Goal: Task Accomplishment & Management: Manage account settings

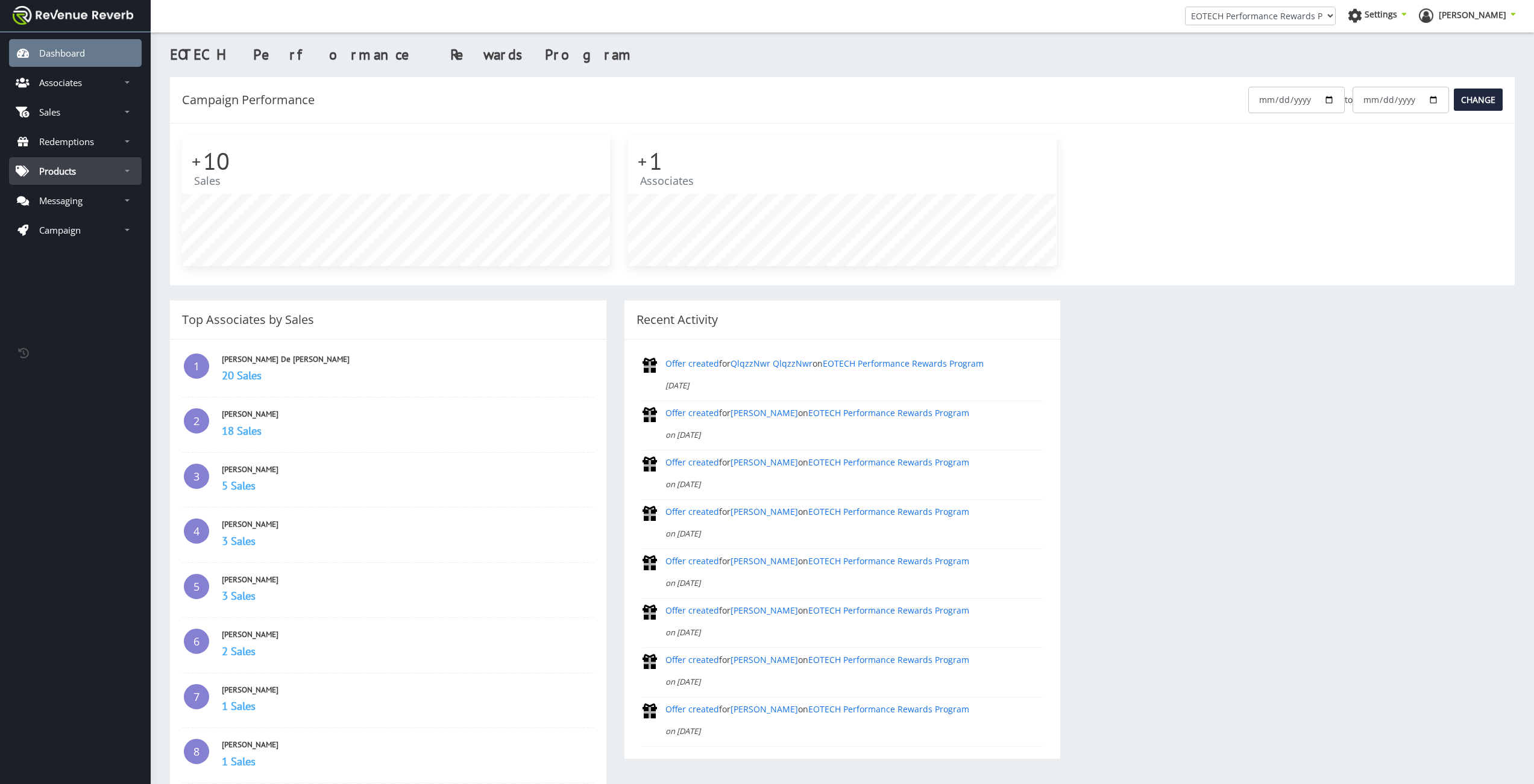
scroll to position [9, 9]
click at [84, 134] on link "Redemptions" at bounding box center [75, 142] width 132 height 28
click at [65, 177] on span "View Redemptions" at bounding box center [78, 170] width 77 height 12
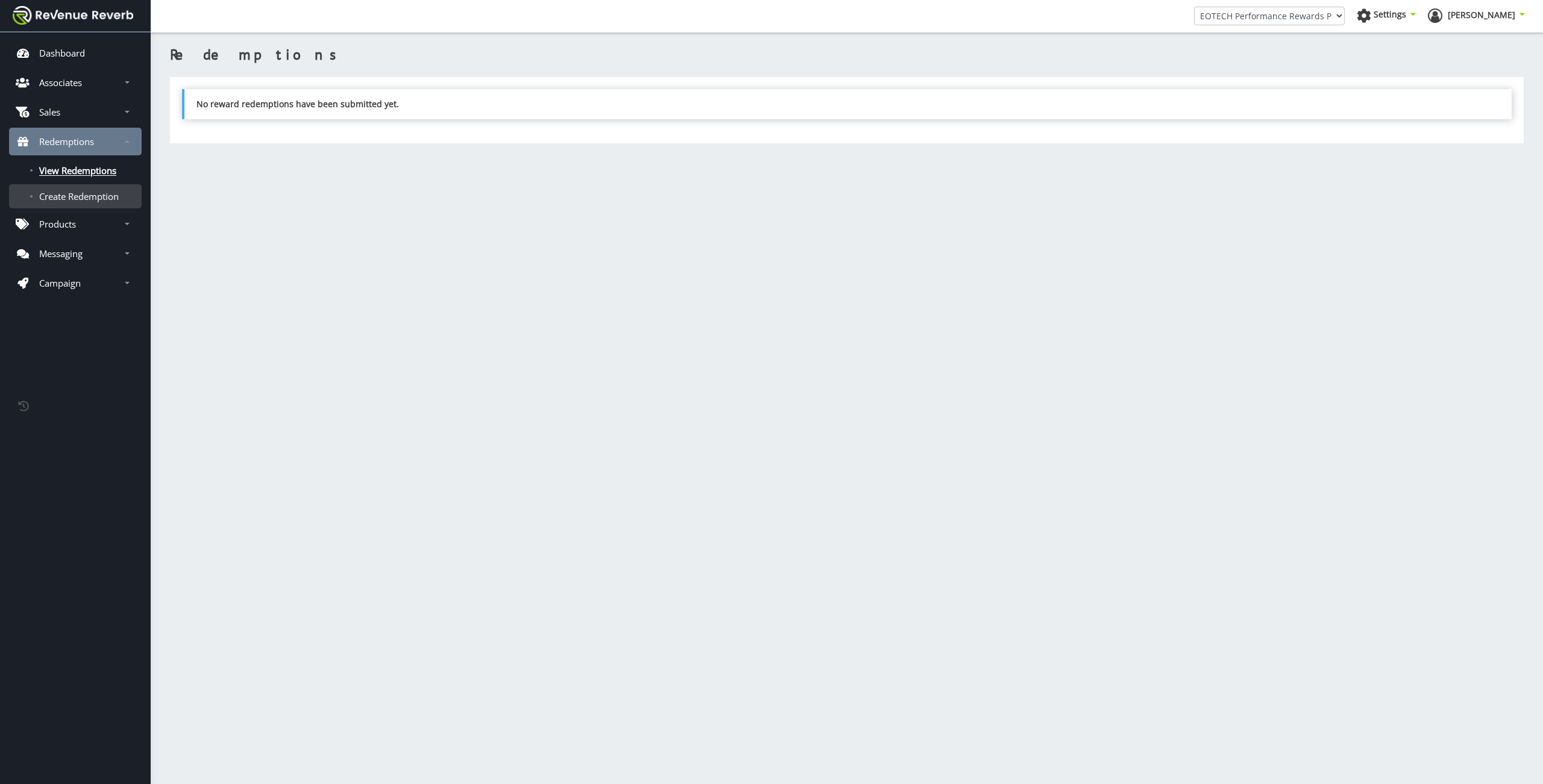
scroll to position [9, 9]
click at [63, 116] on link "Sales" at bounding box center [75, 112] width 132 height 28
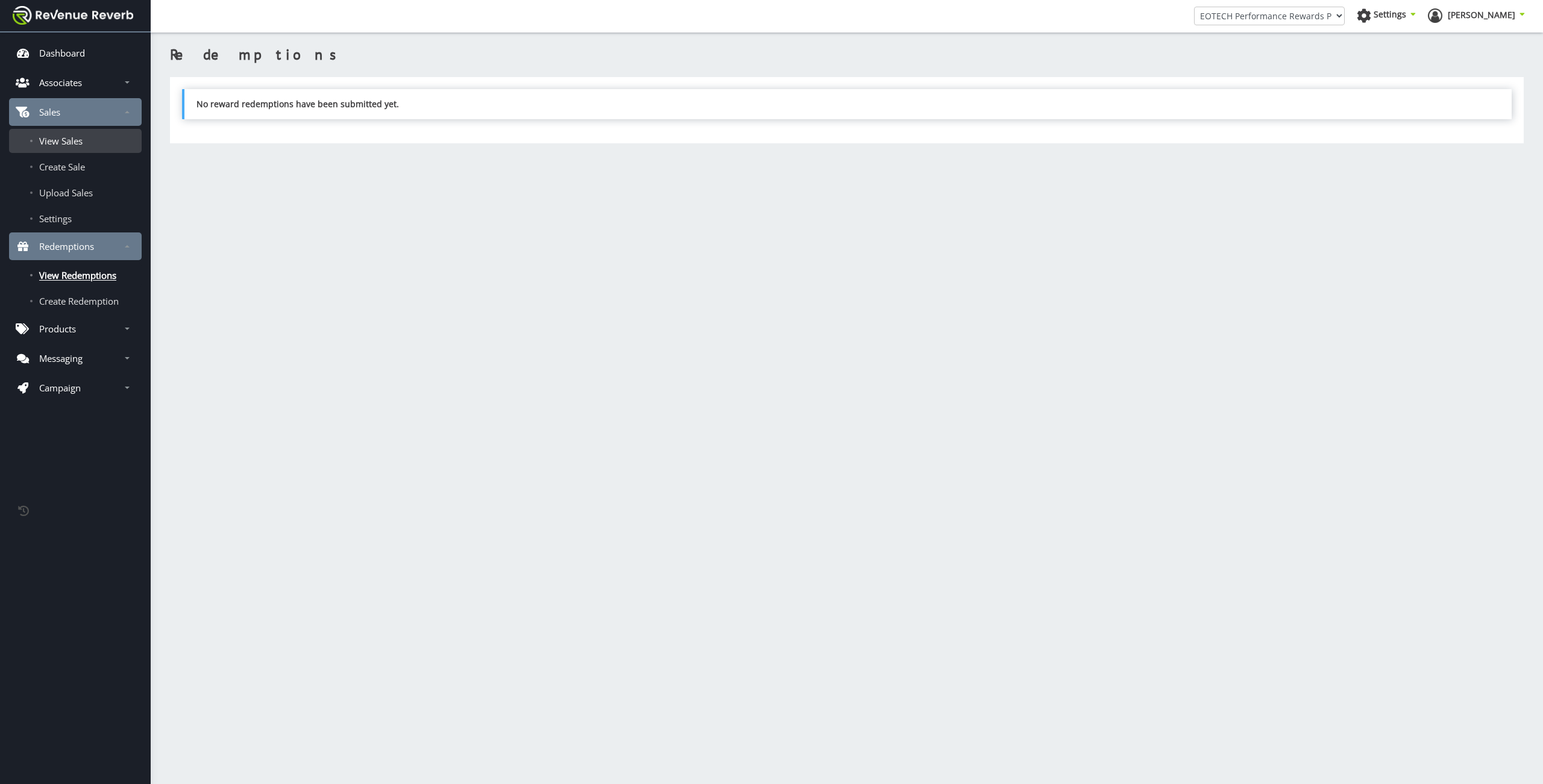
click at [66, 152] on link "View Sales" at bounding box center [75, 141] width 132 height 24
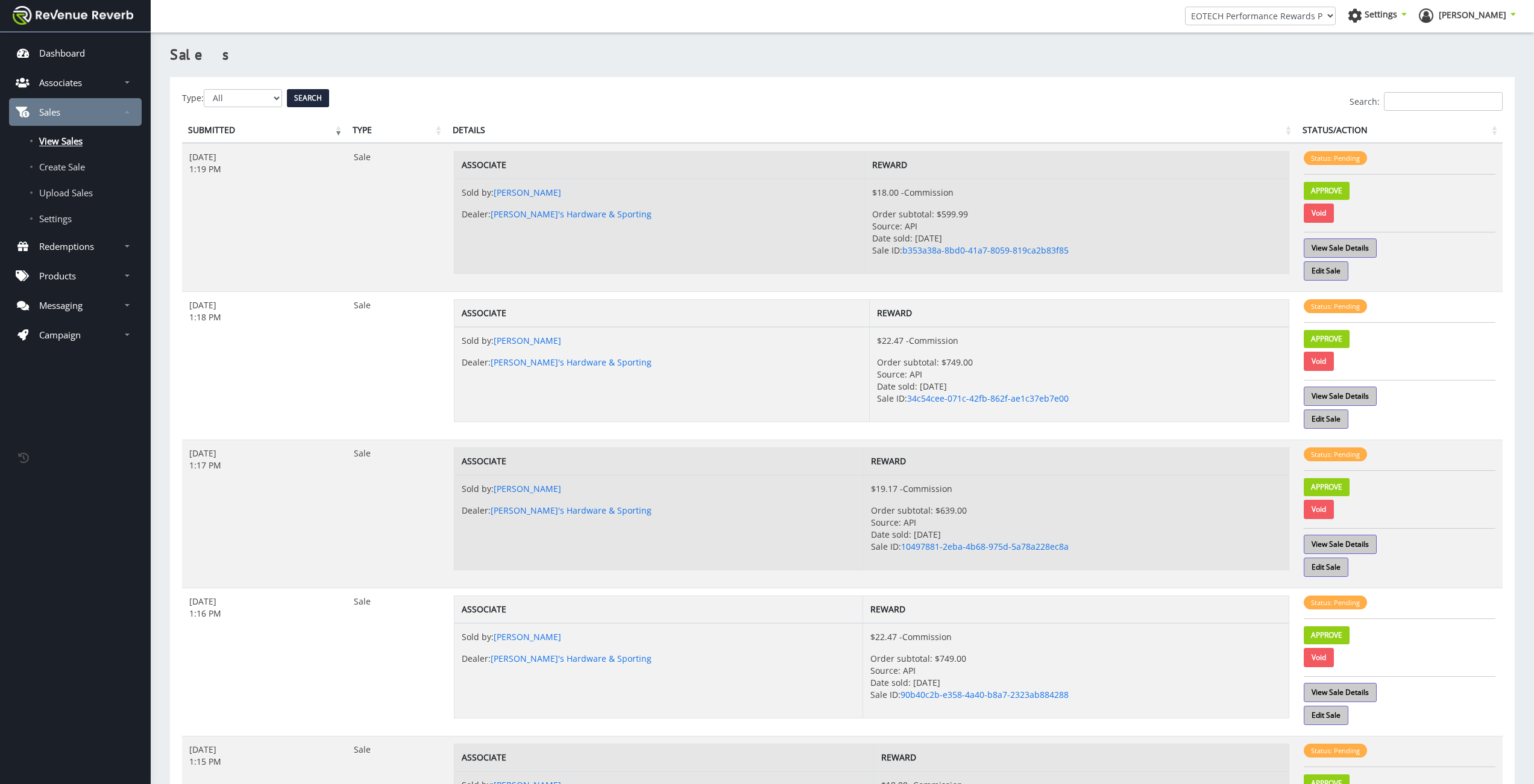
click at [270, 102] on div "Search:" at bounding box center [842, 101] width 1320 height 18
click at [270, 101] on div "Search:" at bounding box center [842, 101] width 1320 height 18
click at [266, 101] on div "Search:" at bounding box center [842, 101] width 1320 height 18
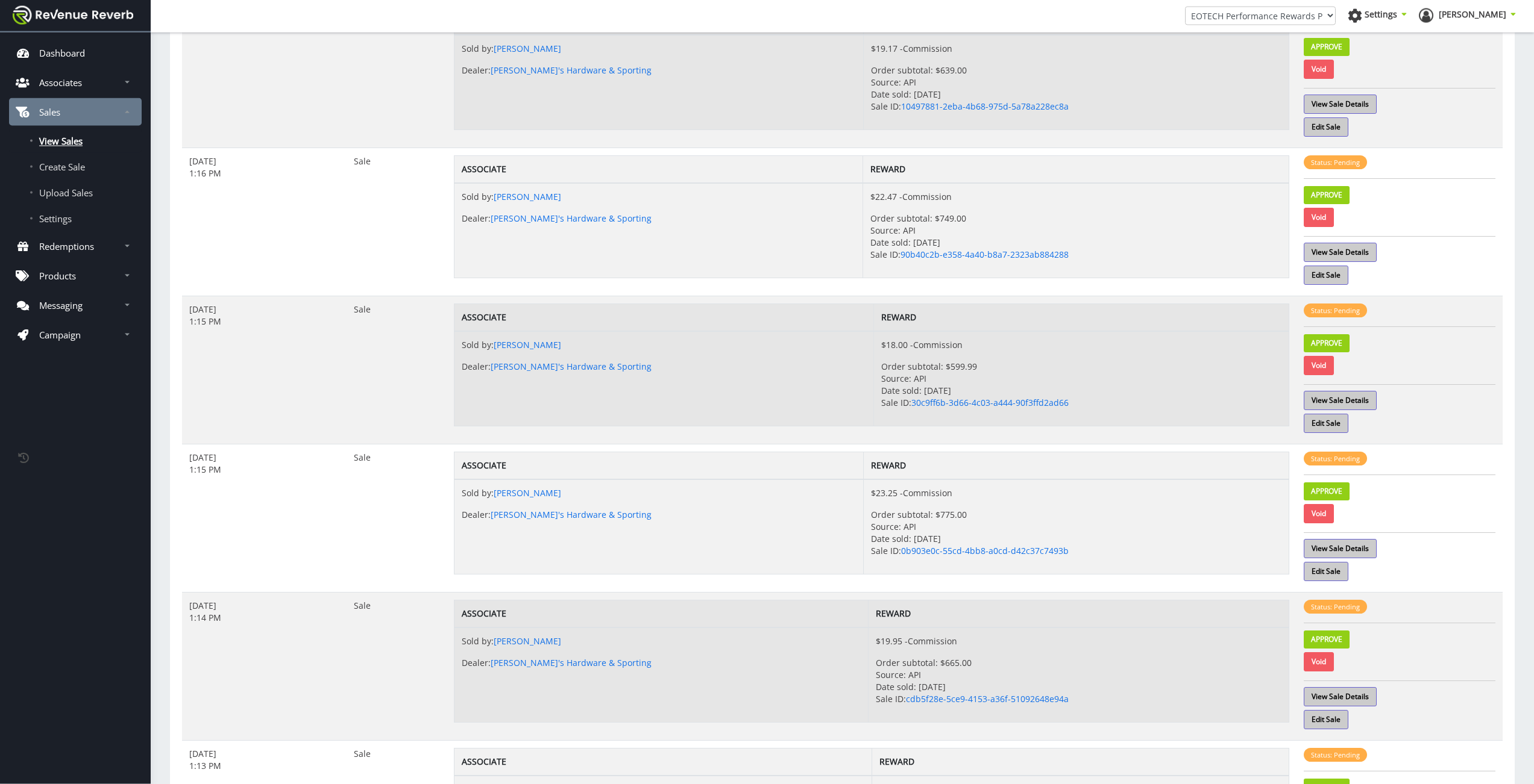
scroll to position [907, 0]
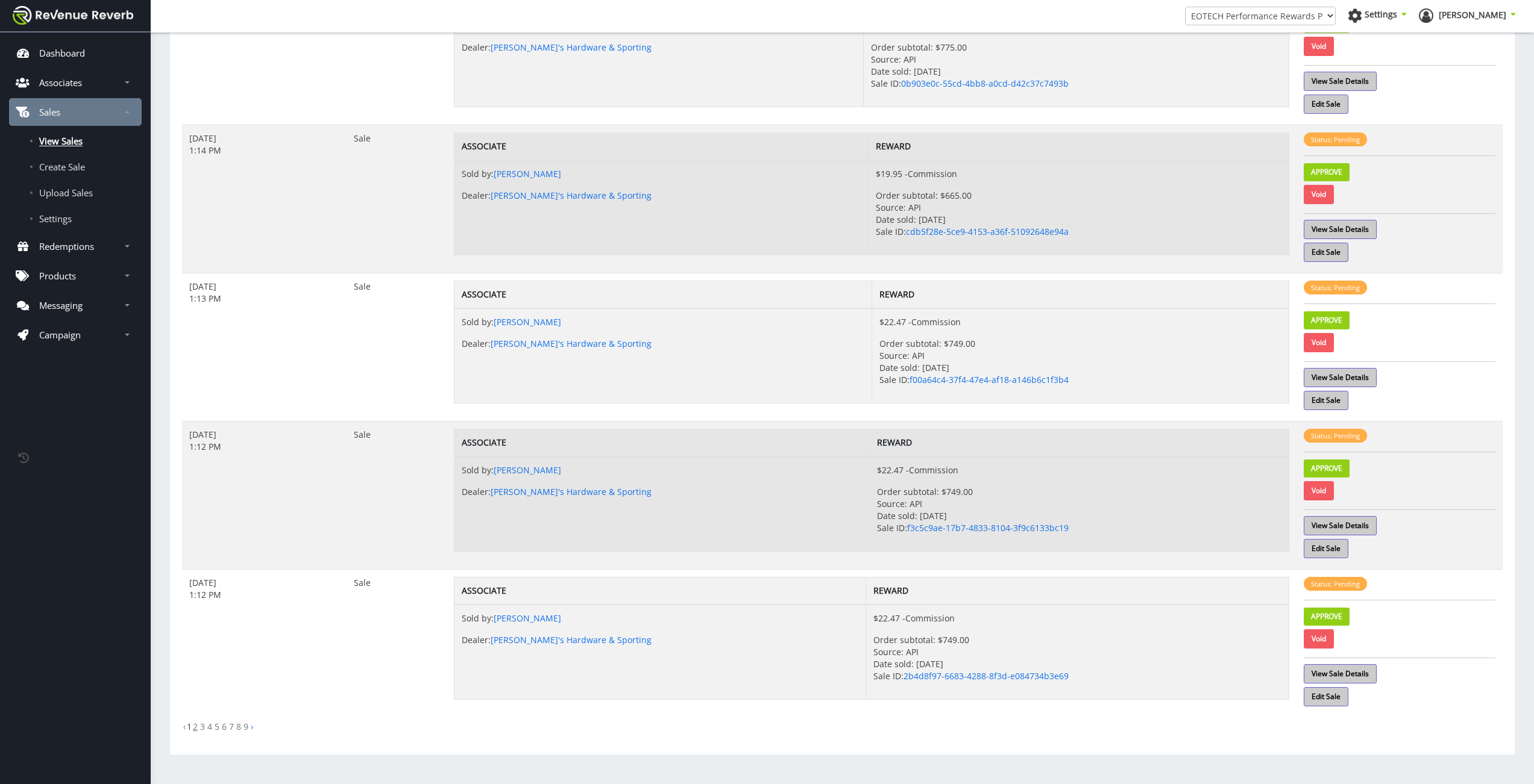
click at [197, 728] on link "2" at bounding box center [195, 727] width 5 height 11
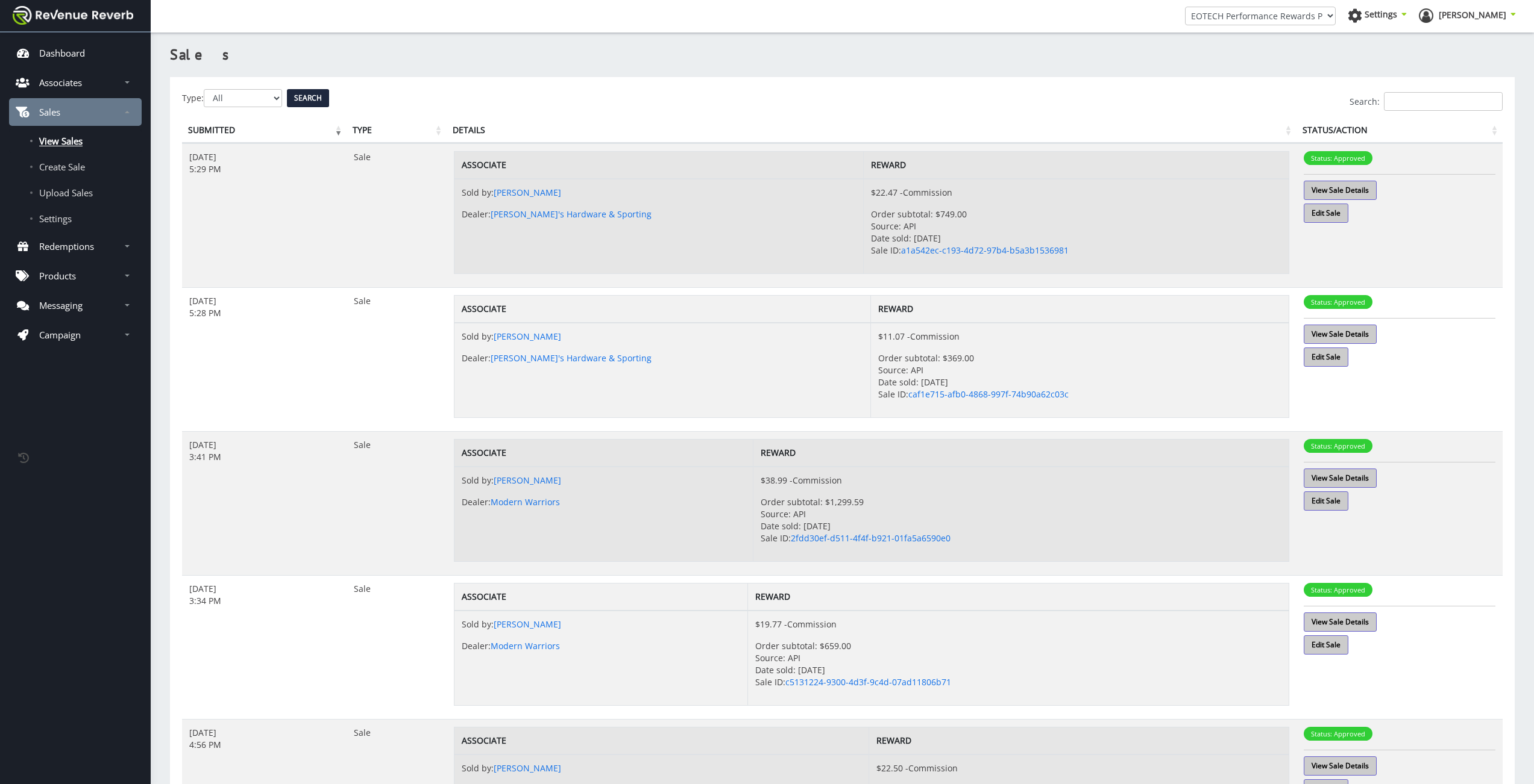
scroll to position [9, 9]
click at [93, 338] on link "Campaign" at bounding box center [75, 335] width 132 height 28
click at [64, 365] on link "Edit" at bounding box center [75, 364] width 132 height 24
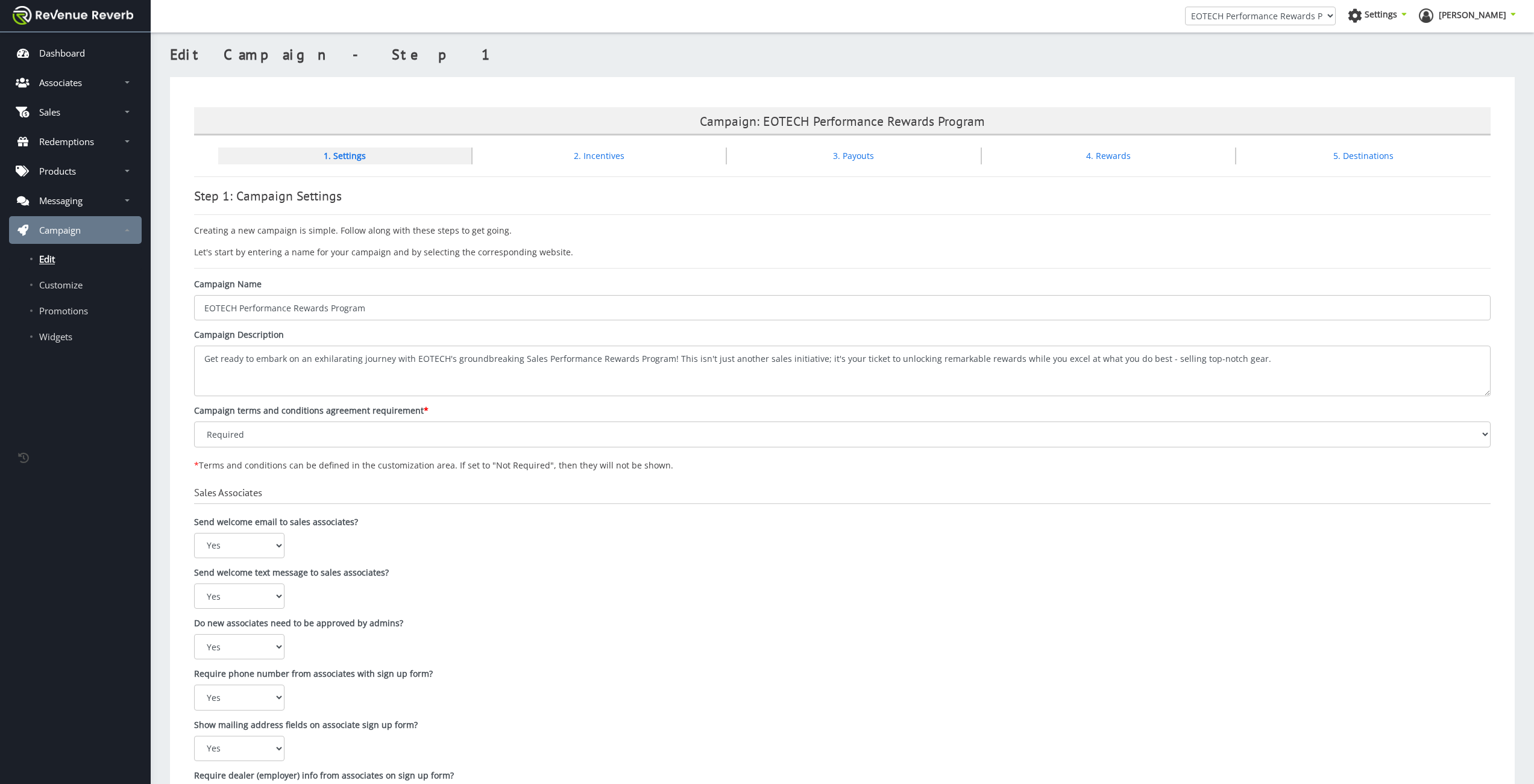
click at [1108, 149] on li "4. Rewards" at bounding box center [1108, 156] width 254 height 17
click at [1101, 153] on link "4. Rewards" at bounding box center [1108, 156] width 44 height 11
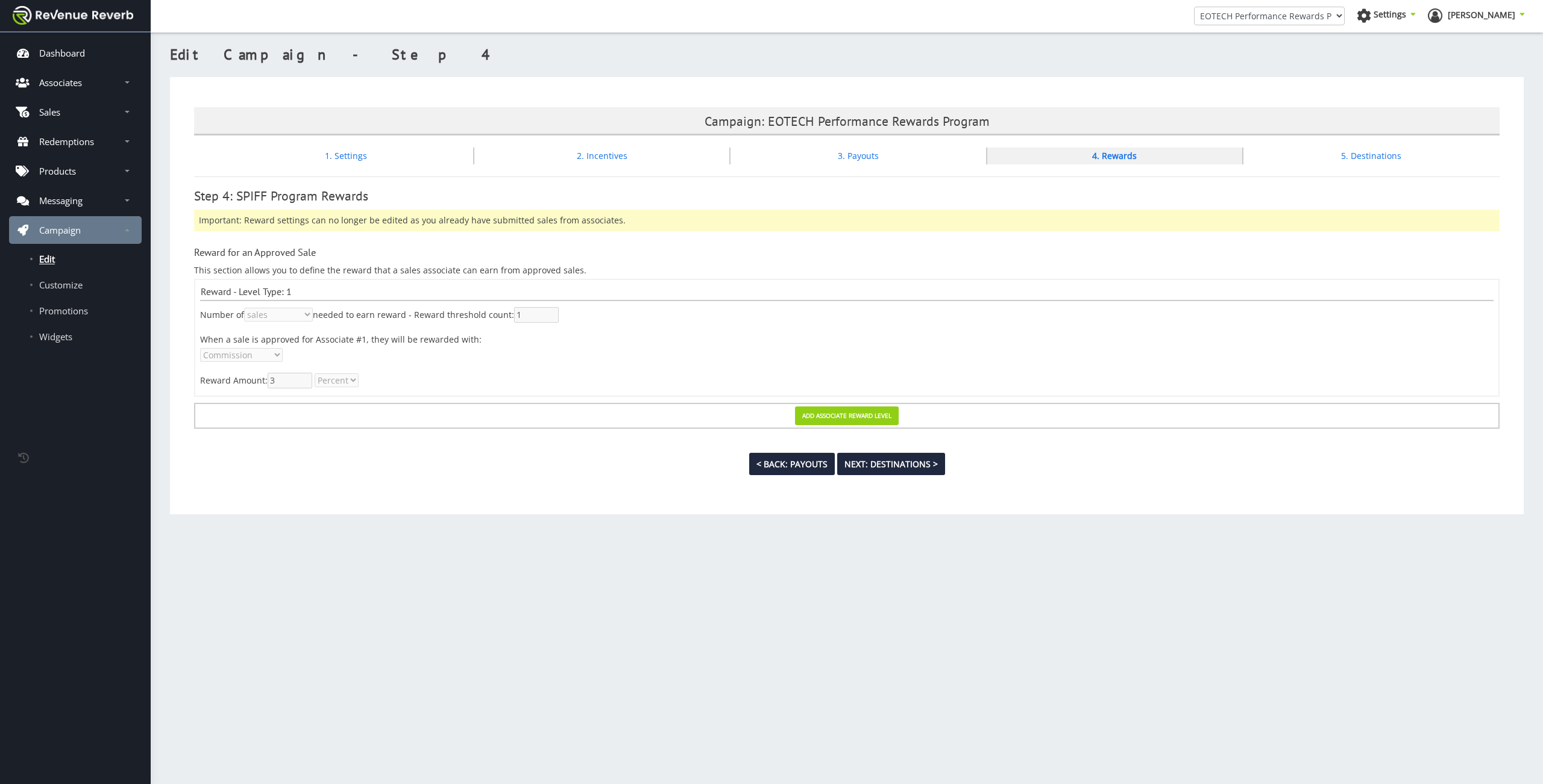
scroll to position [9, 9]
click at [608, 158] on link "2. Incentives" at bounding box center [602, 156] width 51 height 11
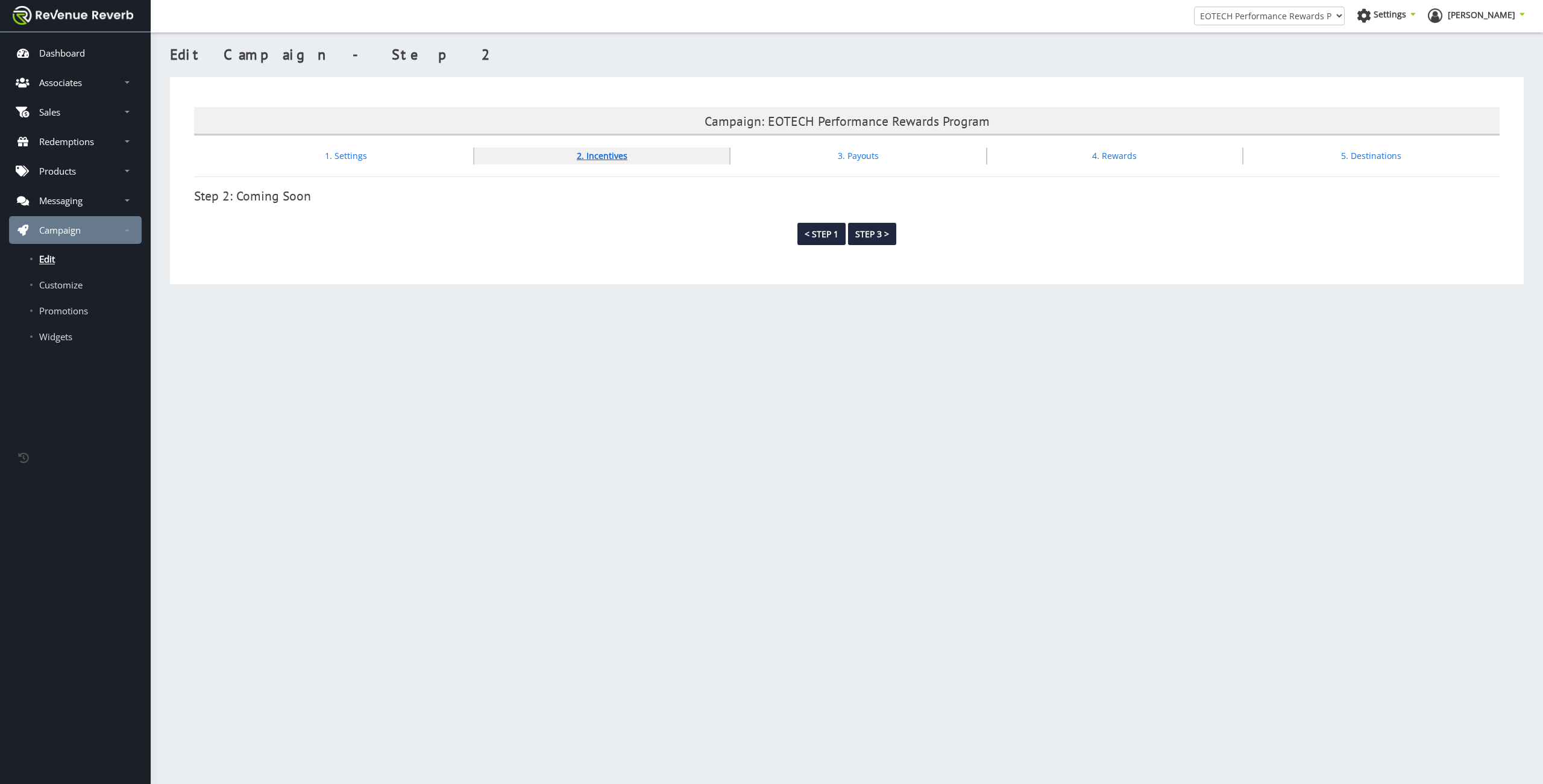
scroll to position [9, 9]
click at [885, 158] on li "3. Payouts" at bounding box center [859, 156] width 256 height 17
click at [872, 156] on link "3. Payouts" at bounding box center [858, 156] width 41 height 11
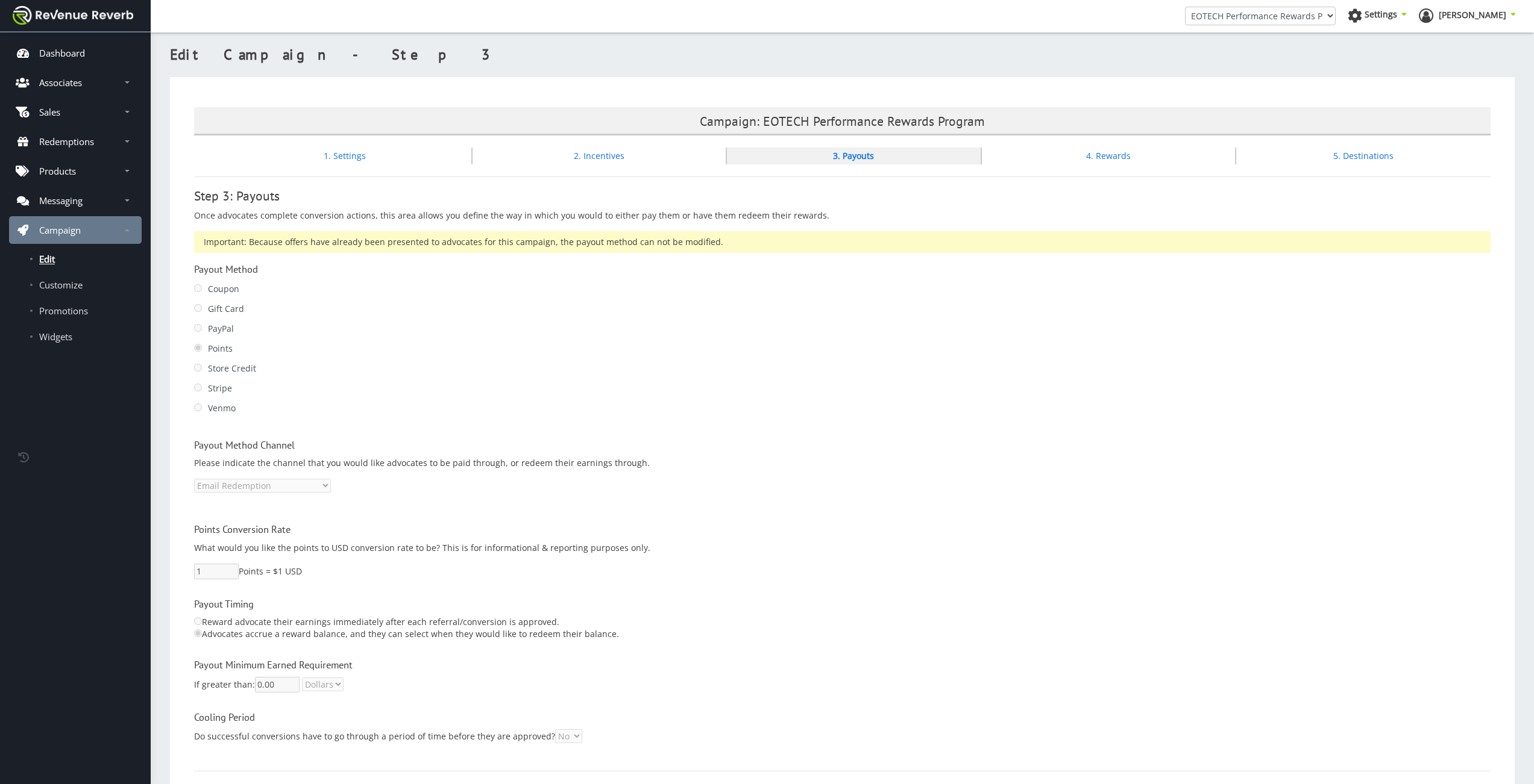
scroll to position [9, 9]
click at [77, 73] on link "Associates" at bounding box center [75, 82] width 132 height 28
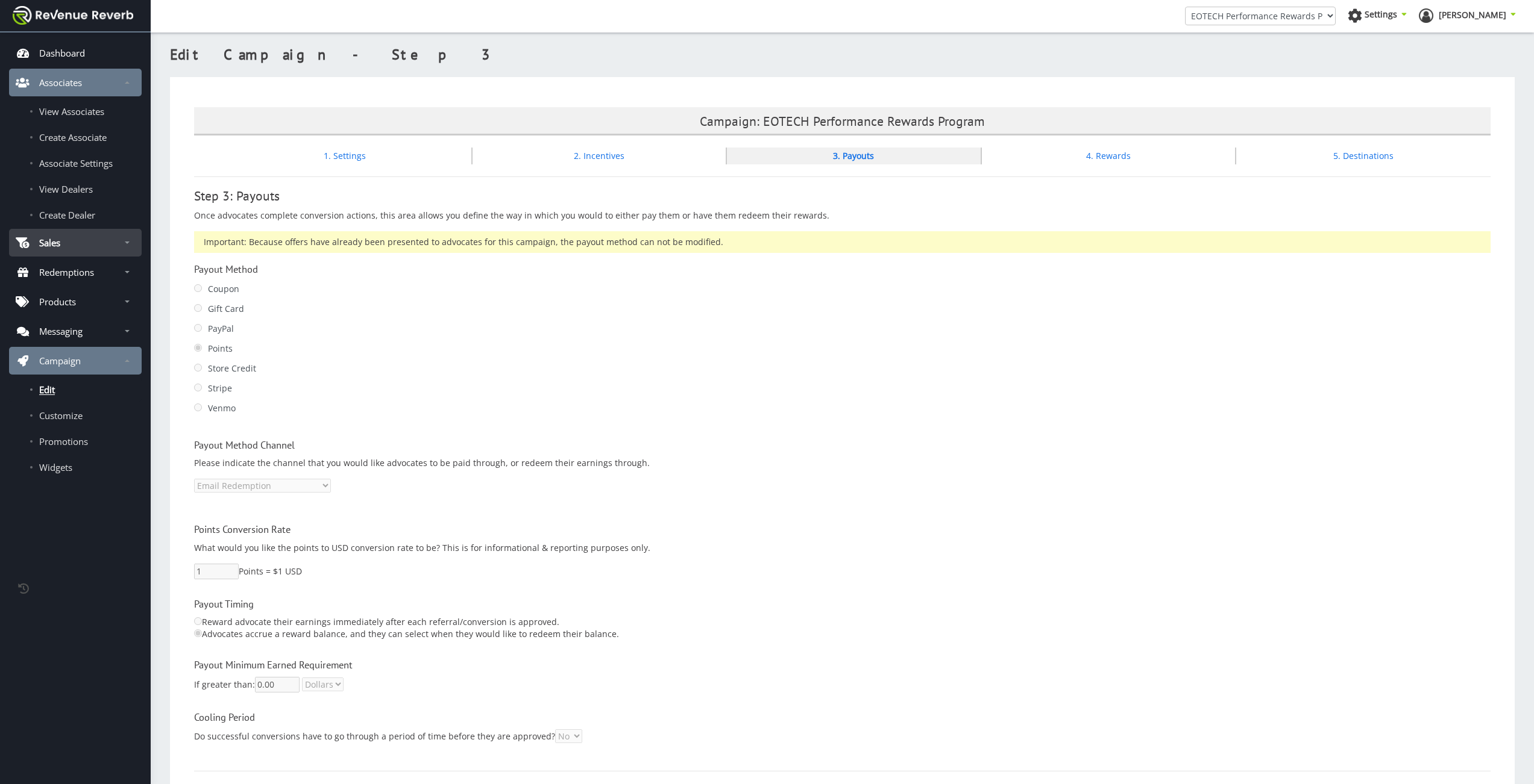
click at [101, 250] on link "Sales" at bounding box center [75, 243] width 132 height 28
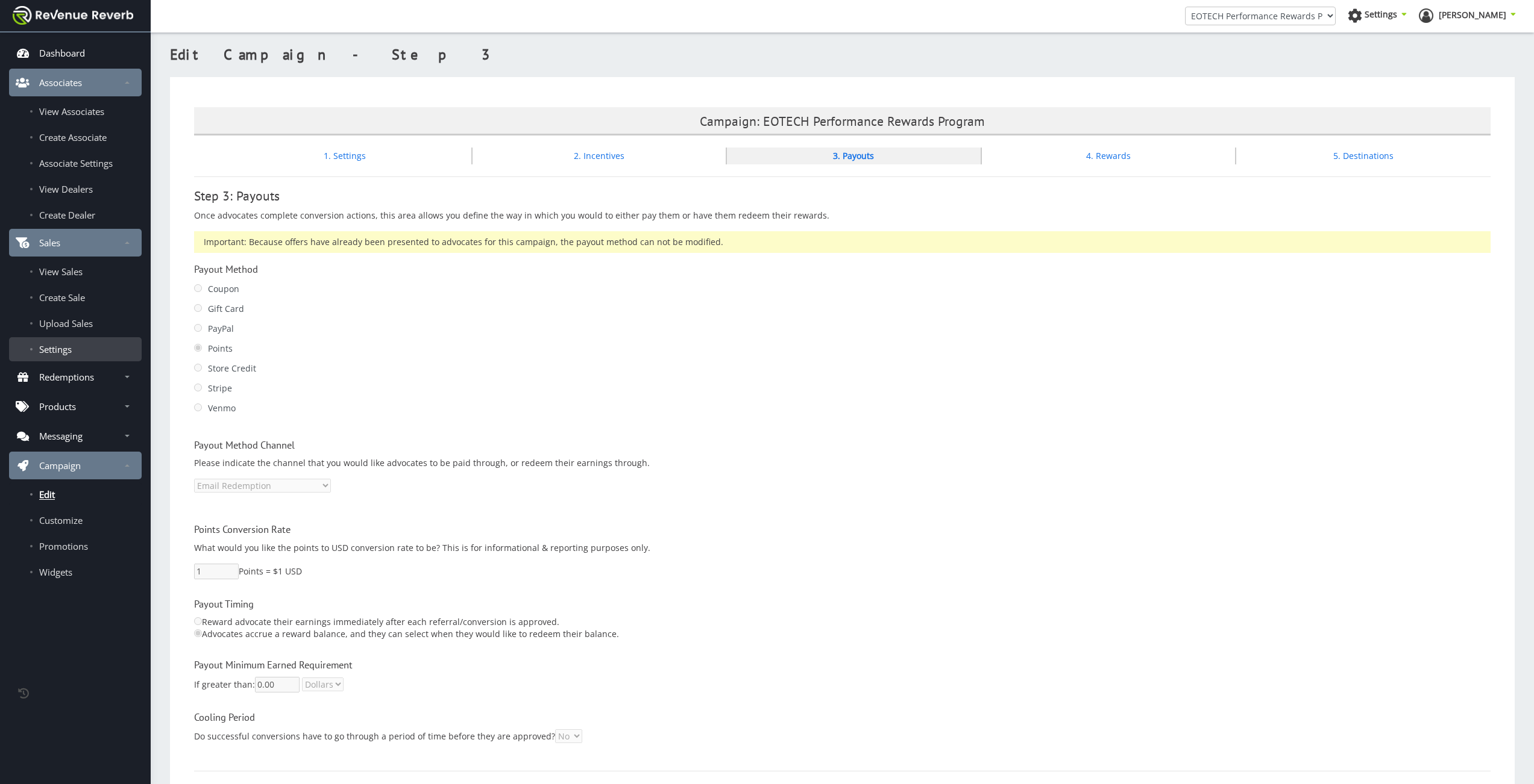
click at [60, 342] on link "Settings" at bounding box center [75, 350] width 132 height 24
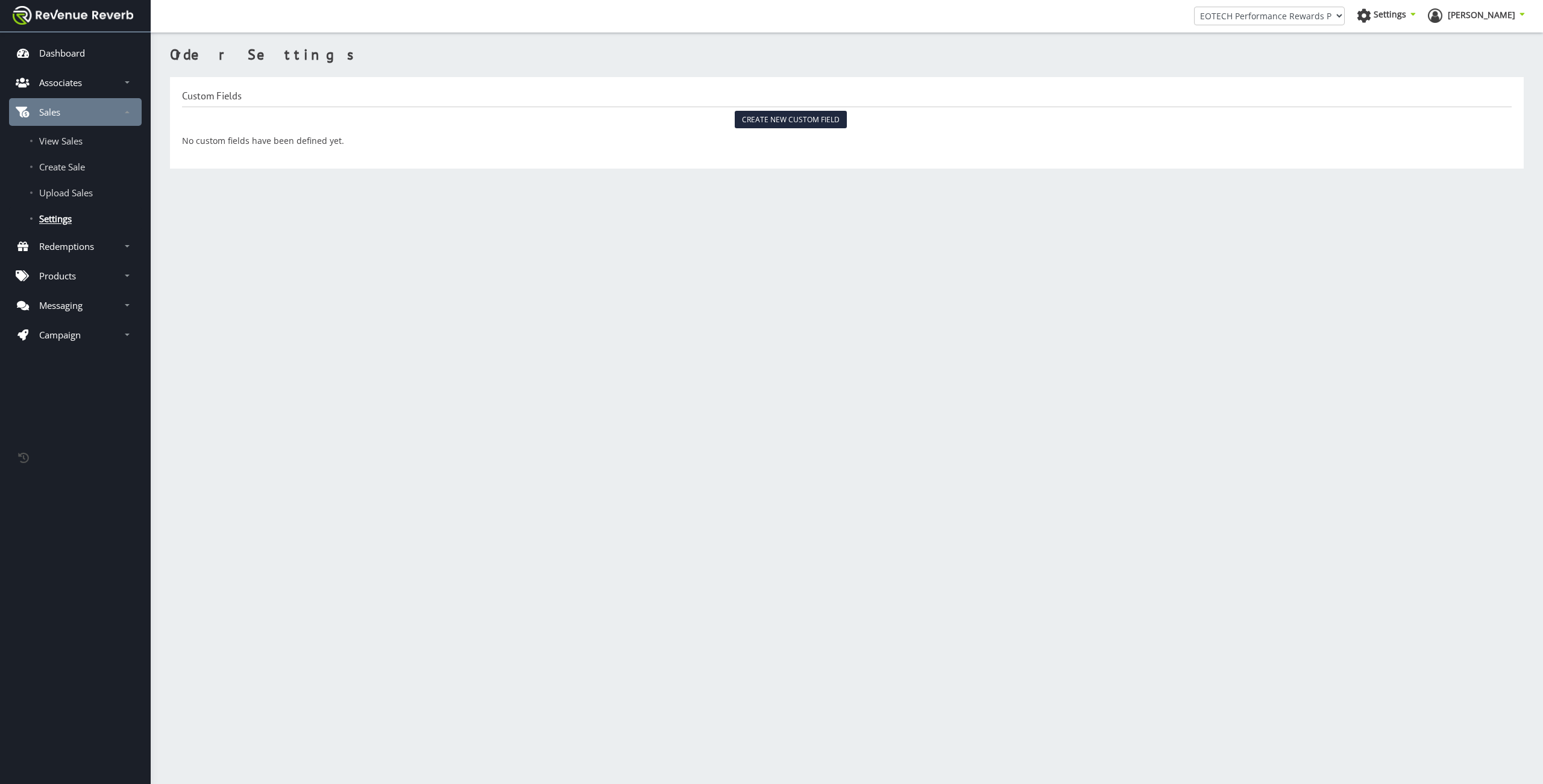
scroll to position [9, 9]
click at [72, 148] on link "View Sales" at bounding box center [75, 141] width 132 height 24
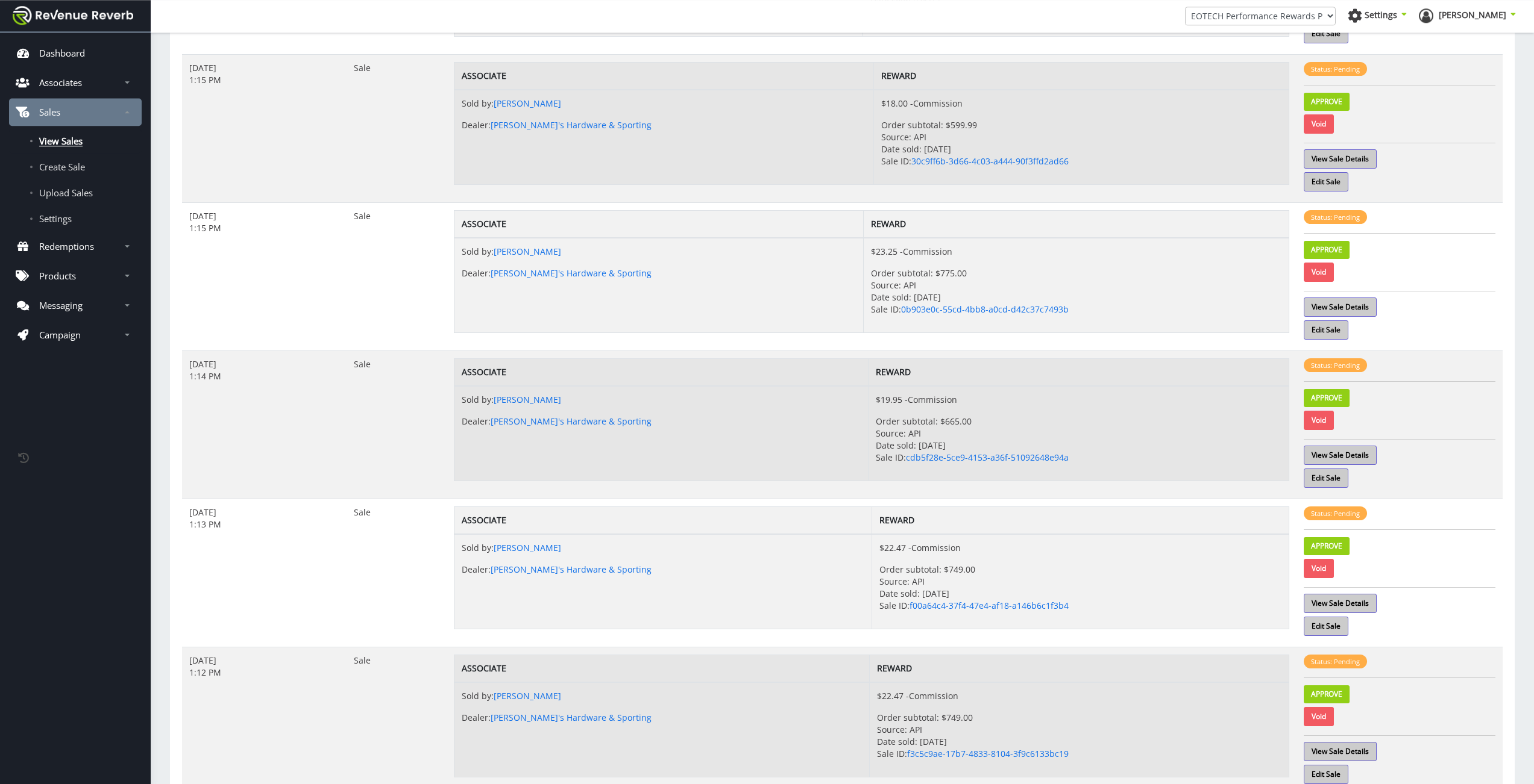
scroll to position [907, 0]
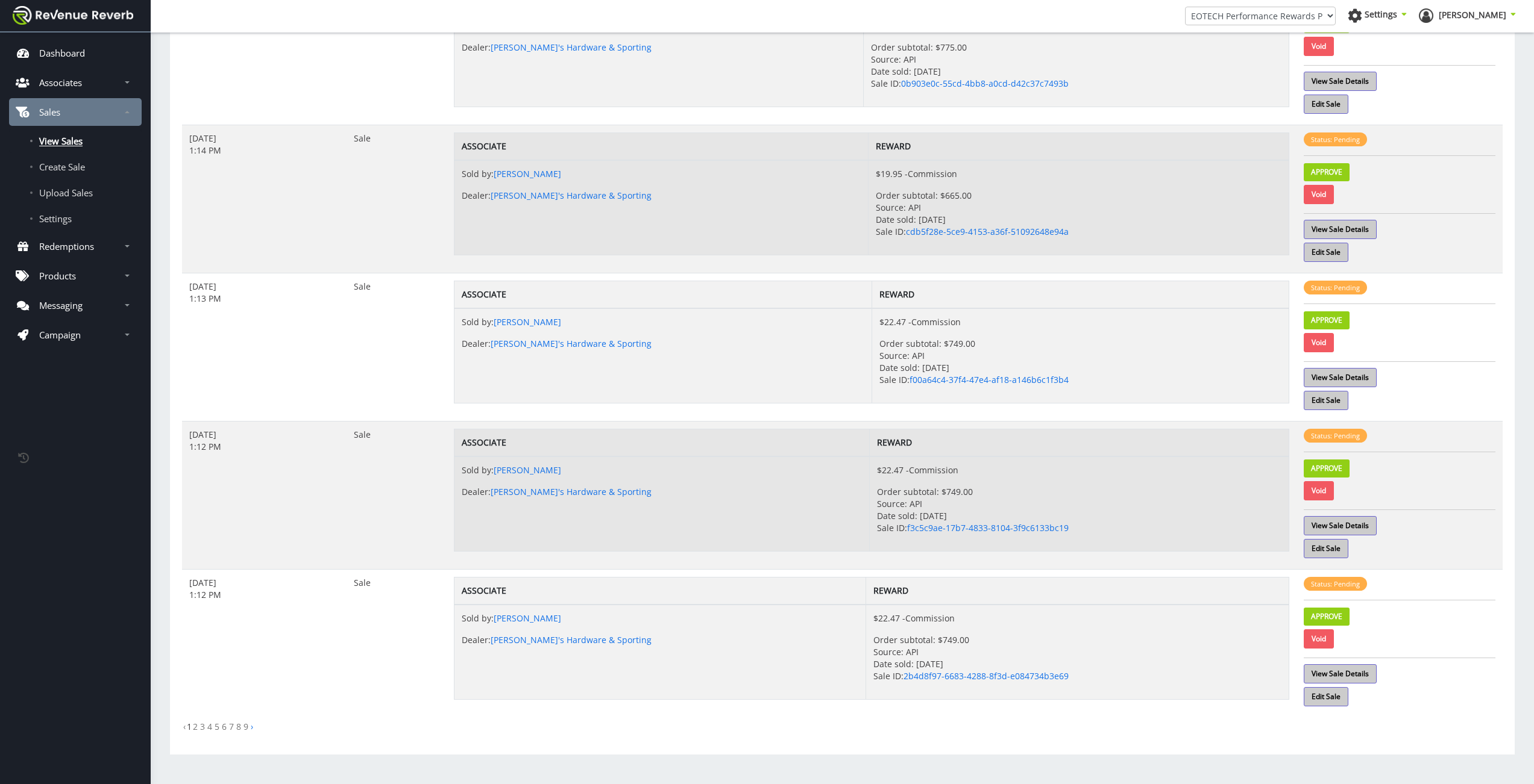
click at [200, 729] on ul "‹ 1 2 3 4 5 6 7 8 9 ›" at bounding box center [842, 727] width 1320 height 12
click at [196, 730] on link "2" at bounding box center [195, 727] width 5 height 11
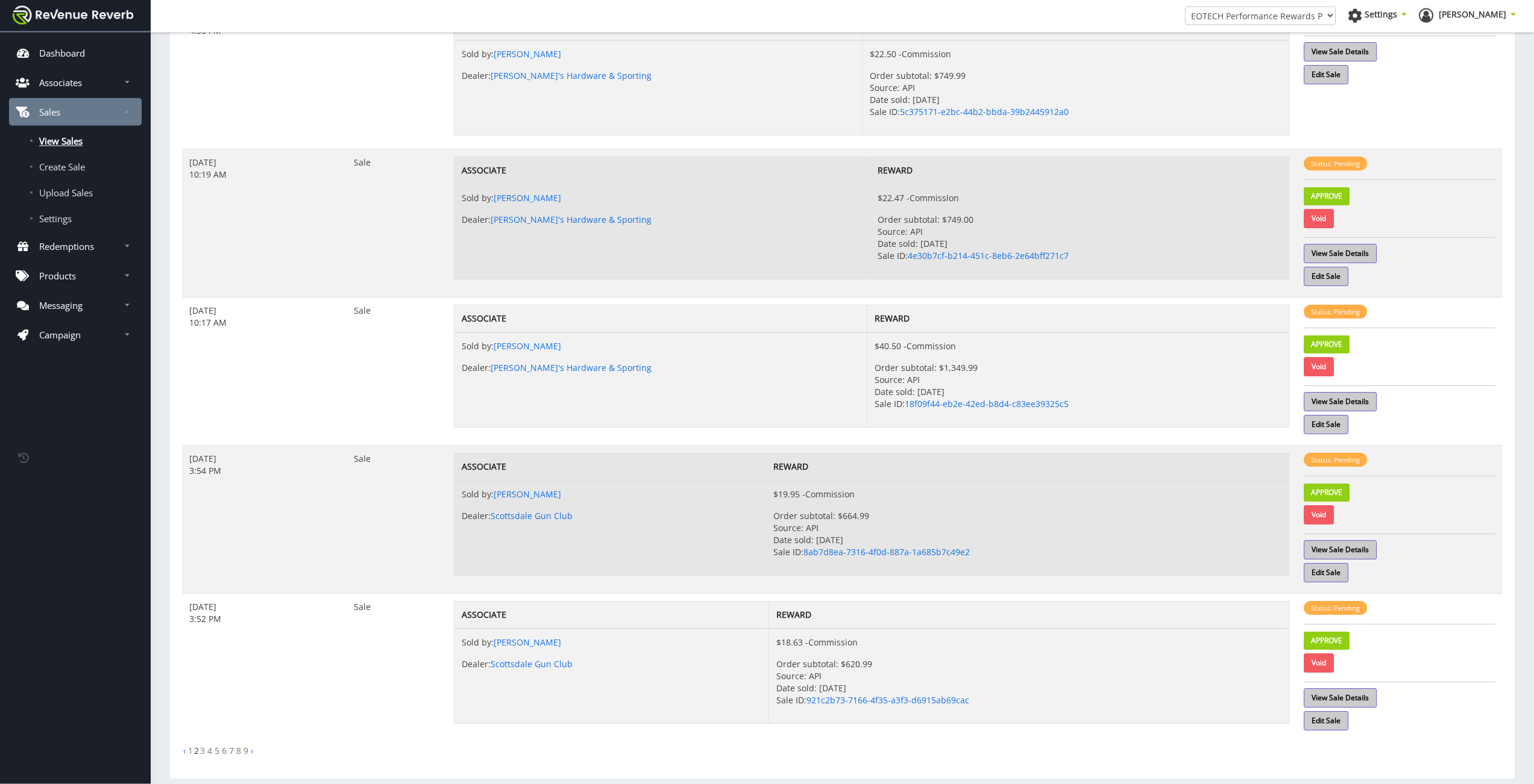
scroll to position [882, 0]
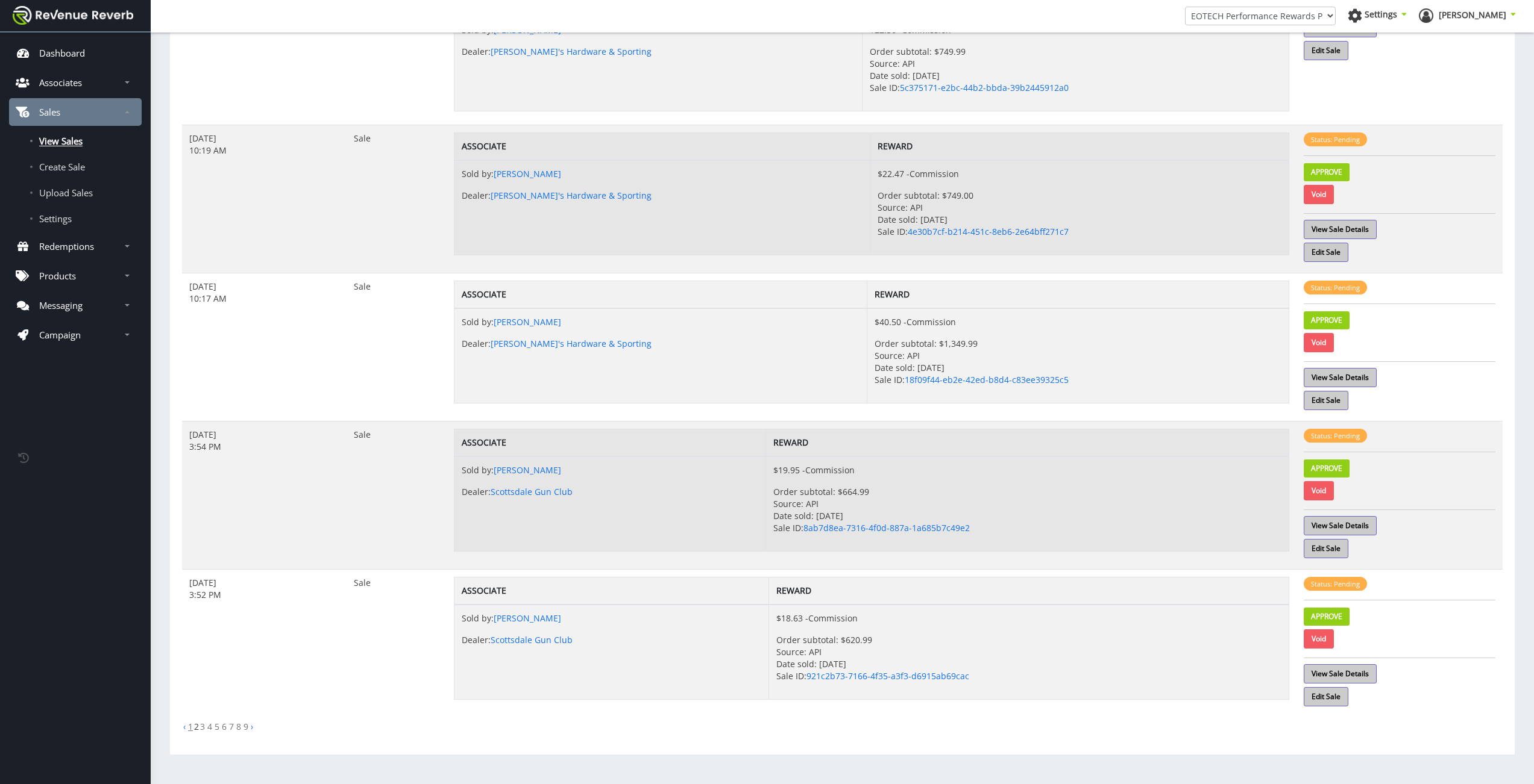
click at [191, 728] on link "1" at bounding box center [191, 727] width 5 height 11
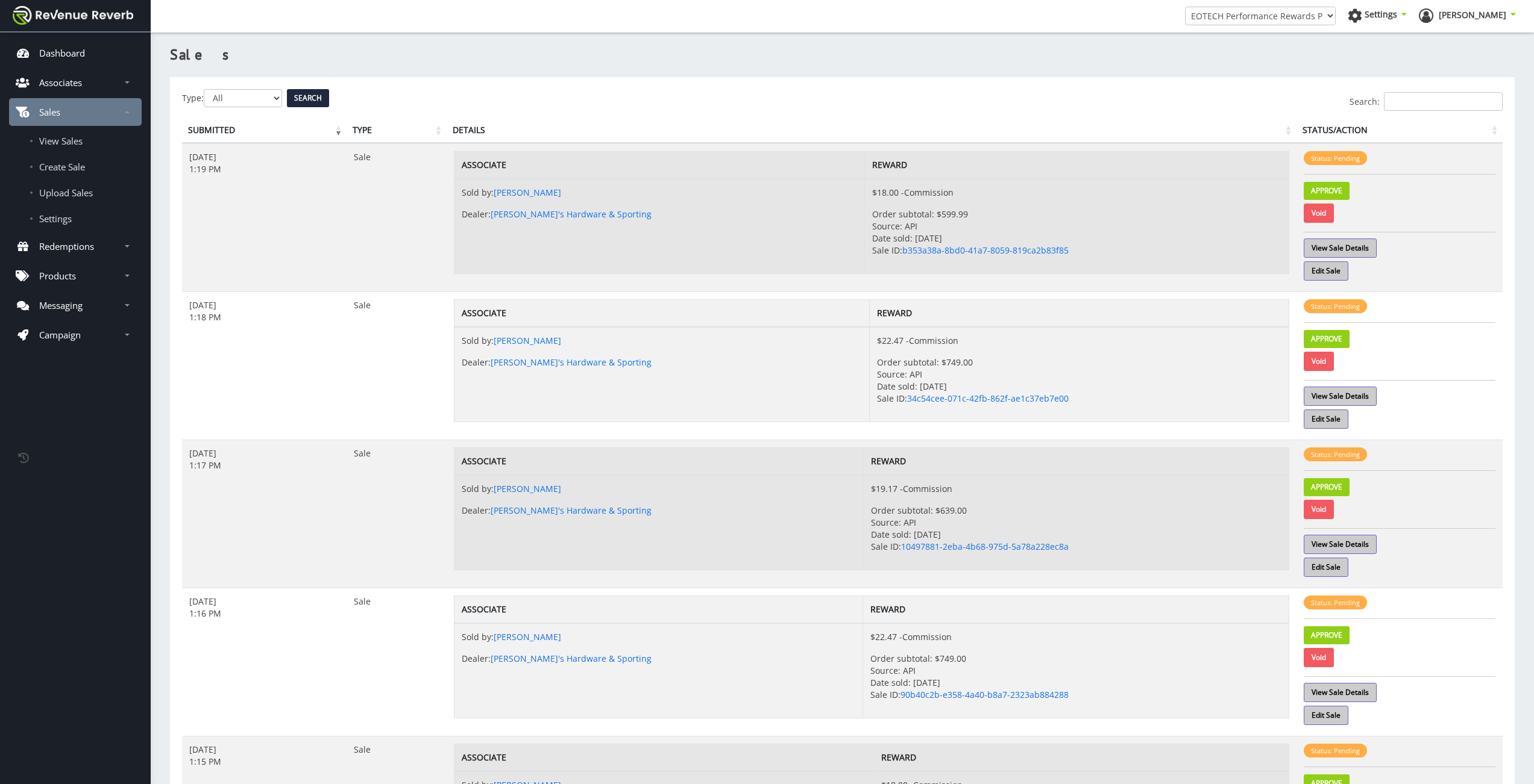
click at [1354, 247] on link "View Sale Details" at bounding box center [1339, 248] width 73 height 19
click at [814, 100] on div "Search:" at bounding box center [842, 101] width 1320 height 18
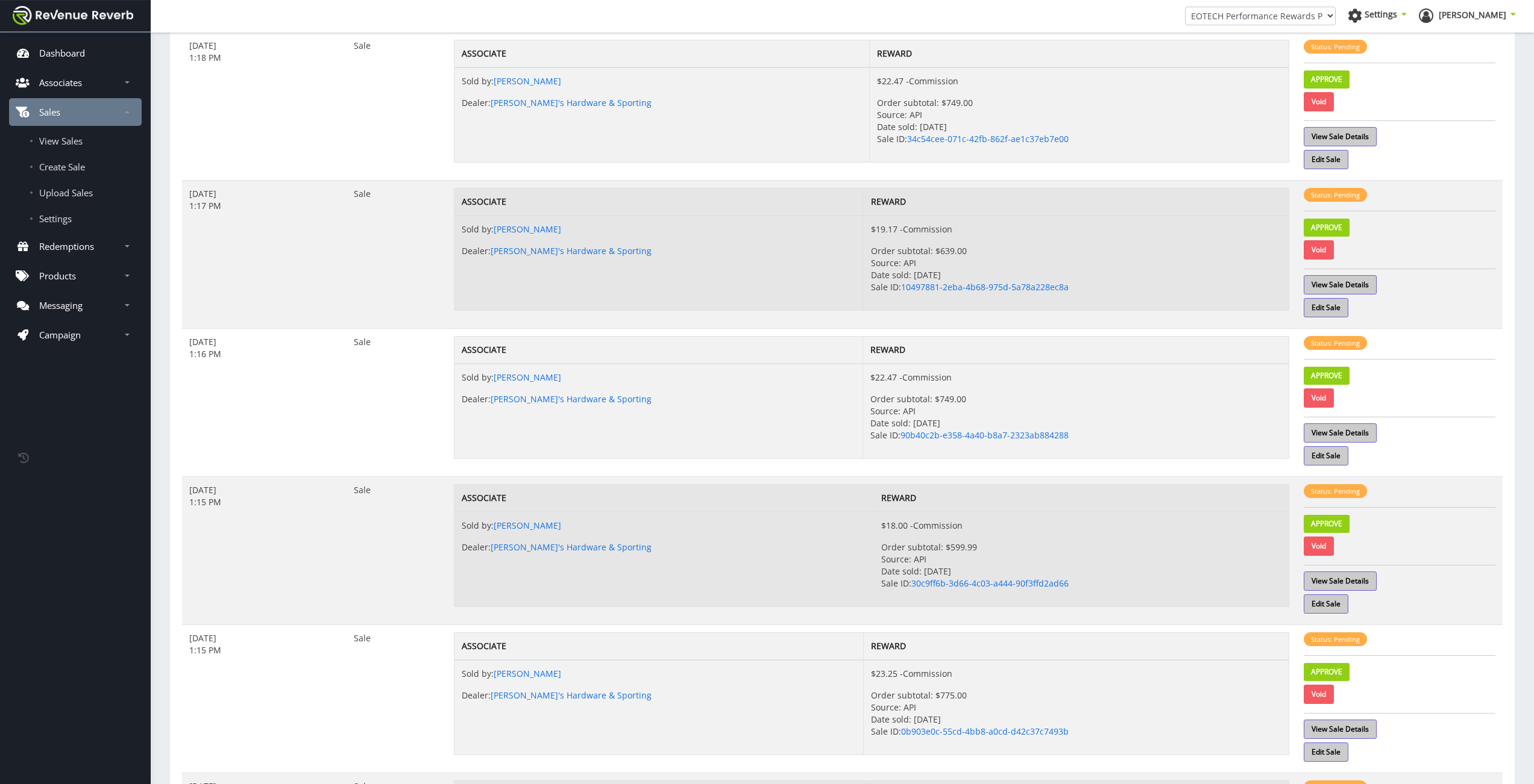
scroll to position [907, 0]
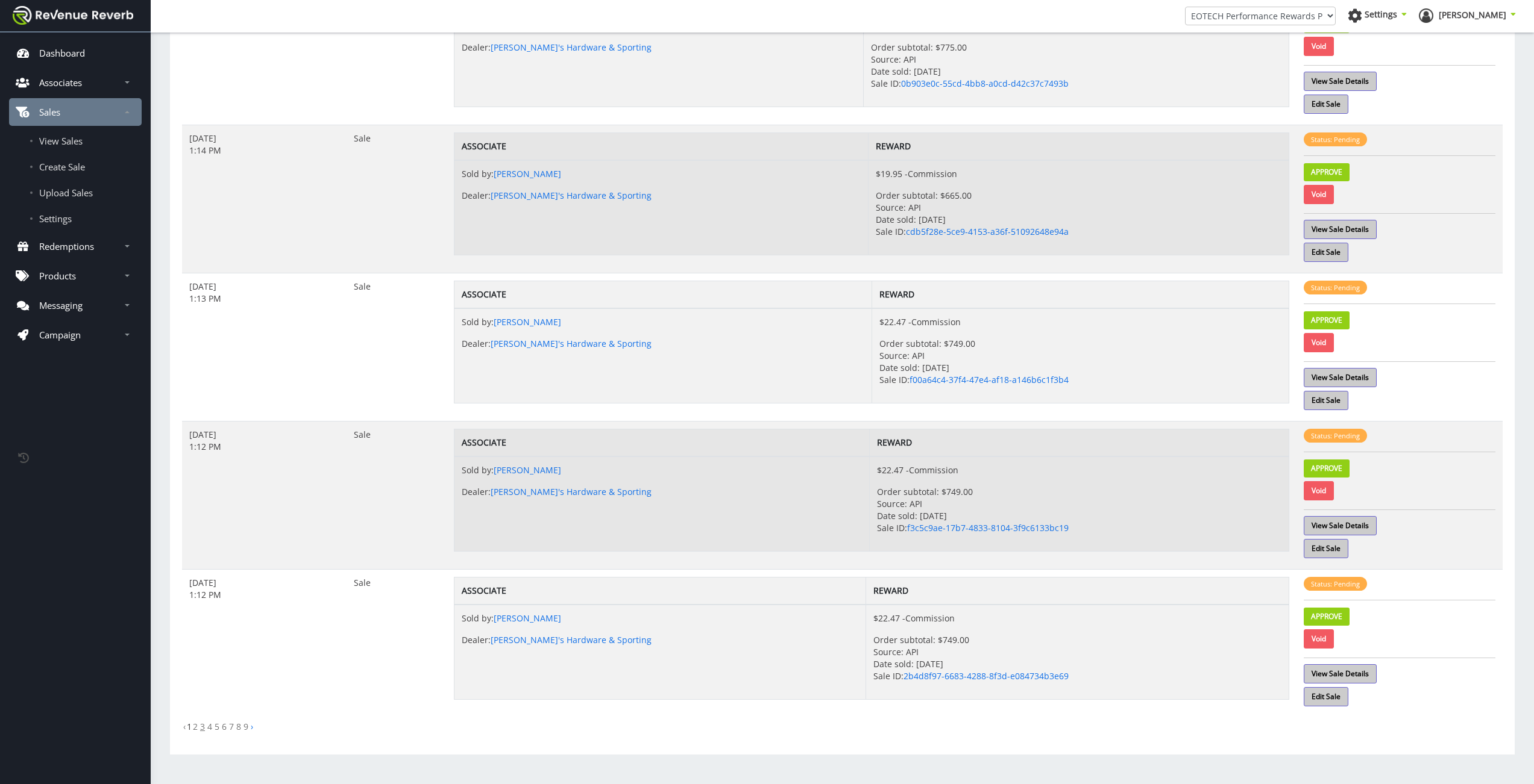
click at [203, 725] on link "3" at bounding box center [203, 727] width 5 height 11
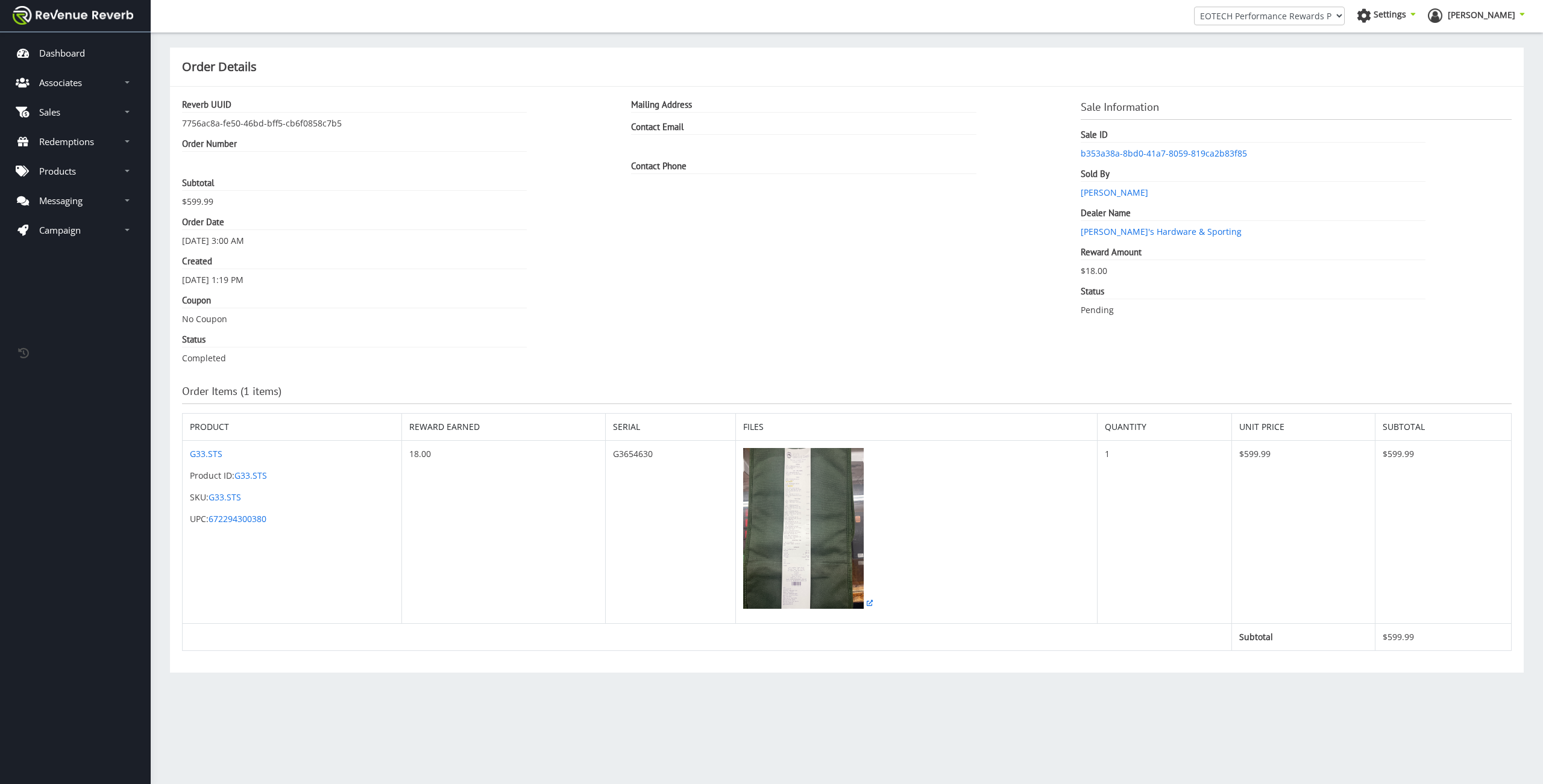
scroll to position [9, 9]
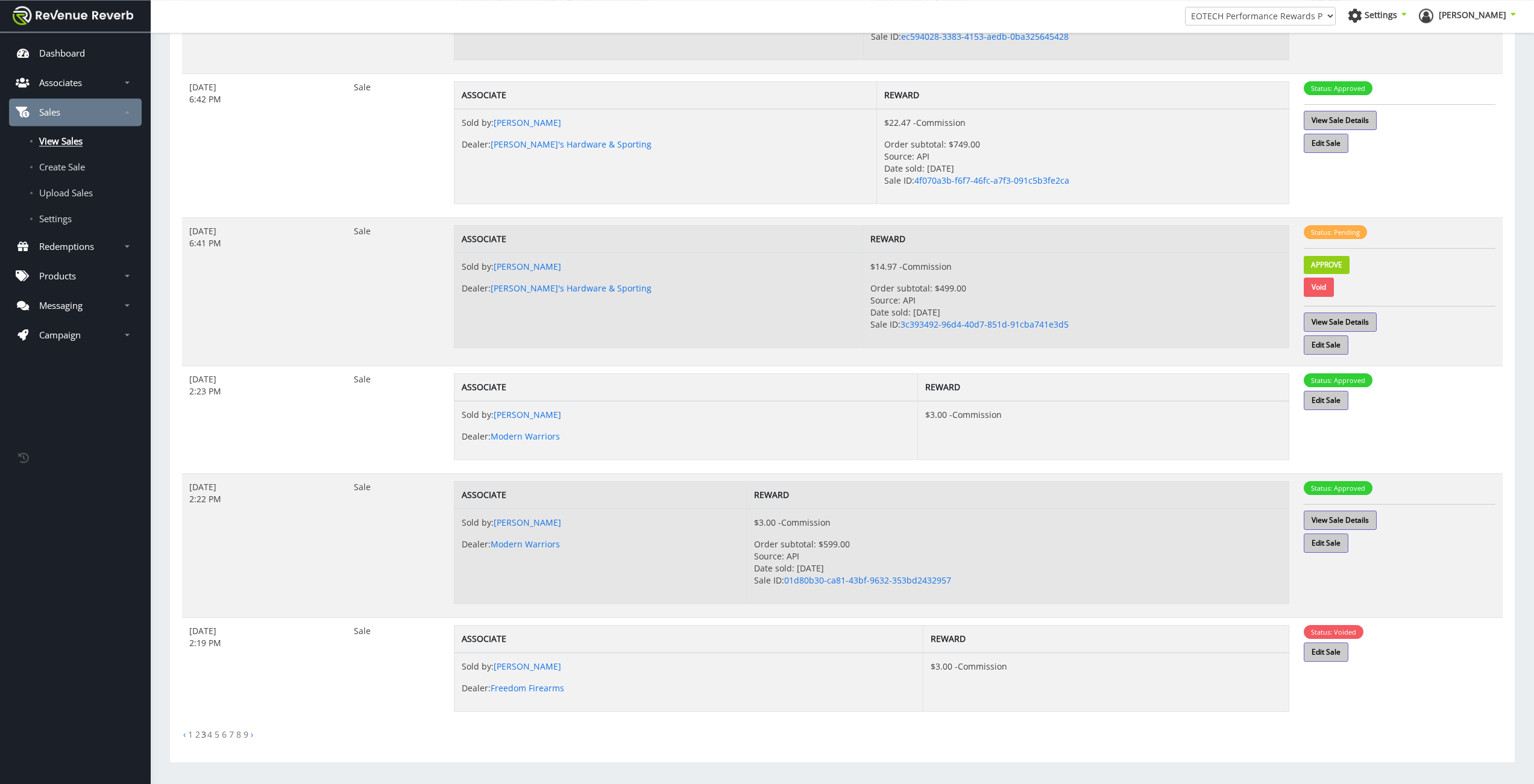
scroll to position [788, 0]
click at [1329, 522] on link "View Sale Details" at bounding box center [1339, 522] width 73 height 19
click at [1402, 419] on td "Status: Approved Edit Sale" at bounding box center [1399, 421] width 206 height 108
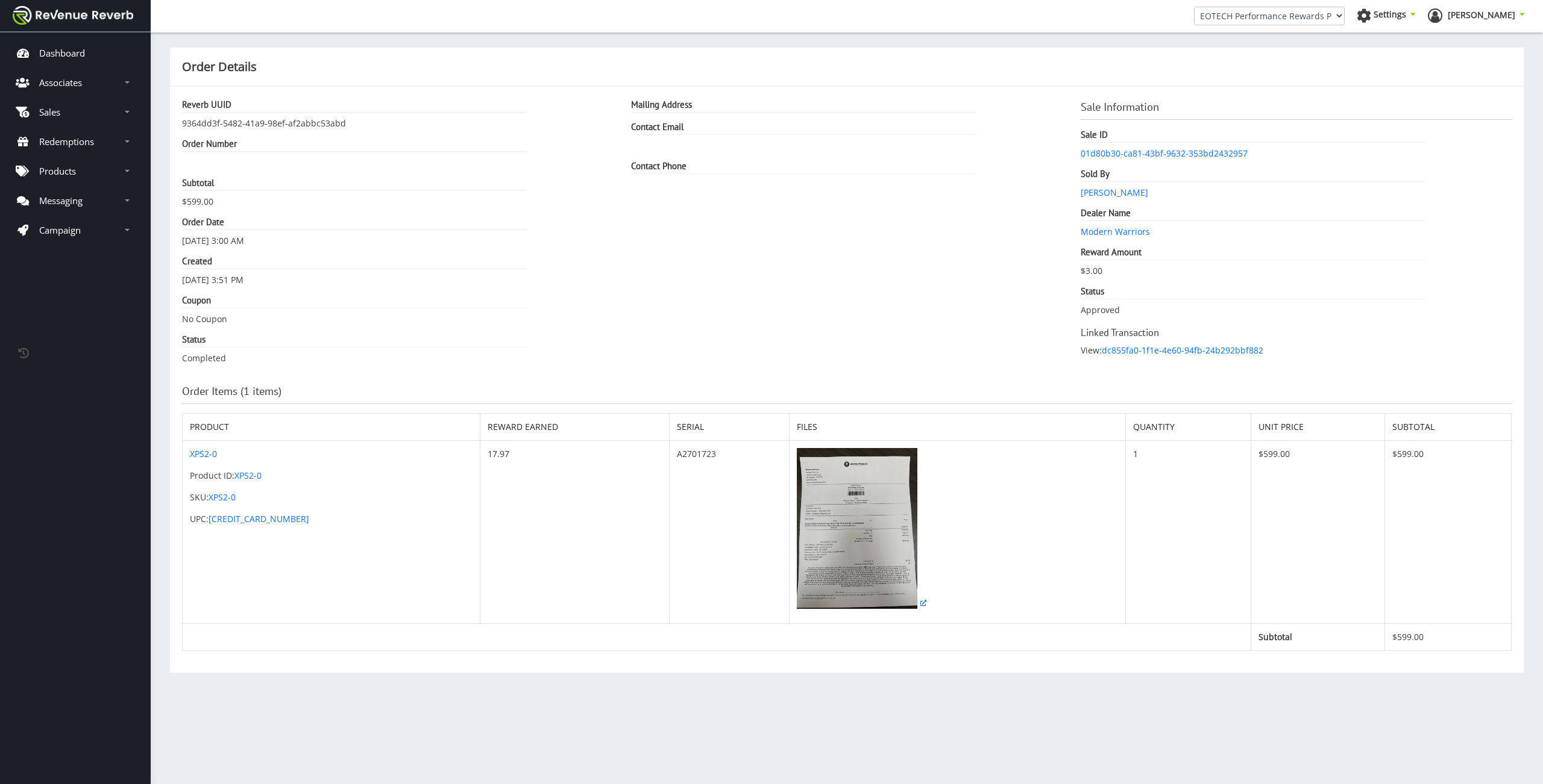
scroll to position [9, 9]
click at [816, 545] on img at bounding box center [857, 529] width 120 height 161
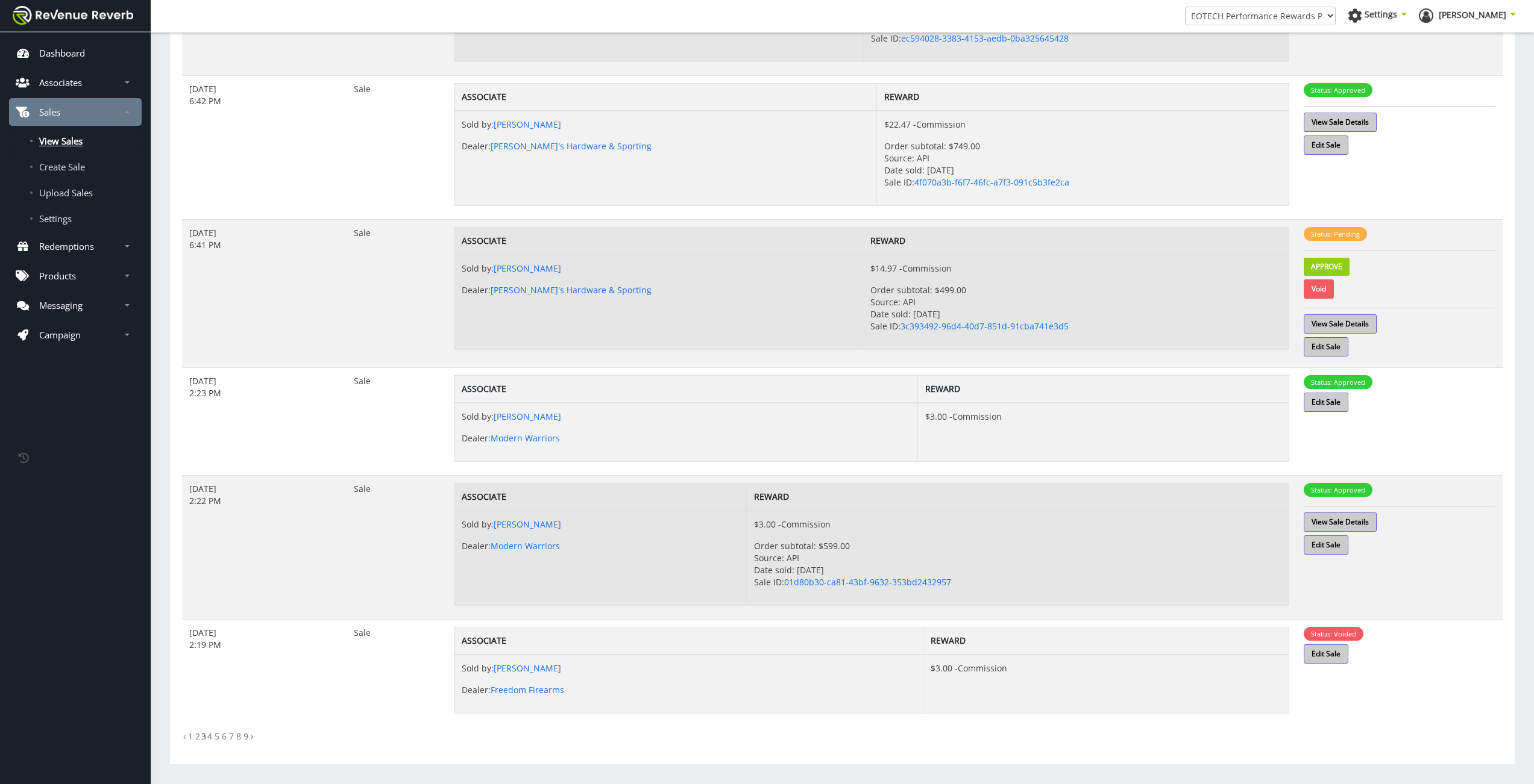
scroll to position [9, 9]
click at [212, 739] on link "4" at bounding box center [210, 737] width 5 height 11
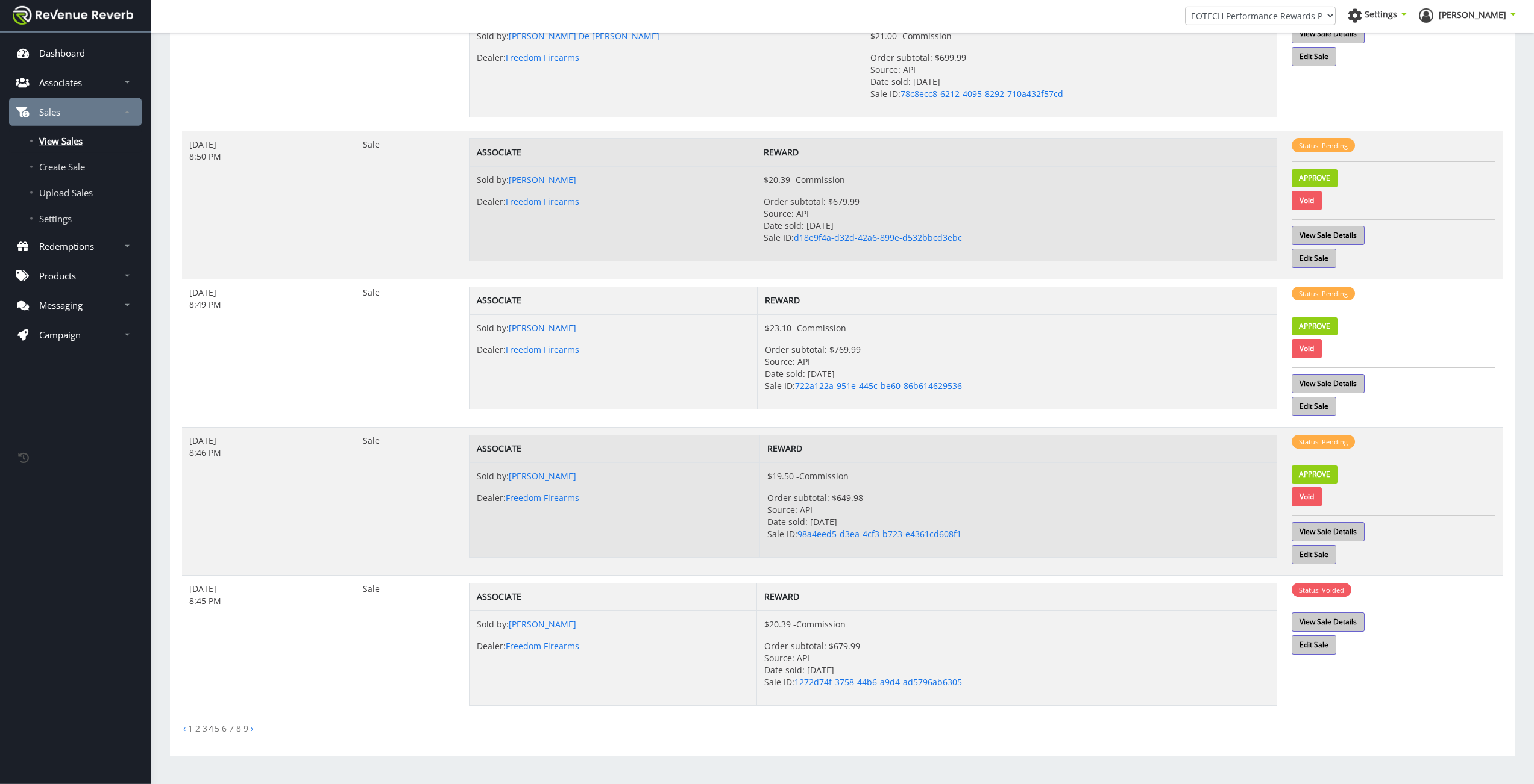
scroll to position [878, 0]
click at [189, 723] on link "1" at bounding box center [191, 727] width 5 height 11
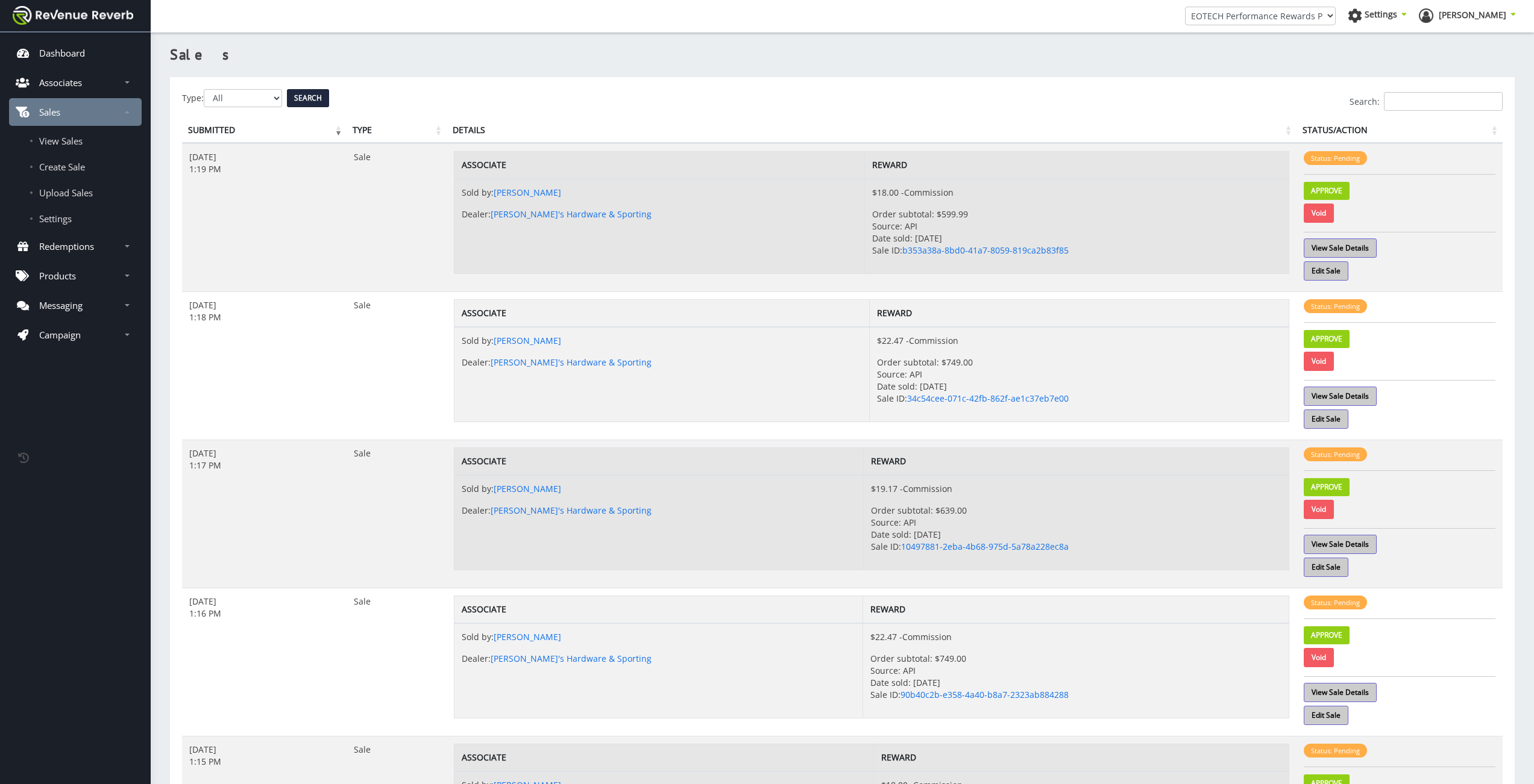
scroll to position [9, 9]
drag, startPoint x: 78, startPoint y: 317, endPoint x: 79, endPoint y: 327, distance: 10.0
click at [78, 319] on ul "Dashboard Associates View Associates Create Associate Associate Settings Settin…" at bounding box center [75, 254] width 151 height 429
click at [77, 329] on p "Campaign" at bounding box center [60, 334] width 42 height 12
click at [60, 424] on link "Promotions" at bounding box center [75, 415] width 132 height 24
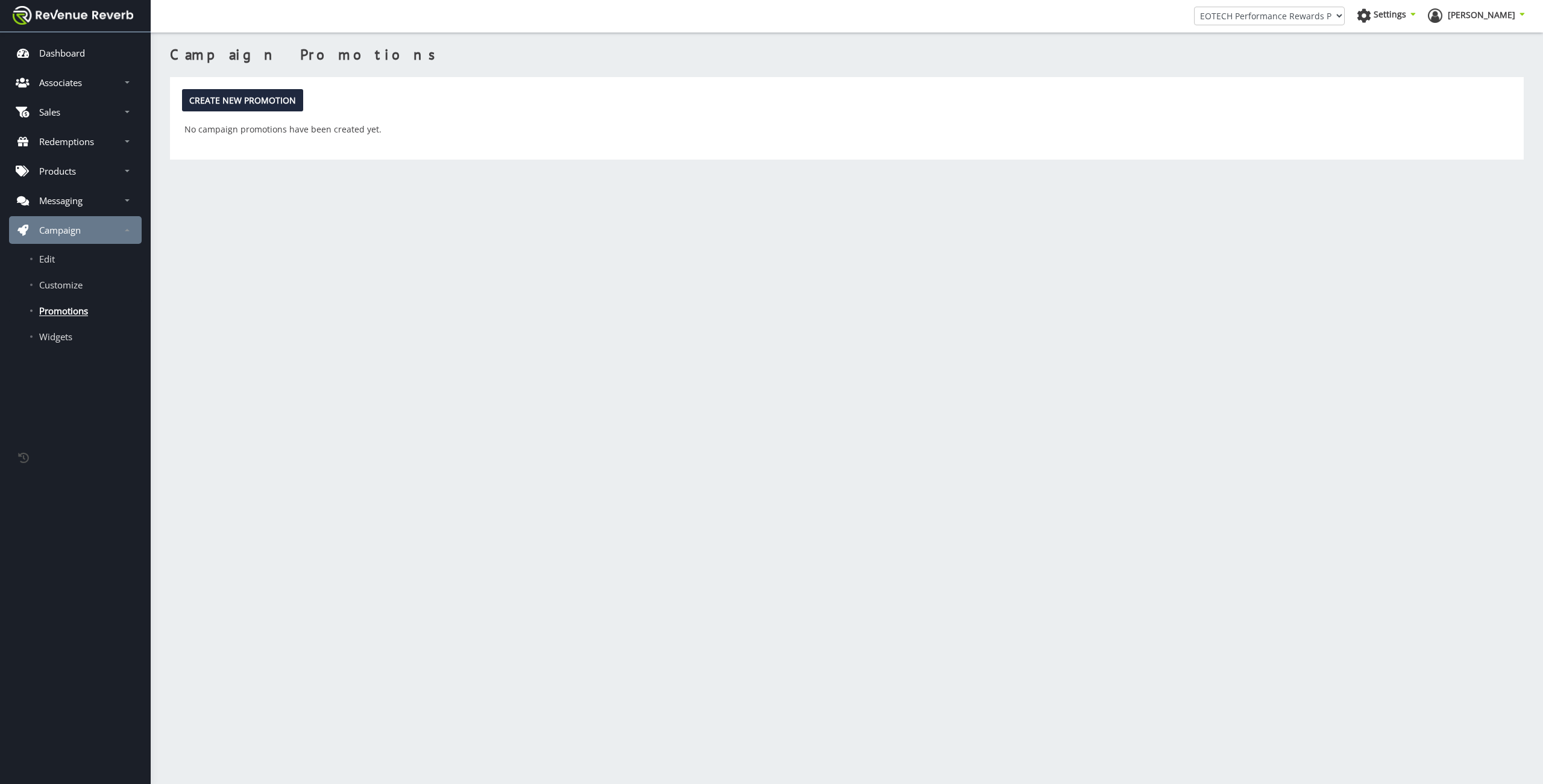
scroll to position [9, 9]
click at [63, 345] on link "Widgets" at bounding box center [75, 337] width 132 height 24
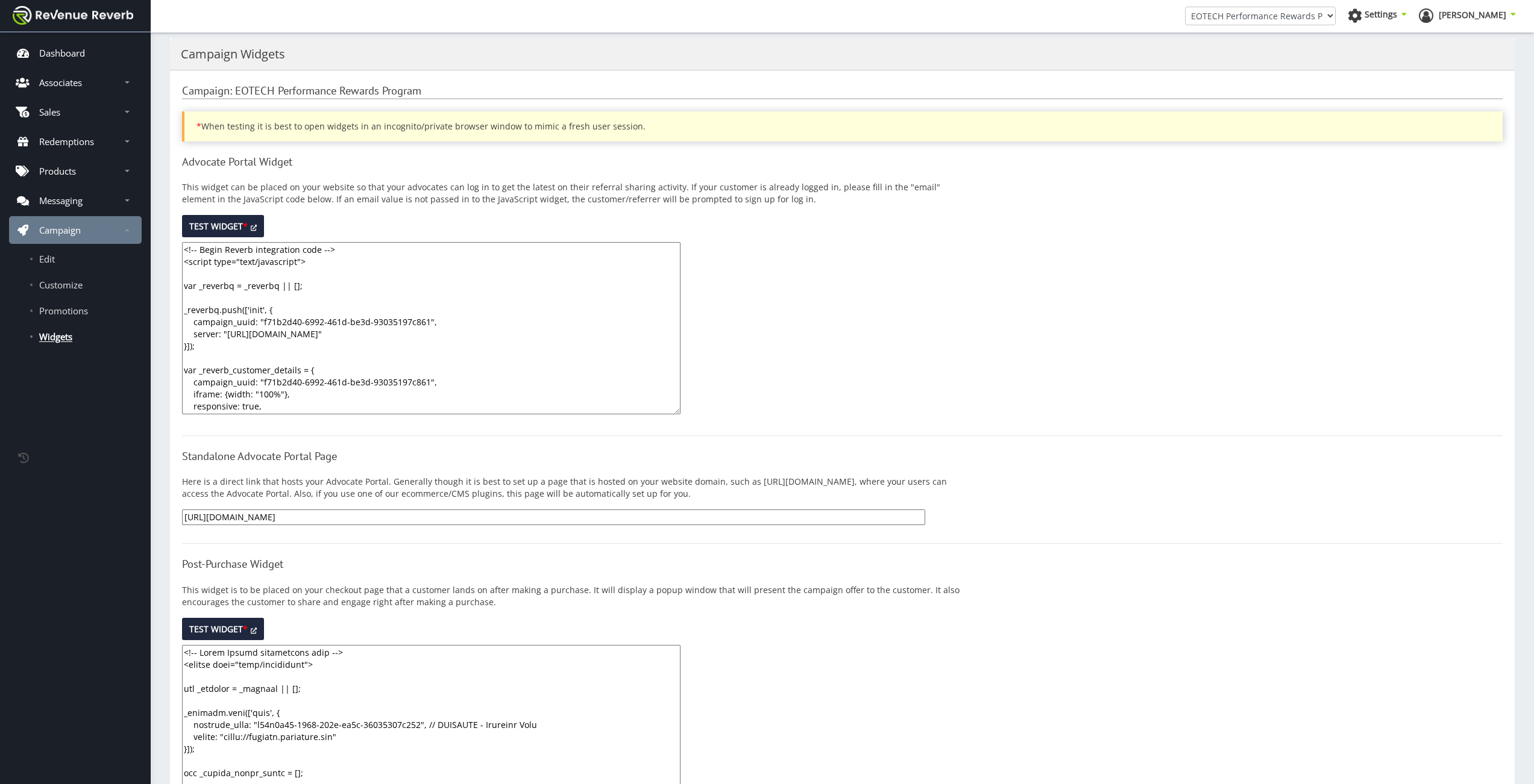
scroll to position [9, 9]
click at [60, 255] on link "Edit" at bounding box center [75, 259] width 132 height 24
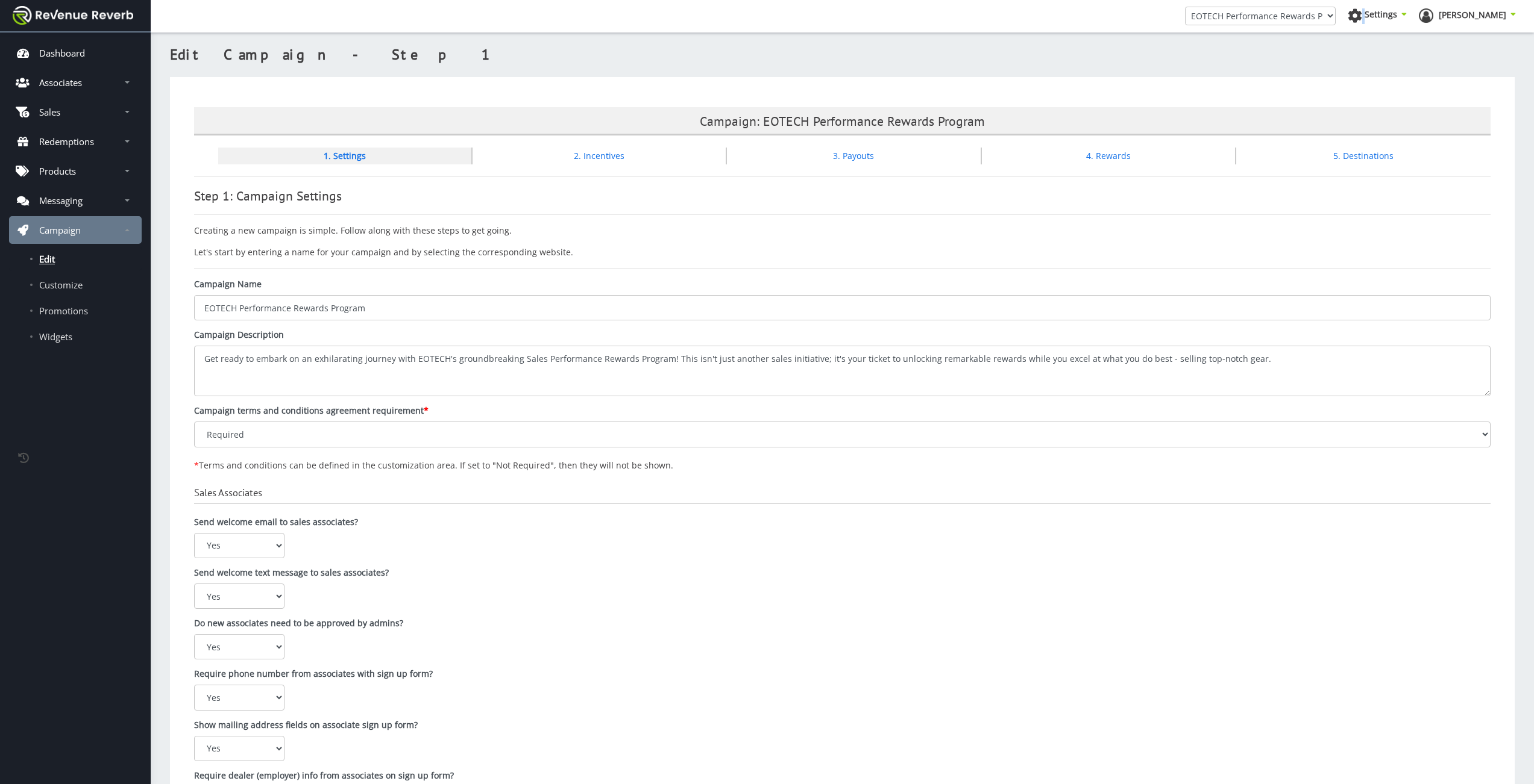
click at [1401, 20] on div "EOTECH Performance Rewards Program EOTech zCustomer Referral Program Settings" at bounding box center [842, 16] width 1365 height 32
click at [1362, 20] on icon at bounding box center [1355, 15] width 15 height 15
click at [1395, 130] on link "Manage Campaigns" at bounding box center [1346, 125] width 96 height 17
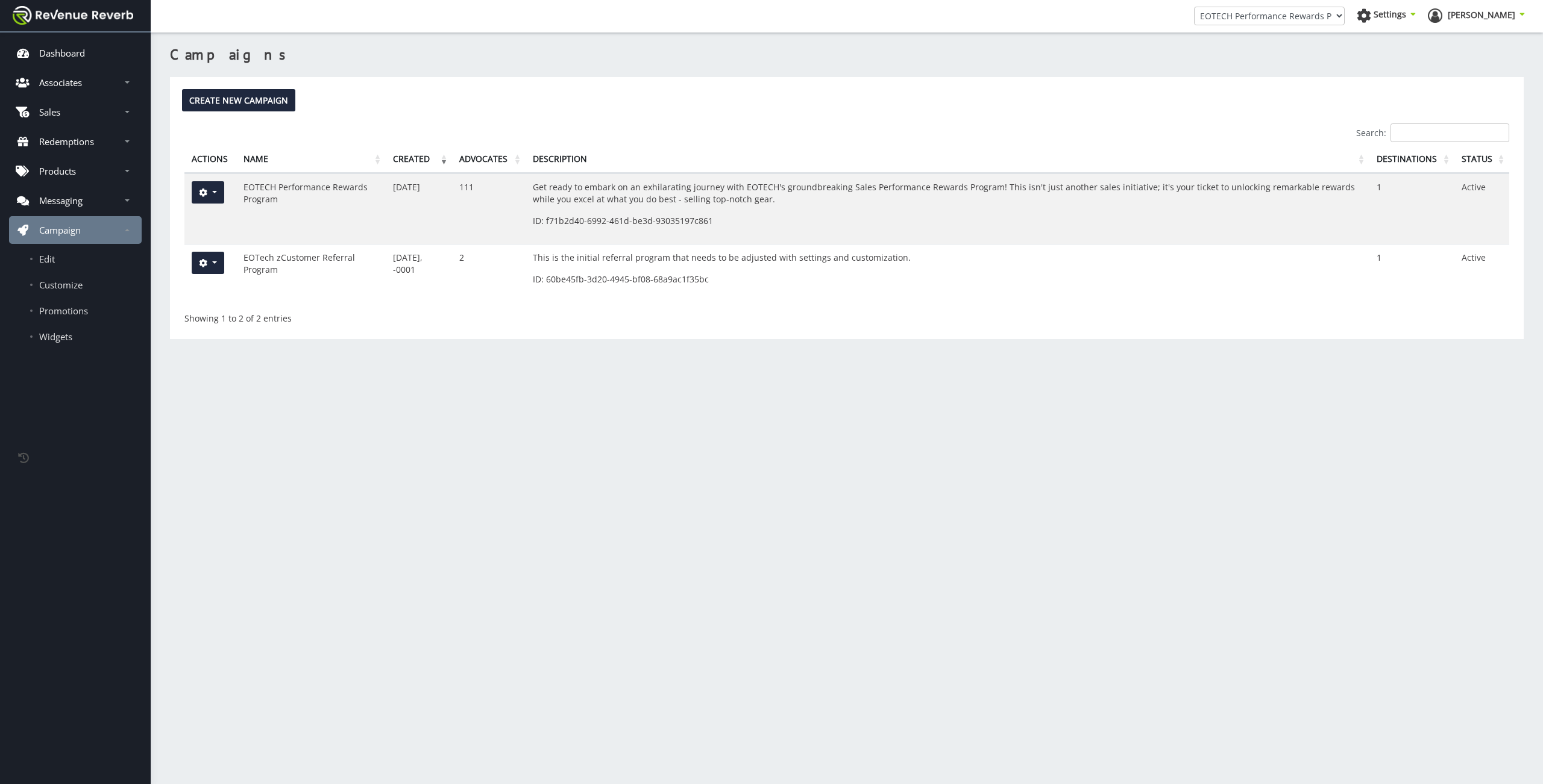
scroll to position [9, 9]
click at [220, 200] on button "button" at bounding box center [207, 192] width 32 height 22
click at [222, 212] on link "Edit" at bounding box center [240, 218] width 96 height 17
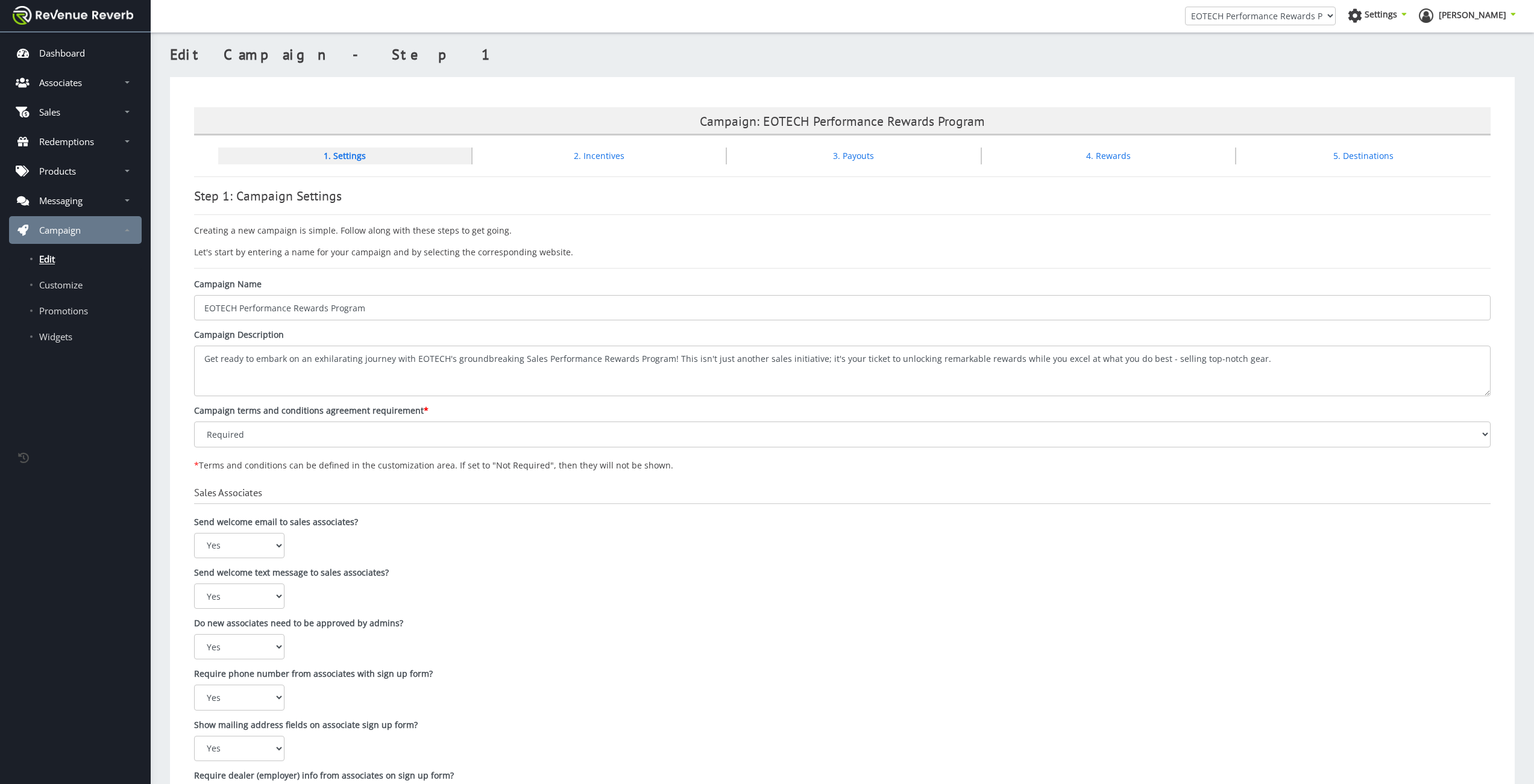
click at [1075, 157] on li "4. Rewards" at bounding box center [1108, 156] width 254 height 17
click at [1101, 153] on link "4. Rewards" at bounding box center [1108, 156] width 44 height 11
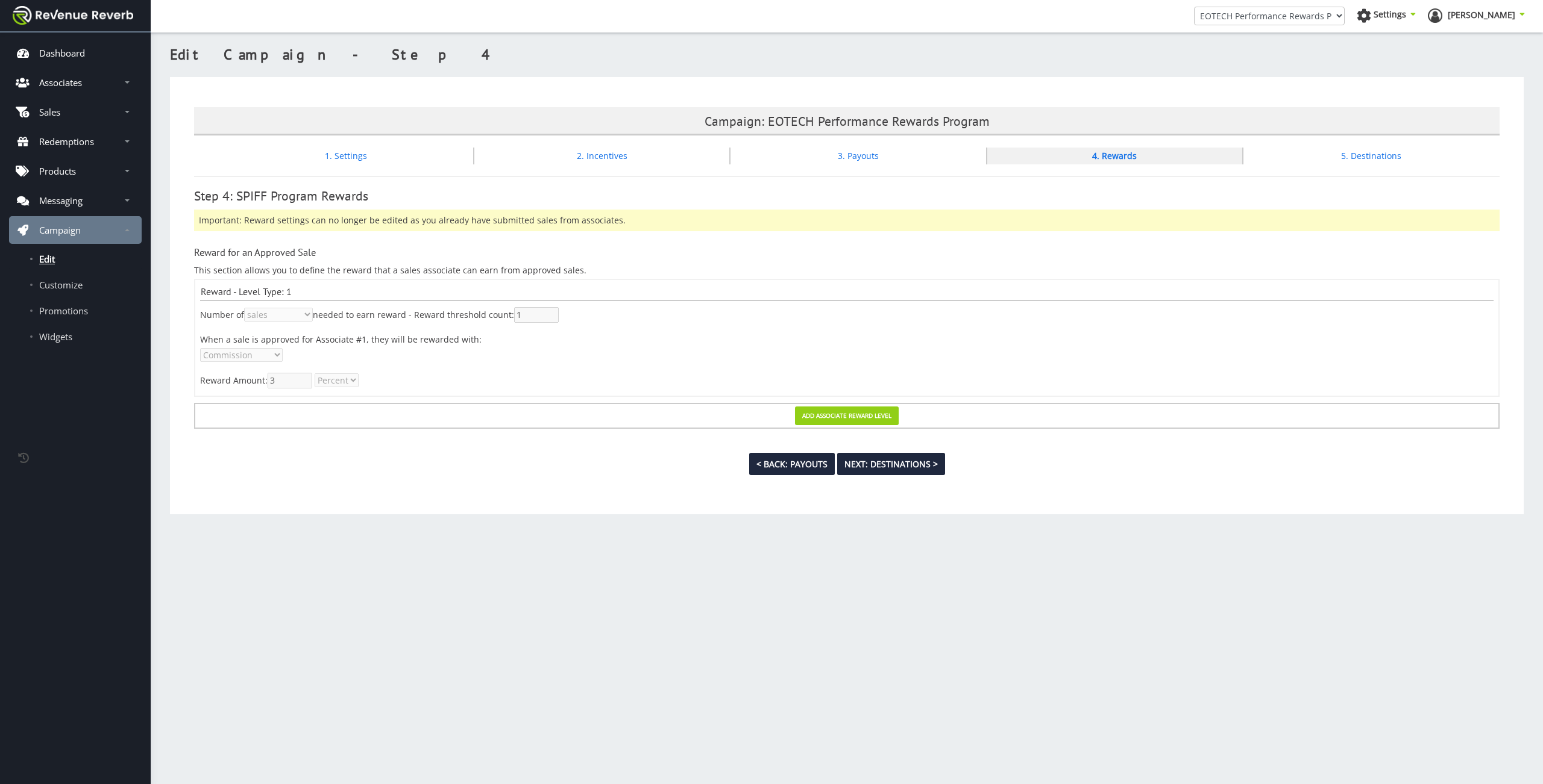
scroll to position [9, 9]
click at [855, 156] on link "3. Payouts" at bounding box center [858, 156] width 41 height 11
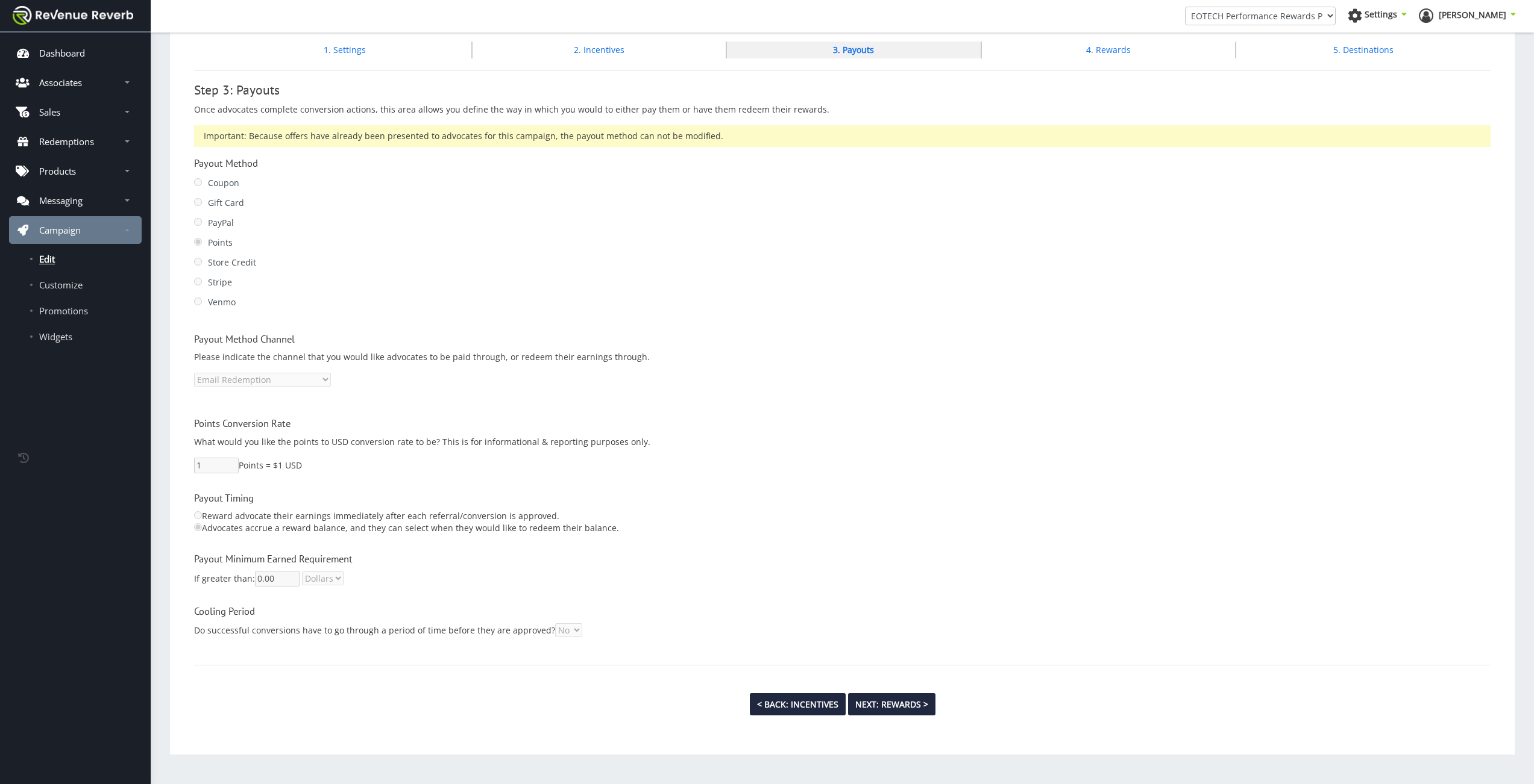
scroll to position [110, 0]
click at [1351, 47] on link "5. Destinations" at bounding box center [1363, 49] width 60 height 11
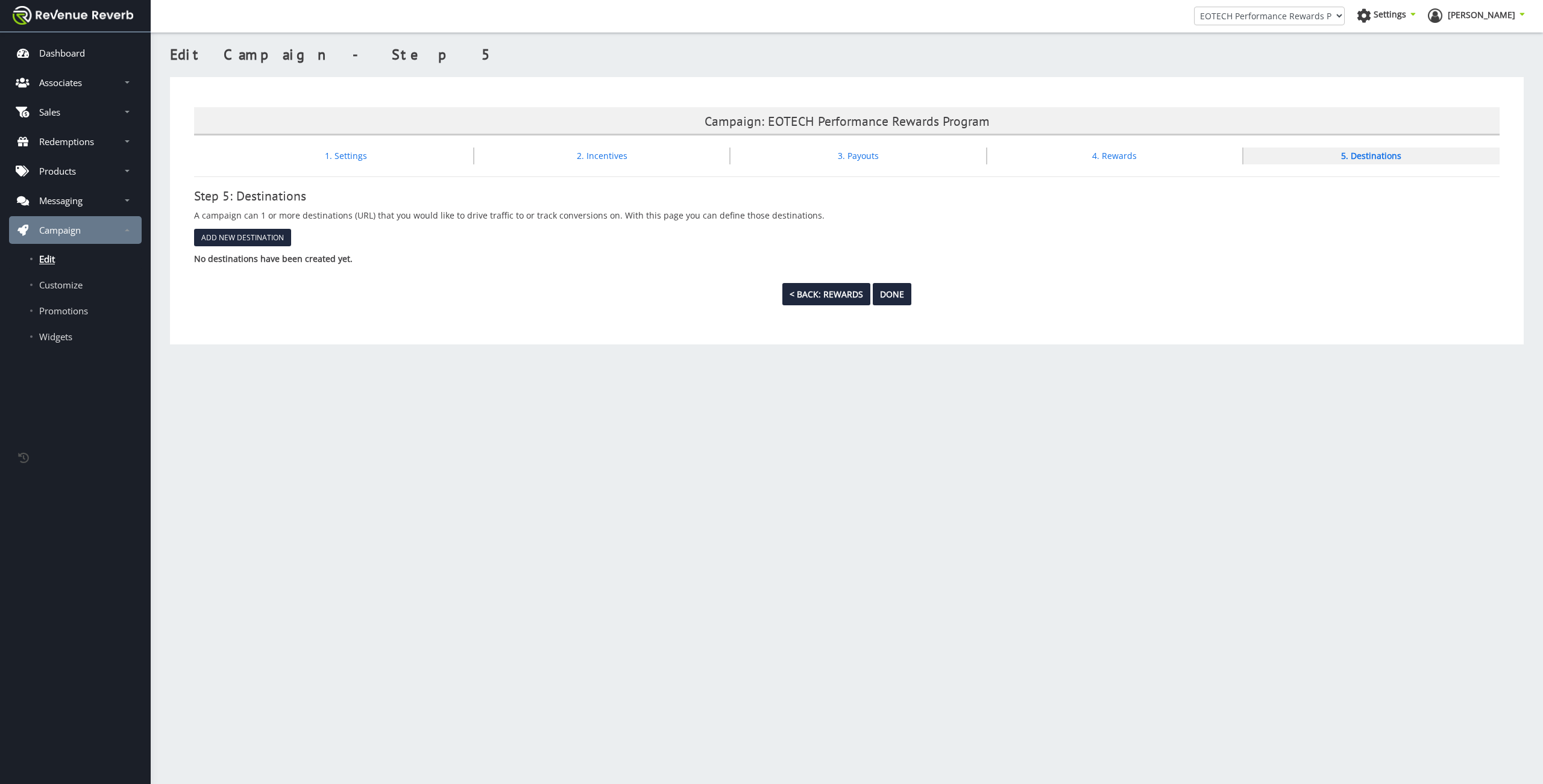
scroll to position [9, 9]
drag, startPoint x: 68, startPoint y: 152, endPoint x: 75, endPoint y: 151, distance: 7.1
click at [72, 152] on link "Redemptions" at bounding box center [75, 142] width 132 height 28
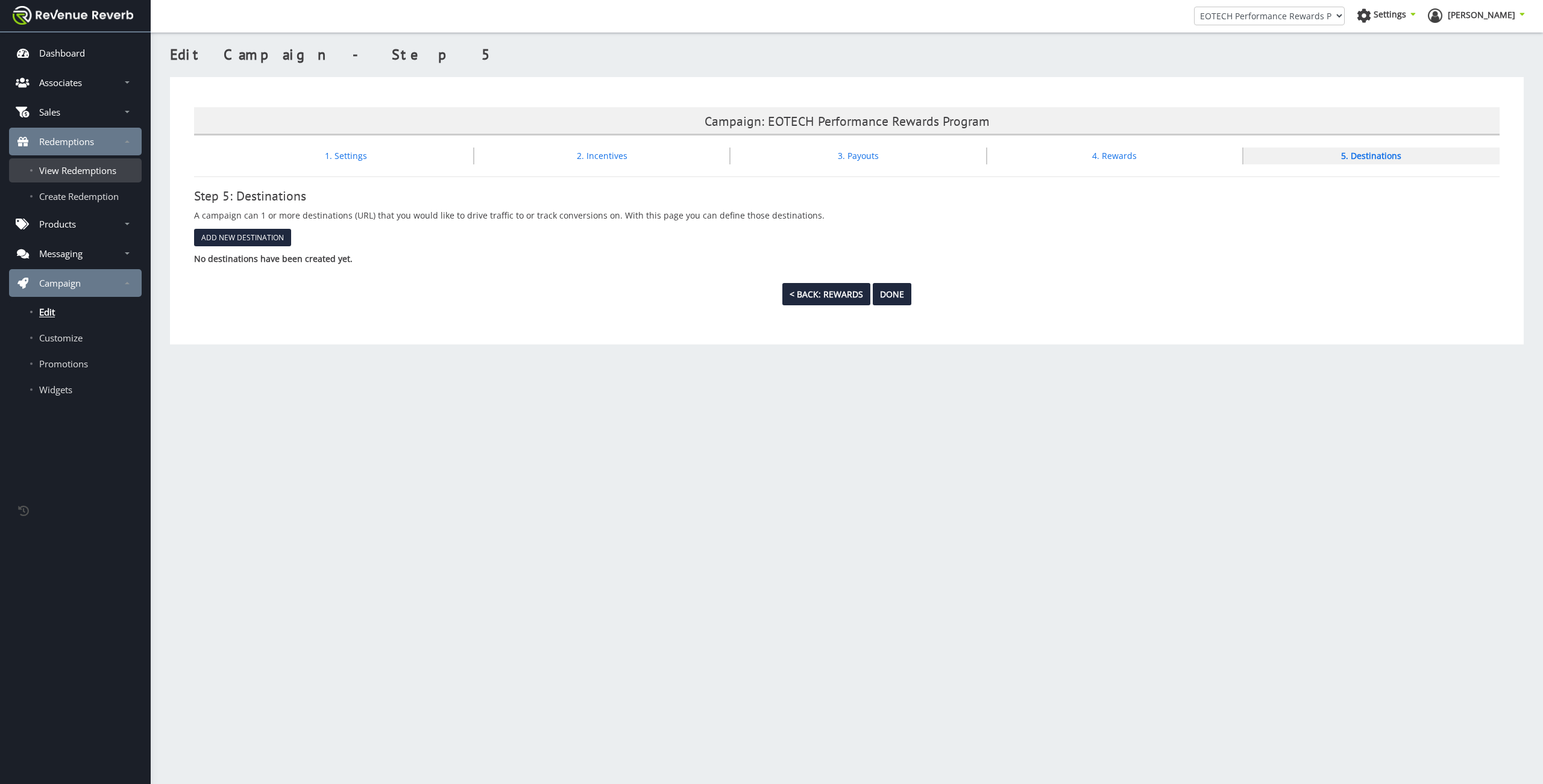
click at [93, 178] on link "View Redemptions" at bounding box center [75, 170] width 132 height 24
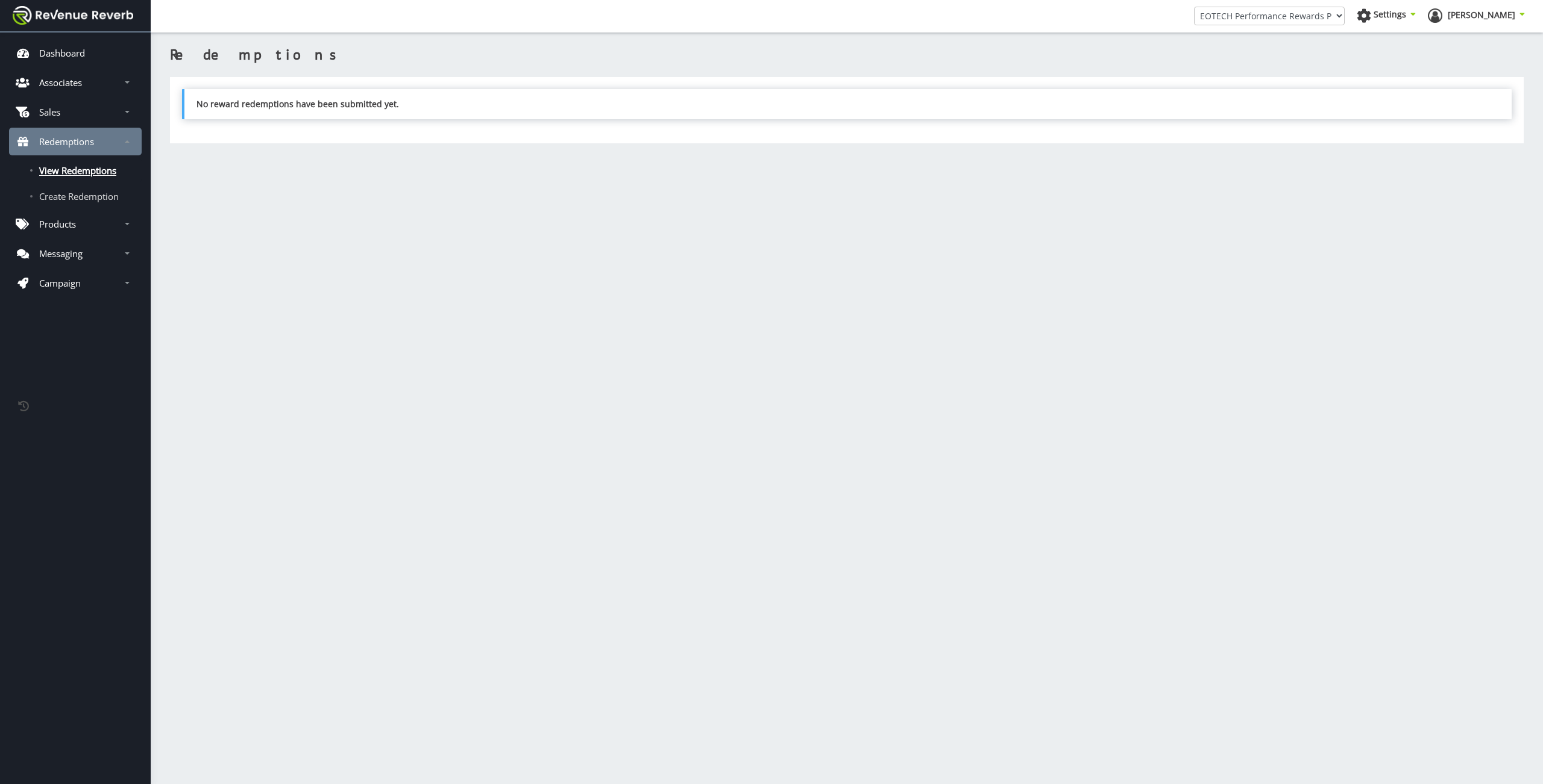
scroll to position [9, 9]
click at [98, 118] on link "Sales" at bounding box center [75, 112] width 132 height 28
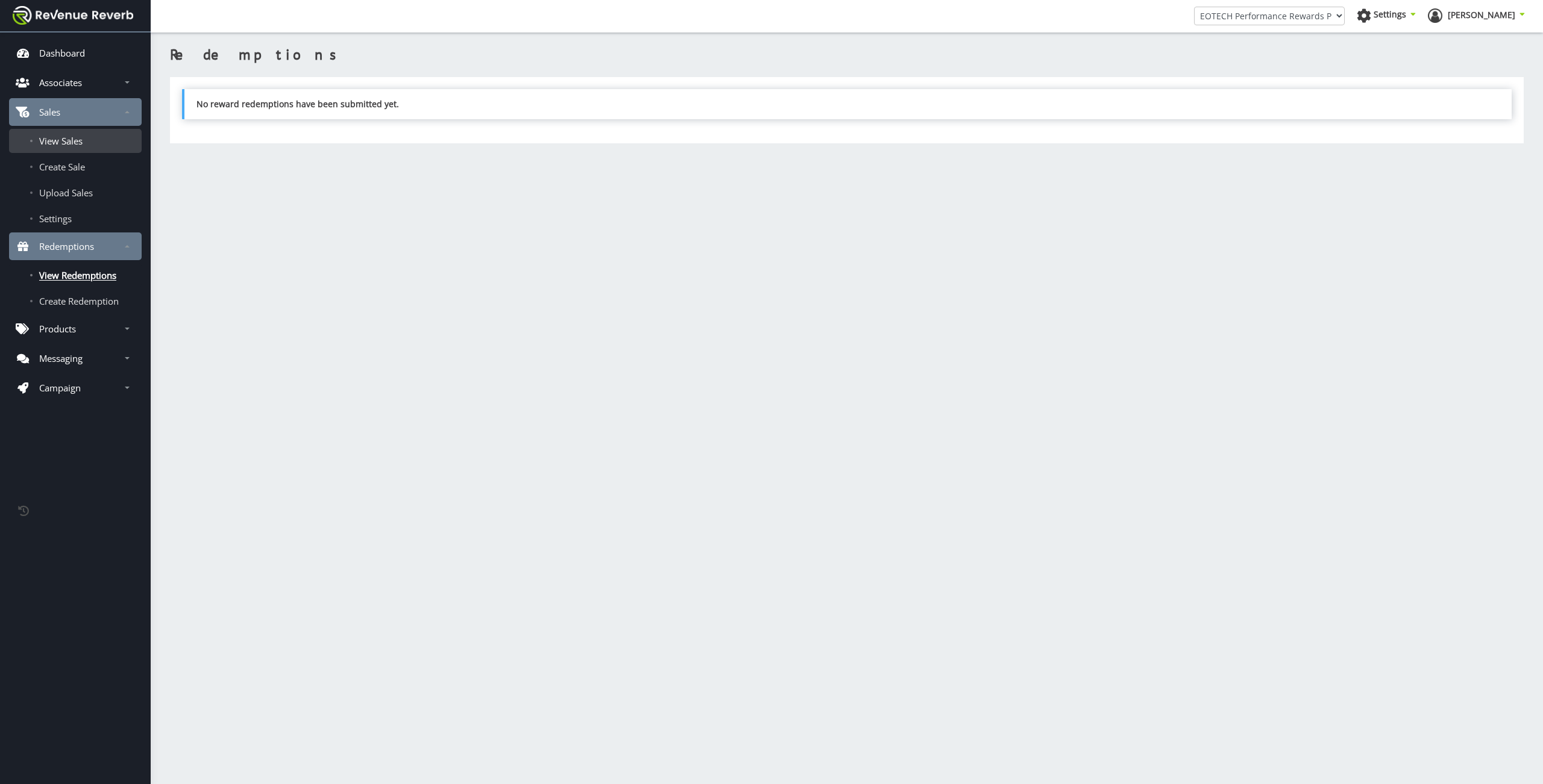
click at [65, 147] on span "View Sales" at bounding box center [61, 141] width 43 height 12
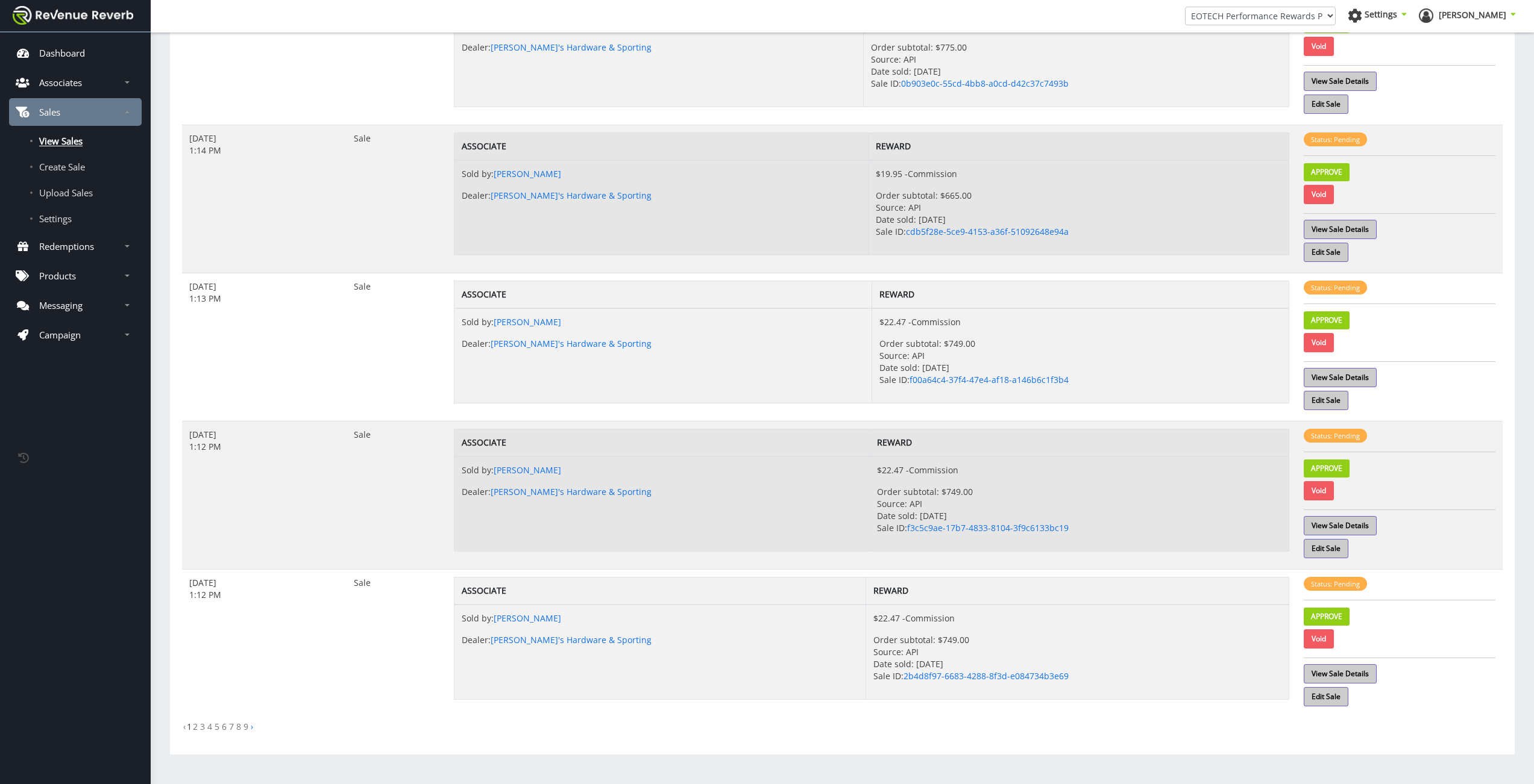
scroll to position [571, 0]
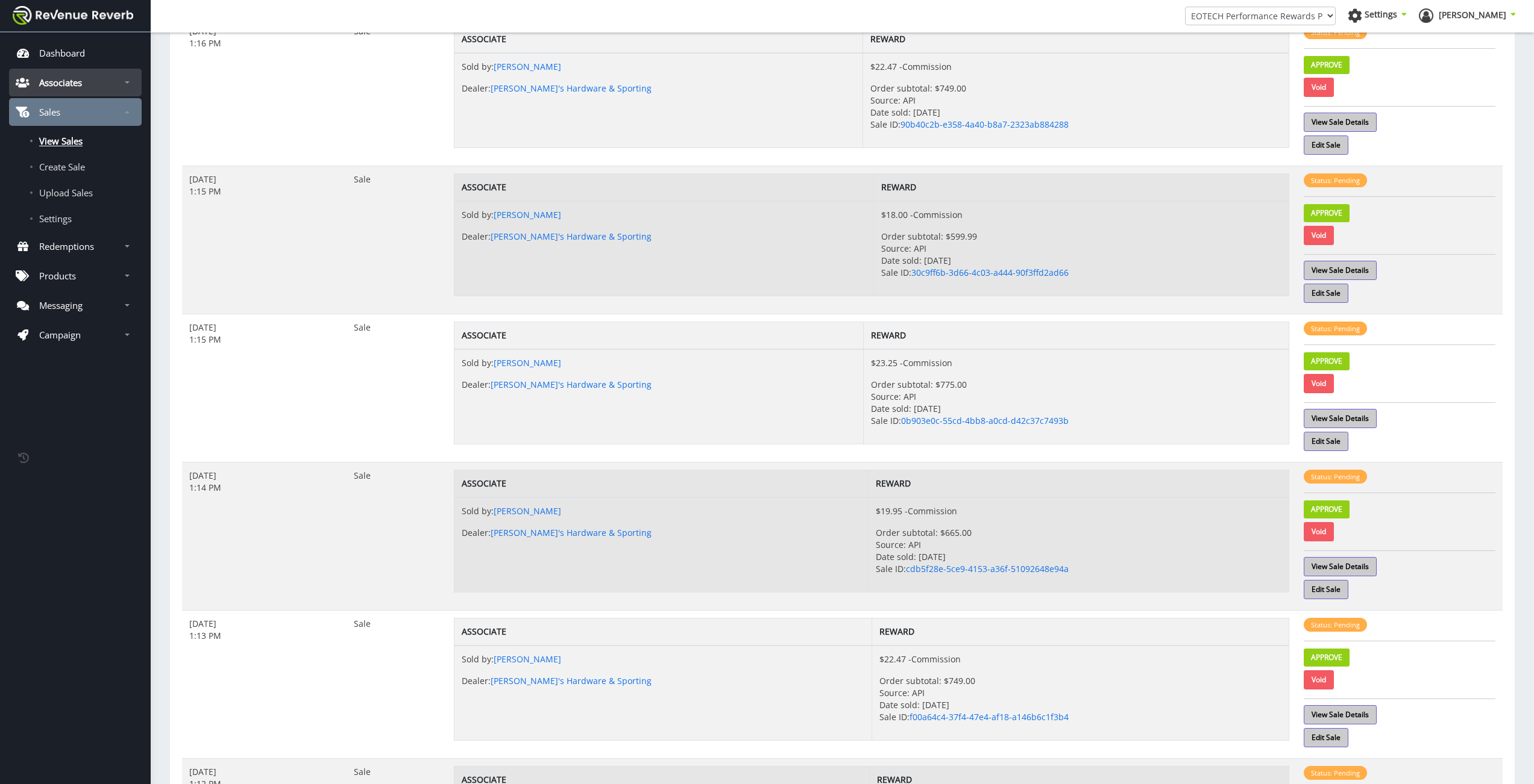
click at [71, 81] on p "Associates" at bounding box center [61, 82] width 43 height 12
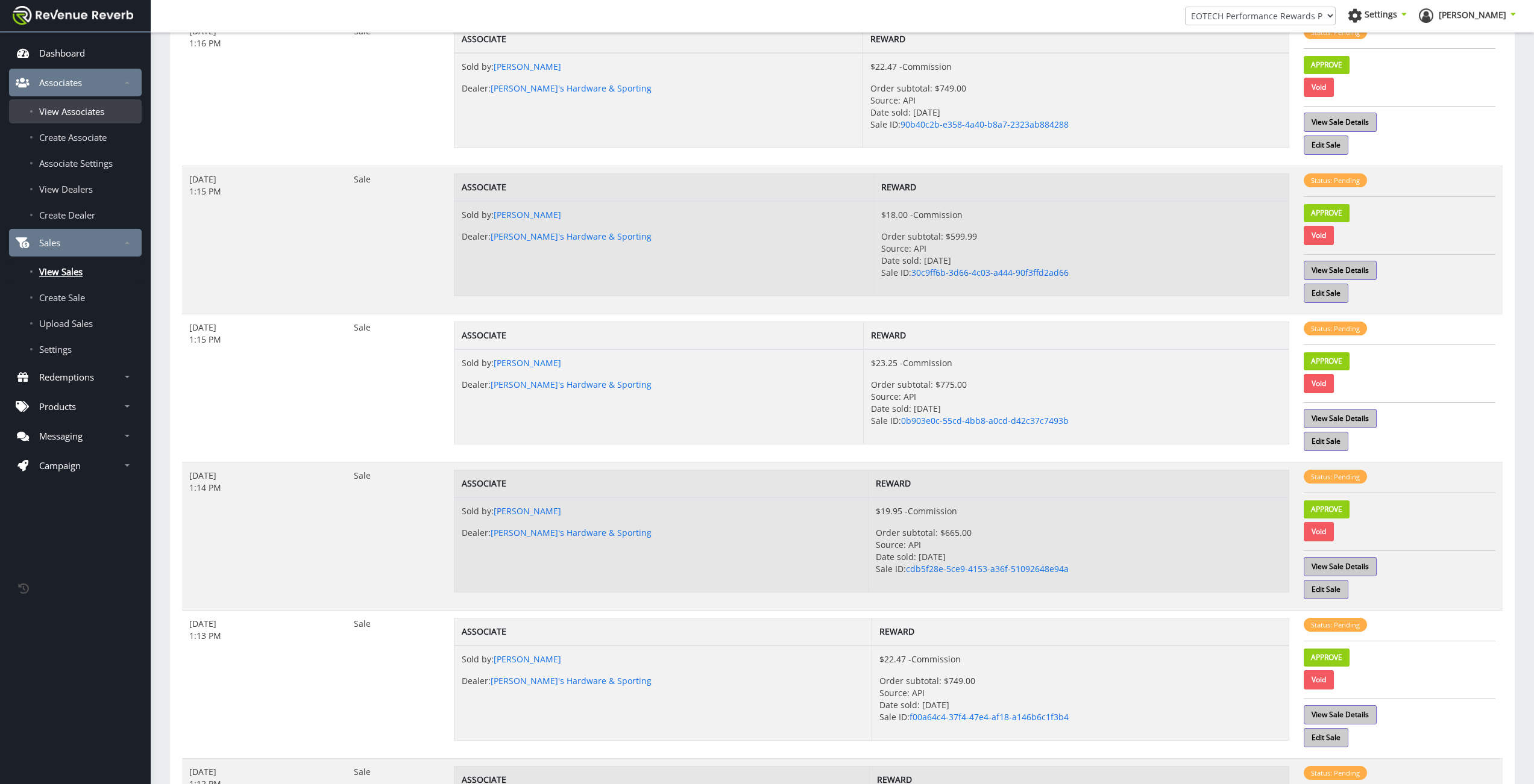
click at [70, 101] on link "View Associates" at bounding box center [75, 111] width 132 height 24
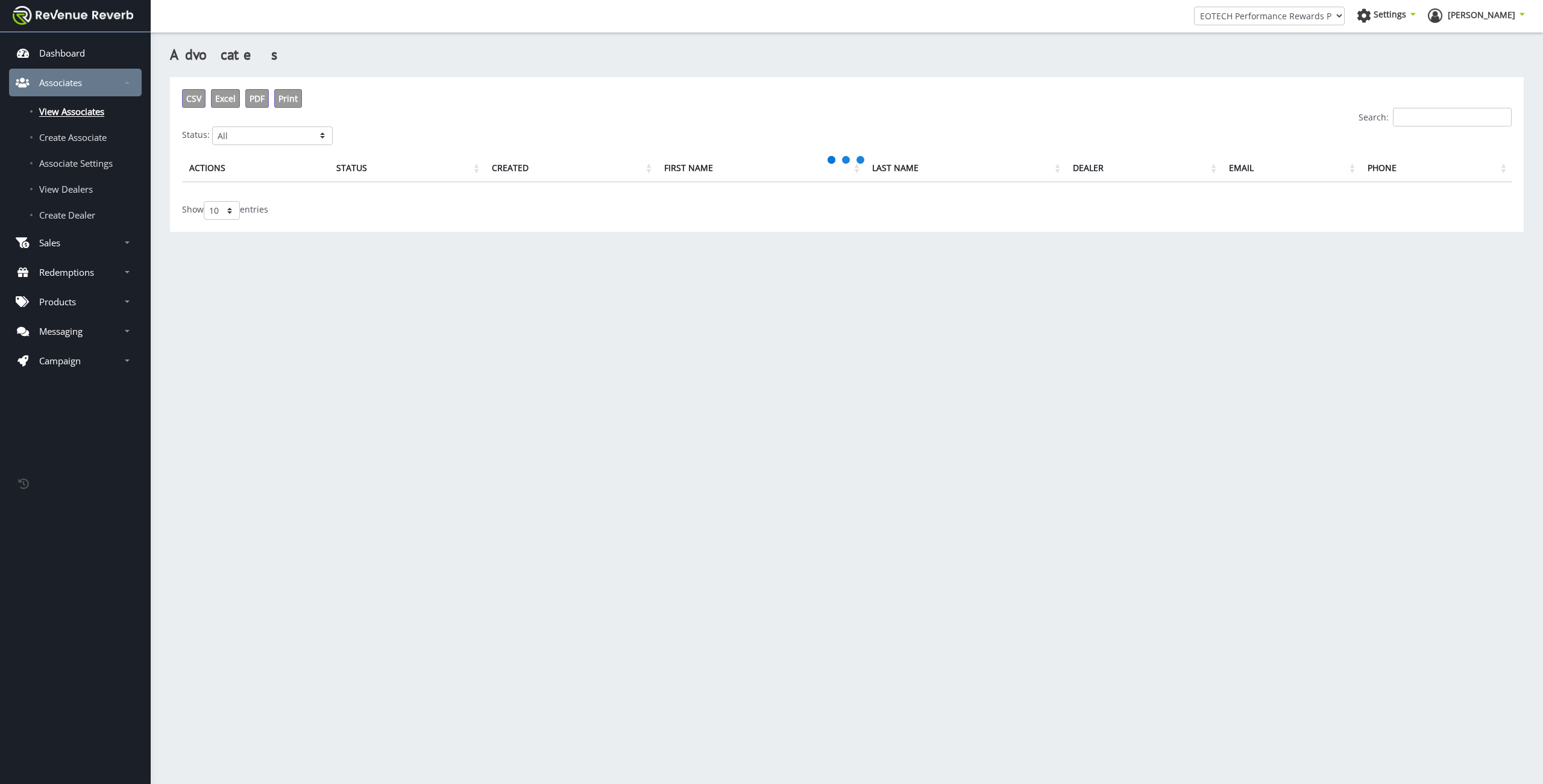
scroll to position [9, 9]
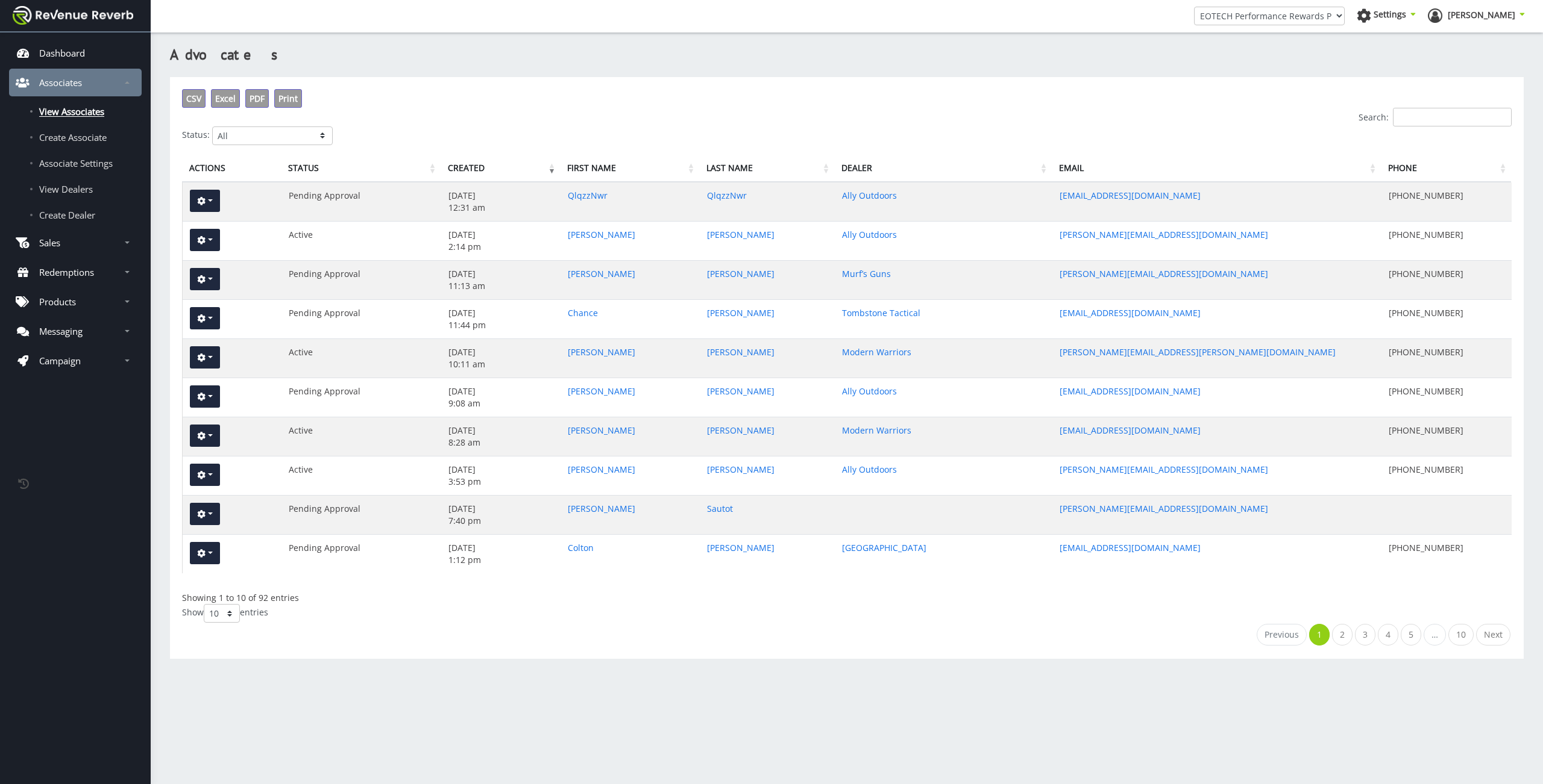
click at [1423, 124] on input "Search:" at bounding box center [1452, 117] width 118 height 18
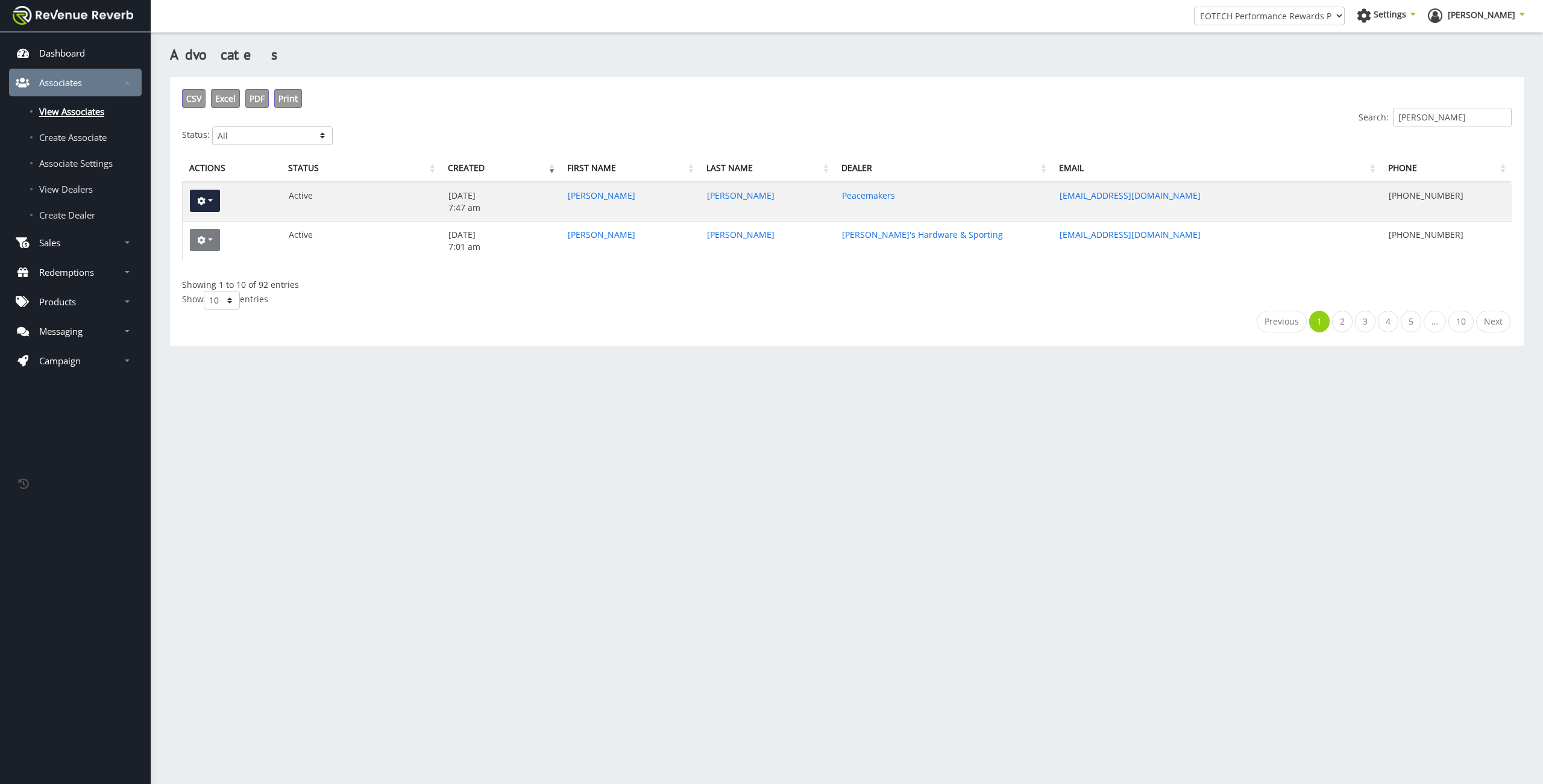
type input "steven"
click at [212, 234] on button "button" at bounding box center [205, 239] width 30 height 22
click at [229, 205] on link "View" at bounding box center [238, 200] width 96 height 17
drag, startPoint x: 1444, startPoint y: 111, endPoint x: 1382, endPoint y: 106, distance: 62.2
click at [1393, 108] on input "steven" at bounding box center [1452, 117] width 118 height 18
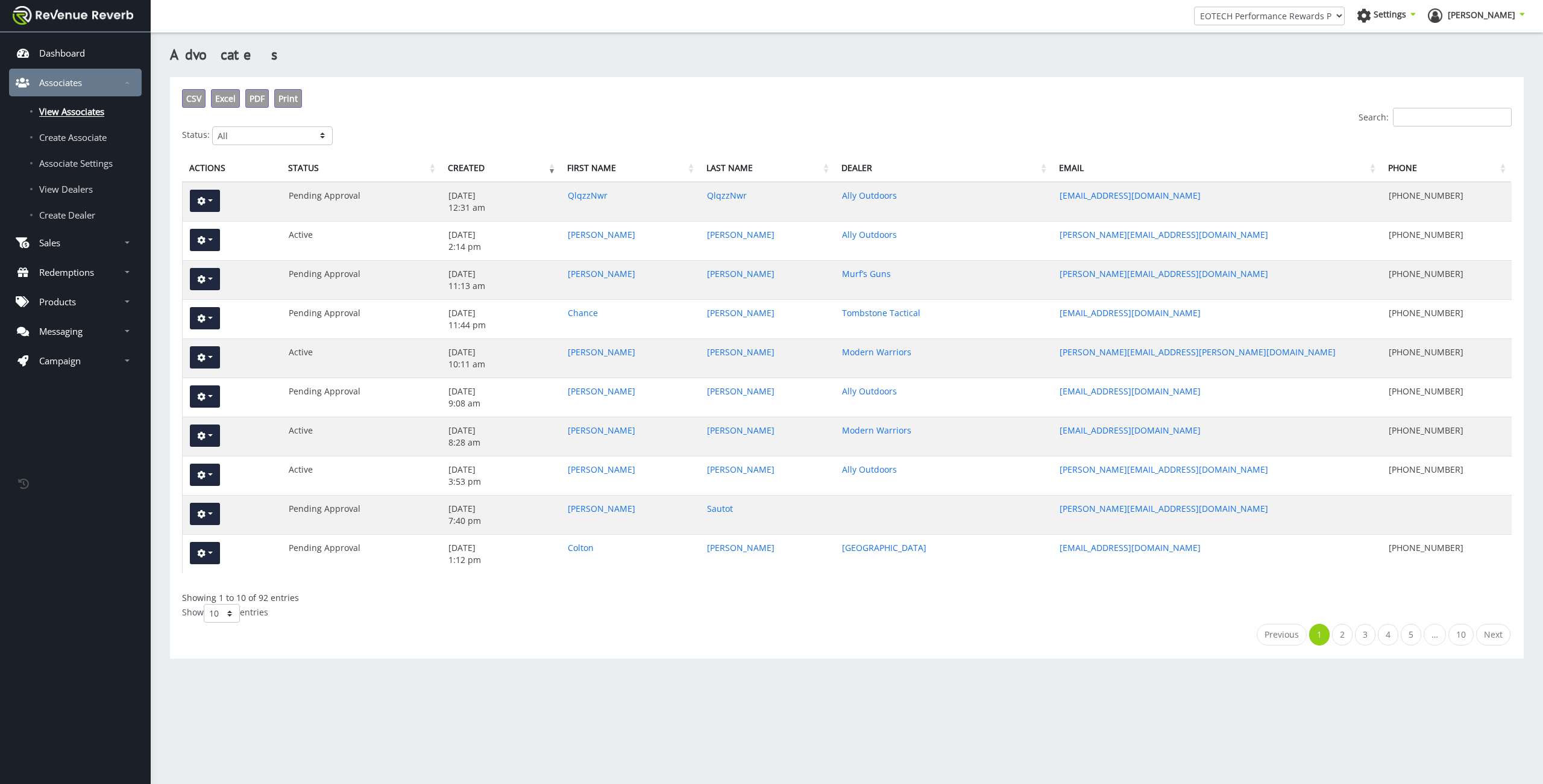
click at [541, 92] on div "CSV Excel PDF Print Search: Status: All Active Pending Approval Deactivated" at bounding box center [847, 117] width 1329 height 56
click at [222, 103] on span "Excel" at bounding box center [226, 98] width 20 height 11
click at [816, 626] on ul "Previous 1 2 3 4 5 … 10 Next" at bounding box center [847, 635] width 1329 height 22
click at [233, 101] on span "Excel" at bounding box center [226, 98] width 20 height 11
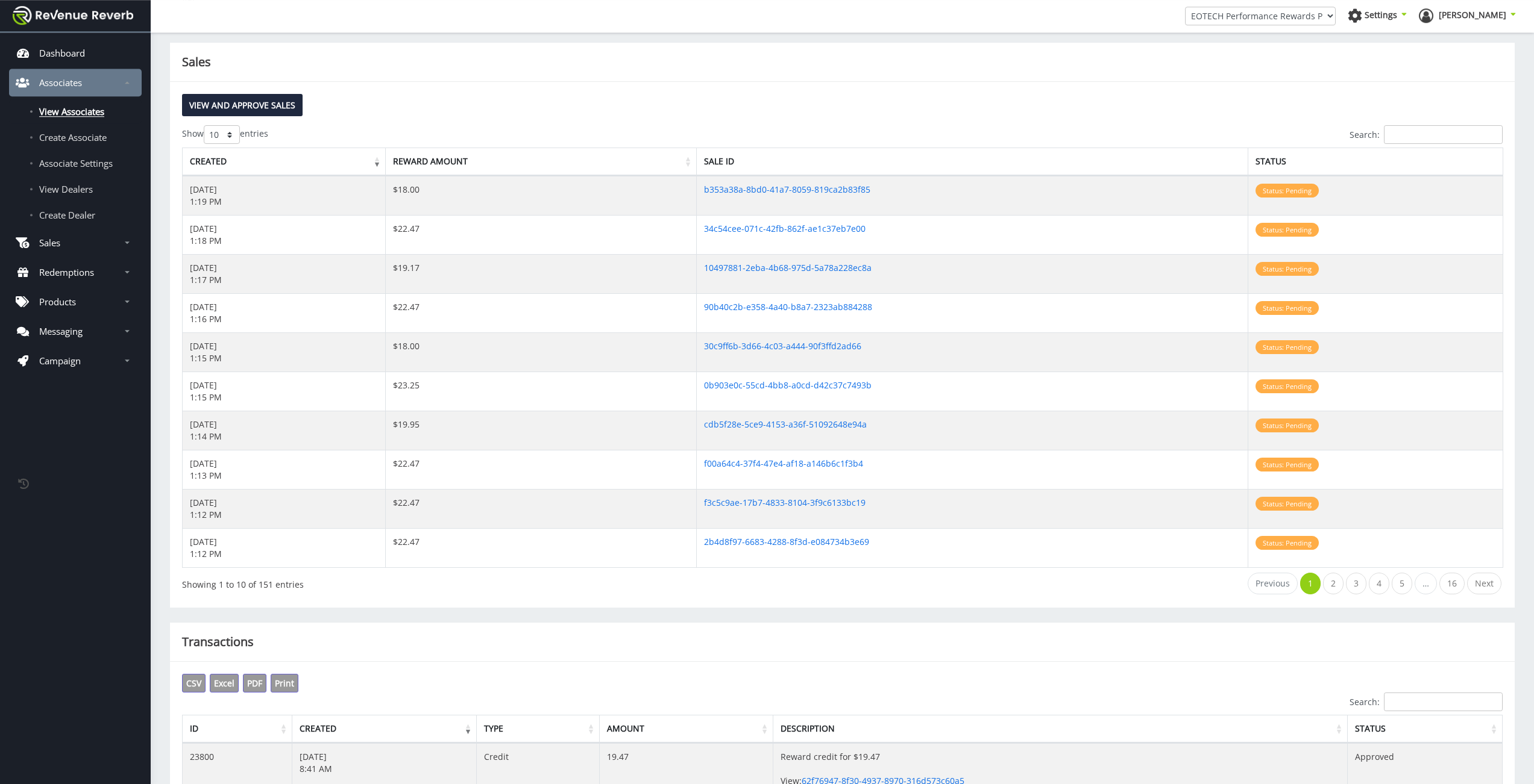
scroll to position [491, 0]
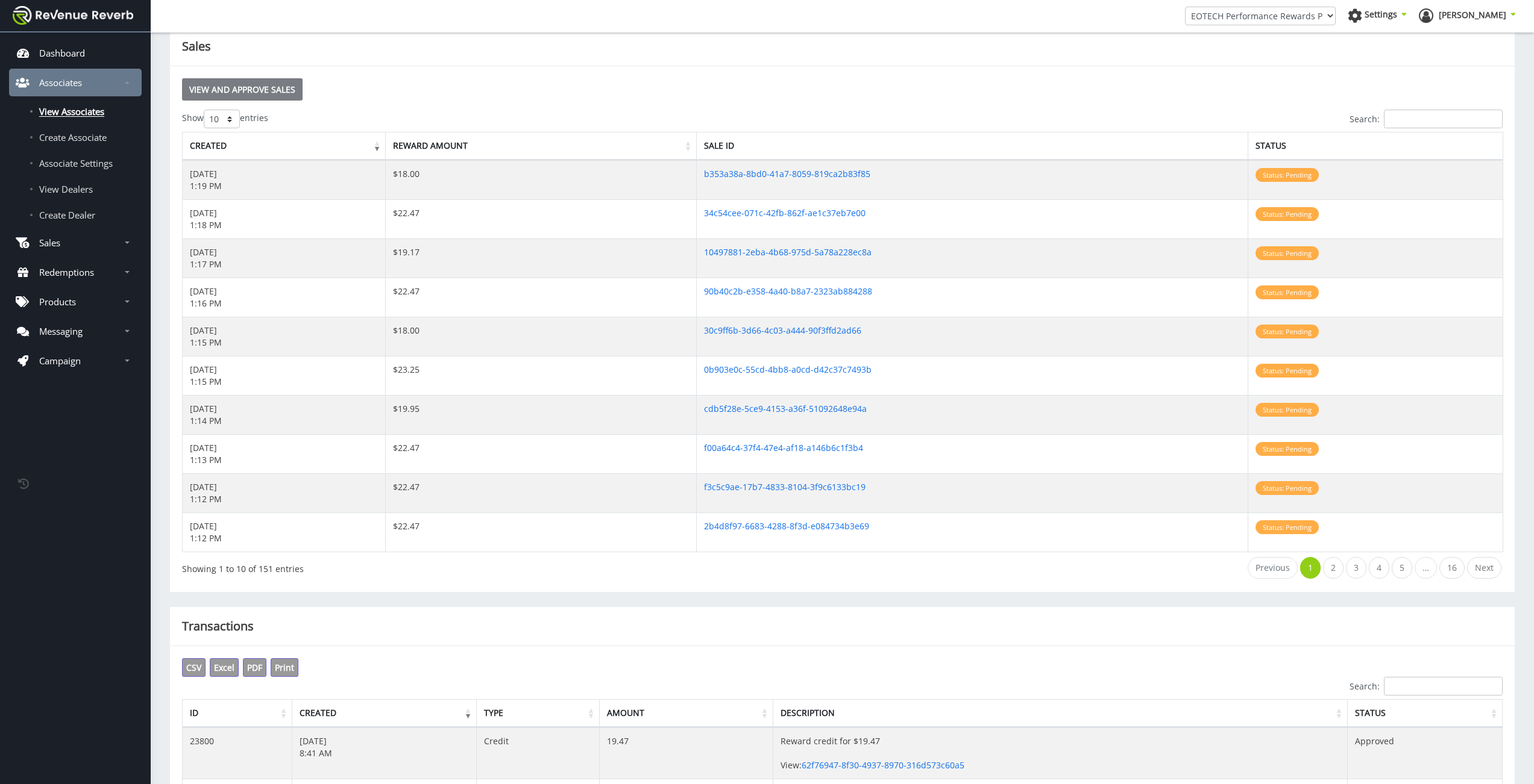
click at [220, 92] on link "View and Approve Sales" at bounding box center [242, 89] width 120 height 22
drag, startPoint x: 457, startPoint y: 109, endPoint x: 382, endPoint y: 82, distance: 79.7
click at [458, 109] on div "View and Approve Sales Show 10 25 50 100 entries Search: Created Reward Amount …" at bounding box center [842, 329] width 1345 height 526
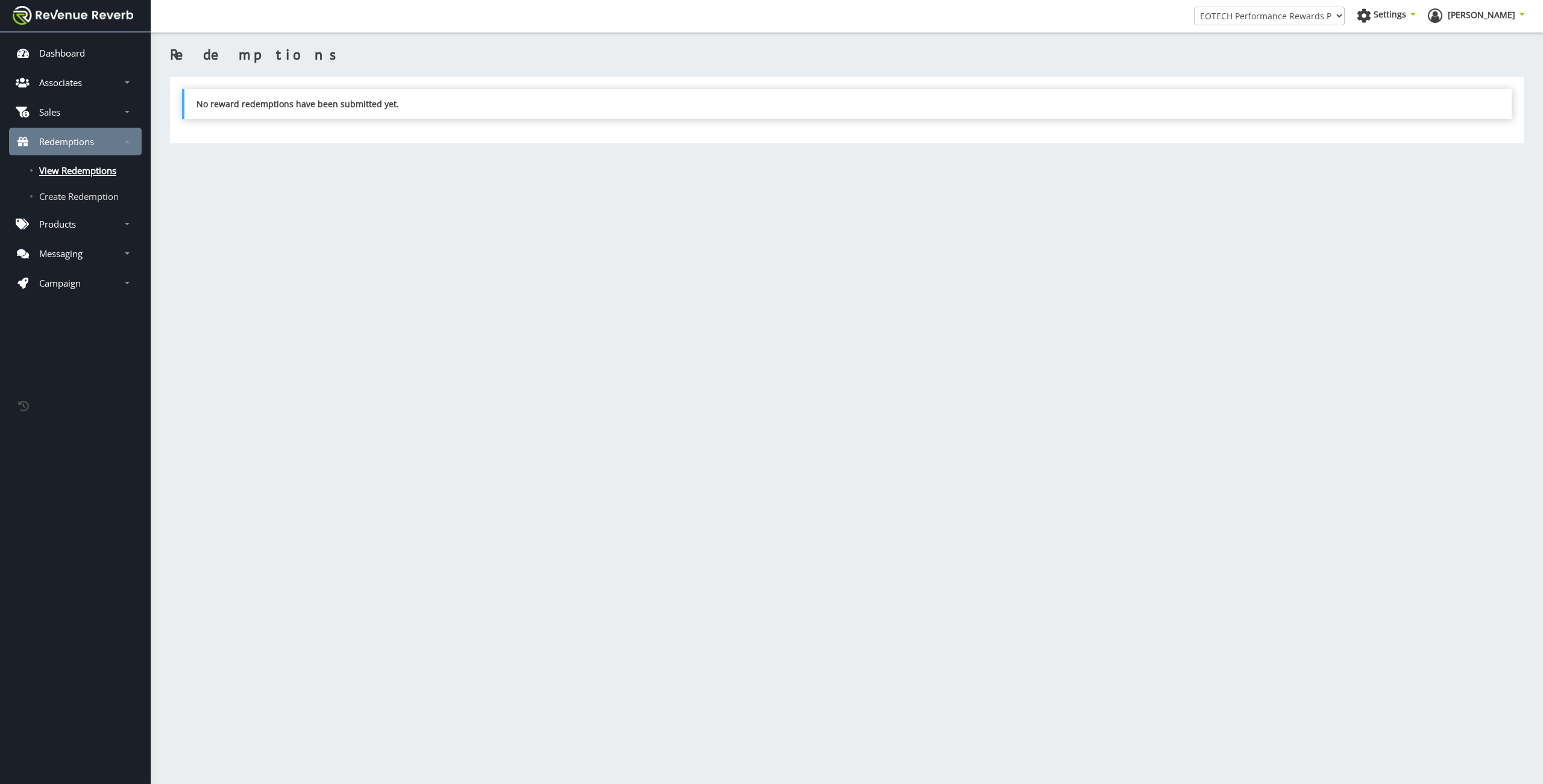
scroll to position [9, 9]
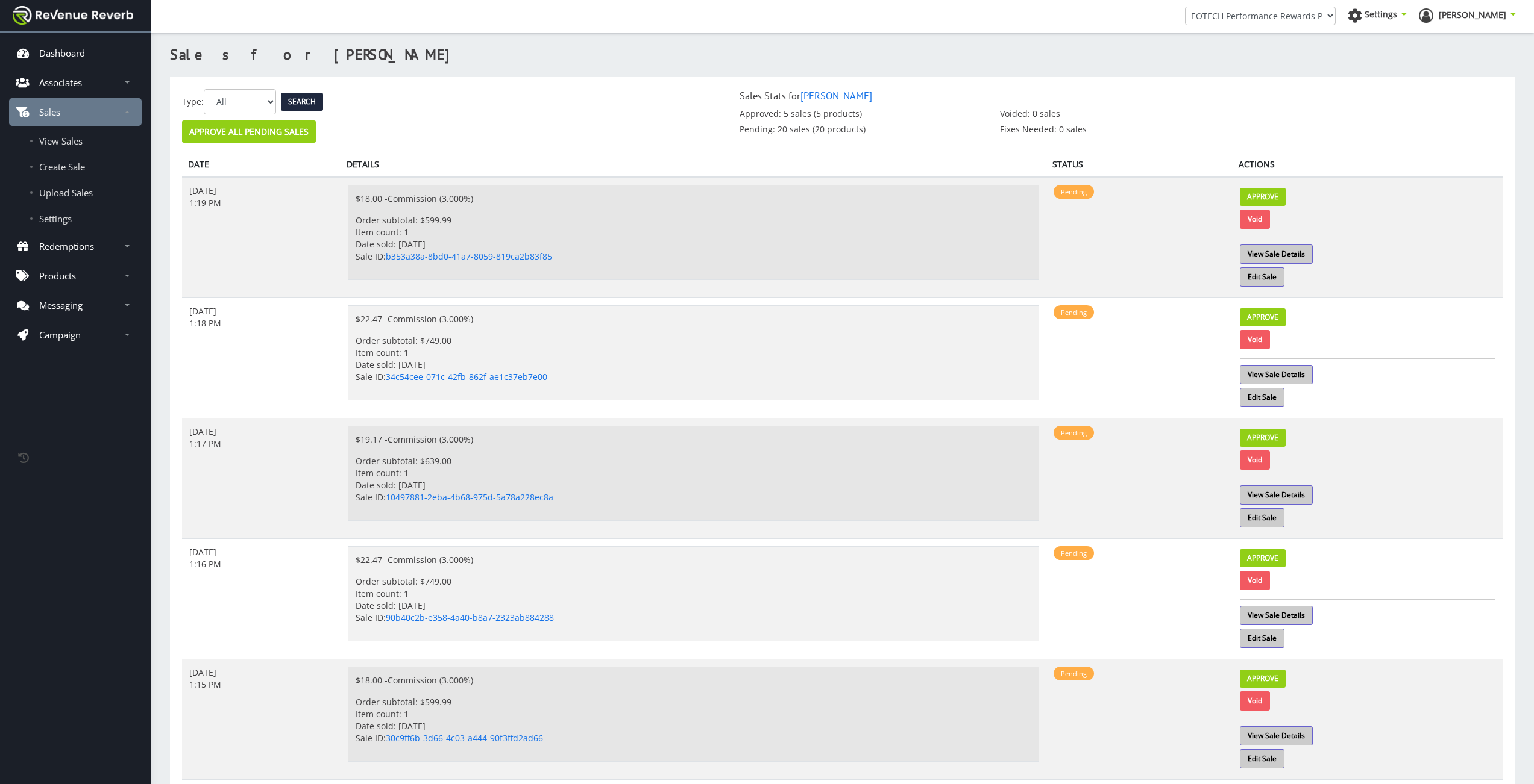
scroll to position [9, 9]
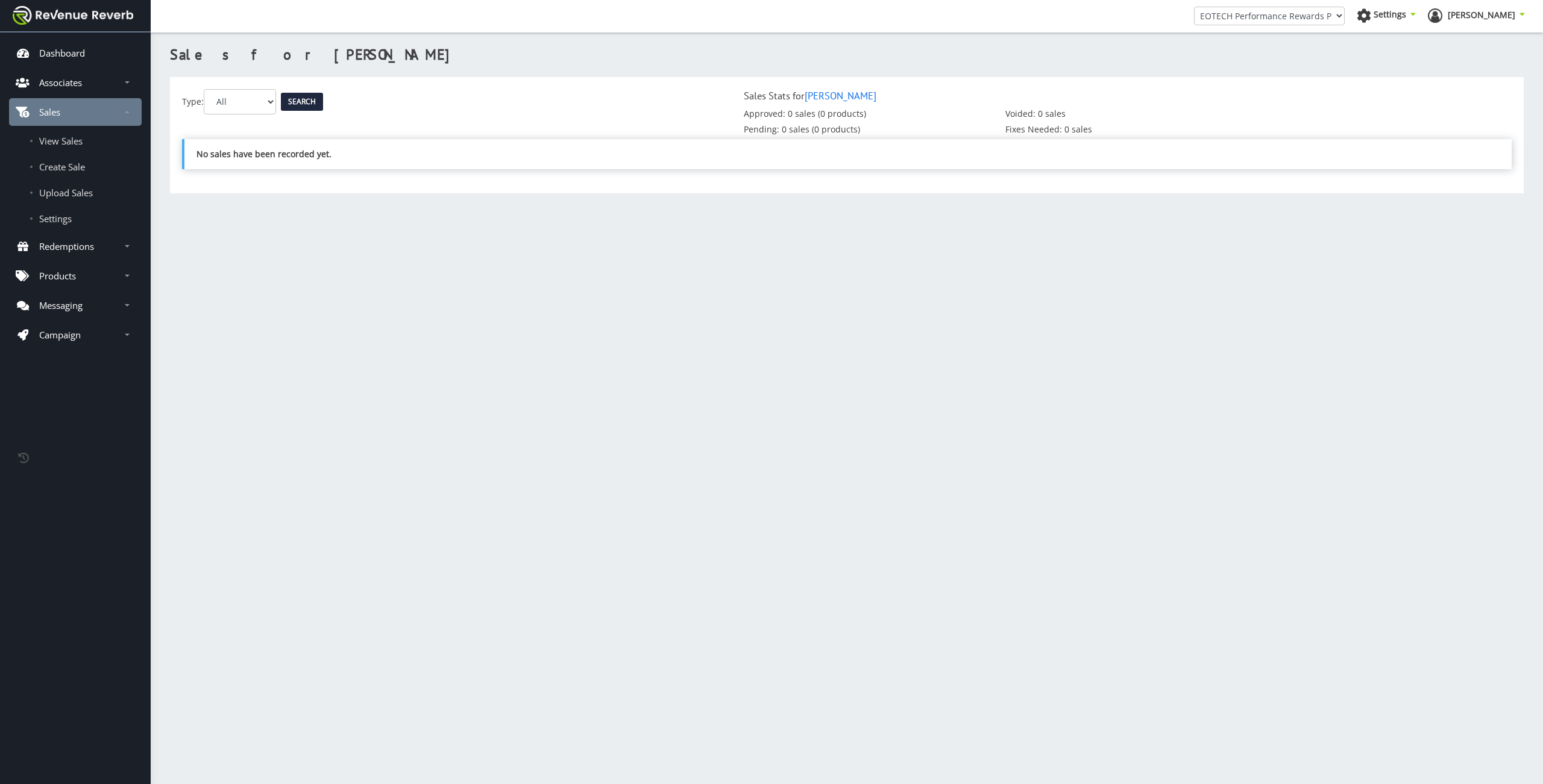
scroll to position [9, 9]
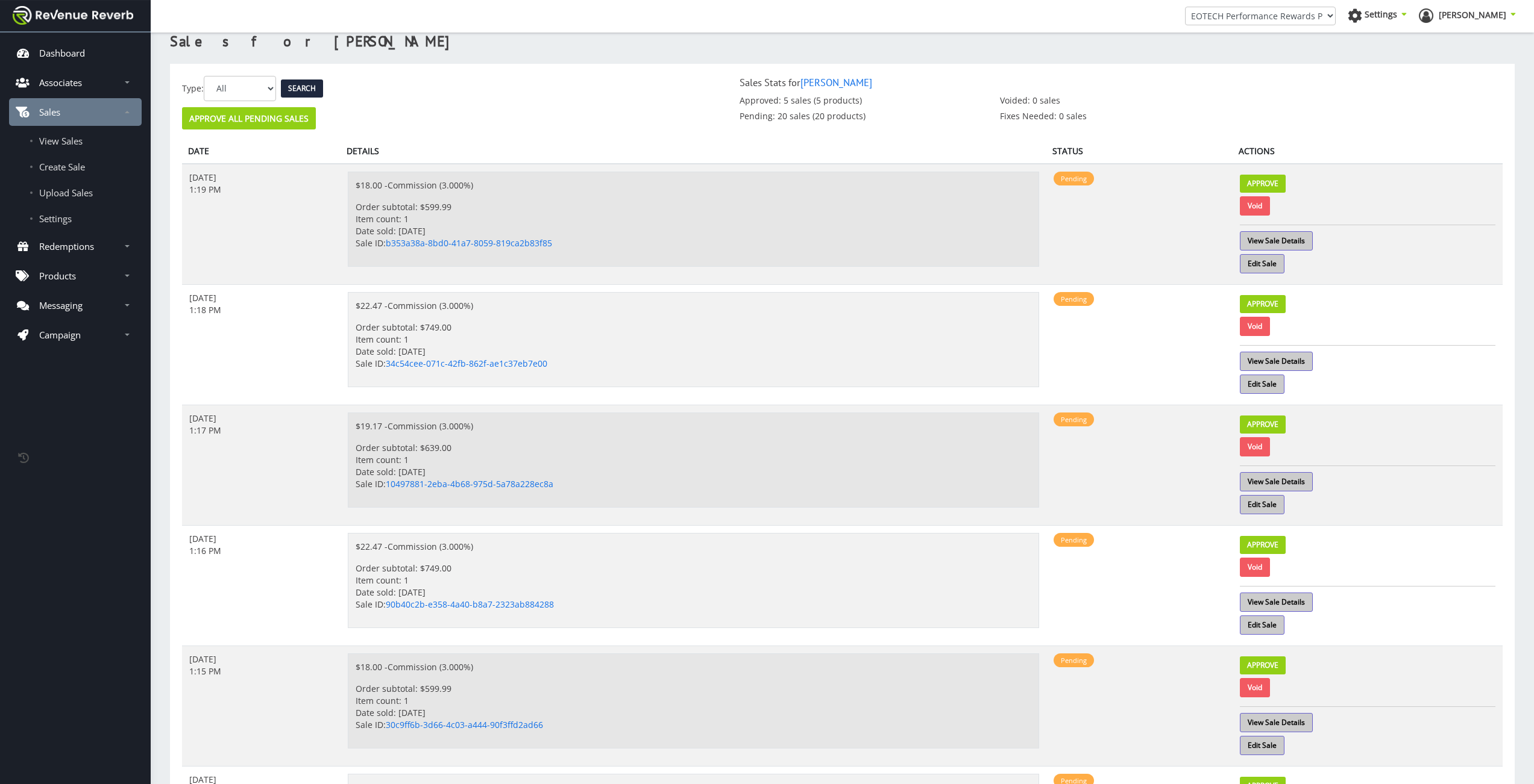
scroll to position [19, 0]
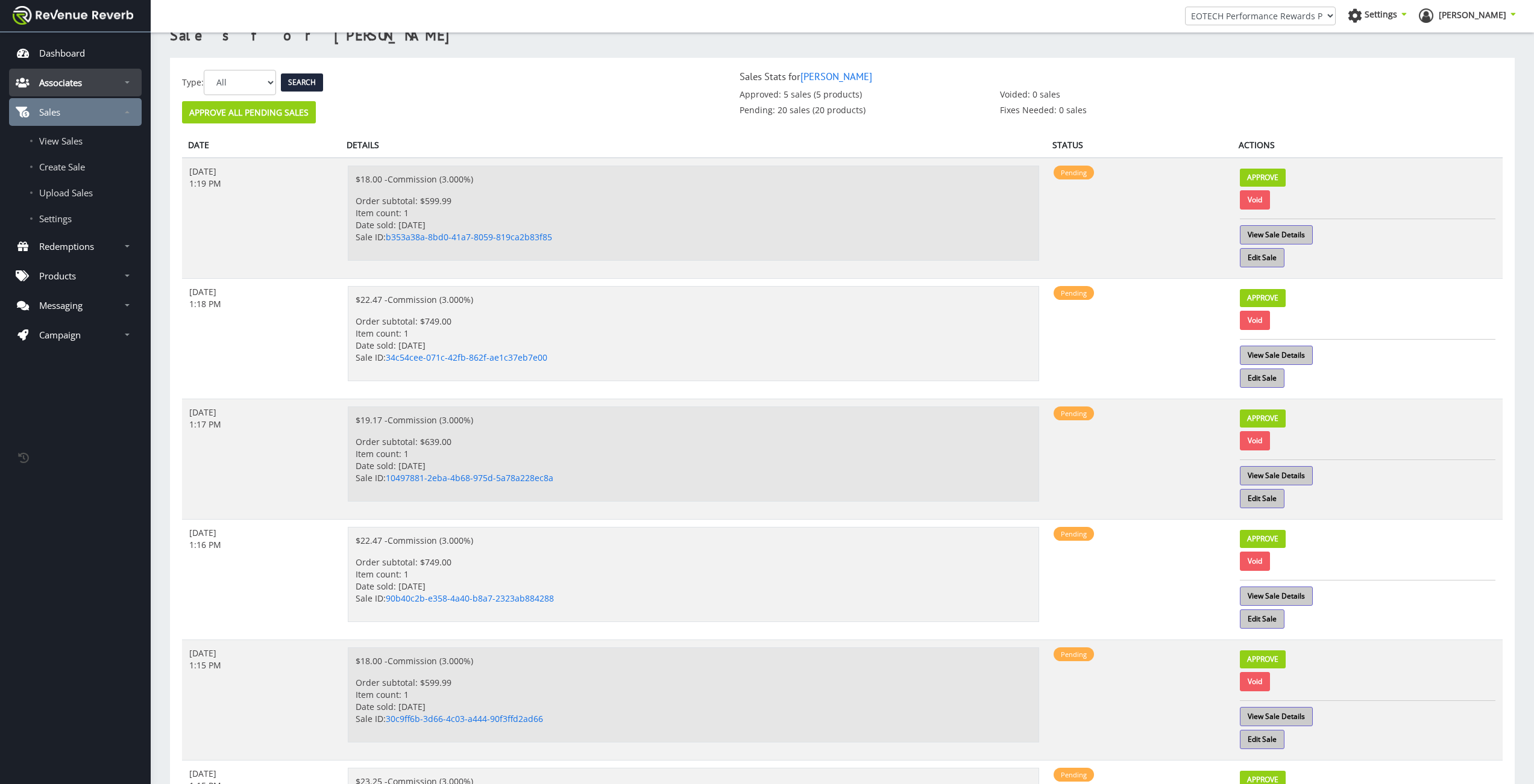
click at [99, 75] on link "Associates" at bounding box center [75, 82] width 132 height 28
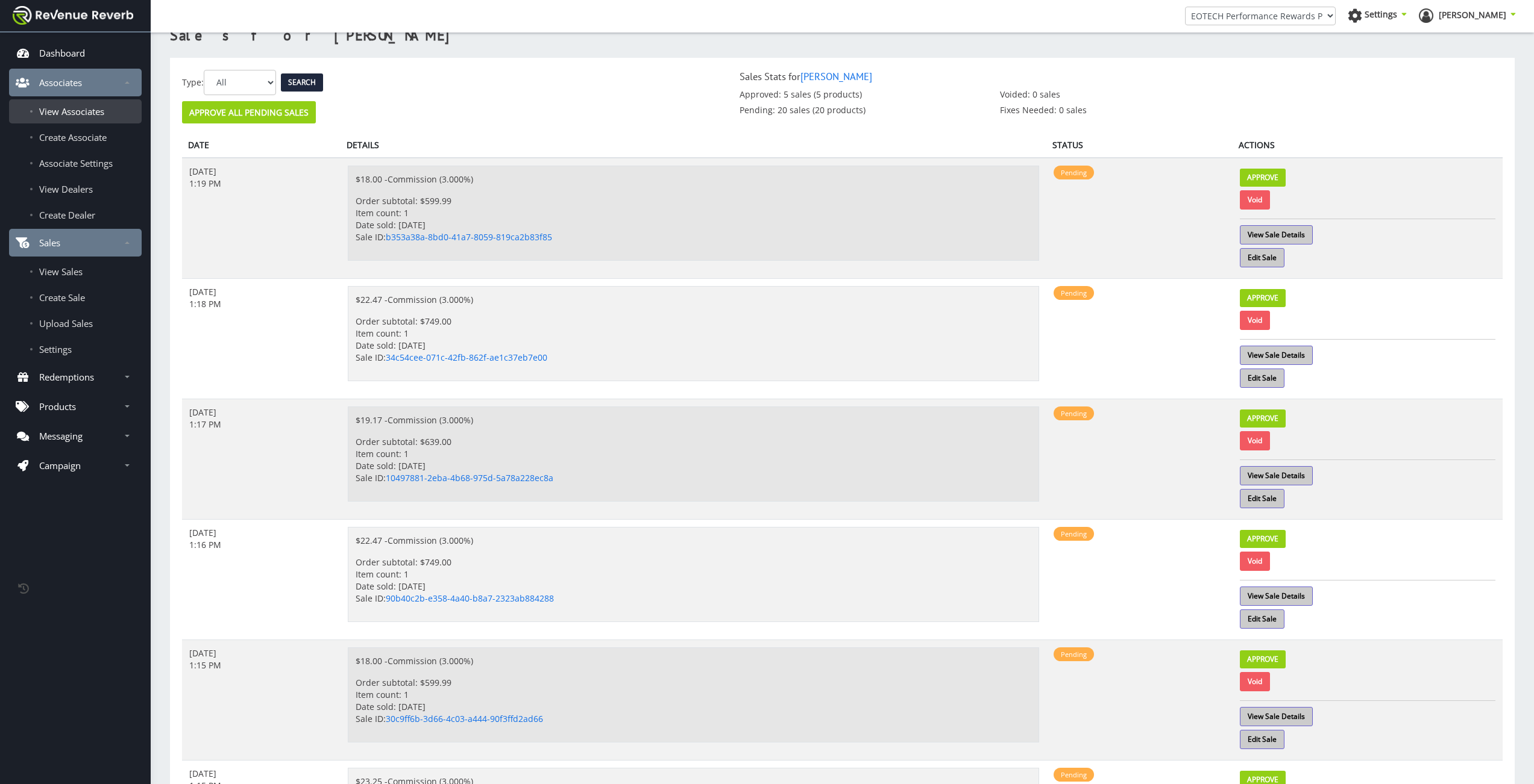
click at [79, 115] on span "View Associates" at bounding box center [72, 111] width 65 height 12
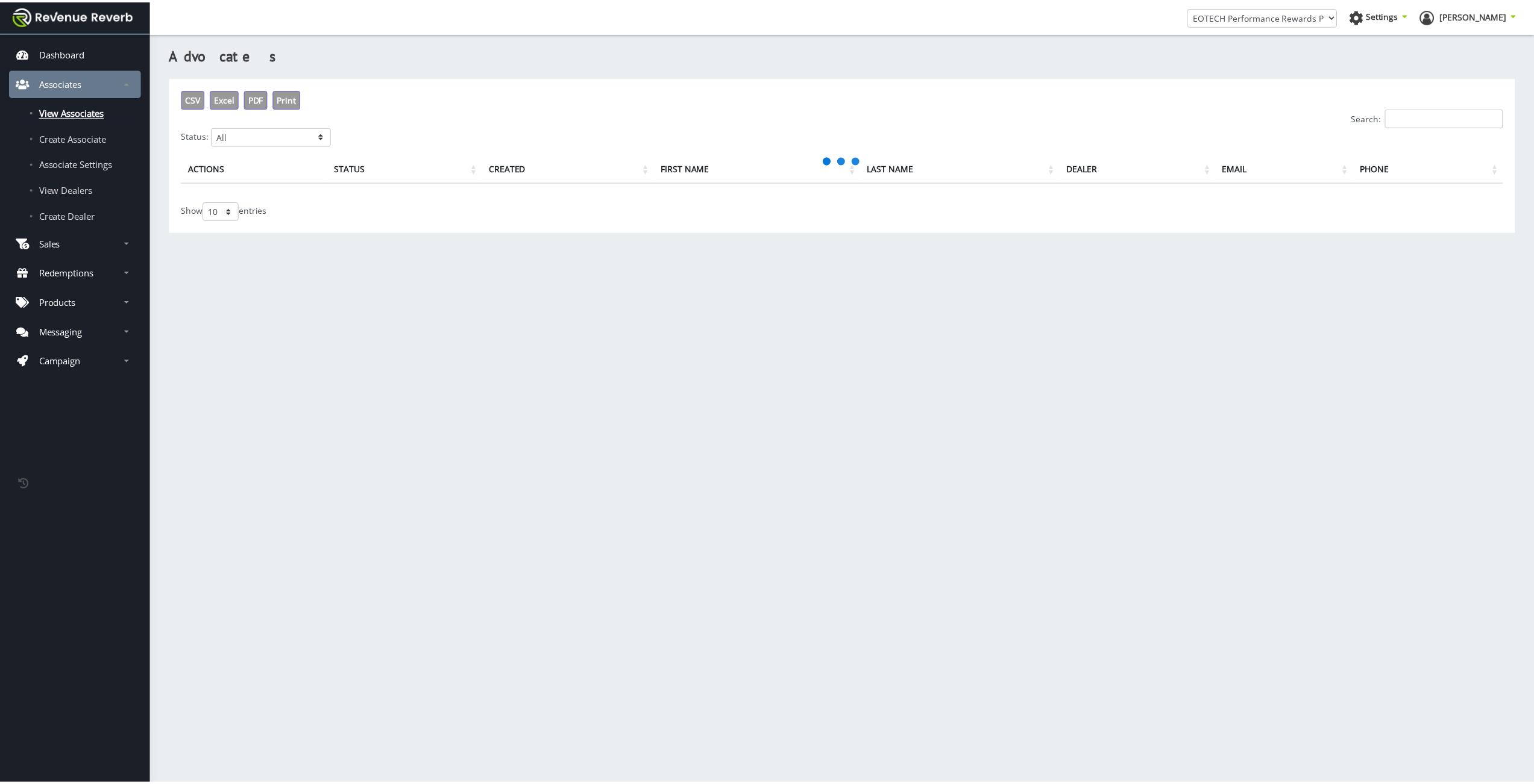
scroll to position [9, 9]
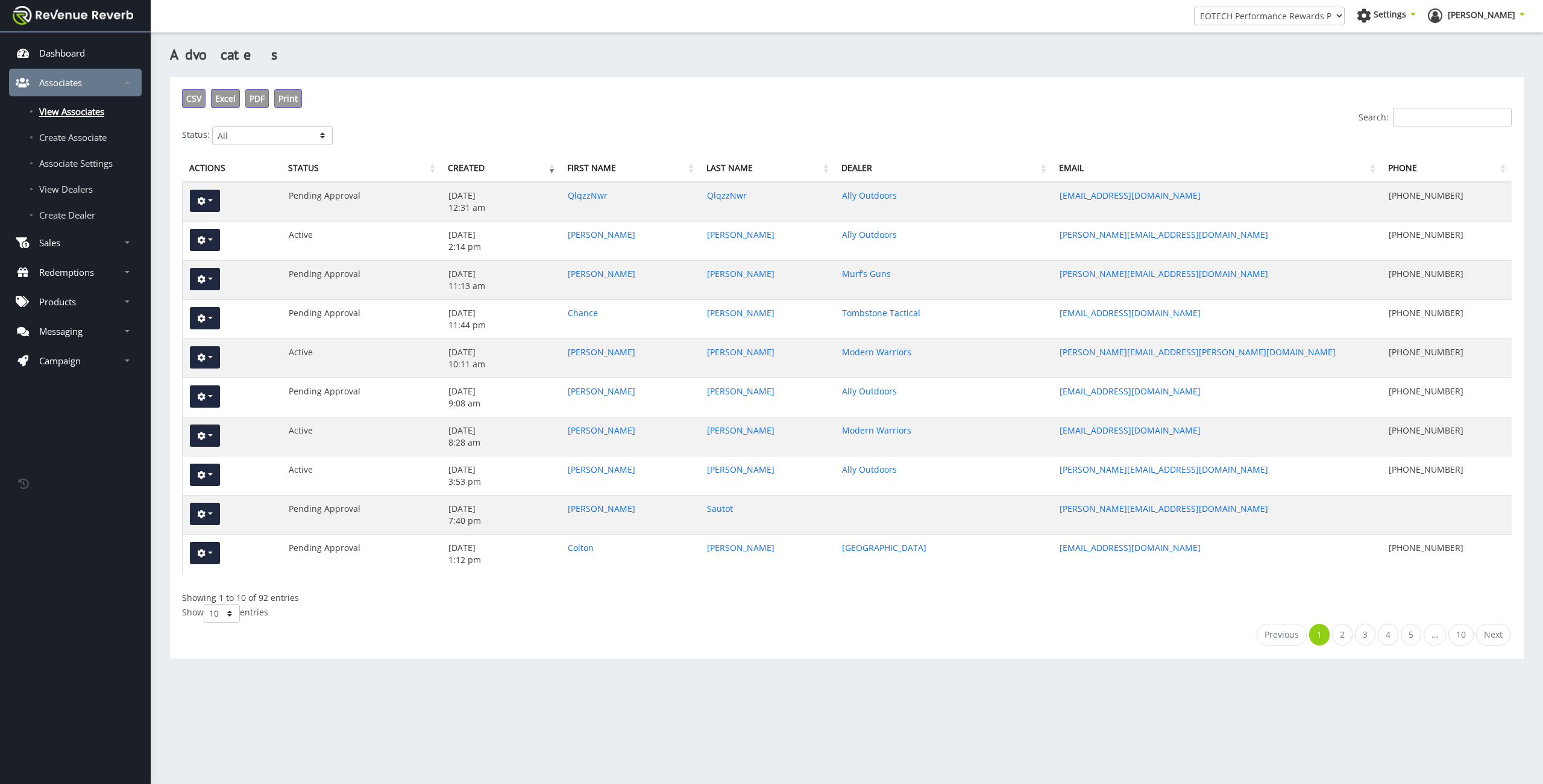
click at [275, 118] on div "Search:" at bounding box center [847, 117] width 1329 height 18
click at [283, 150] on div "CSV Excel PDF Print Search: Status: All Active Pending Approval Deactivated Act…" at bounding box center [847, 367] width 1329 height 557
select select "1"
click option "Active" at bounding box center [0, 0] width 0 height 0
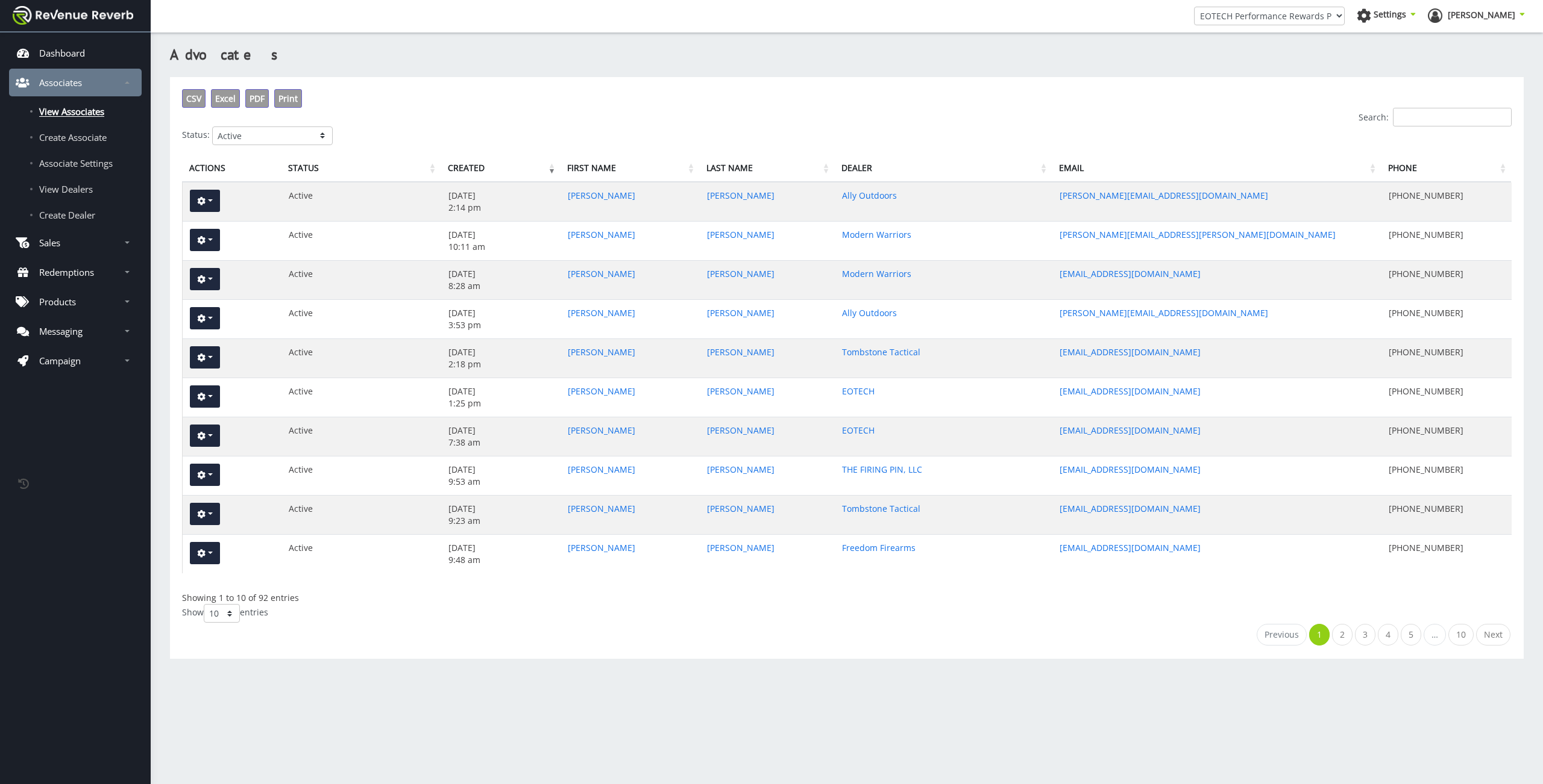
select select "100"
click option "100" at bounding box center [0, 0] width 0 height 0
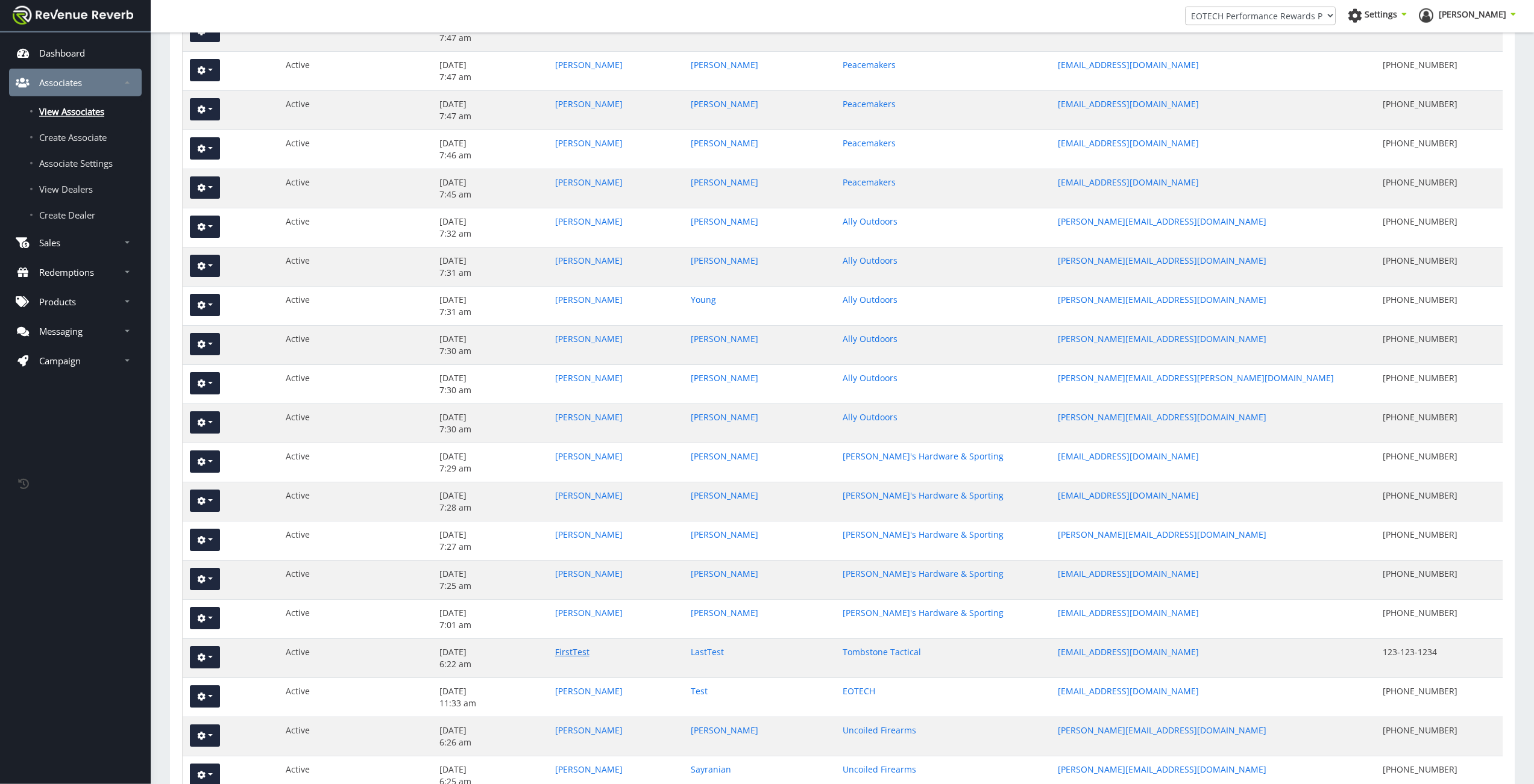
scroll to position [2567, 0]
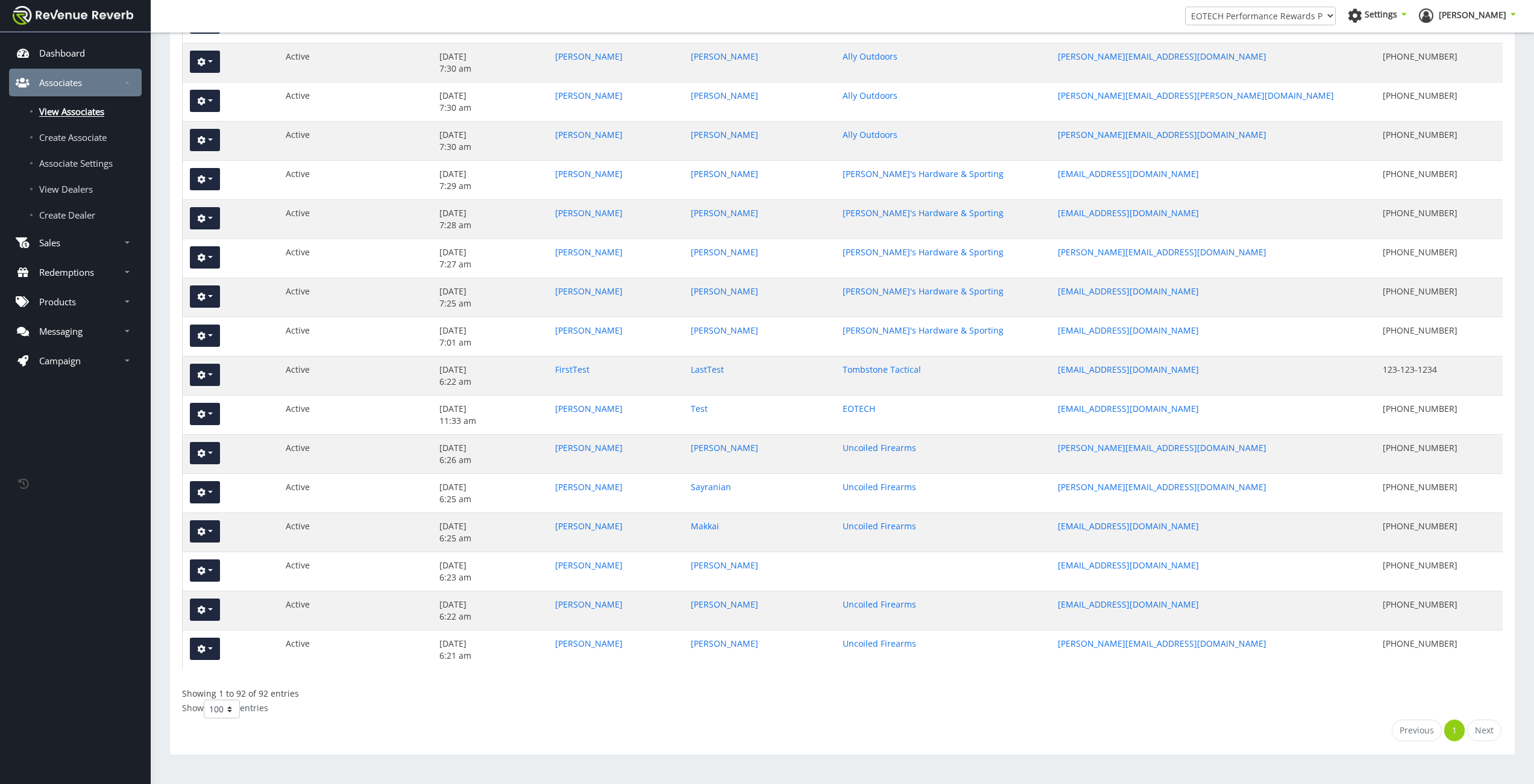
click at [1187, 716] on div "Show 10 25 50 100 entries" at bounding box center [842, 709] width 1320 height 18
click at [83, 118] on link "View Associates" at bounding box center [75, 111] width 132 height 24
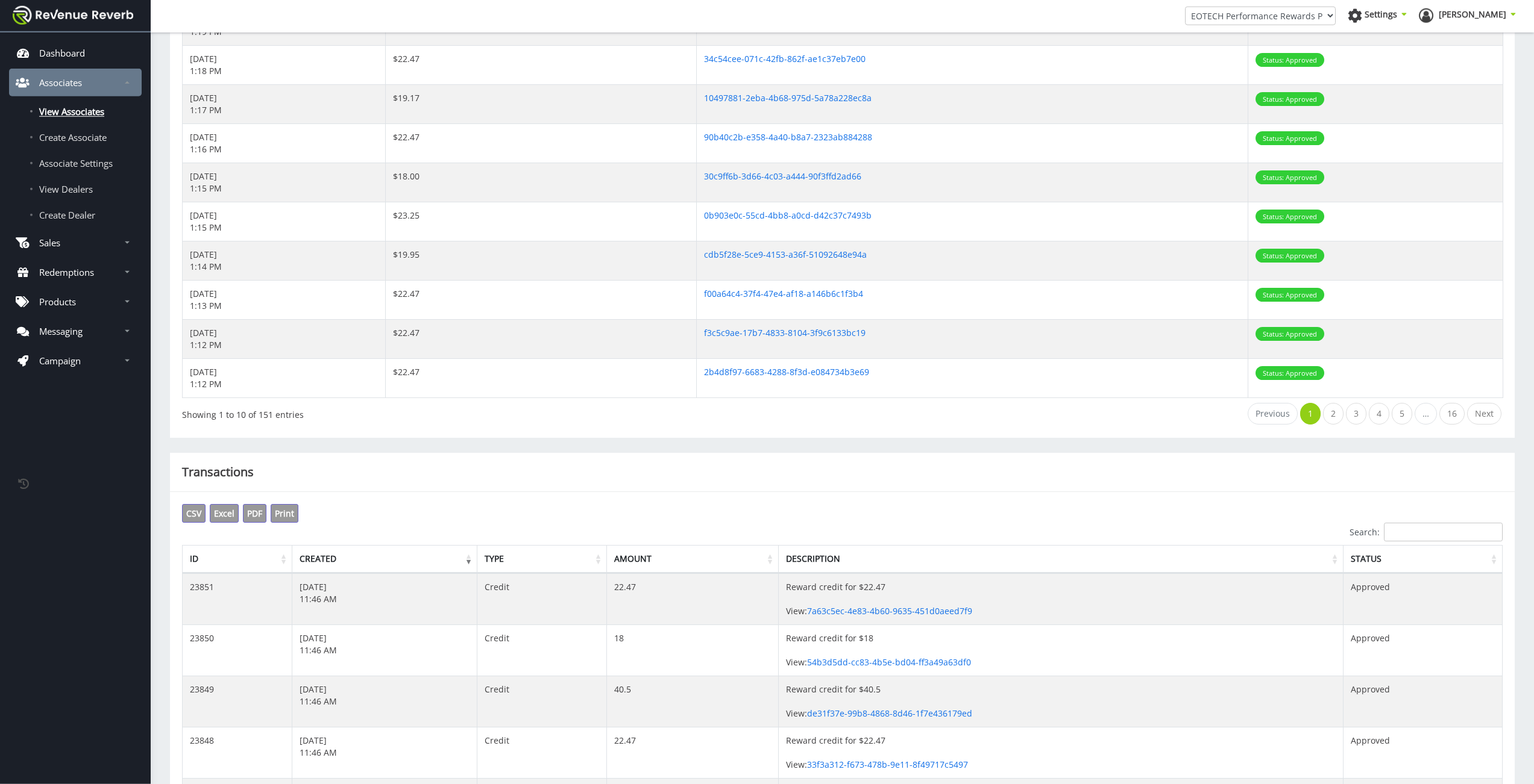
scroll to position [327, 0]
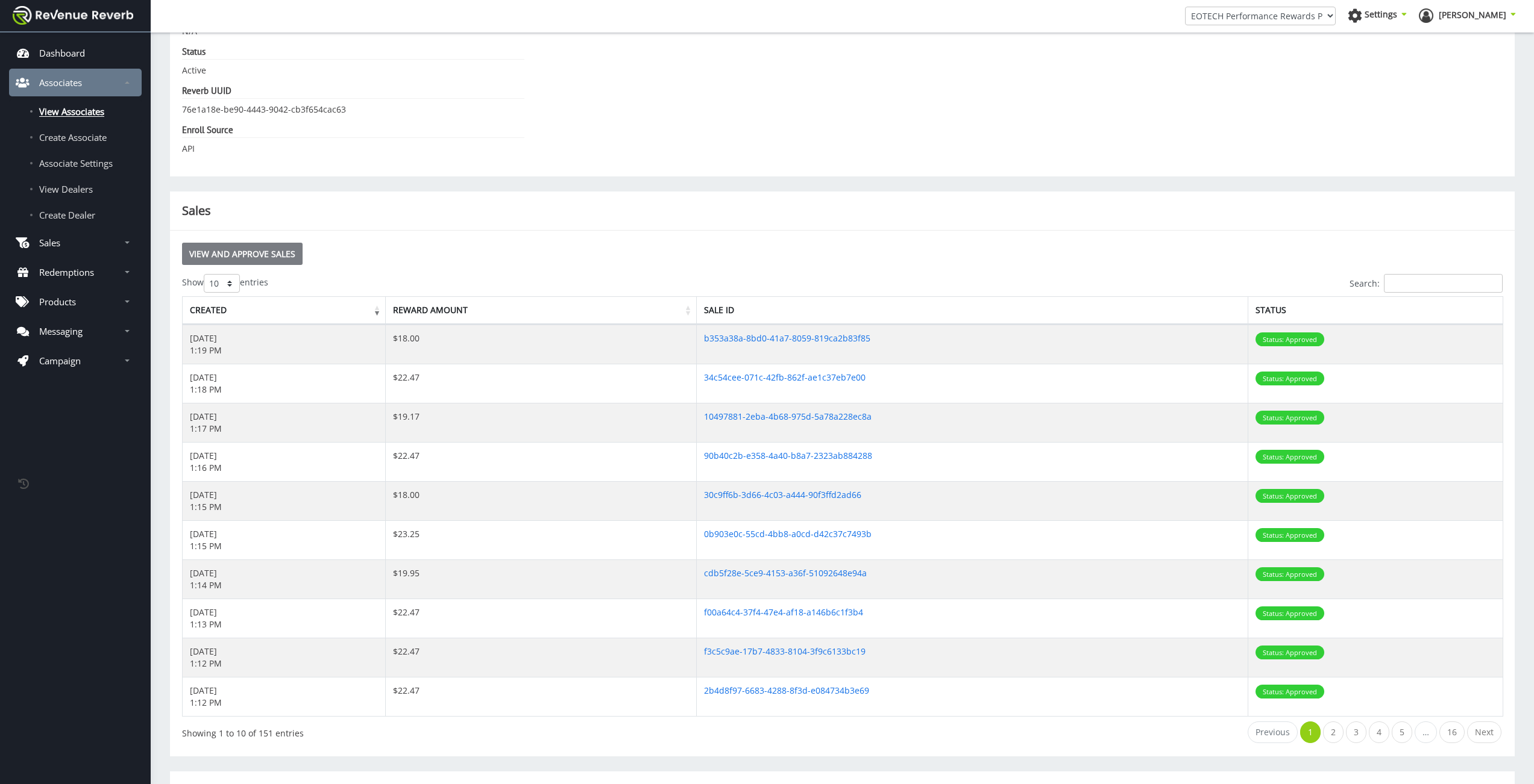
click at [269, 260] on link "View and Approve Sales" at bounding box center [242, 253] width 120 height 22
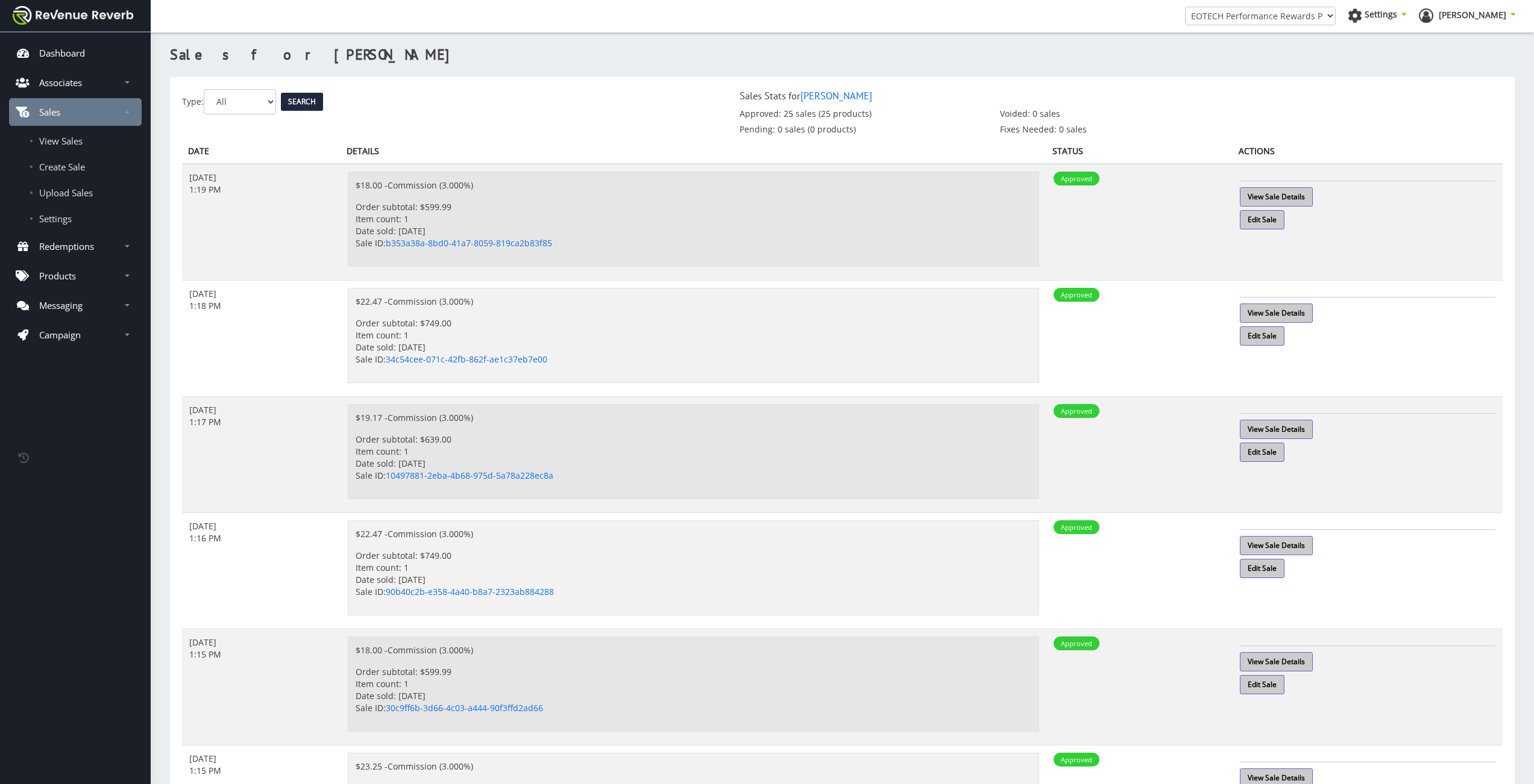
click option "All" at bounding box center [0, 0] width 0 height 0
click at [303, 97] on input "Search" at bounding box center [302, 101] width 42 height 18
select select "2"
click option "Voided" at bounding box center [0, 0] width 0 height 0
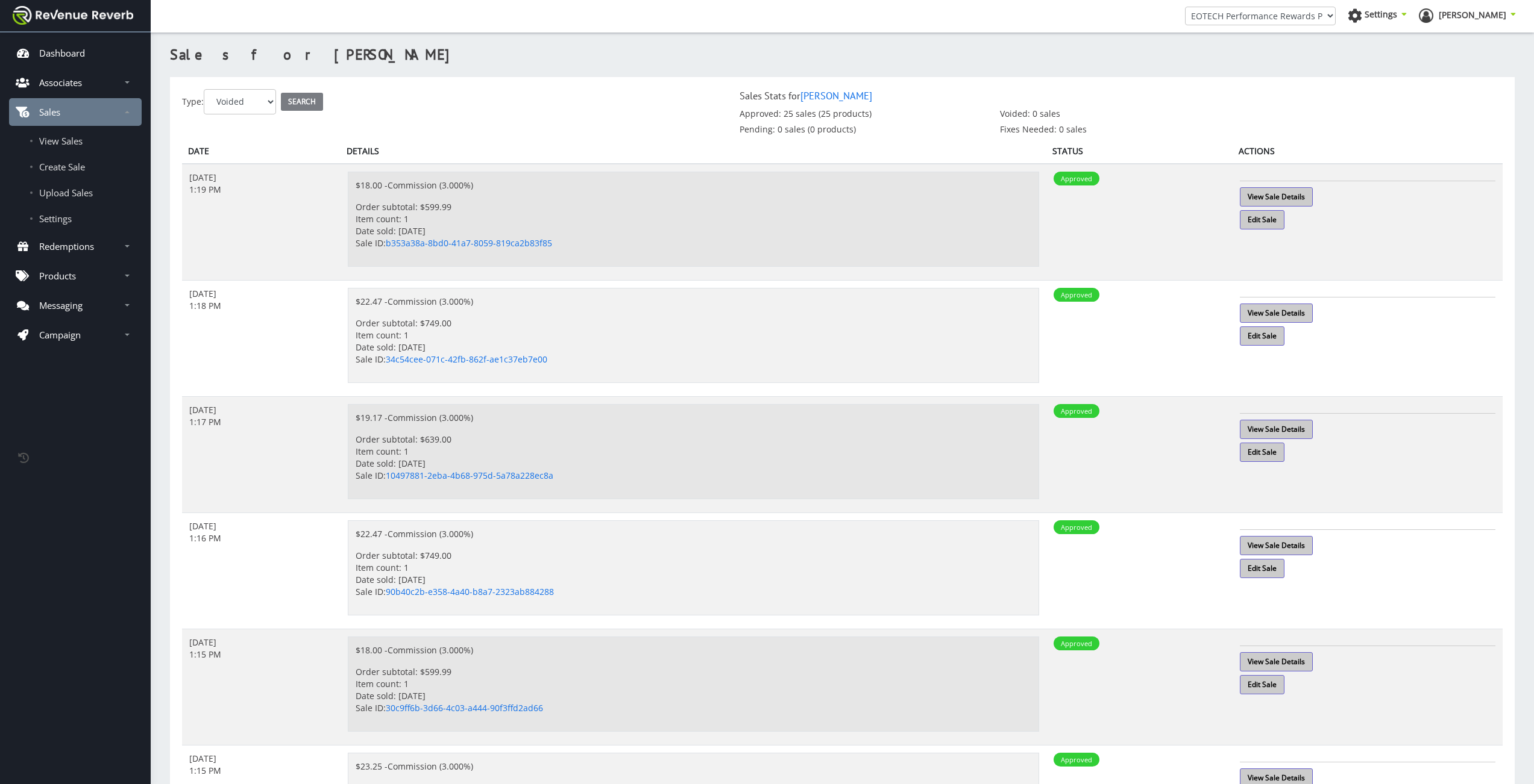
click at [303, 99] on input "Search" at bounding box center [302, 101] width 42 height 18
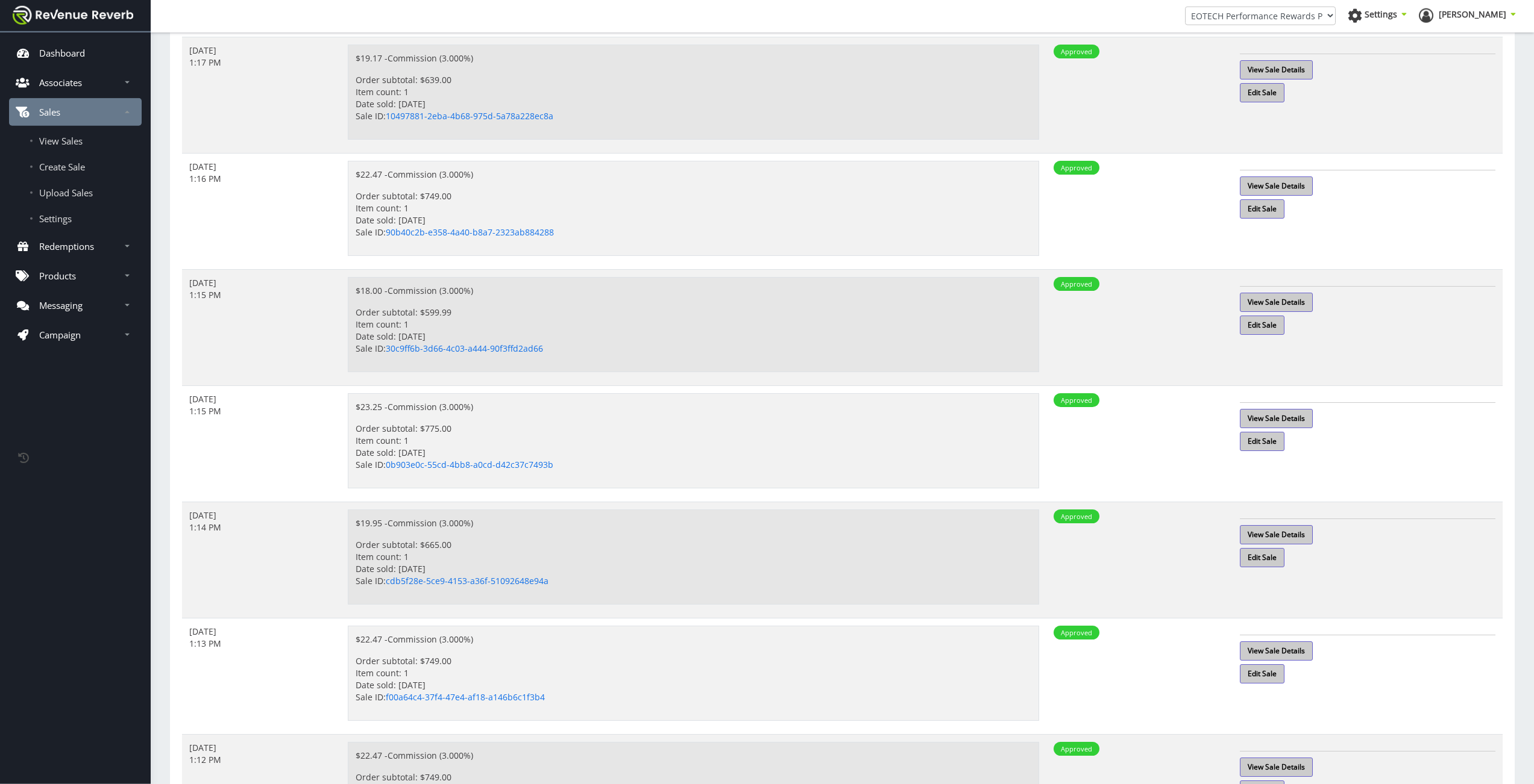
scroll to position [623, 0]
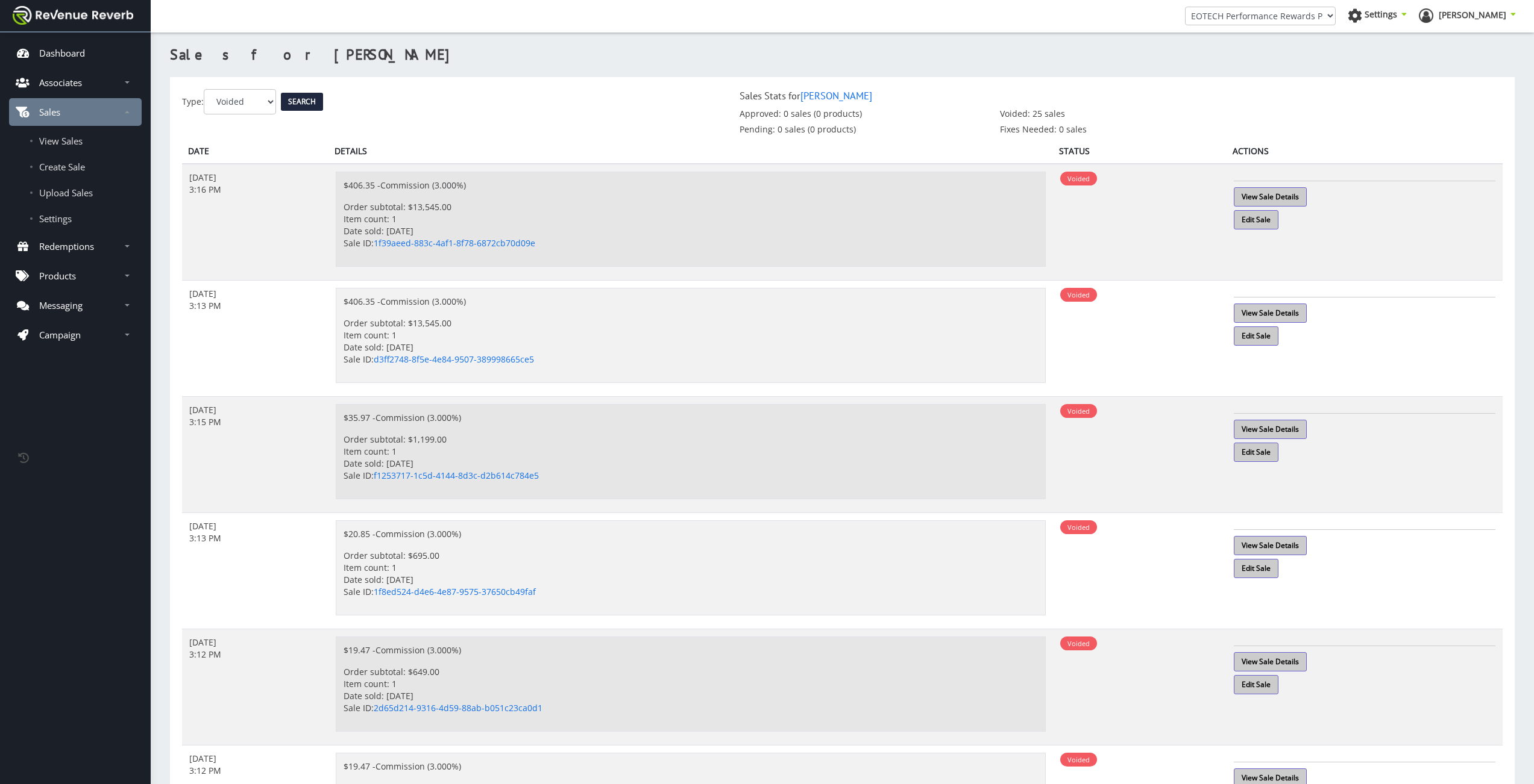
drag, startPoint x: 1308, startPoint y: 251, endPoint x: 1276, endPoint y: 234, distance: 36.2
click at [1304, 249] on td "View Sale Details Edit Sale" at bounding box center [1365, 222] width 276 height 117
click at [1266, 226] on link "Edit Sale" at bounding box center [1256, 220] width 44 height 19
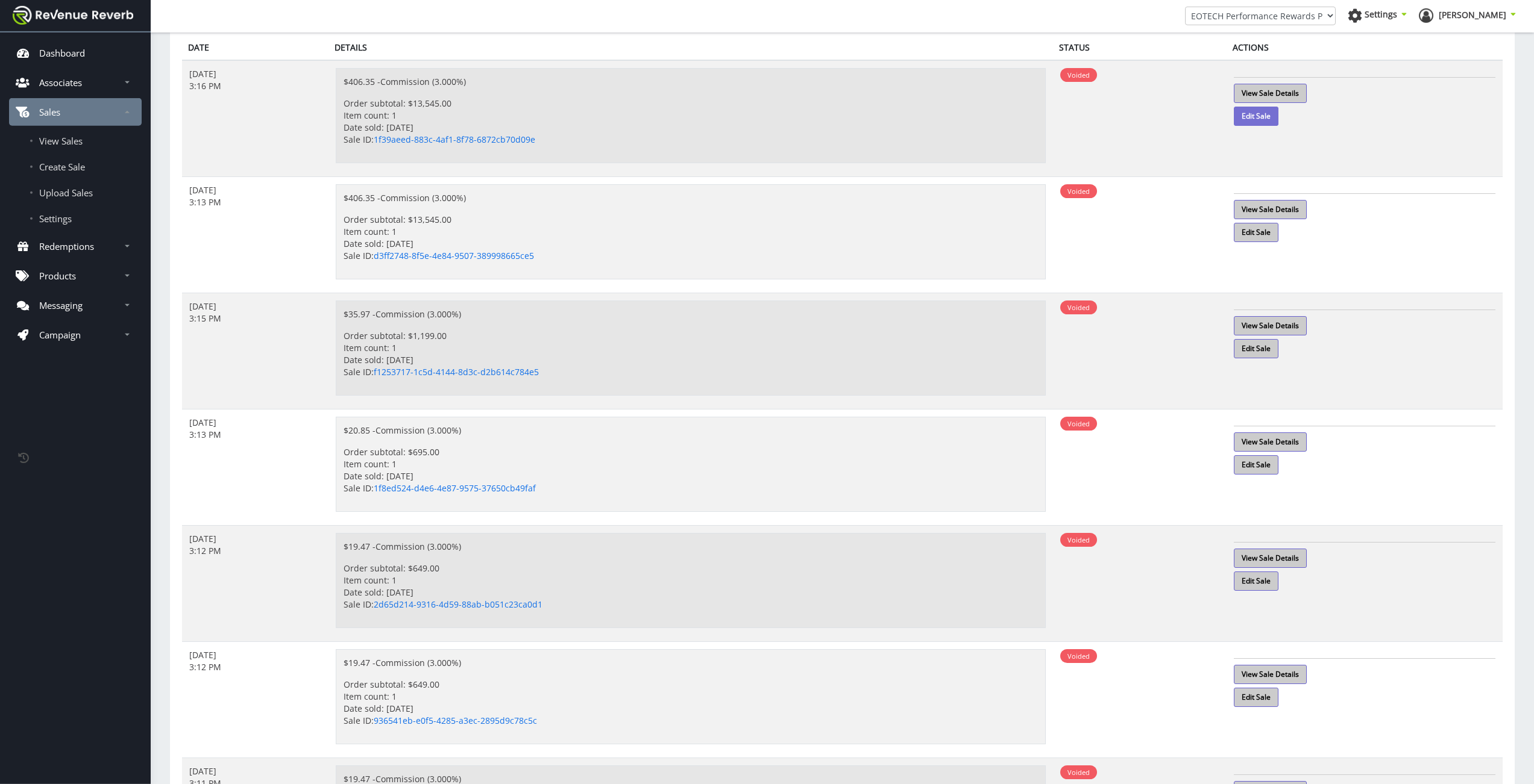
scroll to position [68, 0]
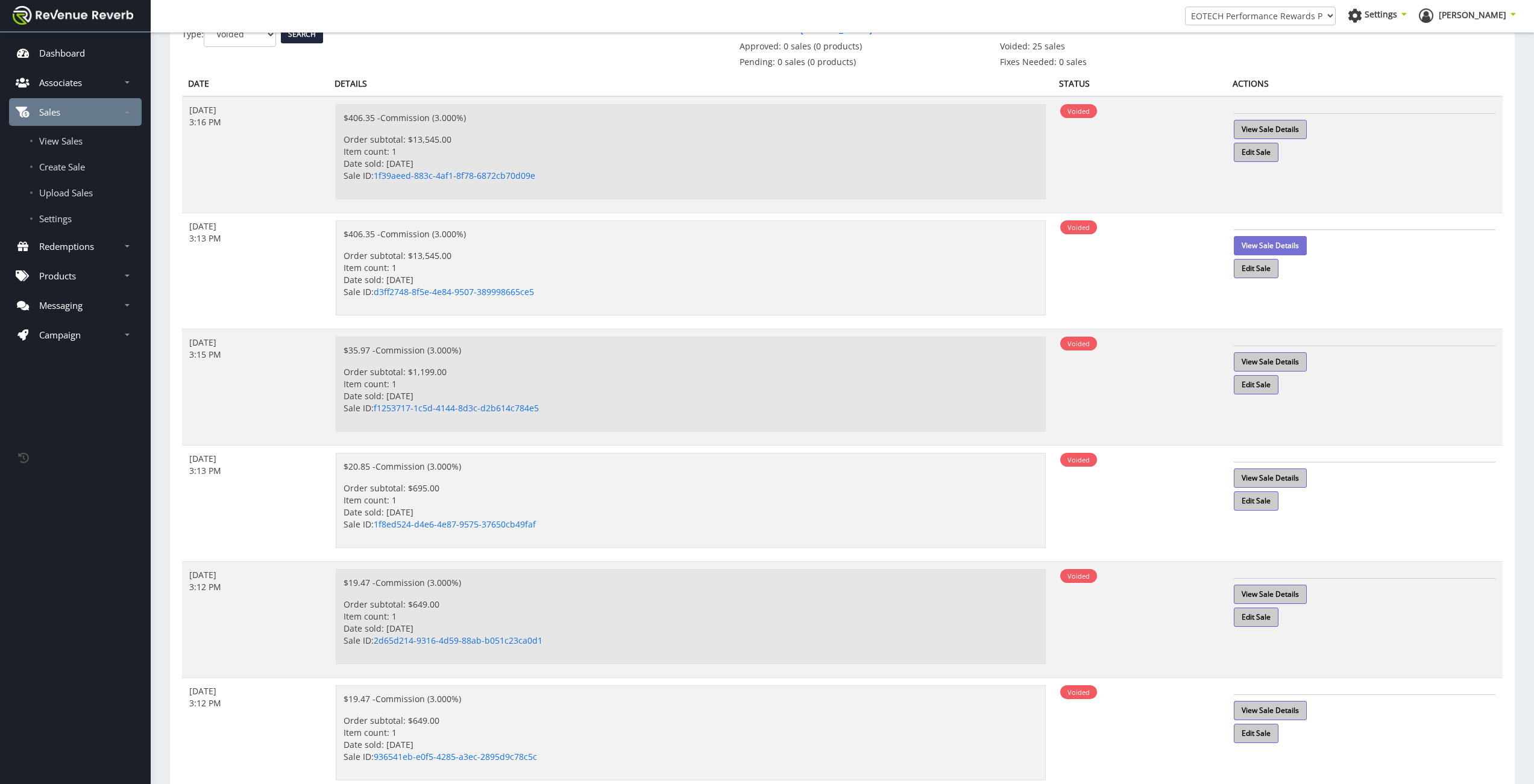
click at [1262, 241] on link "View Sale Details" at bounding box center [1270, 246] width 73 height 19
click at [1265, 115] on p "View Sale Details" at bounding box center [1364, 126] width 262 height 26
click at [1270, 129] on link "View Sale Details" at bounding box center [1270, 129] width 73 height 19
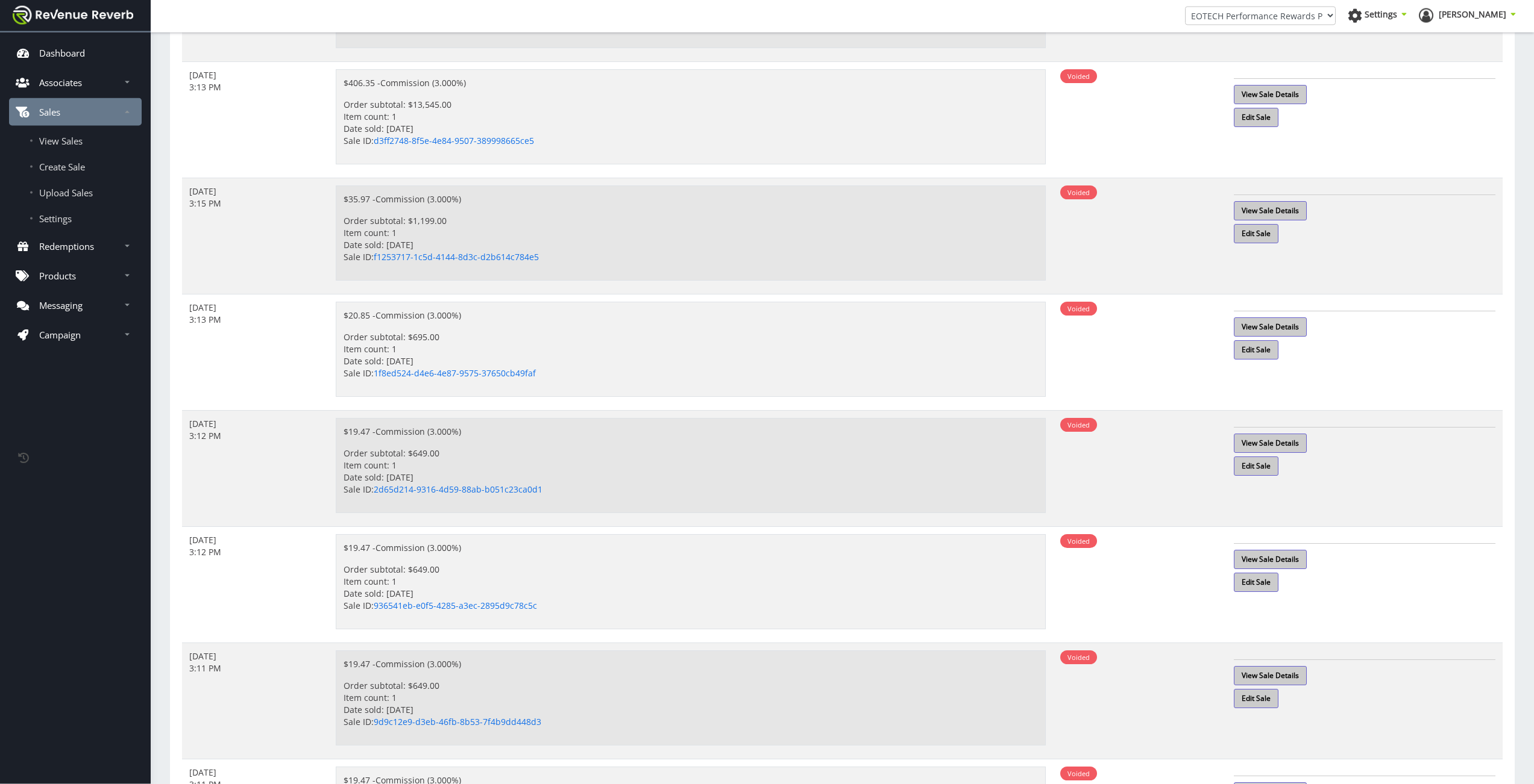
scroll to position [308, 0]
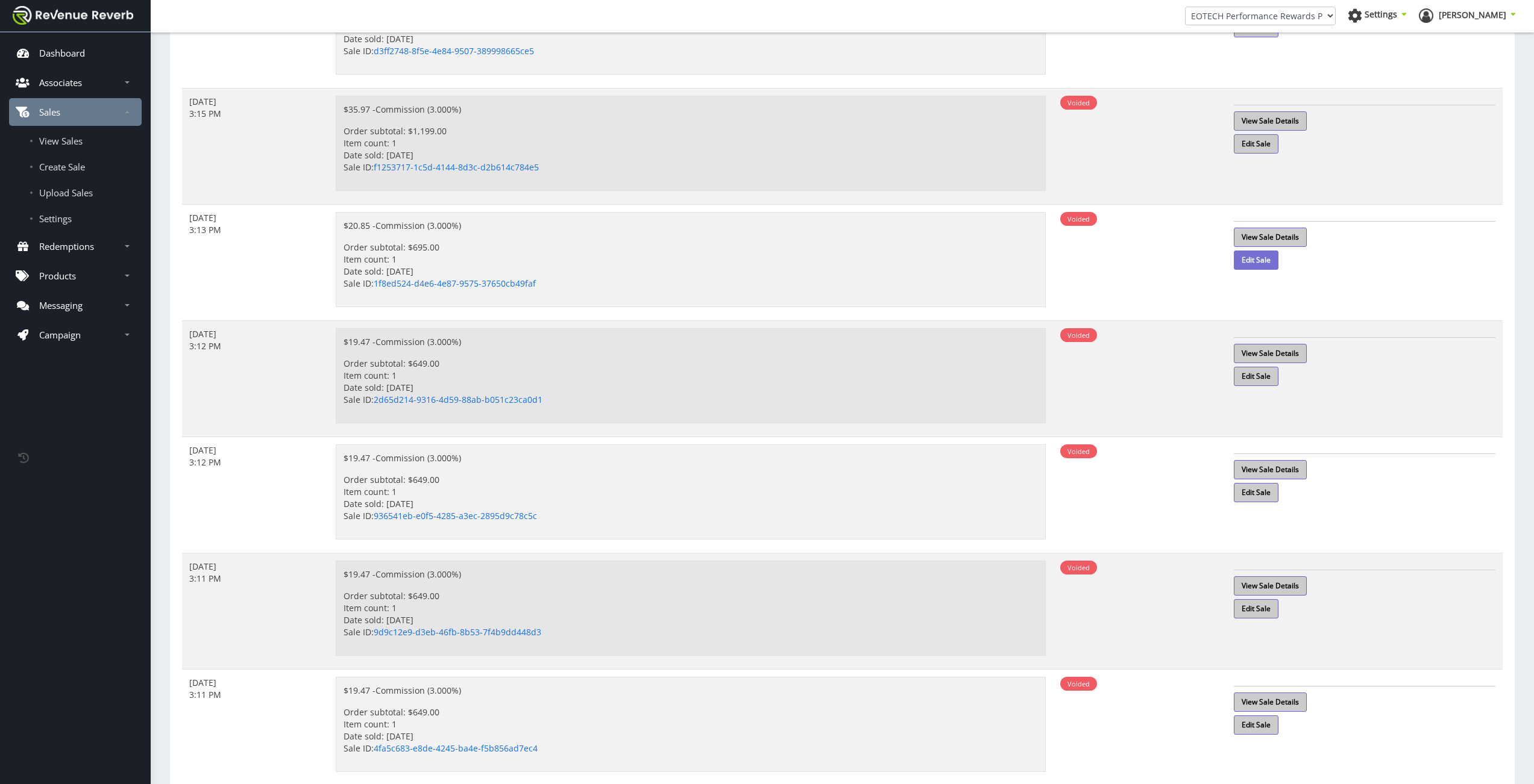
click at [1250, 270] on td "View Sale Details Edit Sale" at bounding box center [1365, 262] width 276 height 117
click at [1258, 267] on link "Edit Sale" at bounding box center [1256, 260] width 44 height 19
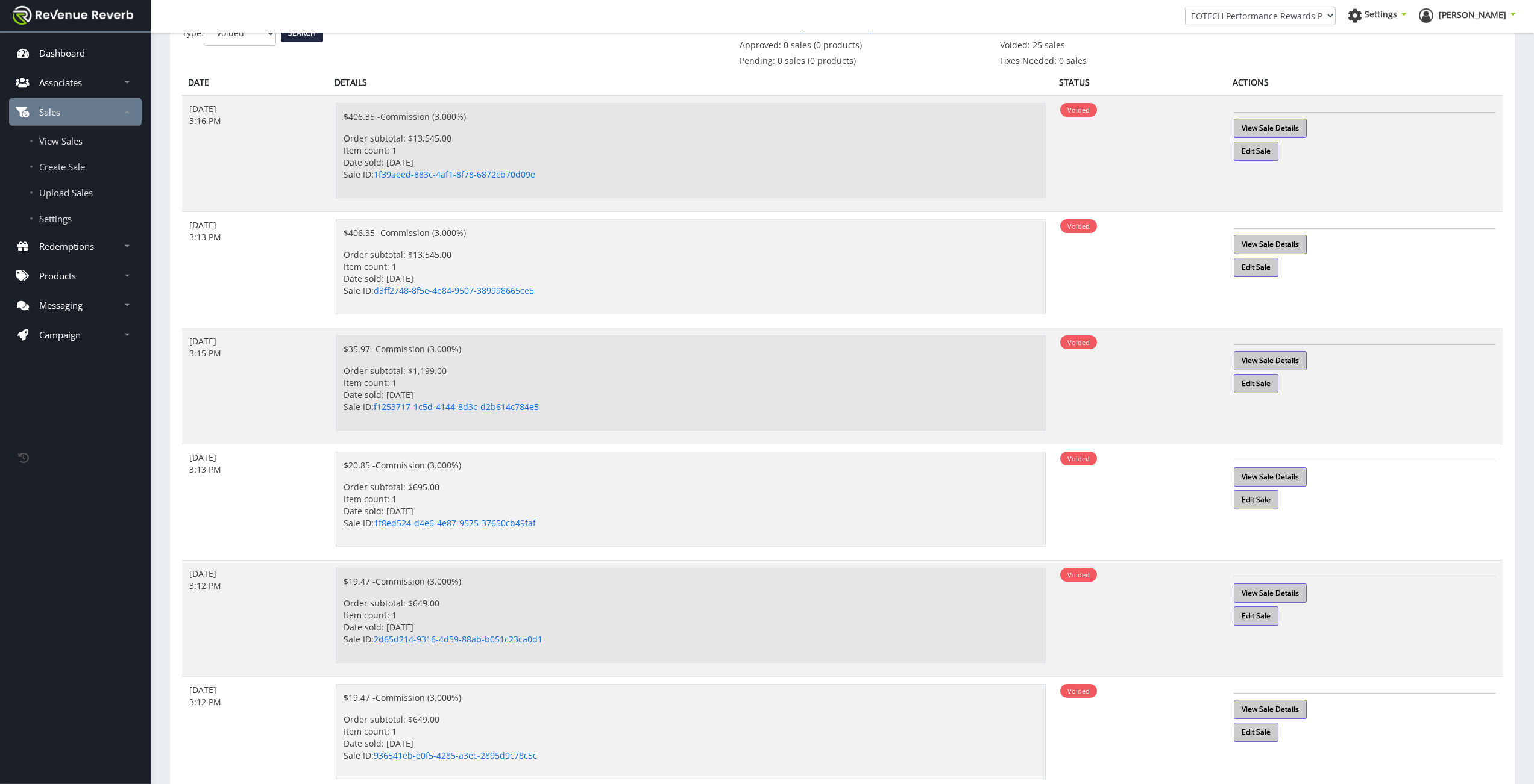
scroll to position [0, 0]
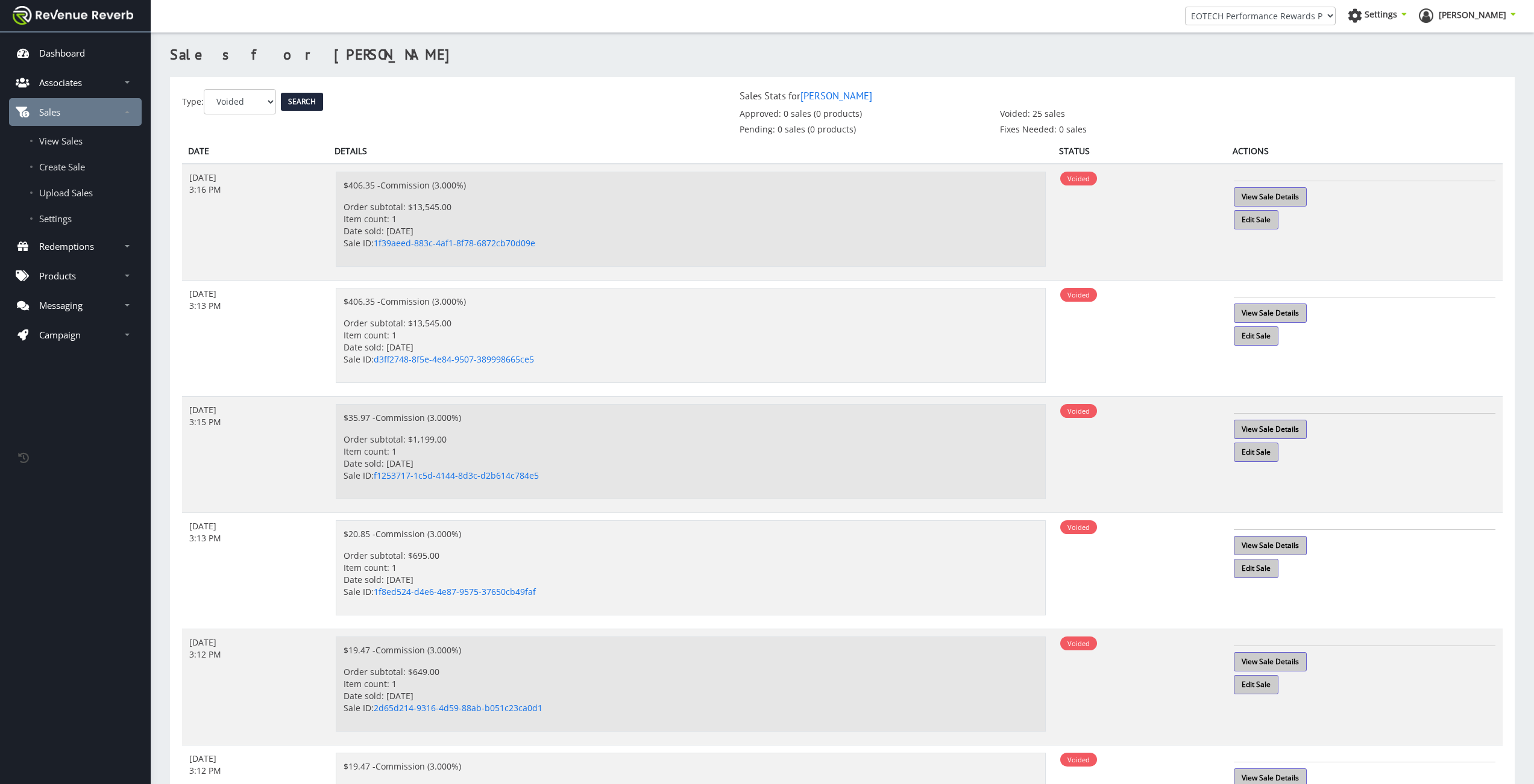
select select "0"
click option "Pending" at bounding box center [0, 0] width 0 height 0
click at [305, 104] on input "Search" at bounding box center [302, 101] width 42 height 18
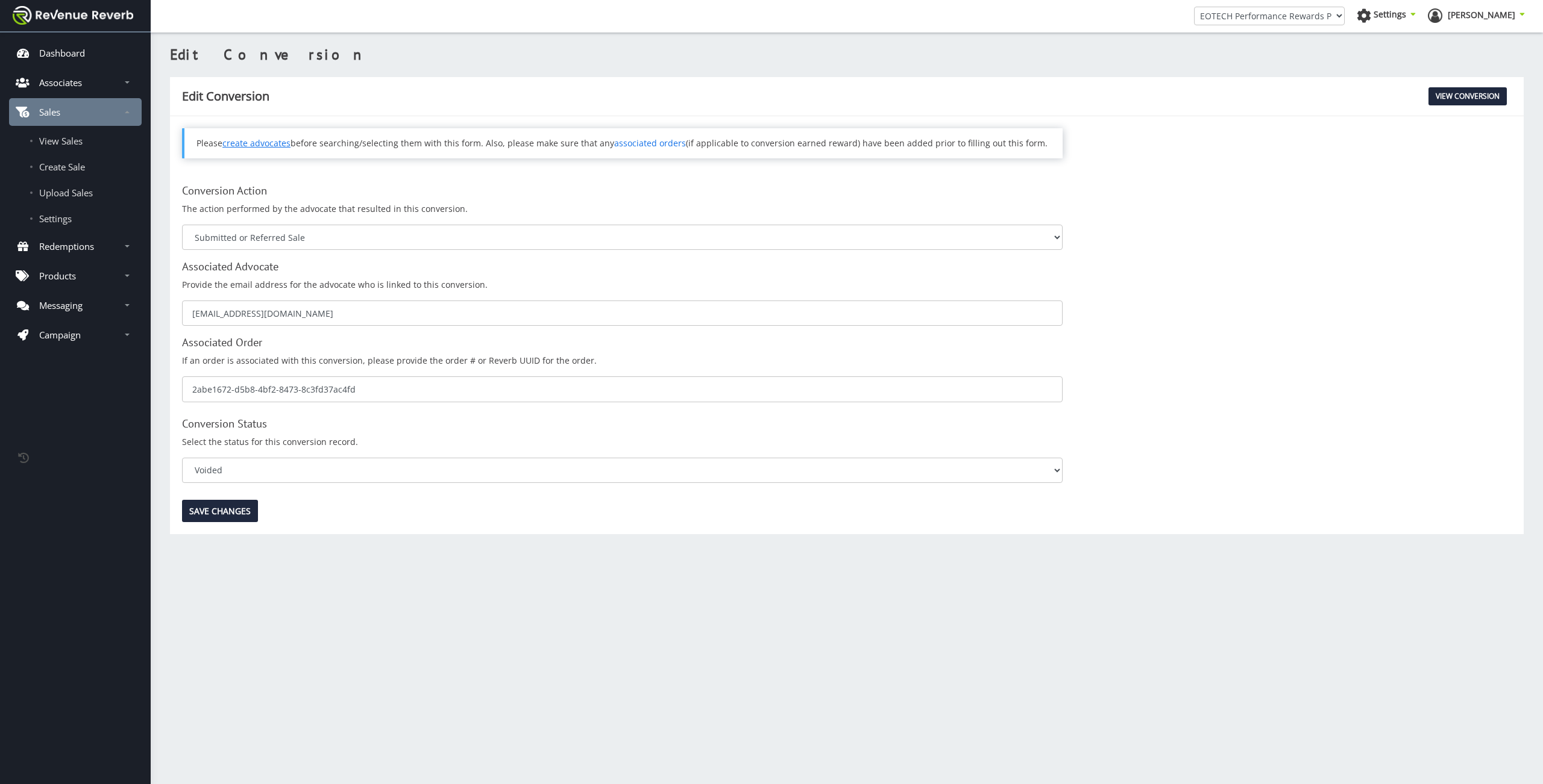
scroll to position [9, 9]
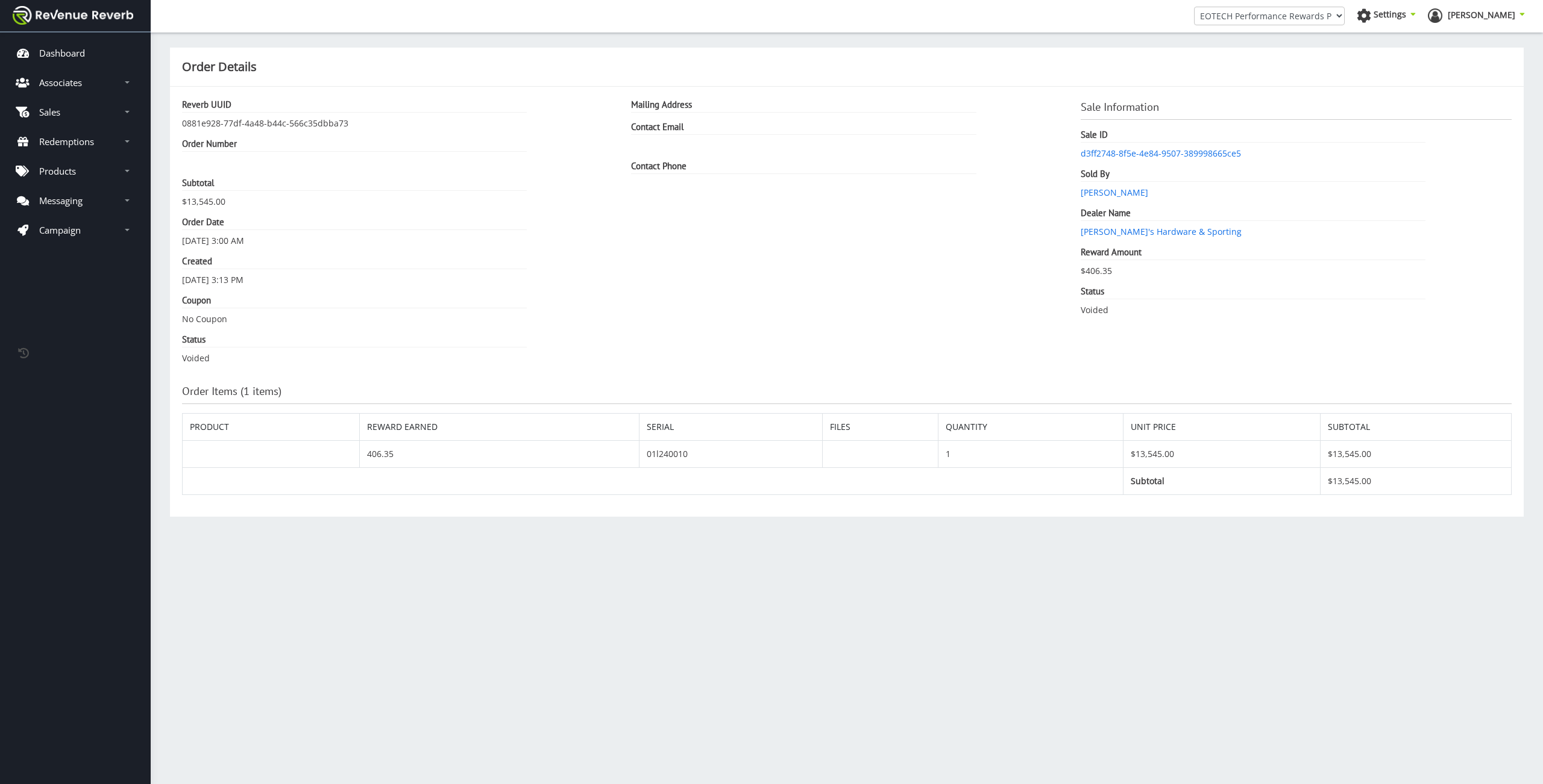
scroll to position [9, 9]
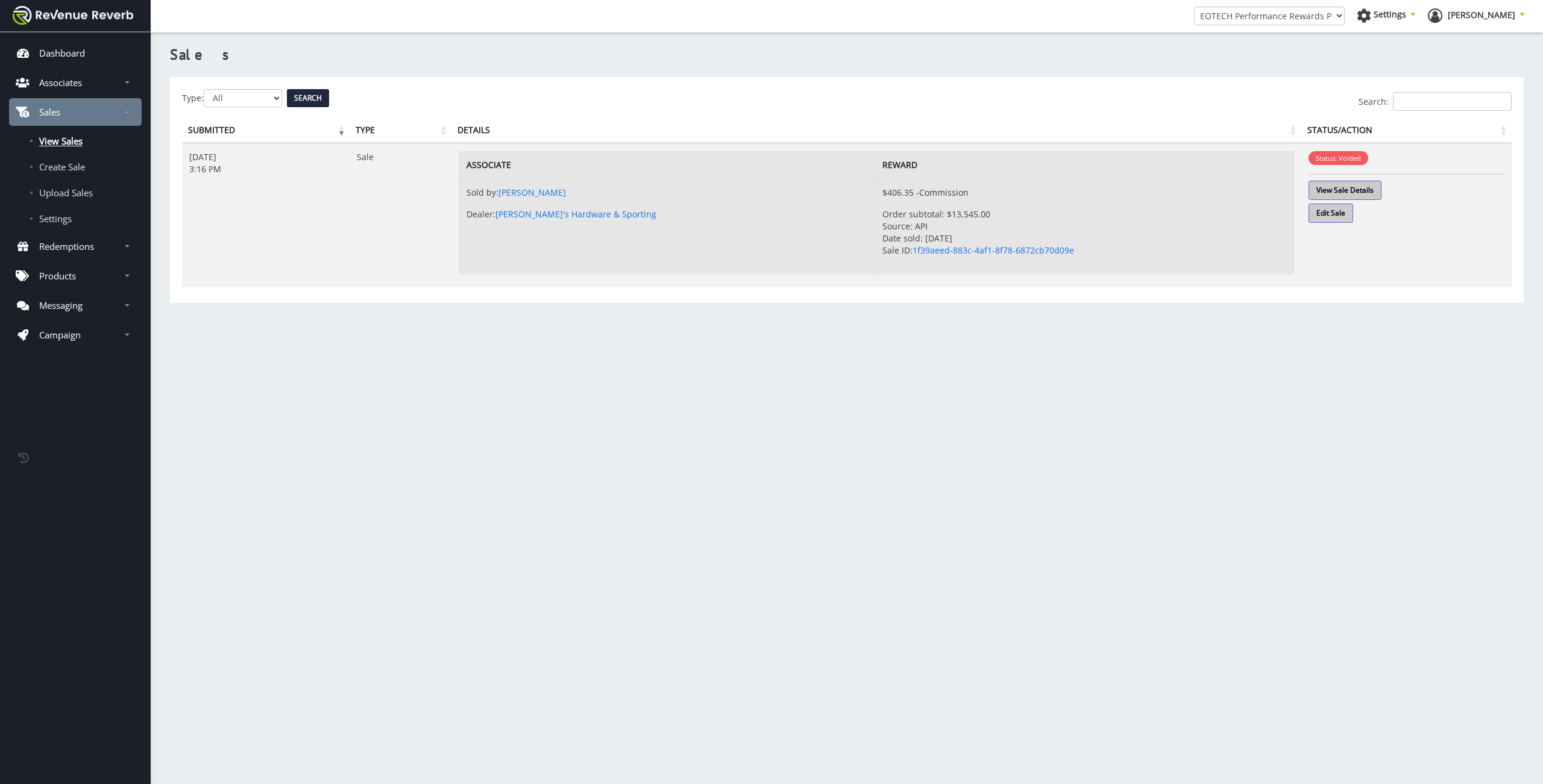
scroll to position [9, 9]
click at [968, 245] on link "1f39aeed-883c-4af1-8f78-6872cb70d09e" at bounding box center [993, 250] width 162 height 11
click at [966, 246] on link "1f39aeed-883c-4af1-8f78-6872cb70d09e" at bounding box center [993, 250] width 162 height 11
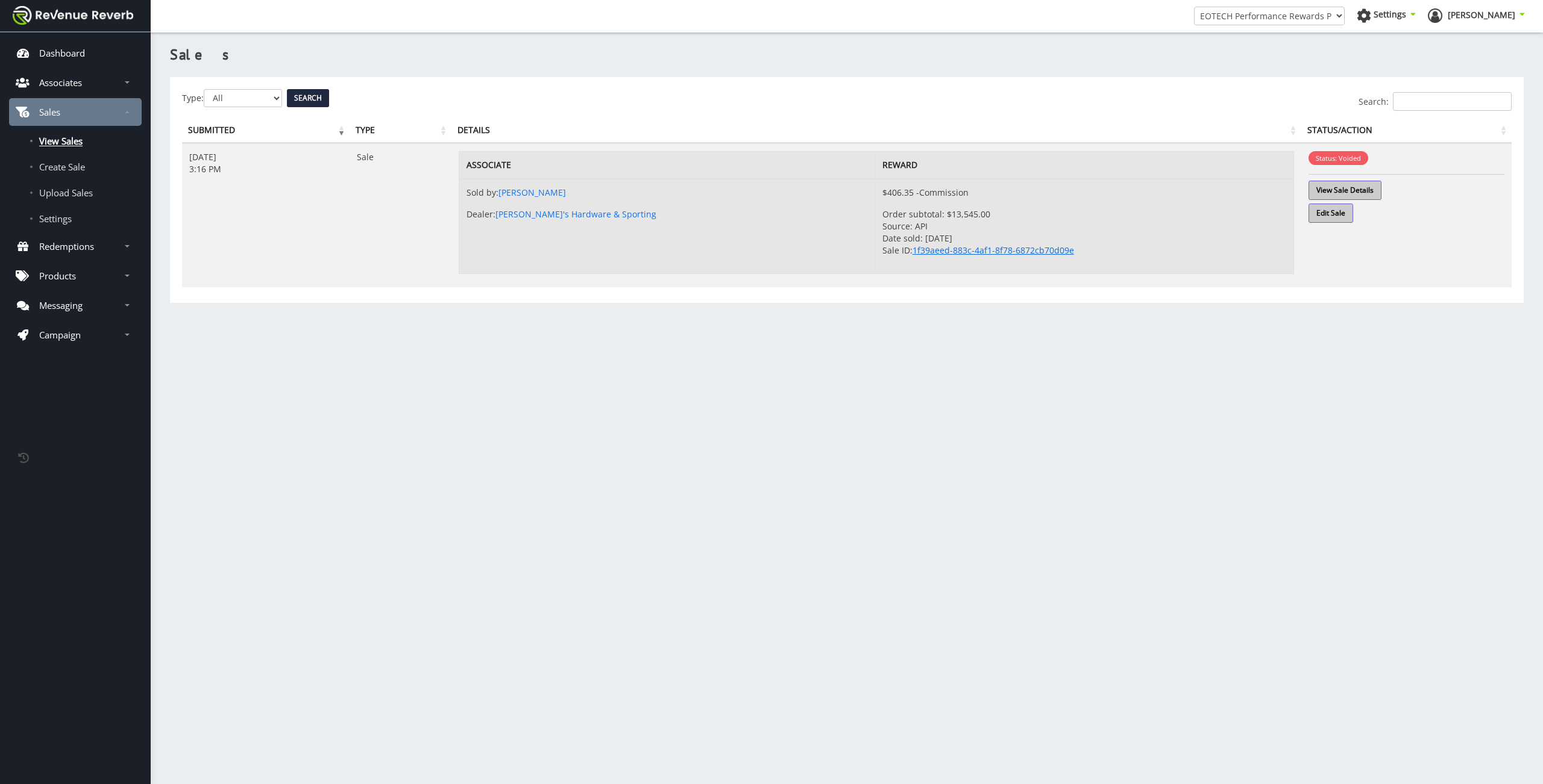
click at [962, 248] on link "1f39aeed-883c-4af1-8f78-6872cb70d09e" at bounding box center [993, 250] width 162 height 11
click at [1338, 219] on link "Edit Sale" at bounding box center [1331, 213] width 44 height 19
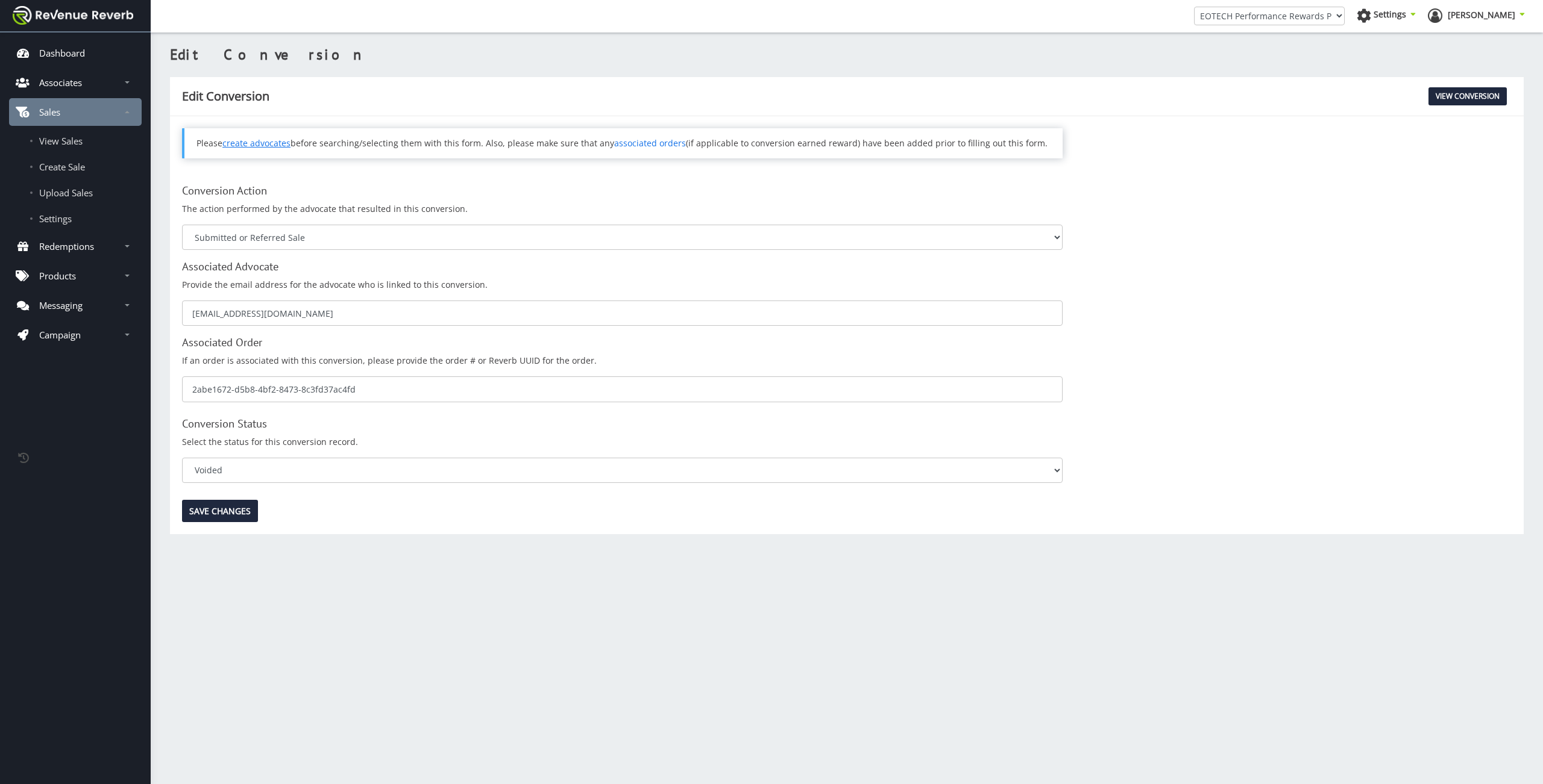
scroll to position [9, 9]
select select "0"
click option "Pending" at bounding box center [0, 0] width 0 height 0
click at [240, 501] on input "Save Changes" at bounding box center [220, 510] width 76 height 22
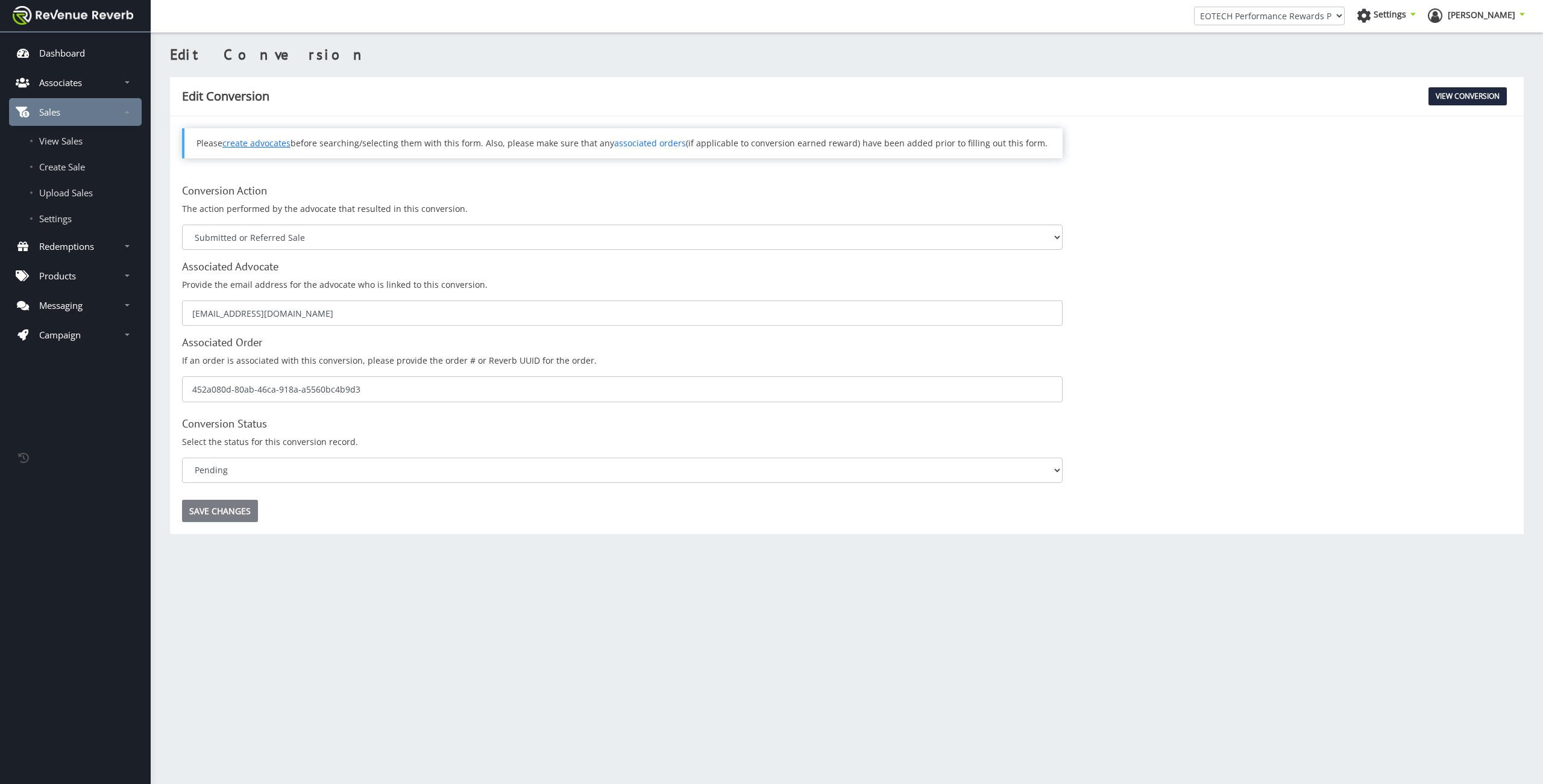
type input "Saving..."
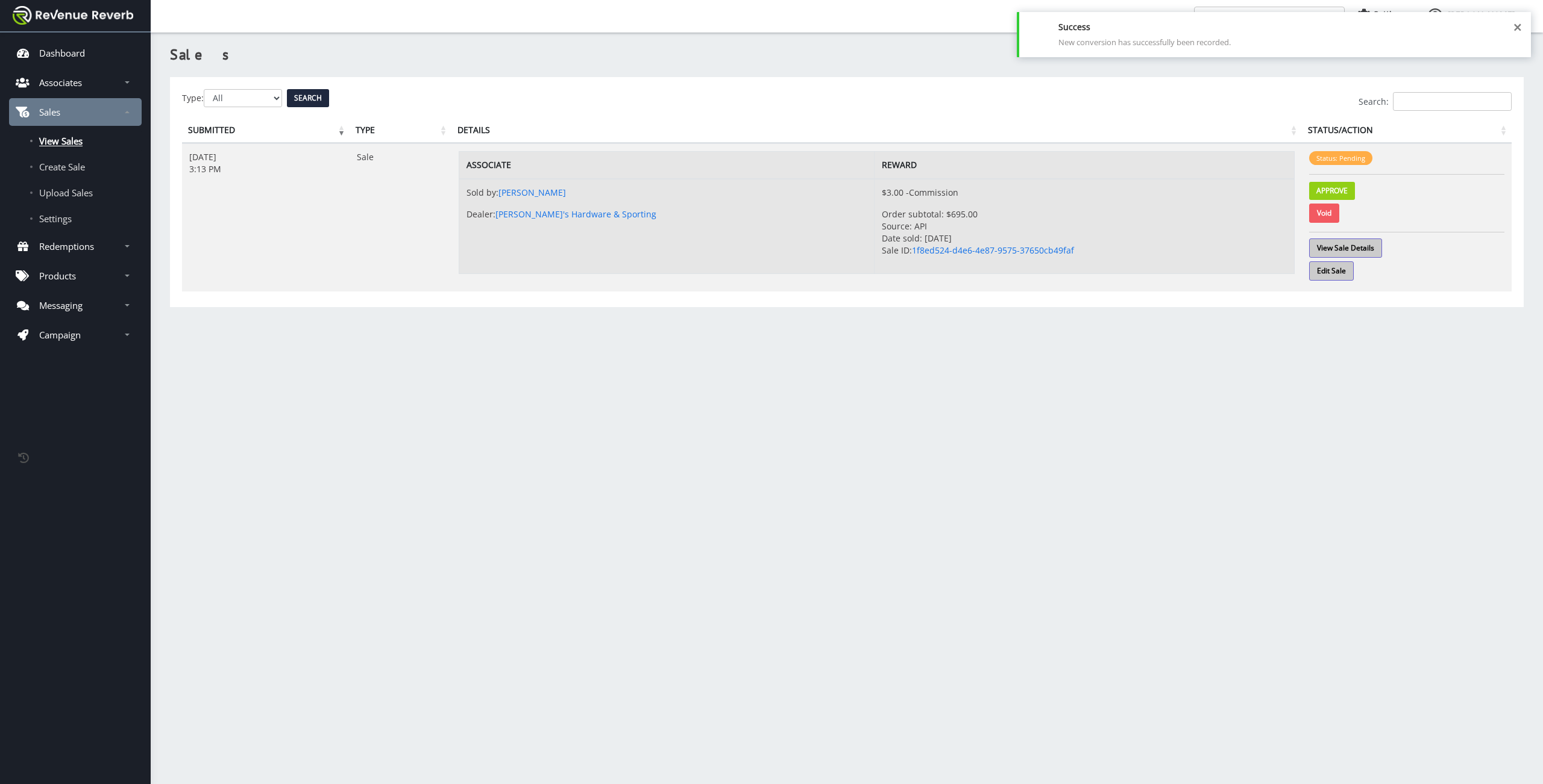
scroll to position [9, 9]
select select "2"
click option "Voided" at bounding box center [0, 0] width 0 height 0
click at [309, 99] on div "Search:" at bounding box center [847, 101] width 1329 height 18
click at [316, 101] on div "Search:" at bounding box center [847, 101] width 1329 height 18
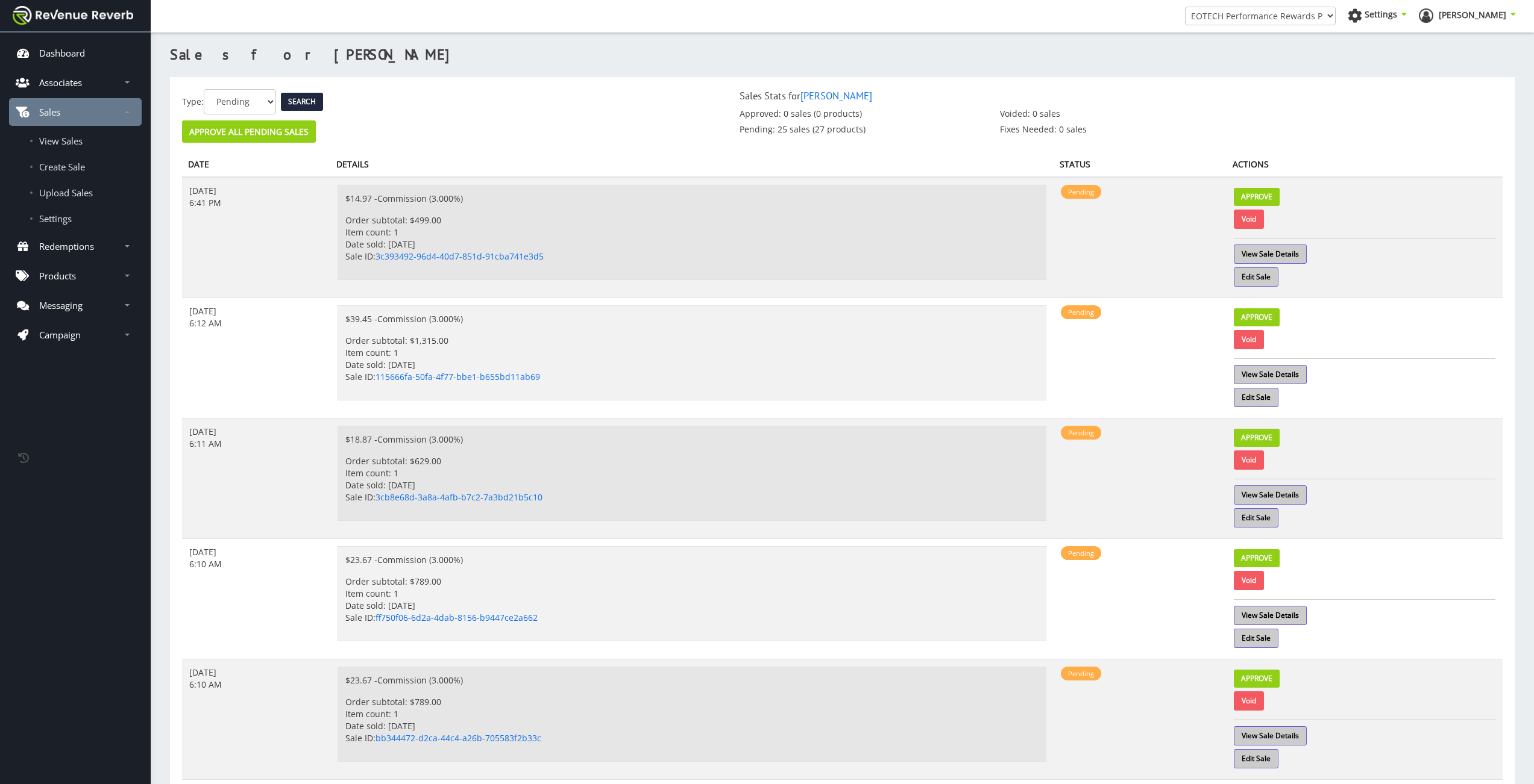
scroll to position [9, 9]
click at [469, 48] on h3 "Sales for Steven Arceneaux" at bounding box center [842, 54] width 1345 height 20
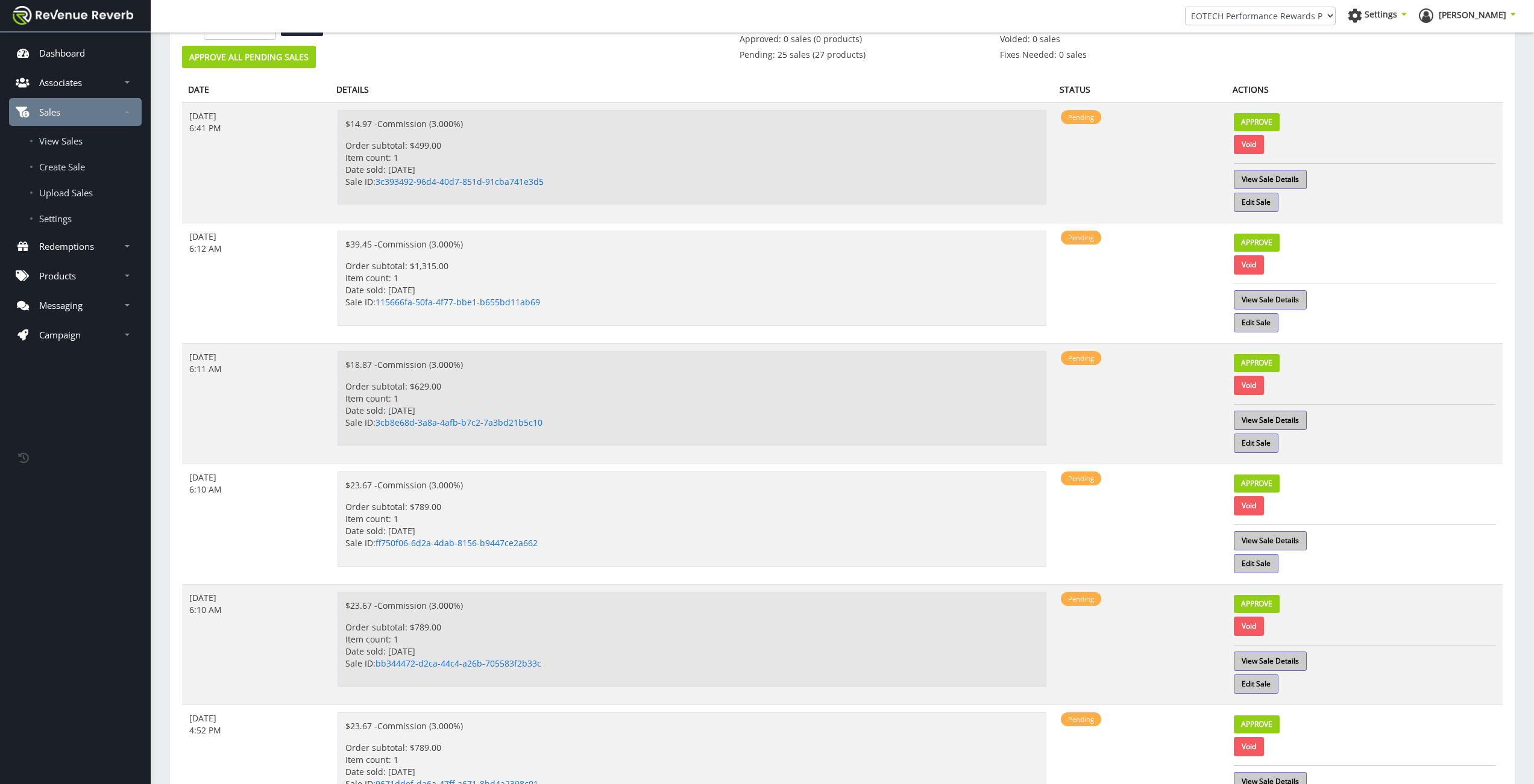
scroll to position [0, 0]
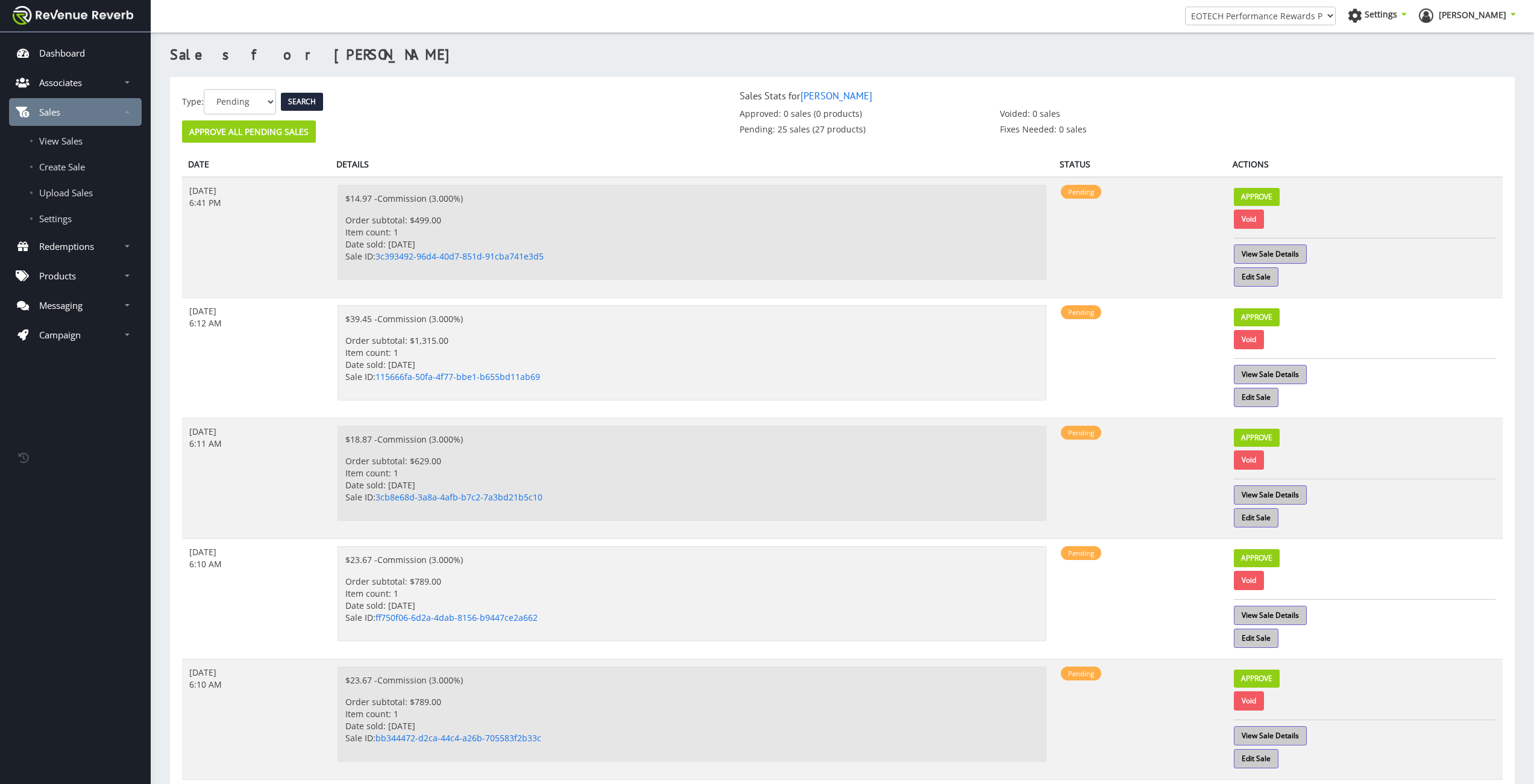
select select "2"
click option "Voided" at bounding box center [0, 0] width 0 height 0
click at [303, 108] on input "Search" at bounding box center [302, 101] width 42 height 18
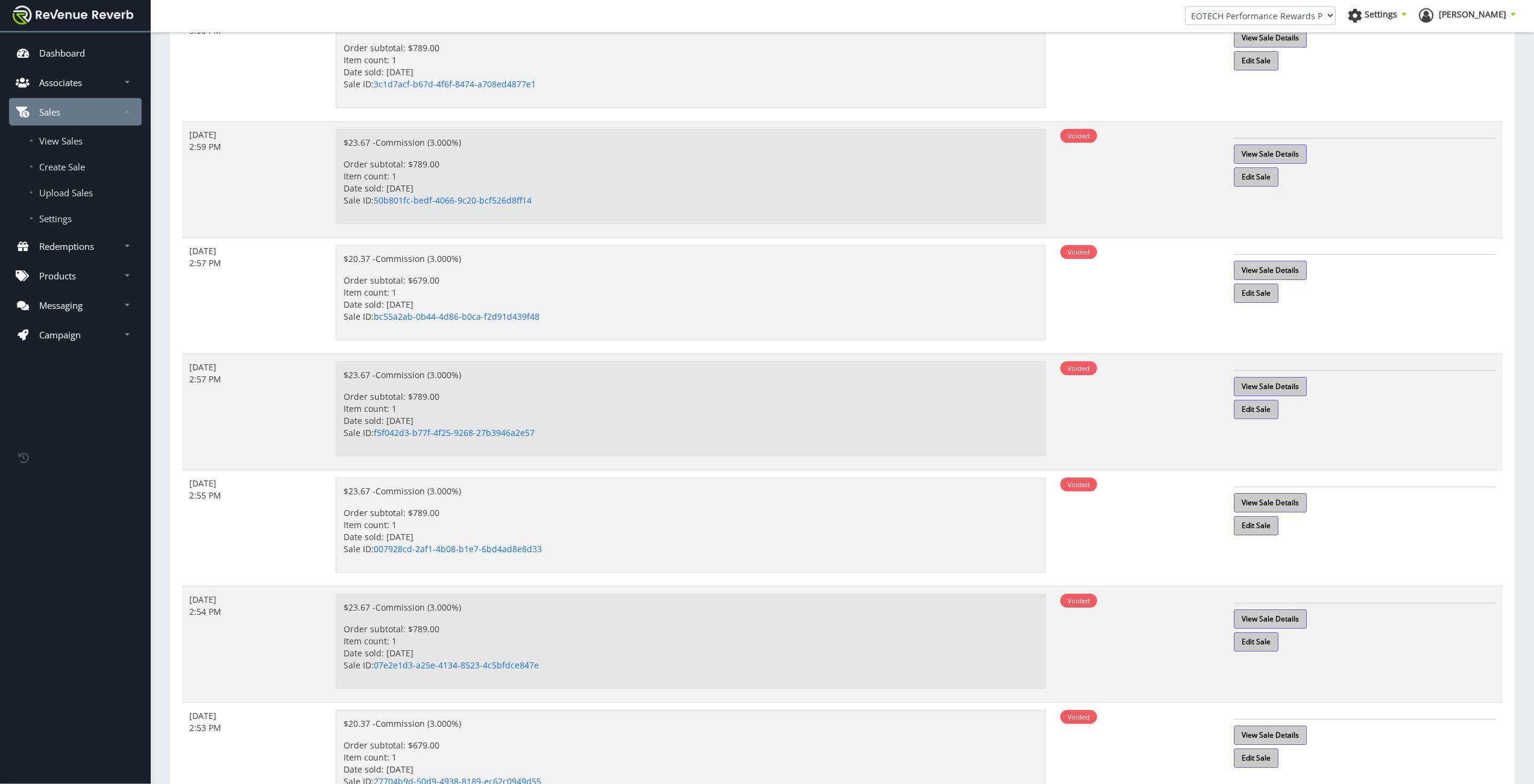
scroll to position [2337, 0]
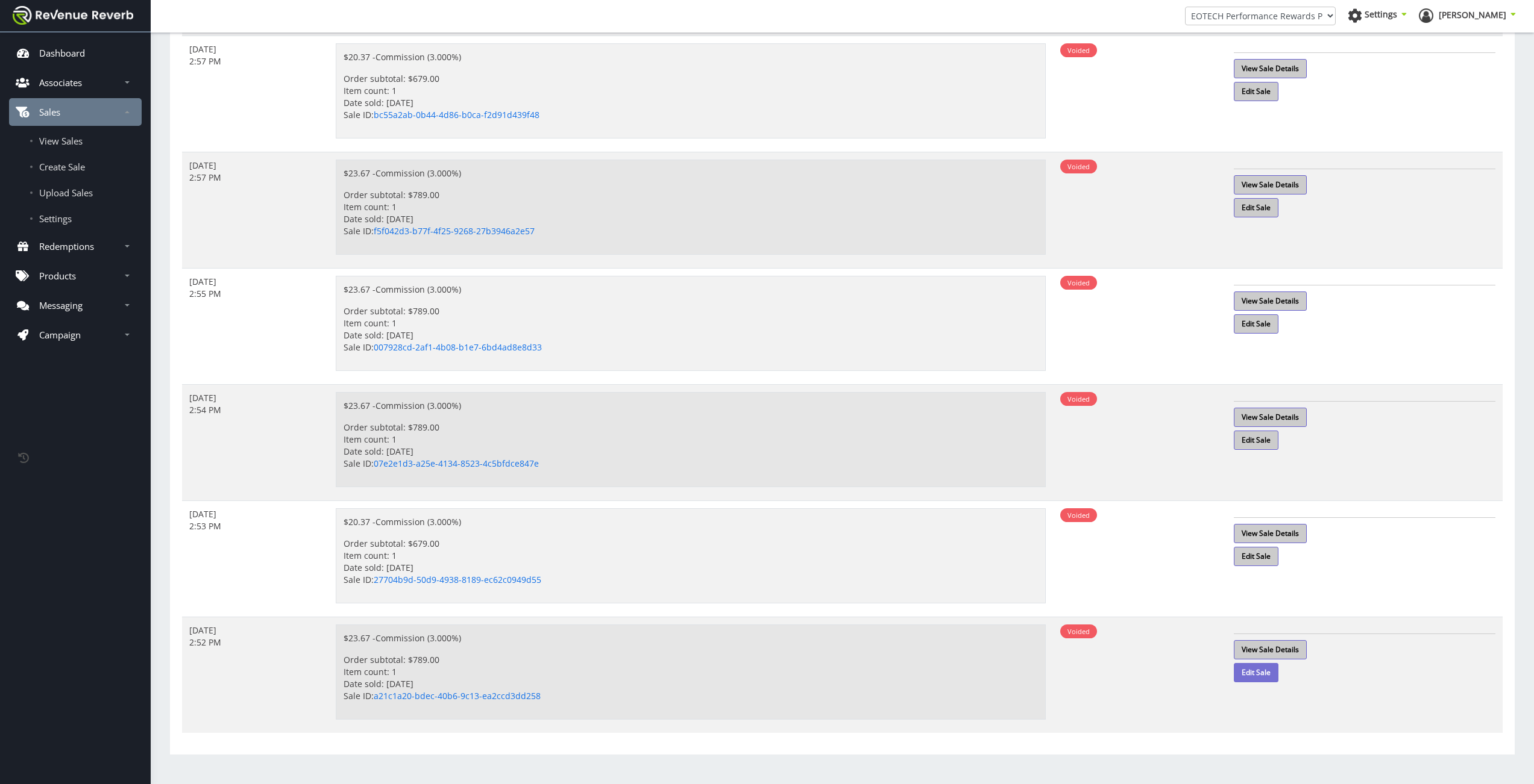
click at [1263, 676] on link "Edit Sale" at bounding box center [1256, 673] width 44 height 19
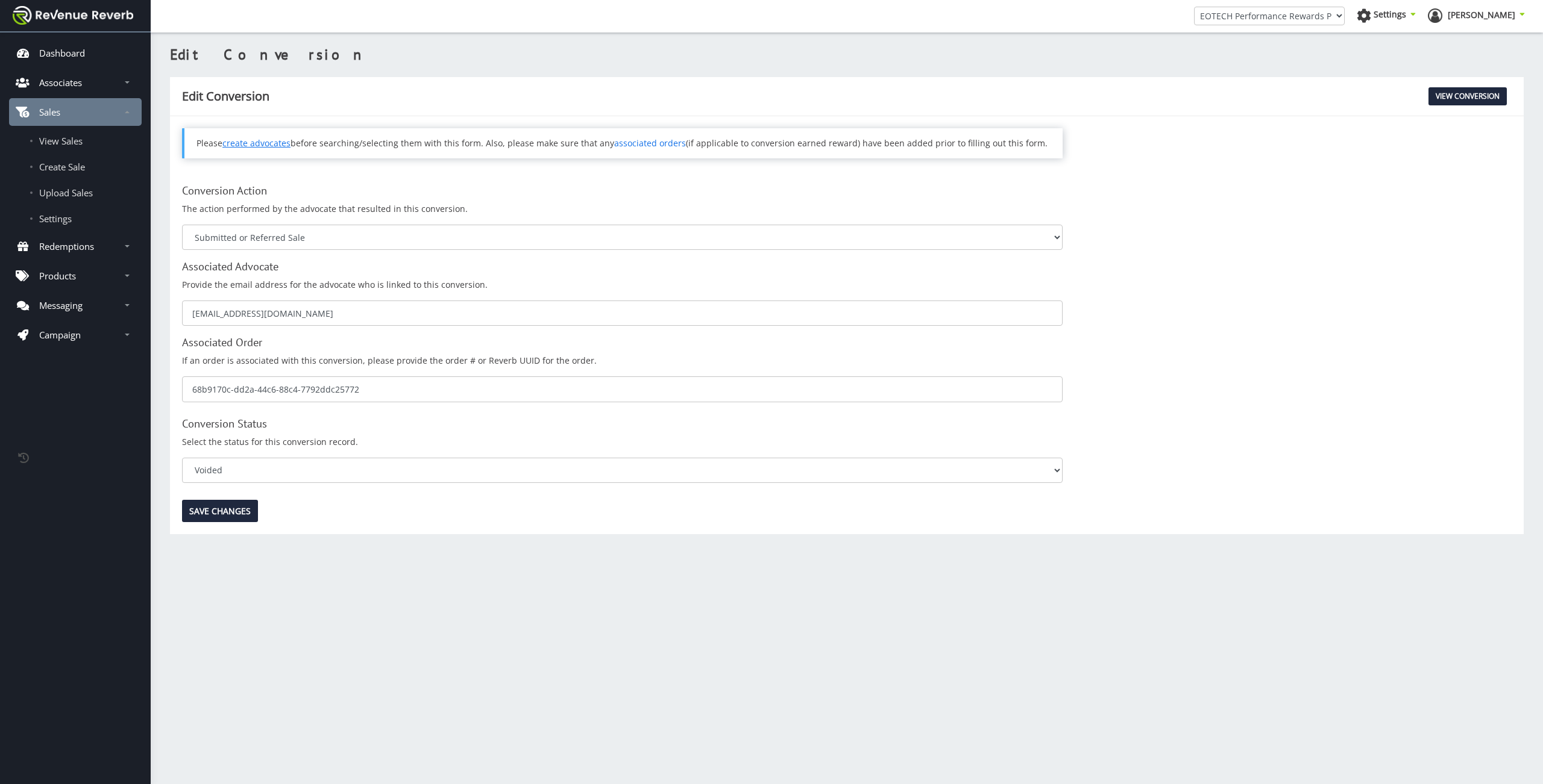
scroll to position [9, 9]
select select "0"
click option "Pending" at bounding box center [0, 0] width 0 height 0
click at [224, 514] on input "Save Changes" at bounding box center [220, 510] width 76 height 22
type input "Saving..."
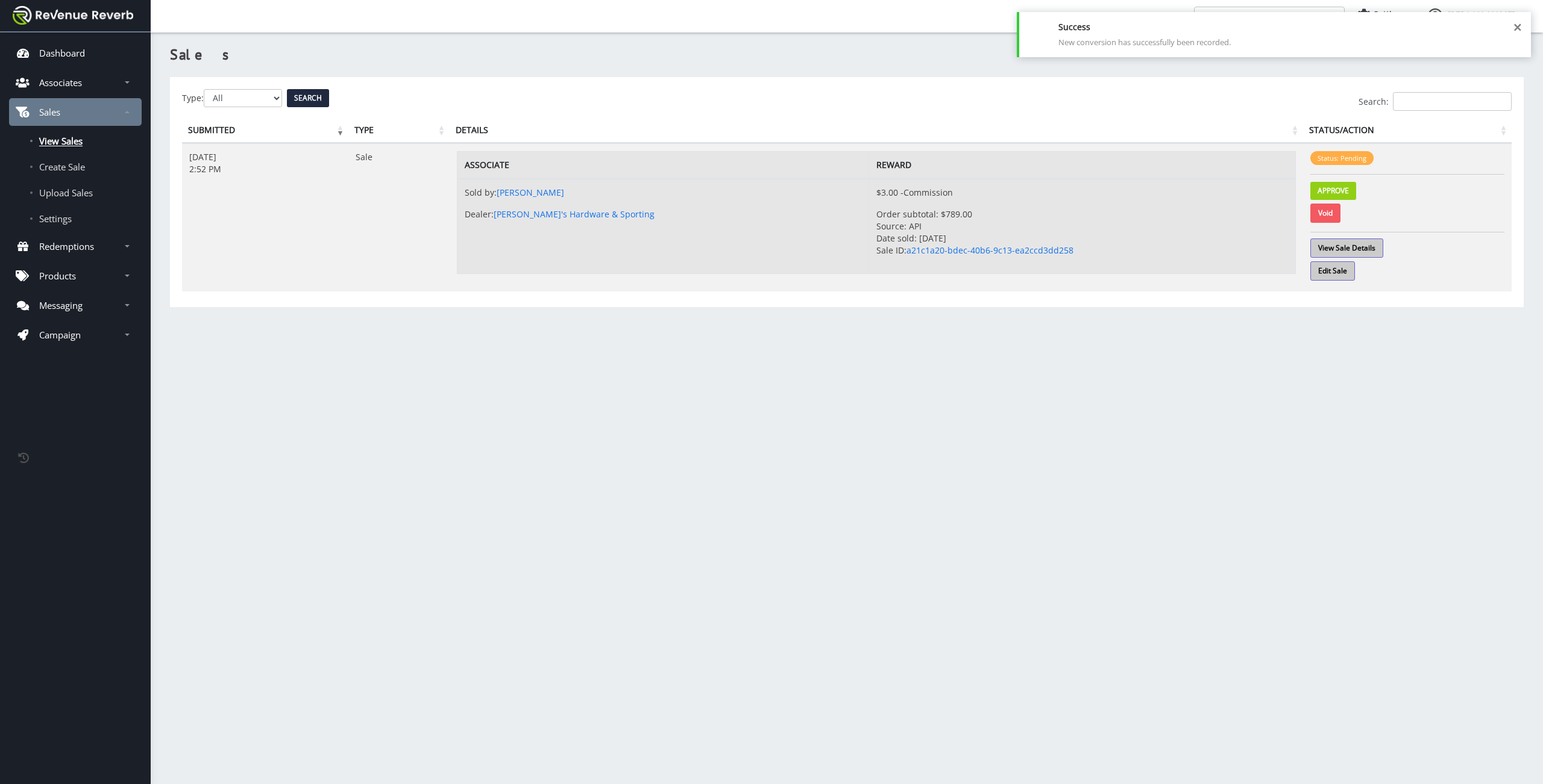
scroll to position [9, 9]
select select "0"
click option "Pending" at bounding box center [0, 0] width 0 height 0
click at [302, 95] on div "Search:" at bounding box center [847, 101] width 1329 height 18
click at [306, 98] on div "Search:" at bounding box center [847, 101] width 1329 height 18
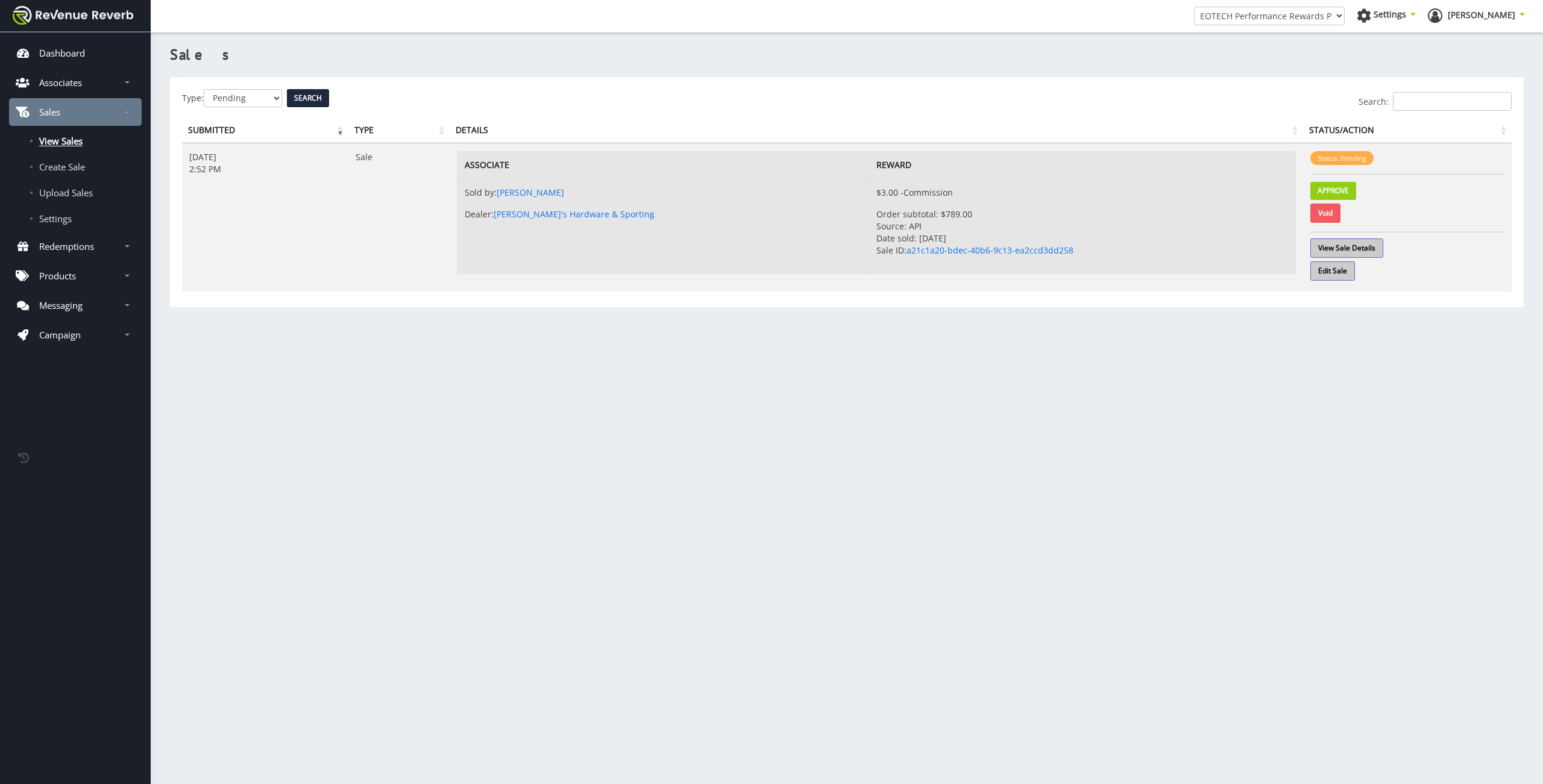
click at [312, 99] on div "Search:" at bounding box center [847, 101] width 1329 height 18
click at [315, 99] on div "Search:" at bounding box center [847, 101] width 1329 height 18
click at [317, 103] on div "Search:" at bounding box center [847, 101] width 1329 height 18
click at [302, 60] on h3 "Sales" at bounding box center [847, 54] width 1354 height 20
click at [315, 97] on div "Search:" at bounding box center [847, 101] width 1329 height 18
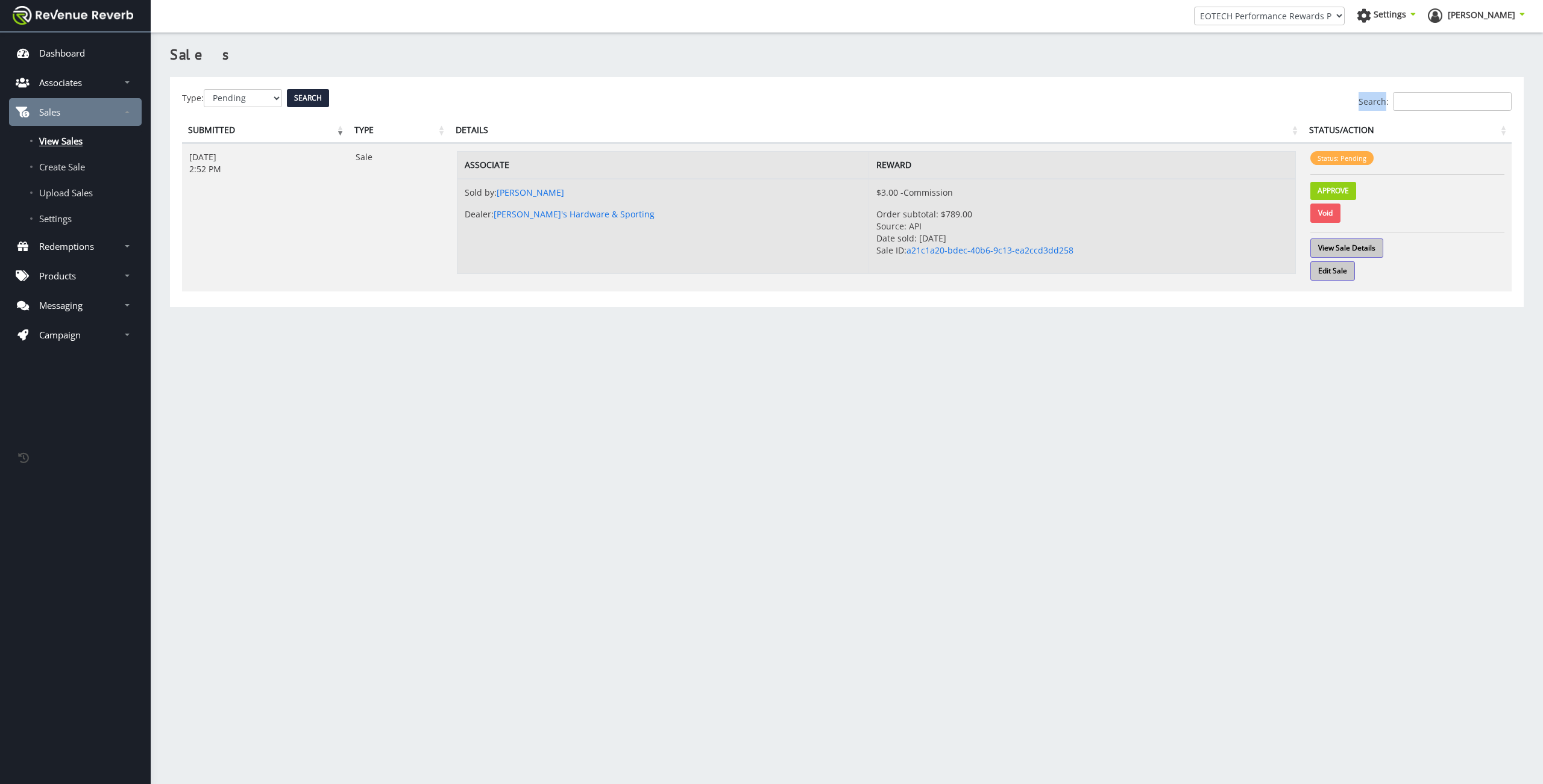
drag, startPoint x: 315, startPoint y: 97, endPoint x: 340, endPoint y: 38, distance: 64.1
click at [315, 98] on div "Search:" at bounding box center [847, 101] width 1329 height 18
select select "0"
drag, startPoint x: 393, startPoint y: 524, endPoint x: 310, endPoint y: 414, distance: 137.8
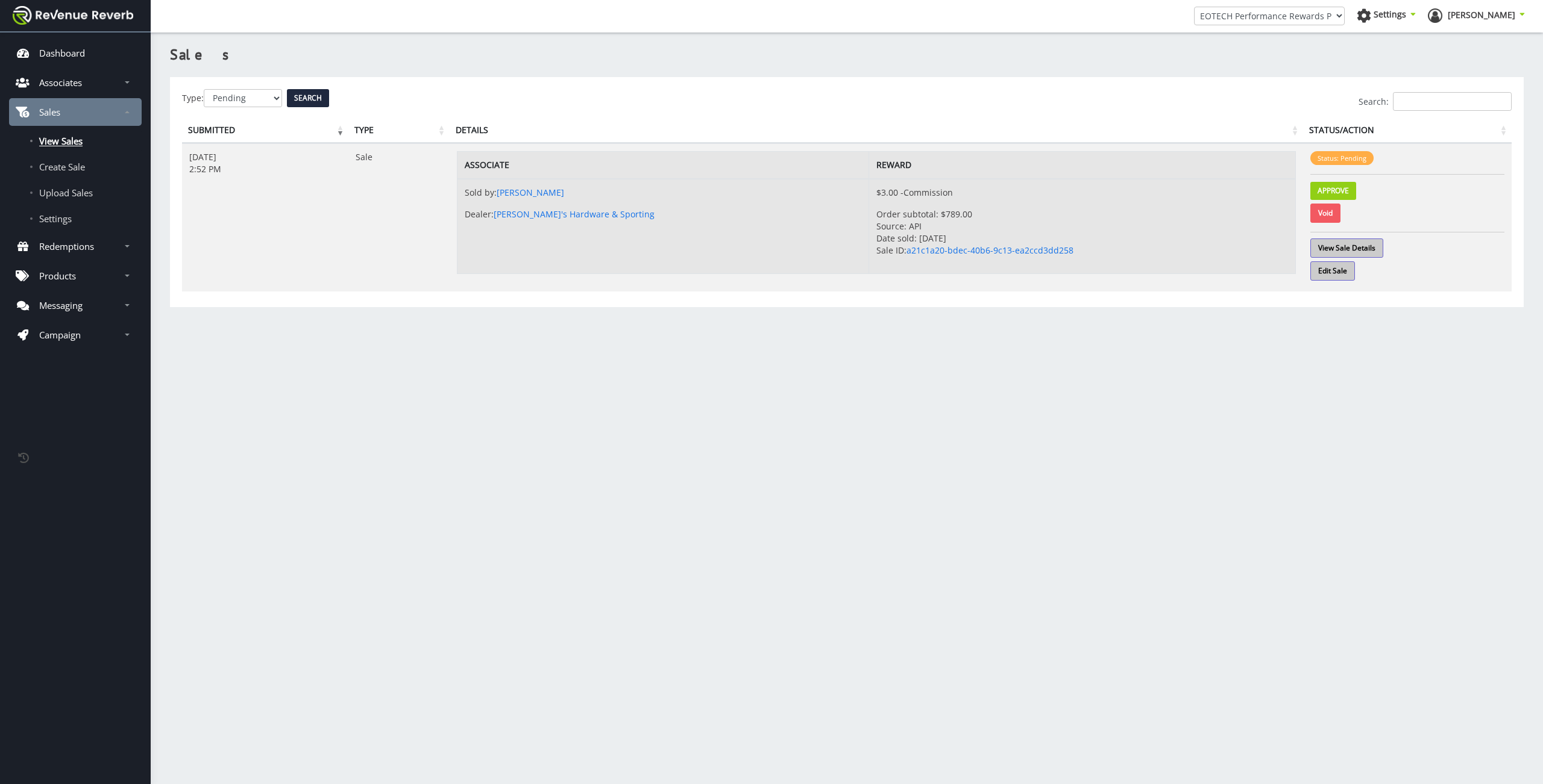
click at [390, 520] on div "Sales Type: All Pending Approved Voided Search Search: Submitted Type Details S…" at bounding box center [847, 379] width 1392 height 710
drag, startPoint x: 309, startPoint y: 98, endPoint x: 349, endPoint y: 51, distance: 61.7
click at [311, 98] on div "Search:" at bounding box center [847, 101] width 1329 height 18
click at [60, 139] on span "View Sales" at bounding box center [61, 141] width 43 height 12
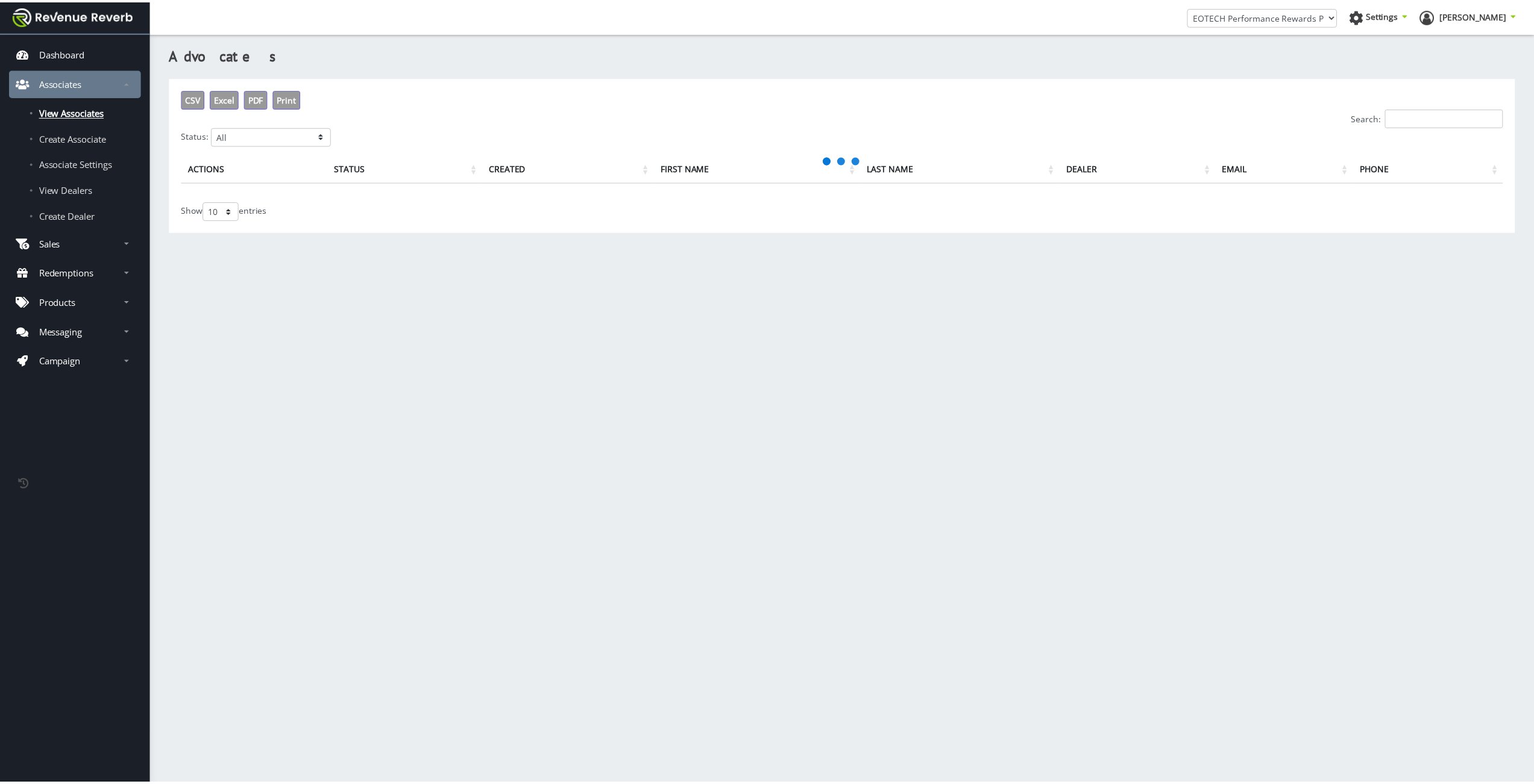
scroll to position [9, 9]
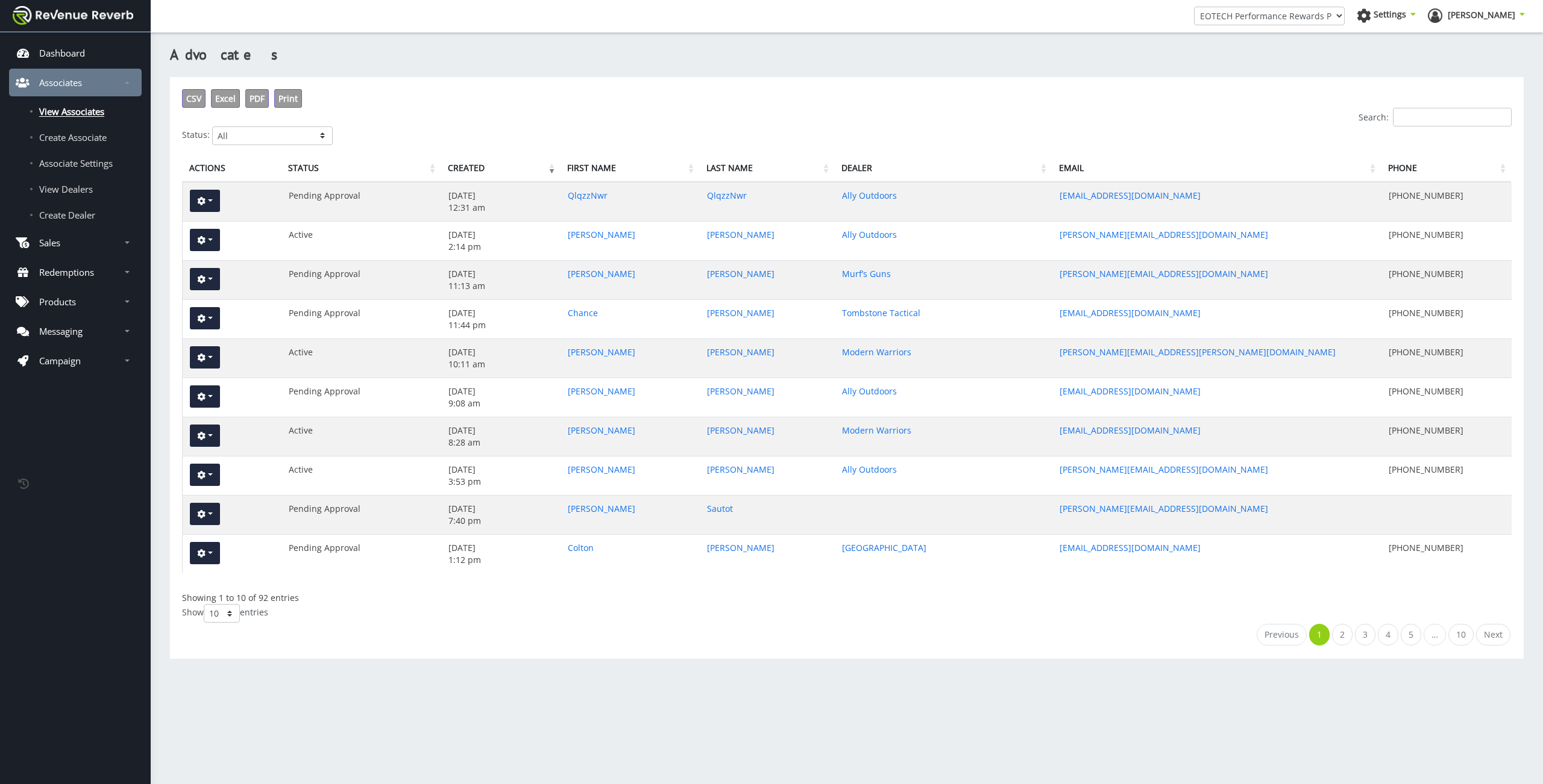
select select "100"
click option "100" at bounding box center [0, 0] width 0 height 0
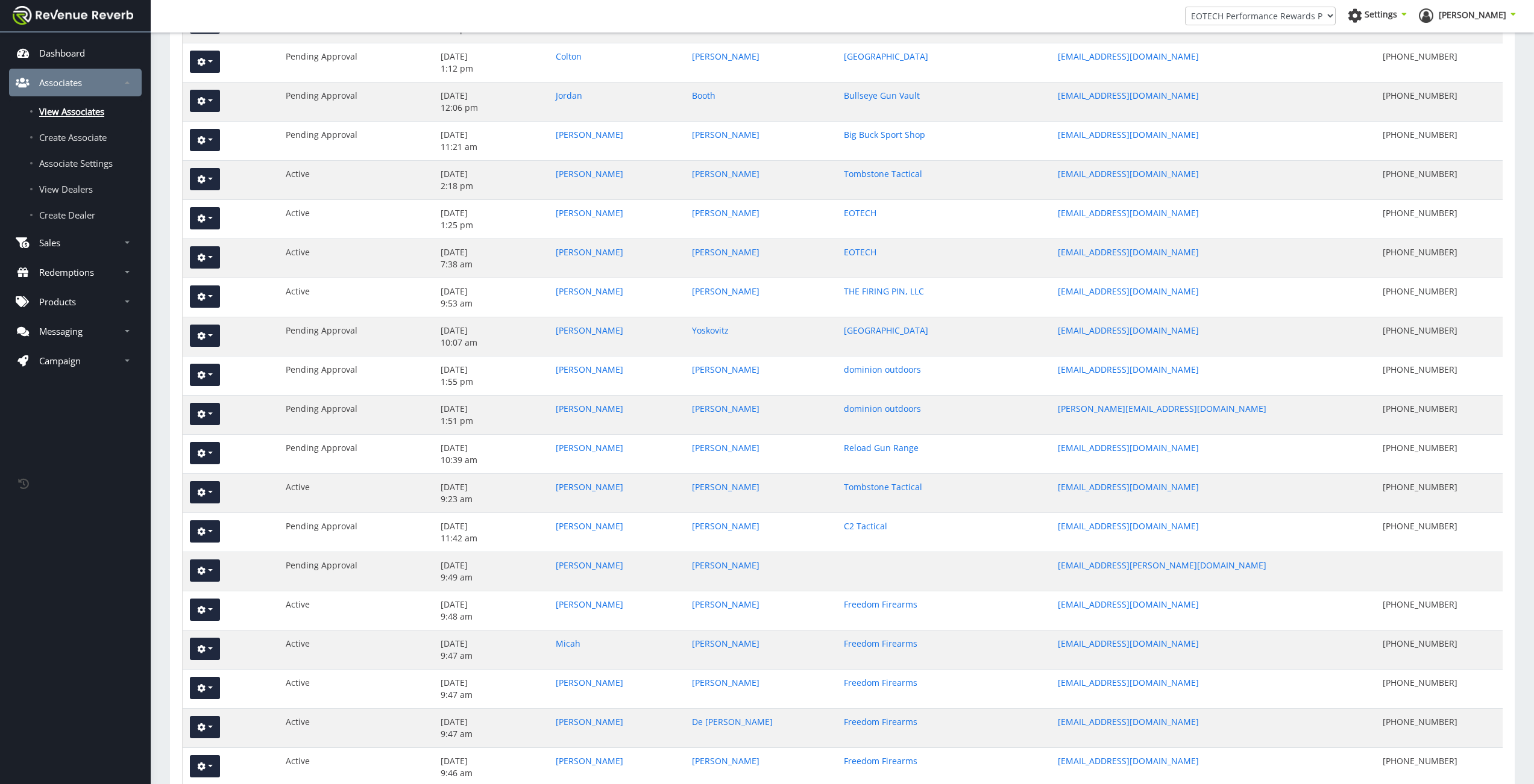
scroll to position [0, 0]
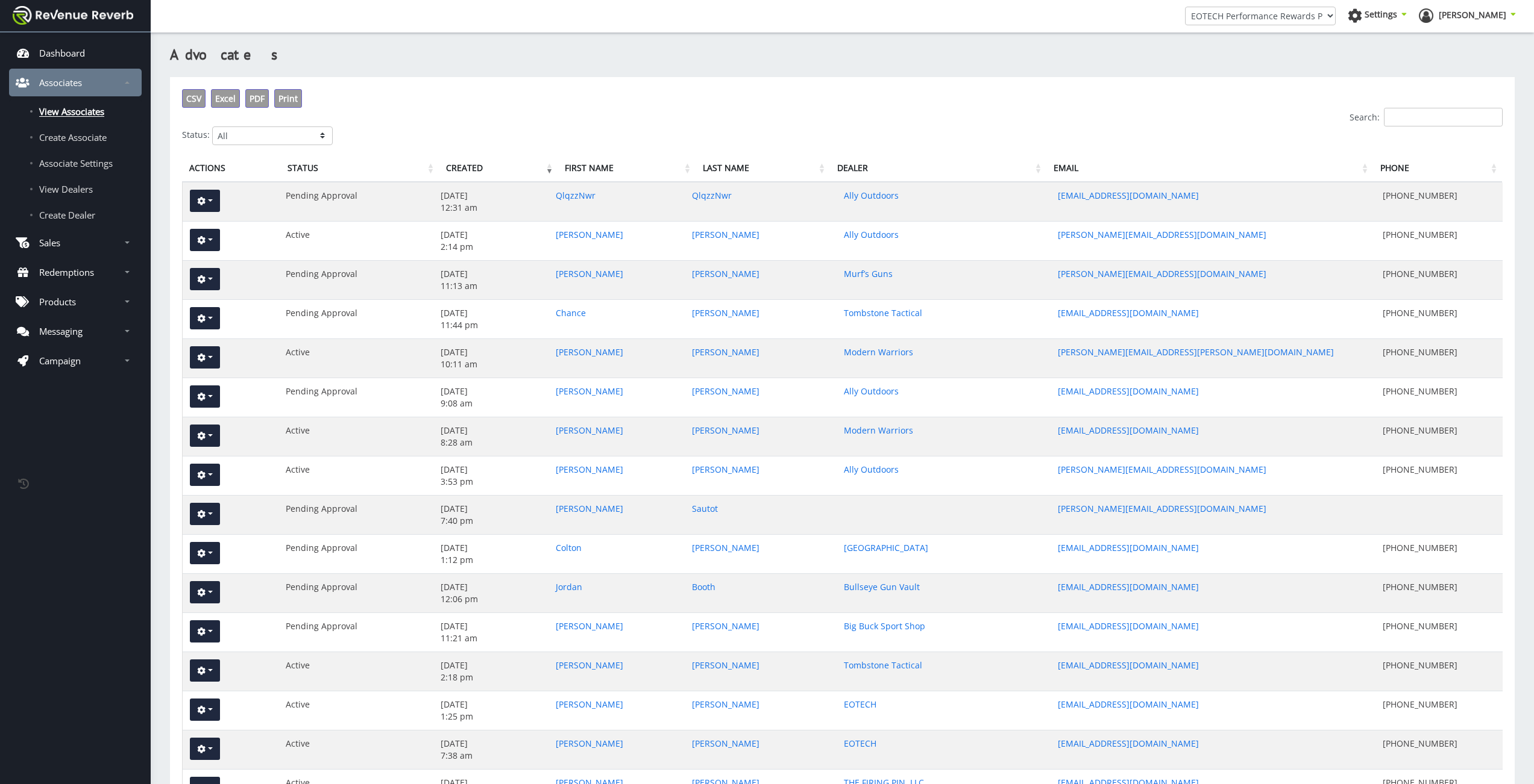
select select "1"
click option "Active" at bounding box center [0, 0] width 0 height 0
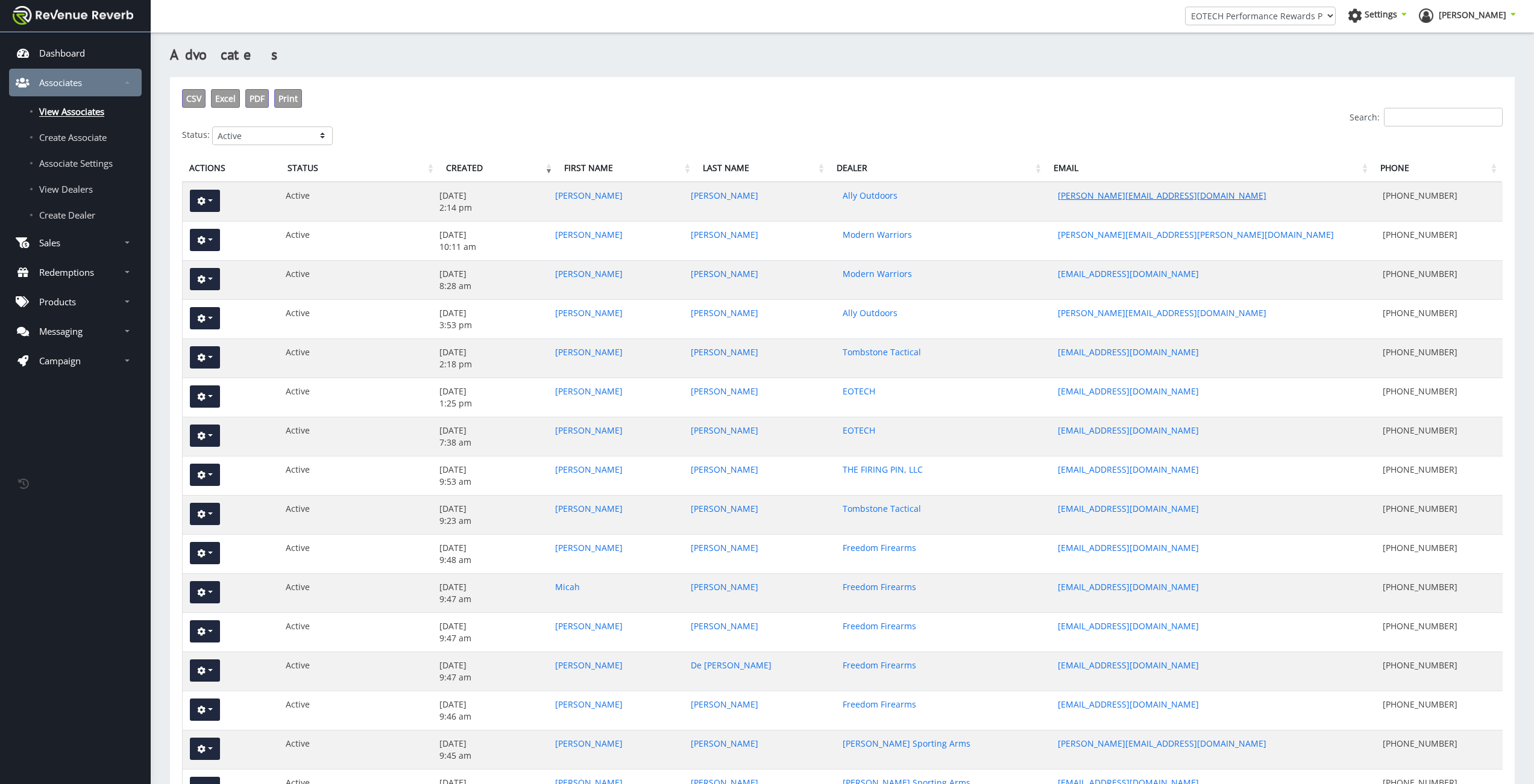
click at [1094, 194] on link "matt@allyoutdoors.com" at bounding box center [1161, 196] width 208 height 11
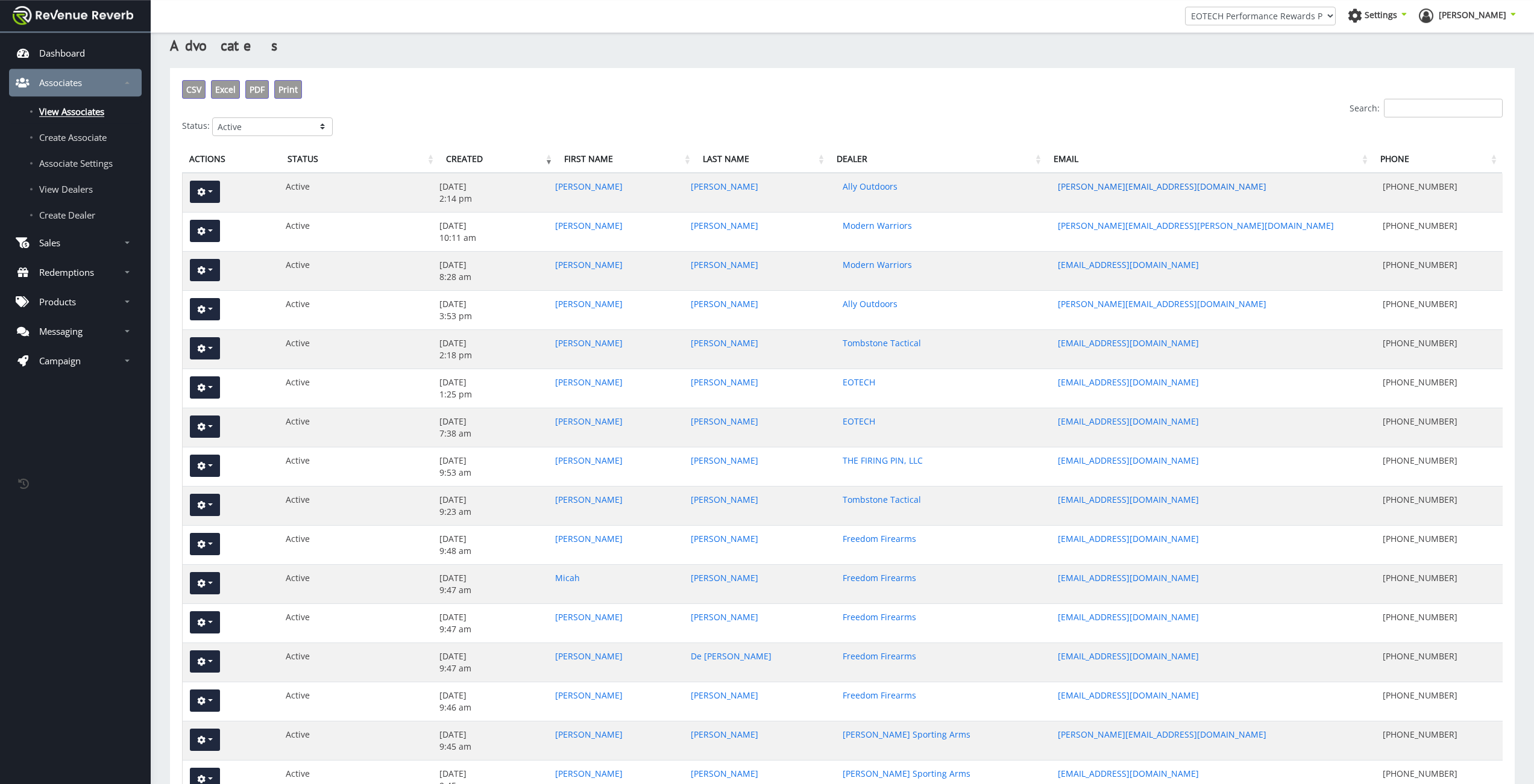
scroll to position [106, 0]
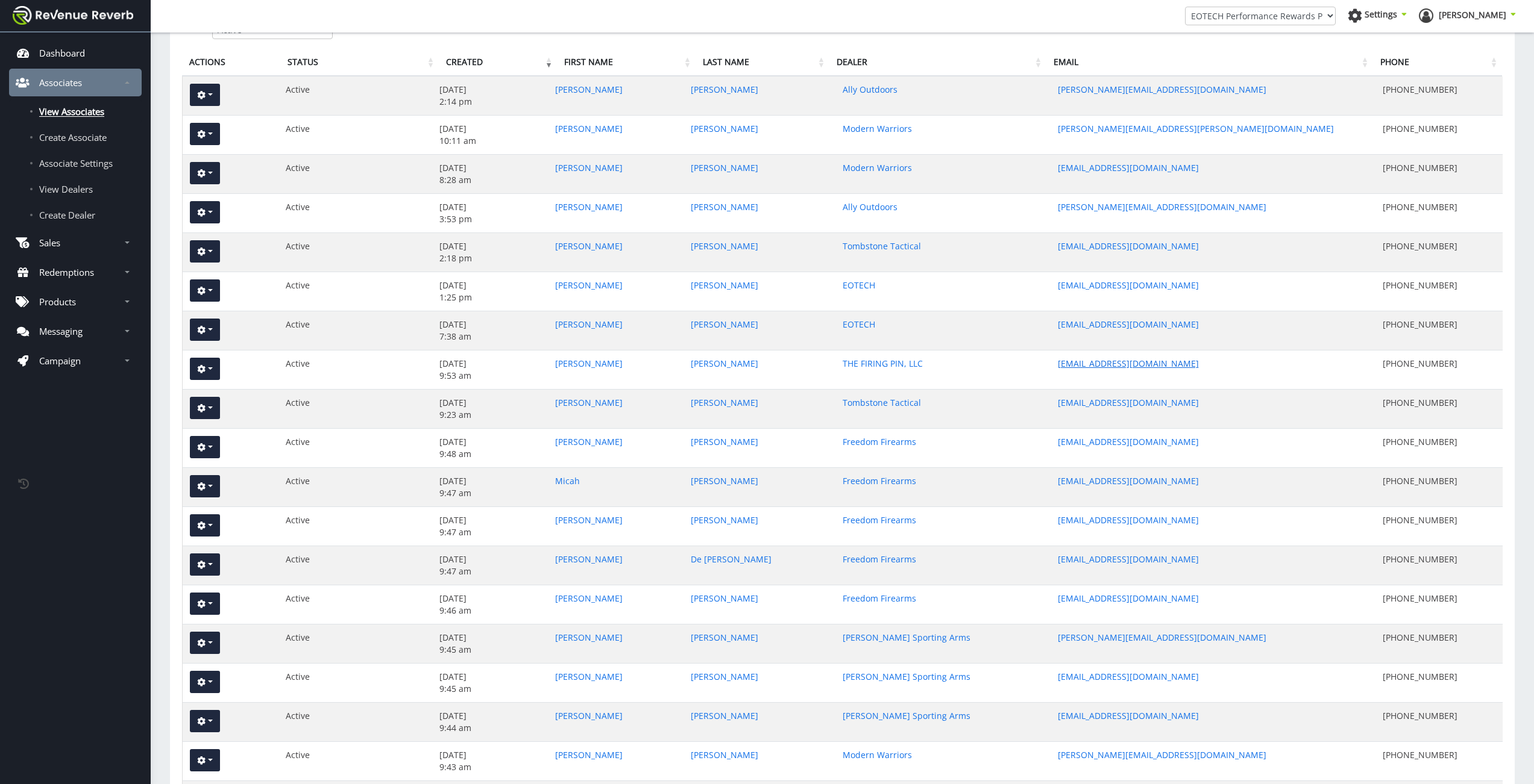
click at [1077, 364] on link "JOSIAH.TFP@GMAIL.COM" at bounding box center [1128, 364] width 141 height 11
click at [67, 241] on link "Sales" at bounding box center [75, 243] width 132 height 28
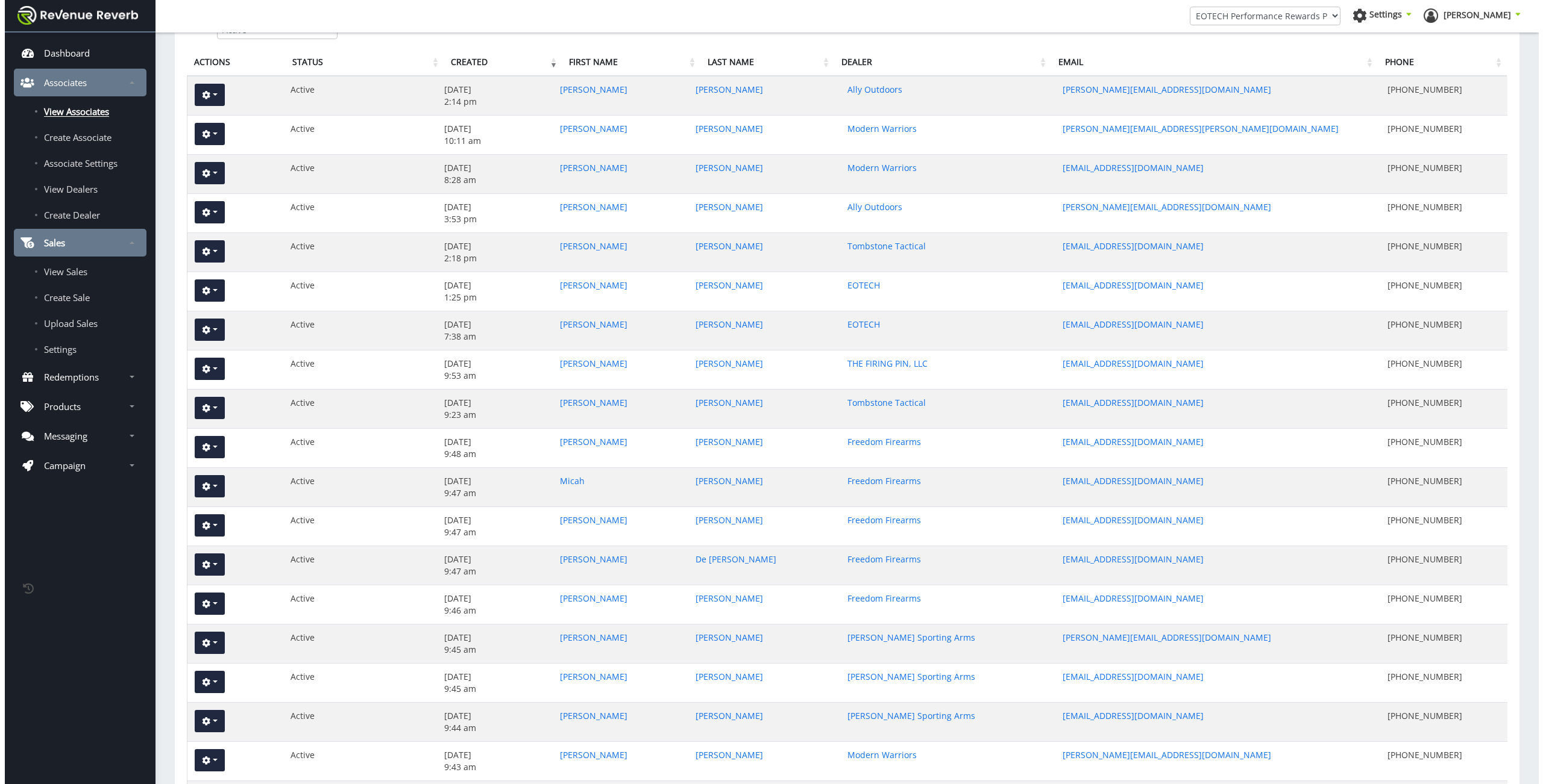
scroll to position [0, 0]
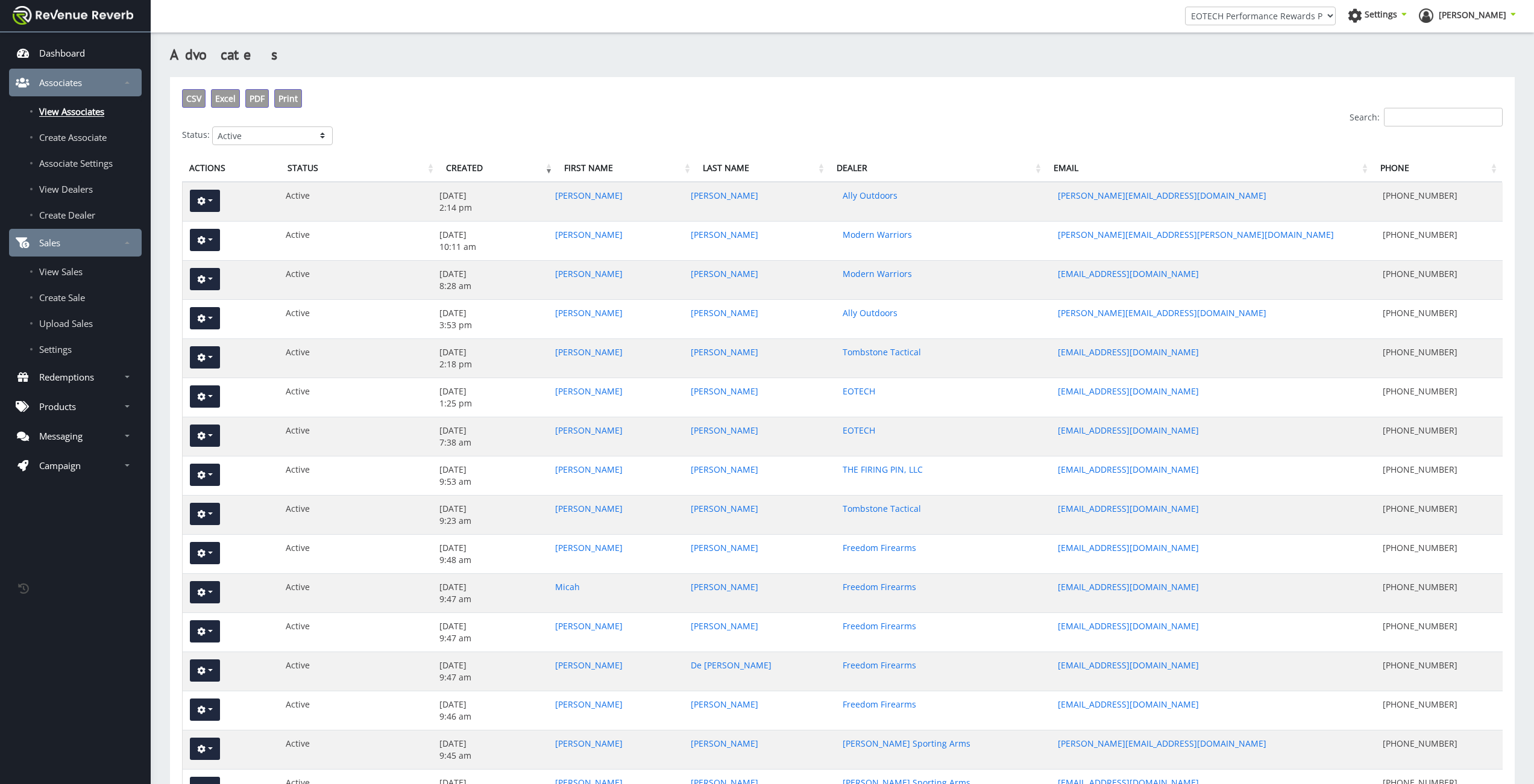
click at [493, 92] on div "CSV Excel PDF Print Search: Status: All Active Pending Approval Deactivated" at bounding box center [842, 117] width 1320 height 56
click at [1417, 115] on input "Search:" at bounding box center [1443, 117] width 118 height 18
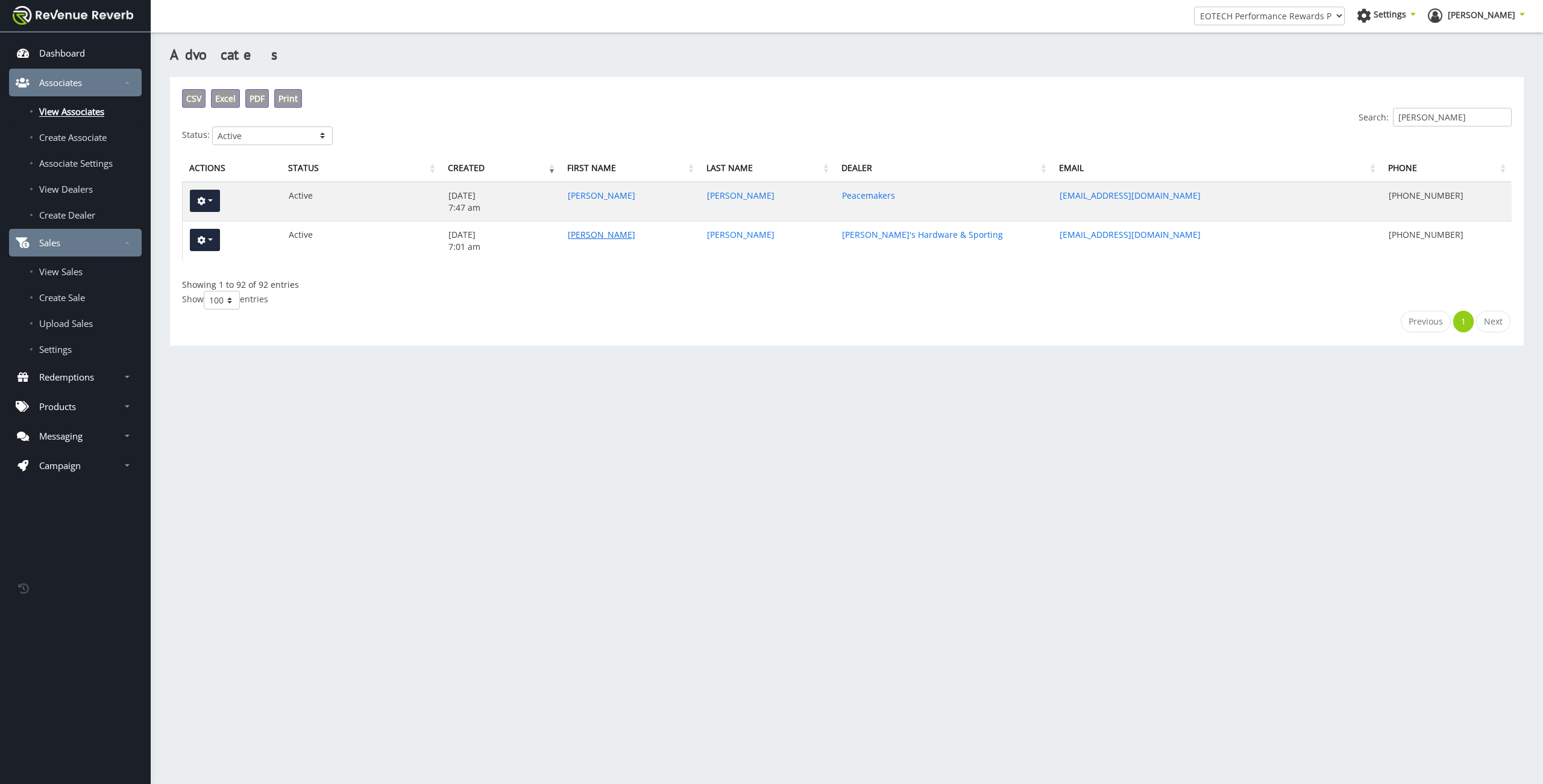
type input "steven"
click at [575, 232] on link "Steven" at bounding box center [601, 234] width 68 height 11
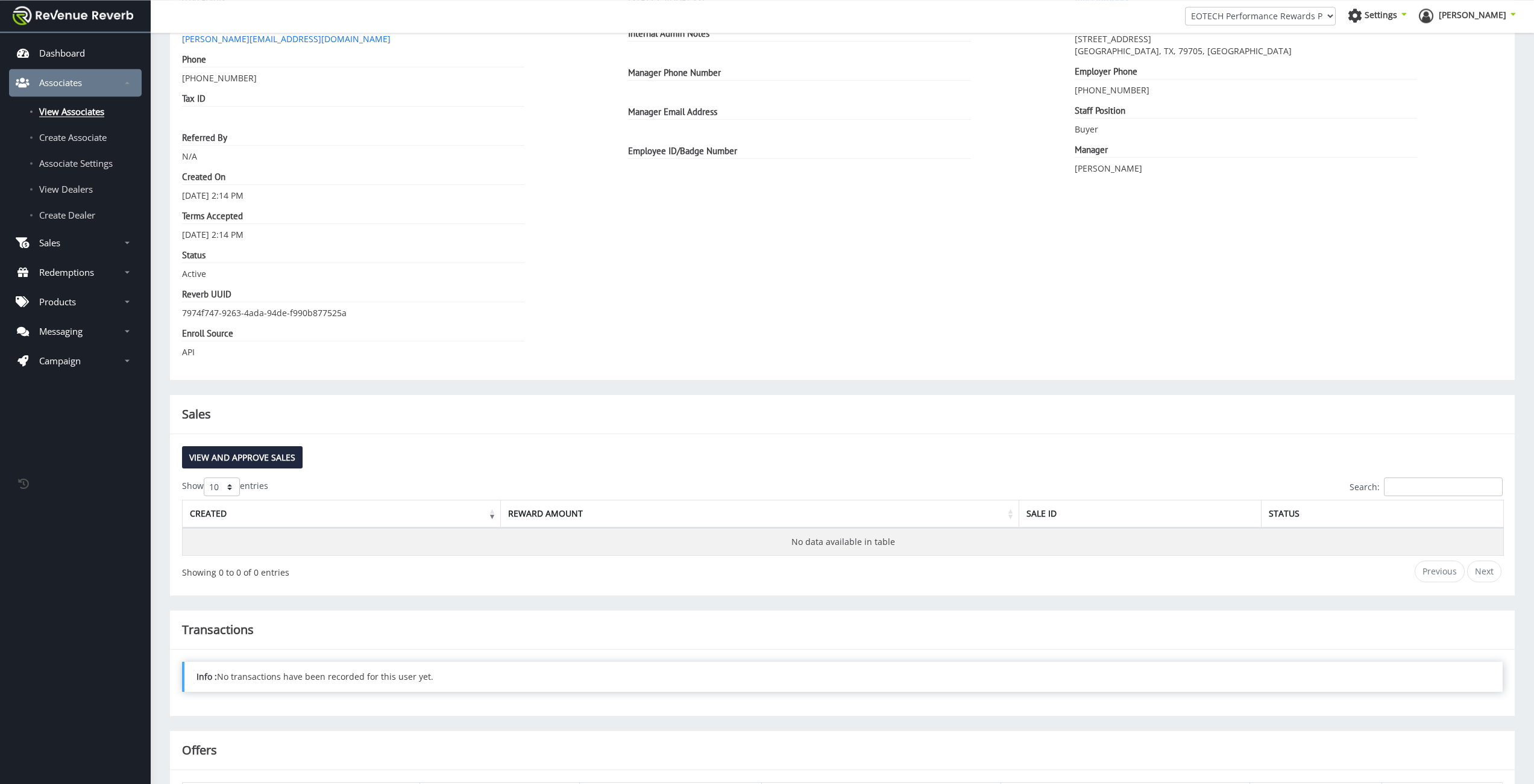
scroll to position [241, 0]
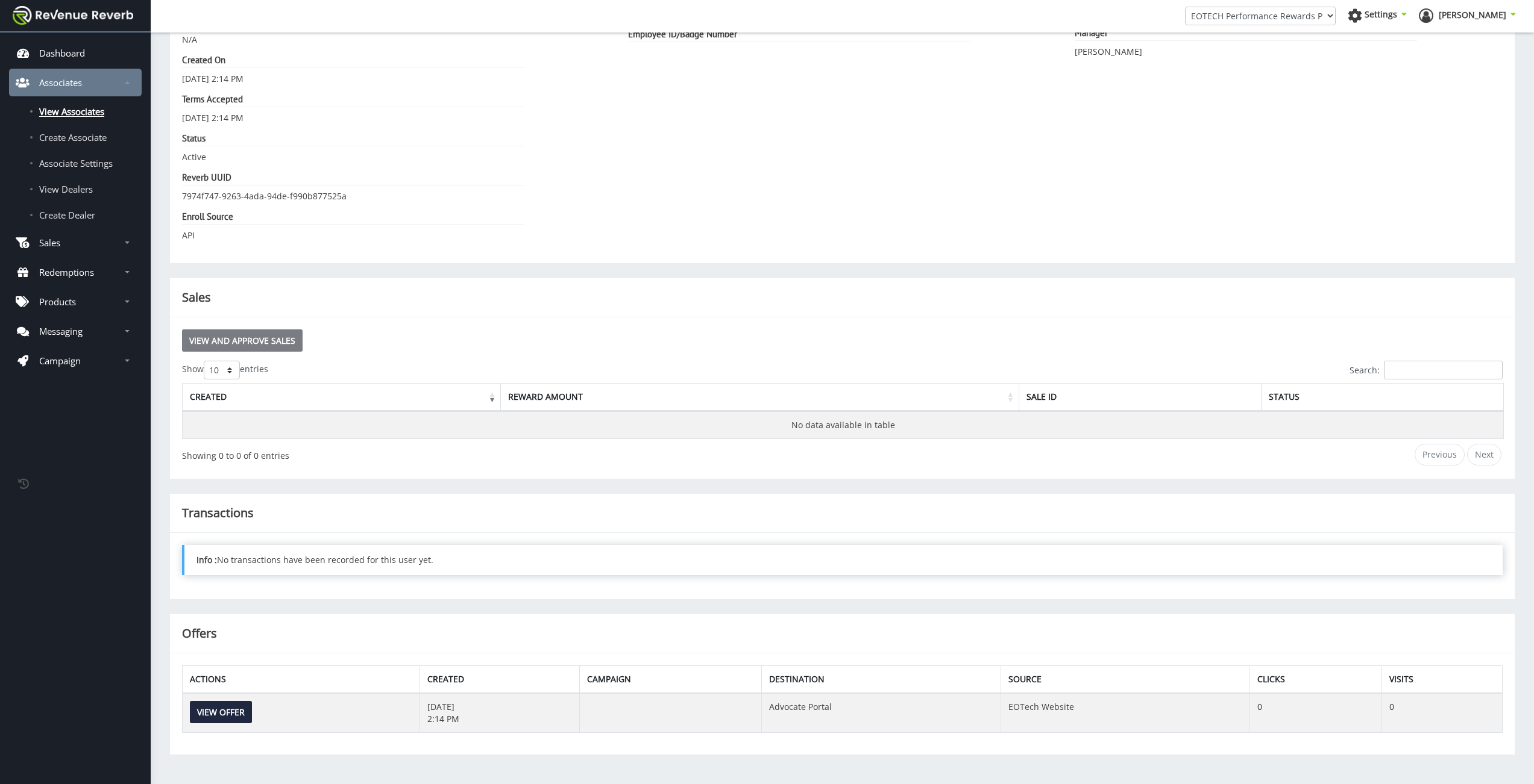
click at [265, 345] on link "View and Approve Sales" at bounding box center [242, 340] width 120 height 22
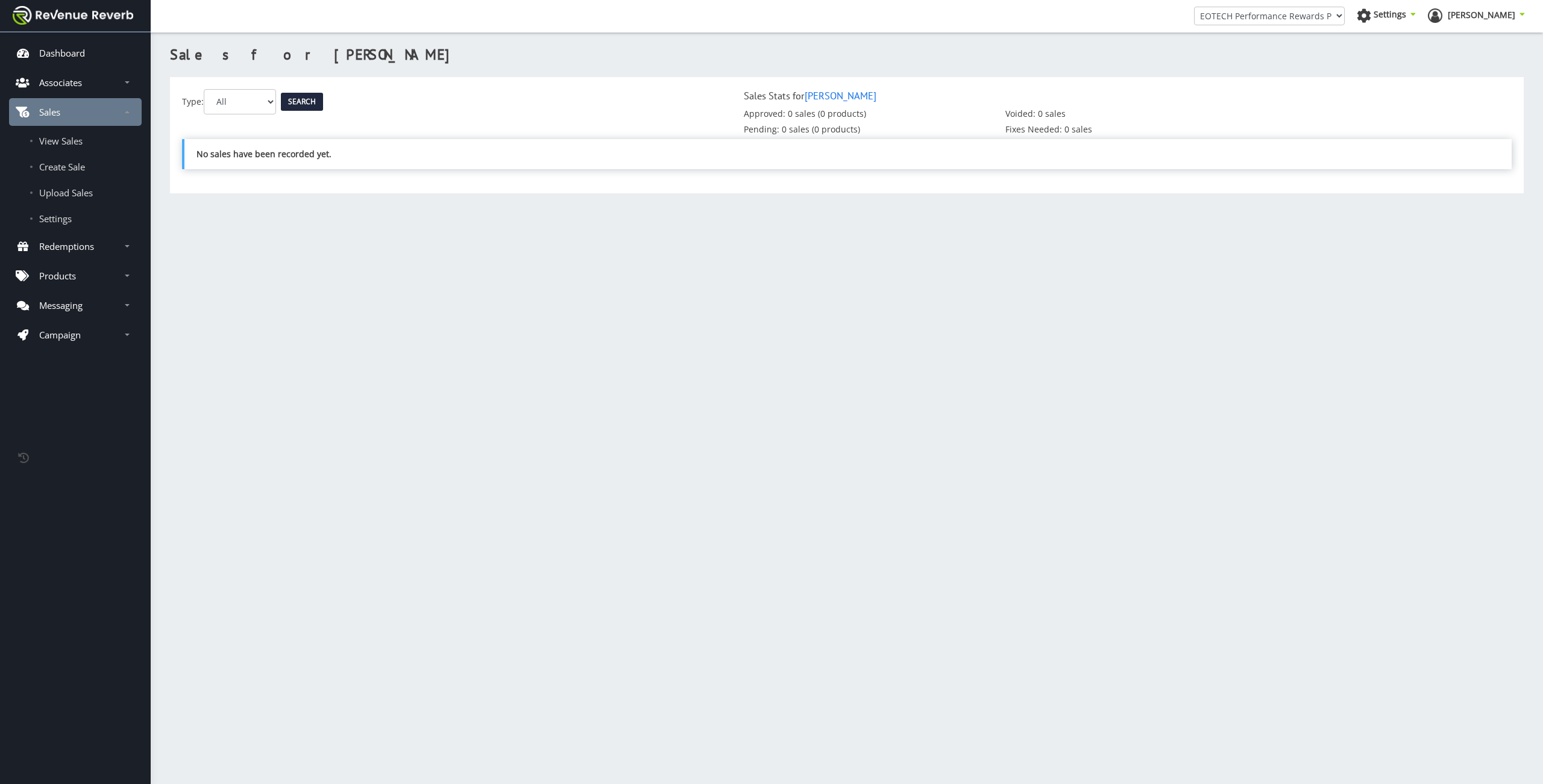
scroll to position [9, 9]
select select "2"
click option "Voided" at bounding box center [0, 0] width 0 height 0
click at [320, 97] on input "Search" at bounding box center [302, 101] width 42 height 18
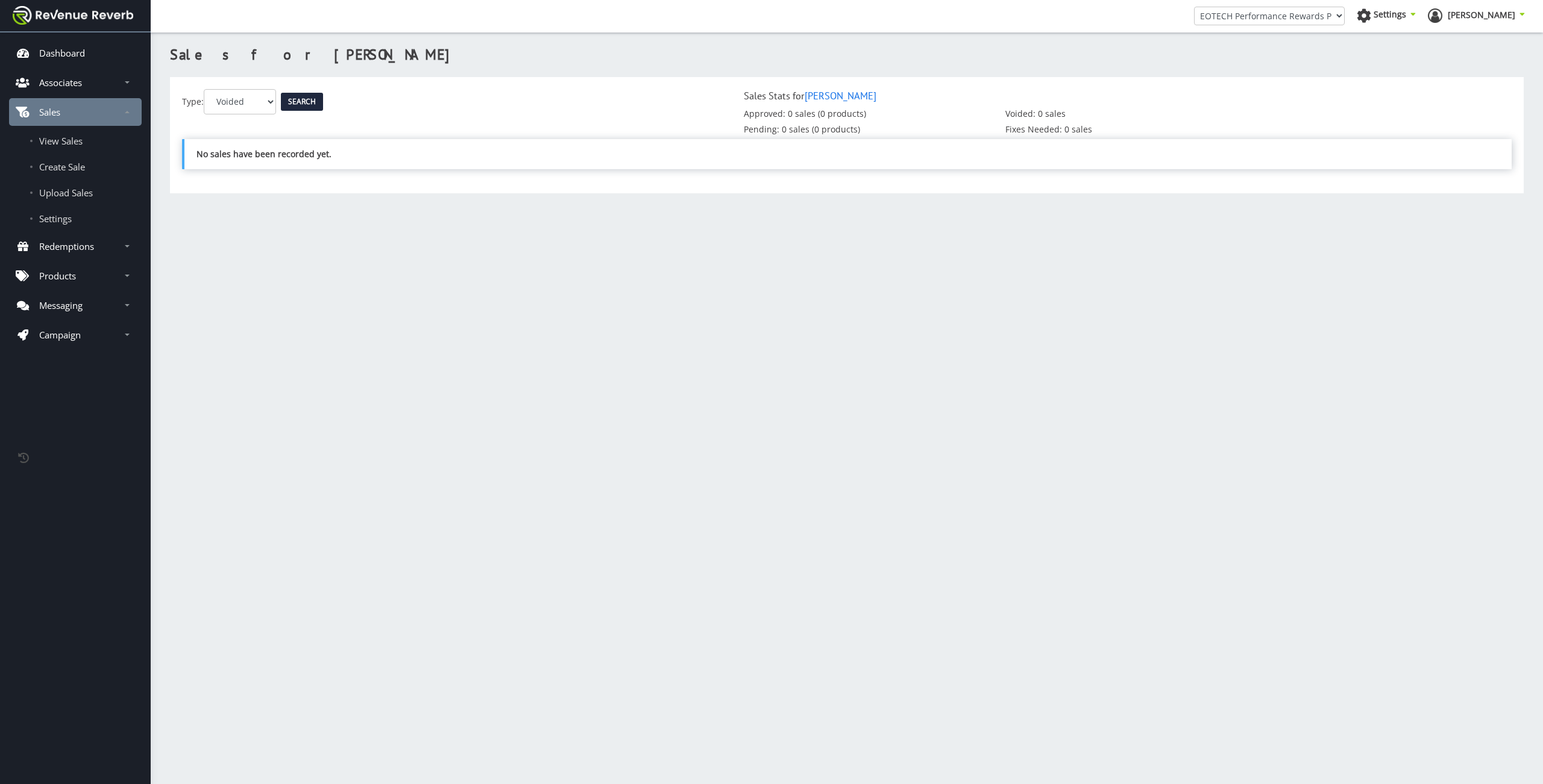
click at [556, 350] on div "Sales for [PERSON_NAME] Type: All Pending Approved Voided Search Sales Stats fo…" at bounding box center [847, 379] width 1392 height 710
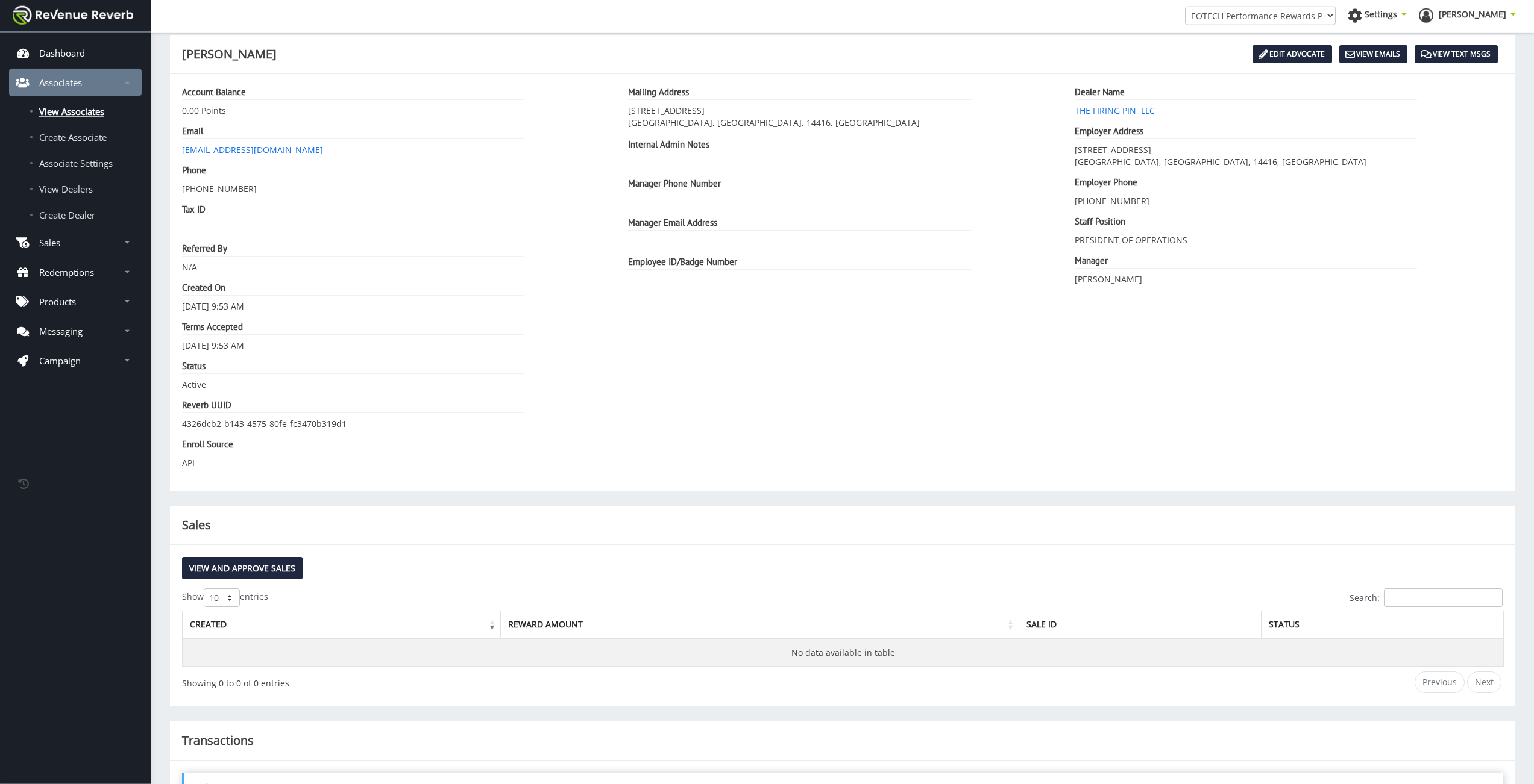
scroll to position [241, 0]
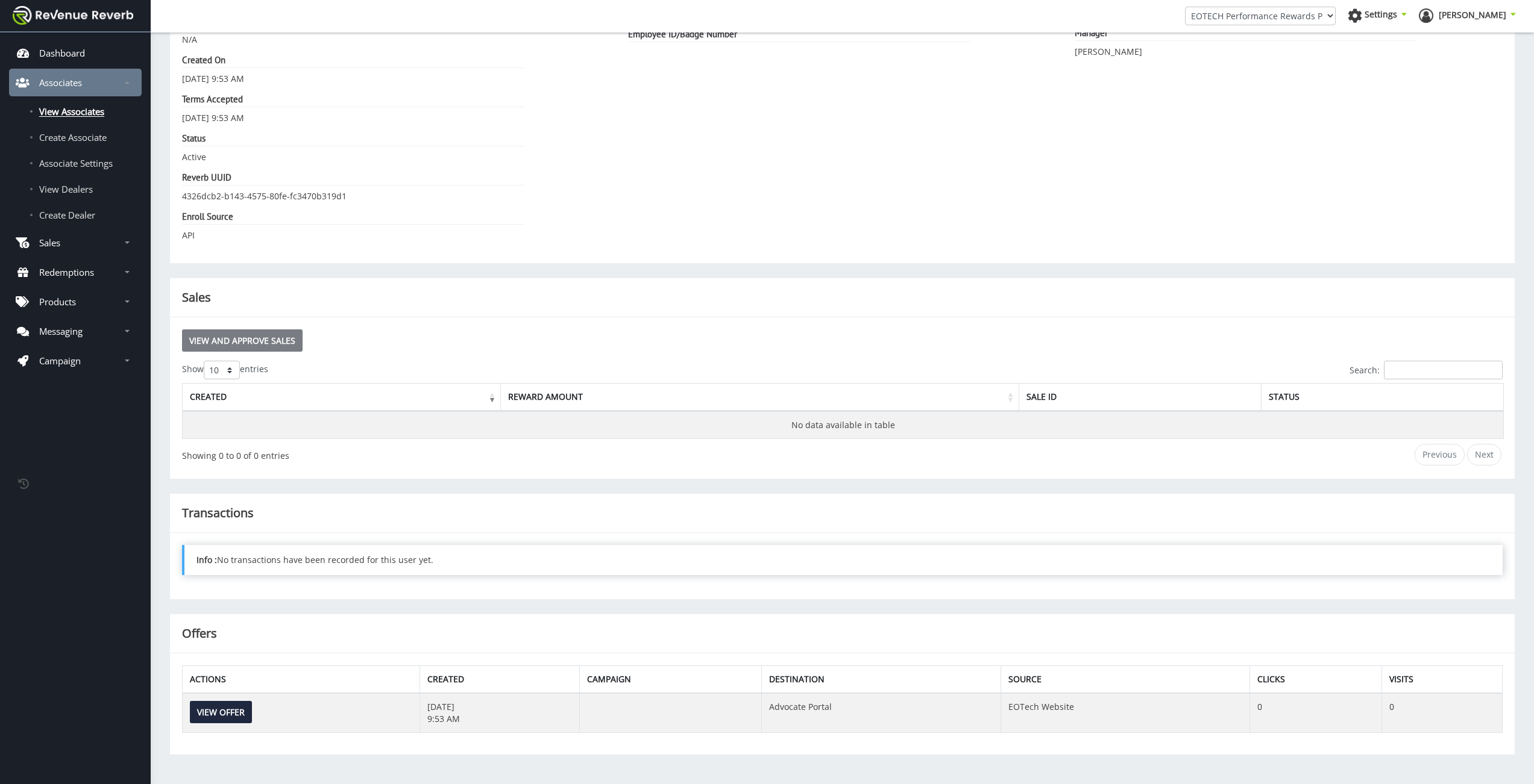
click at [269, 336] on link "View and Approve Sales" at bounding box center [242, 340] width 120 height 22
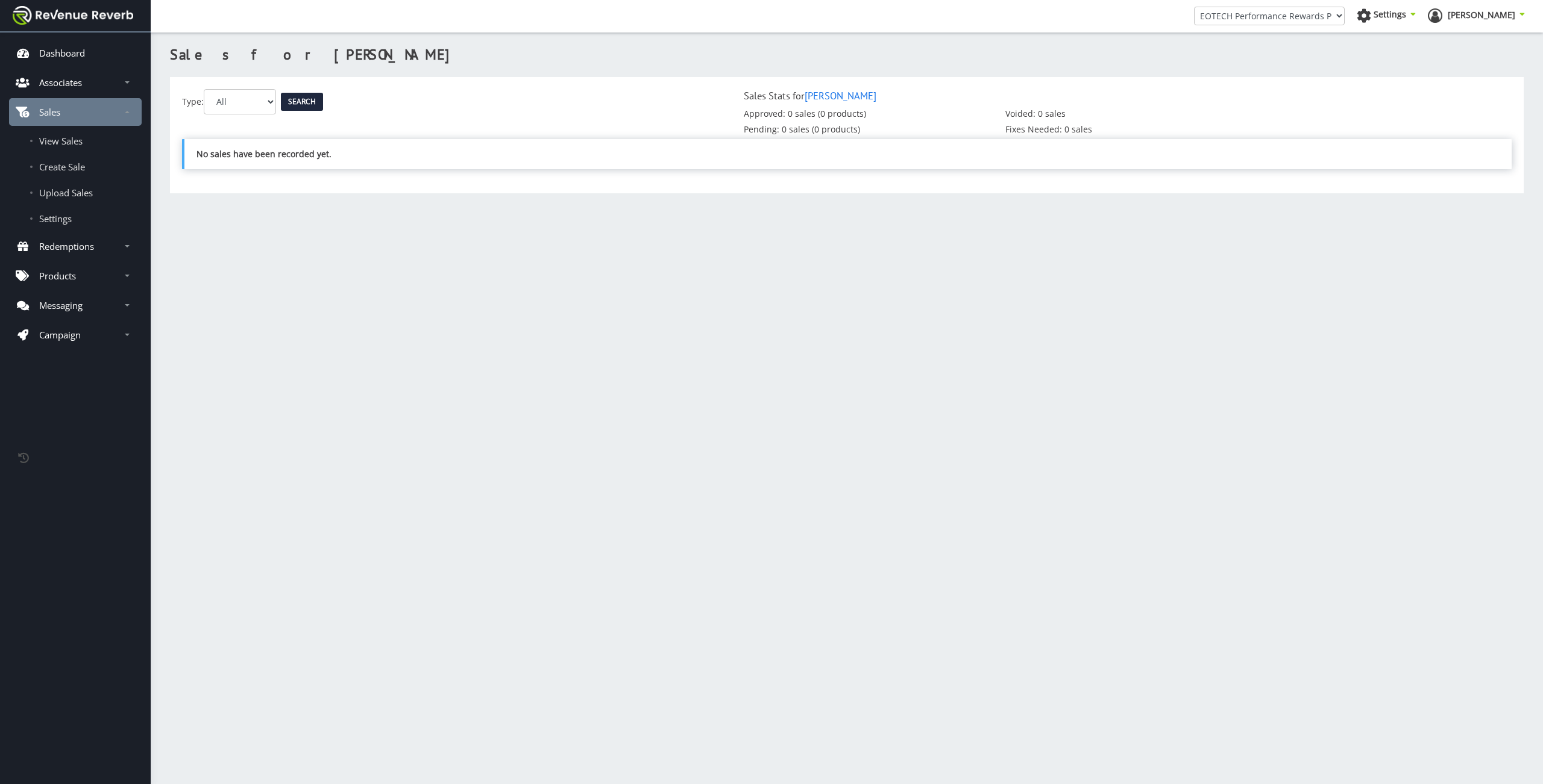
scroll to position [9, 9]
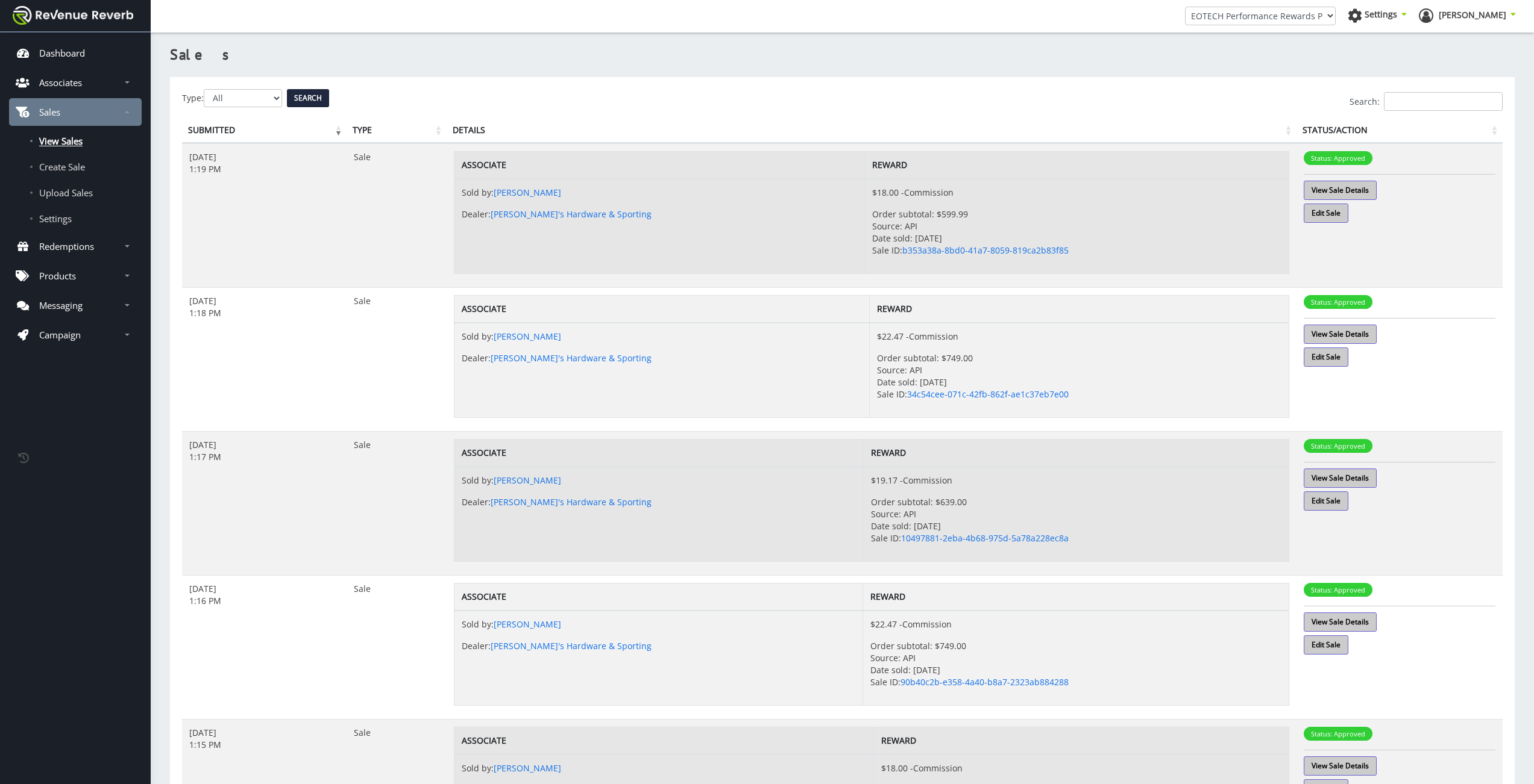
click at [217, 103] on div "Search:" at bounding box center [842, 101] width 1320 height 18
click at [237, 106] on div "Search:" at bounding box center [842, 101] width 1320 height 18
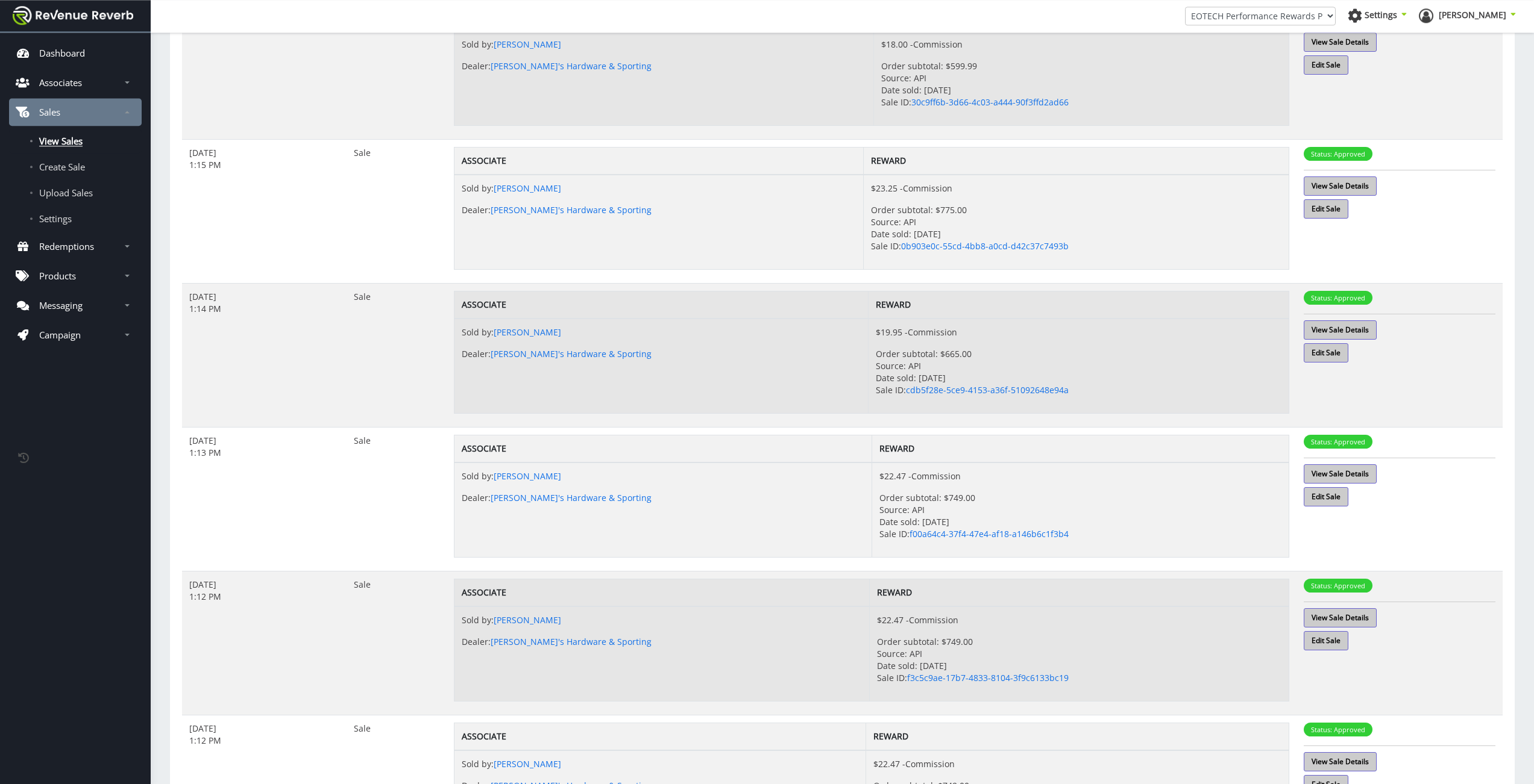
scroll to position [866, 0]
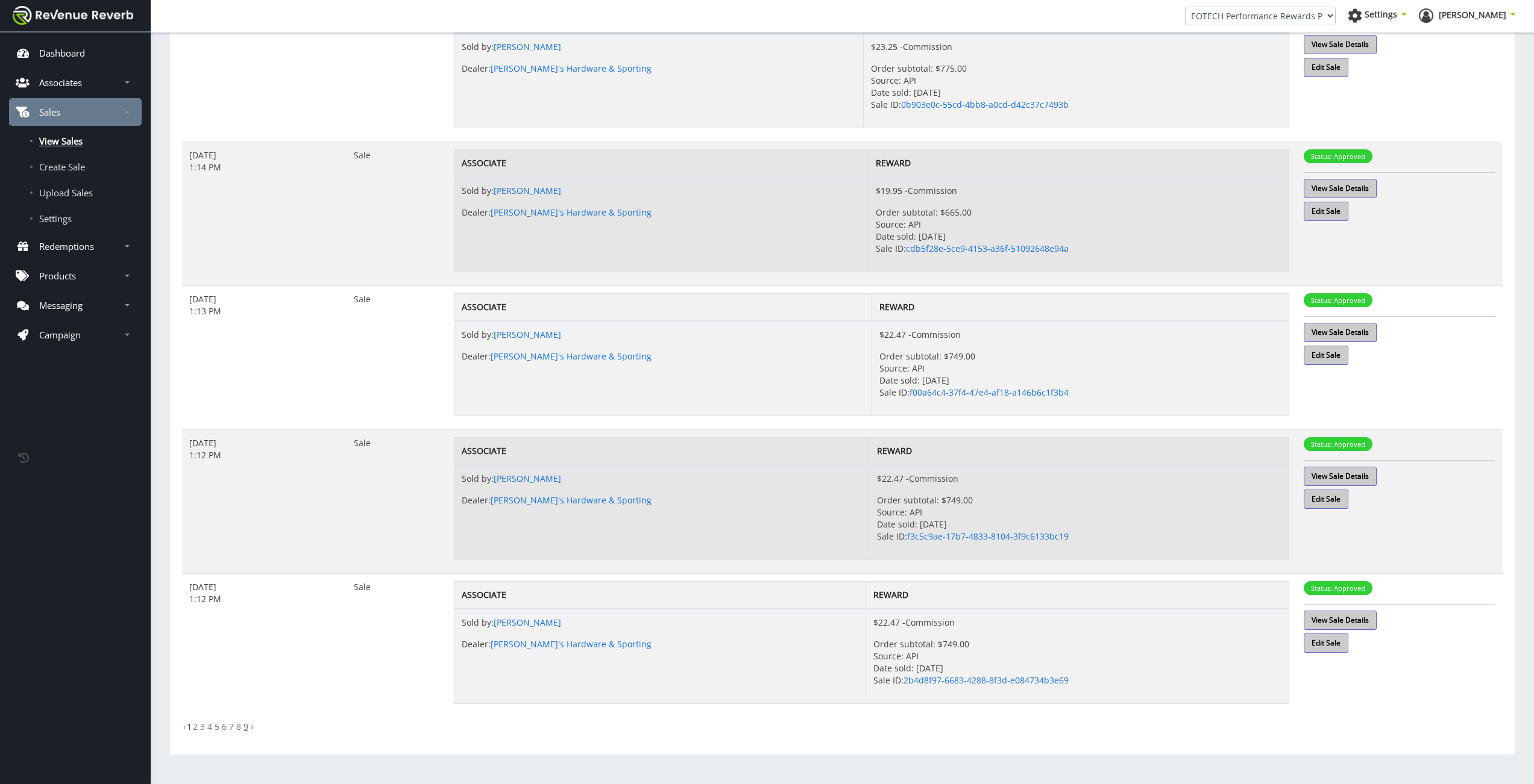
click at [248, 730] on link "9" at bounding box center [246, 727] width 5 height 11
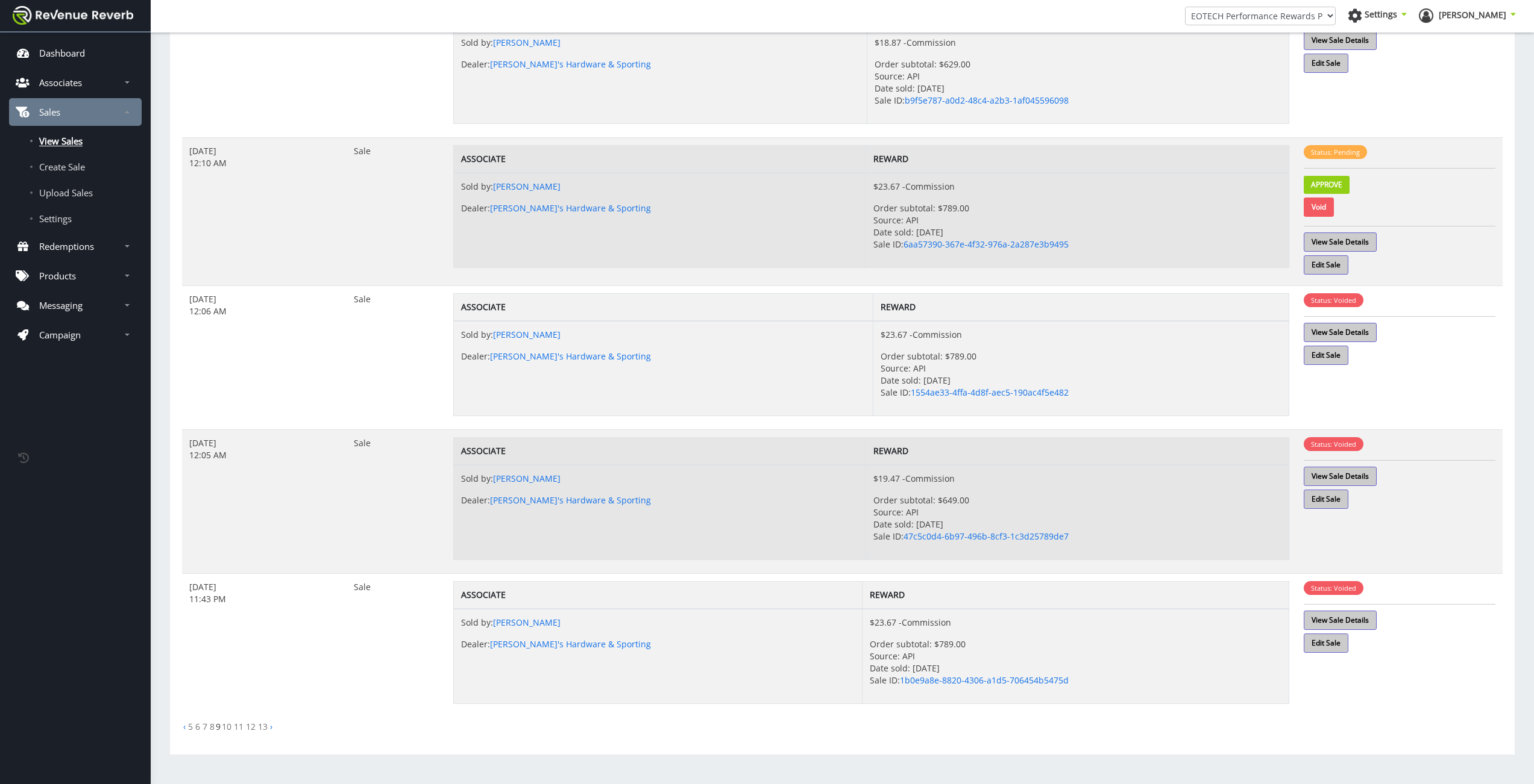
scroll to position [870, 0]
click at [188, 729] on li "5" at bounding box center [190, 727] width 7 height 12
click at [191, 727] on link "5" at bounding box center [191, 727] width 5 height 11
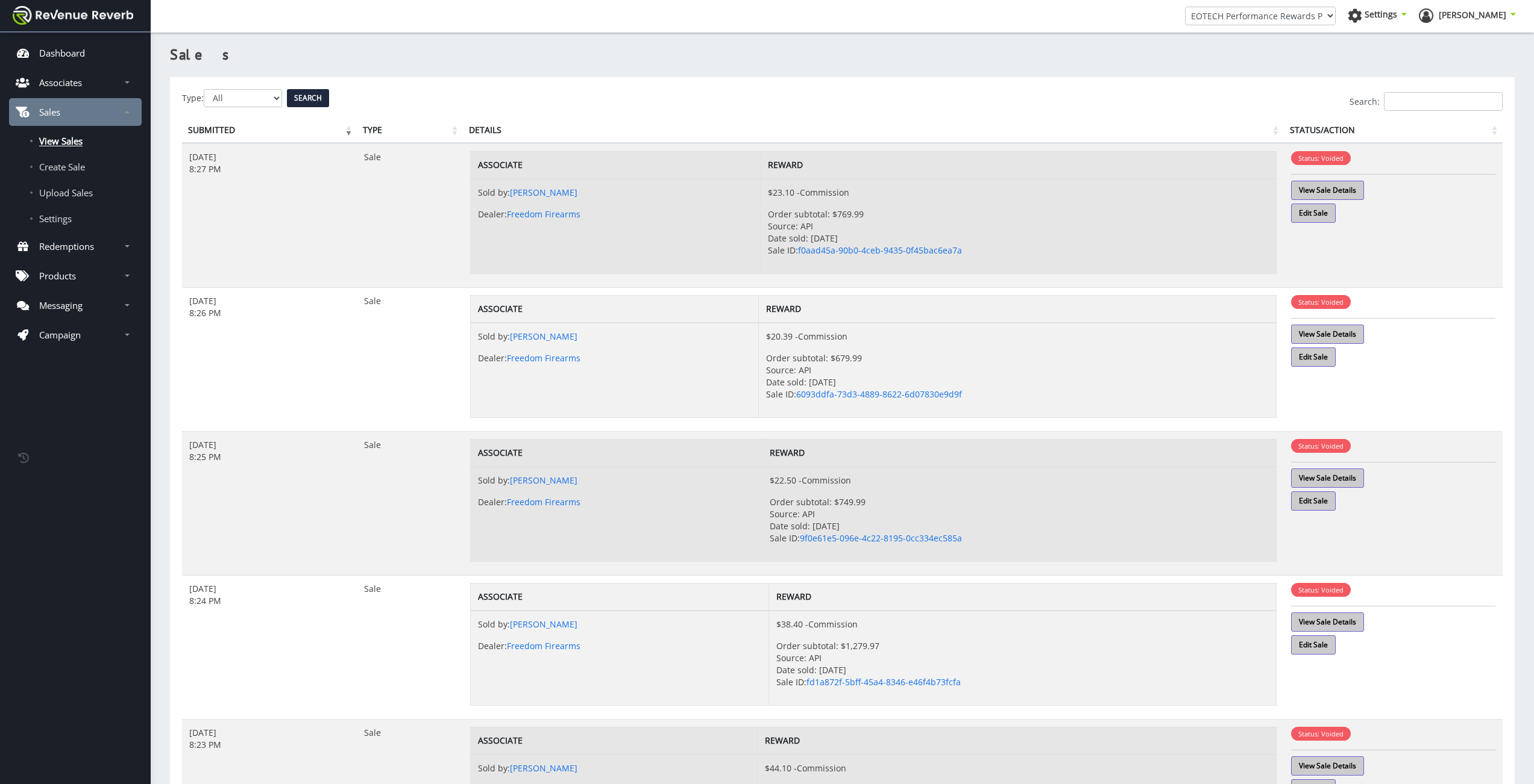
scroll to position [9, 9]
click at [81, 346] on link "Campaign" at bounding box center [75, 335] width 132 height 28
click at [68, 373] on link "Edit" at bounding box center [75, 364] width 132 height 24
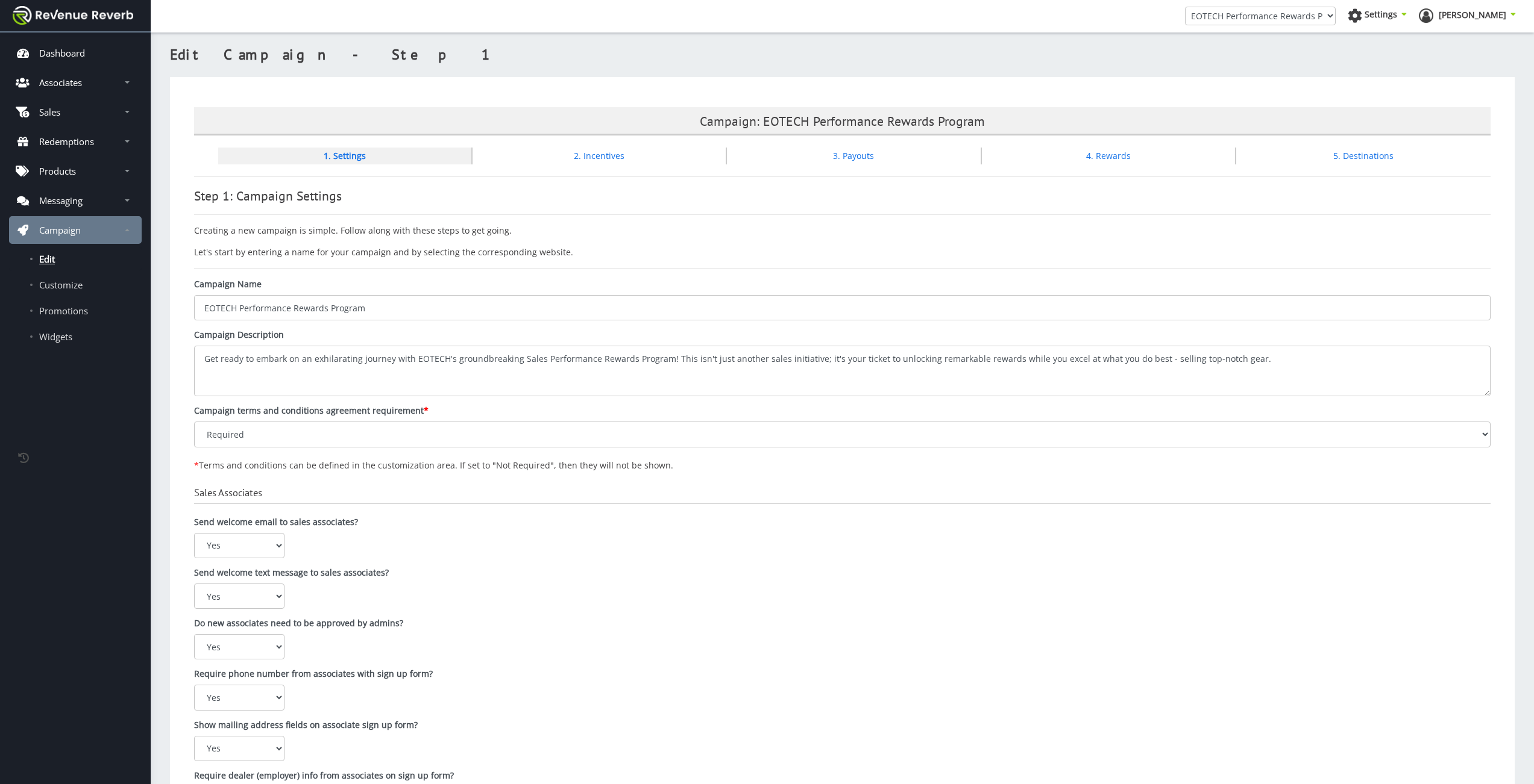
scroll to position [9, 9]
click at [80, 101] on link "Sales" at bounding box center [75, 112] width 132 height 28
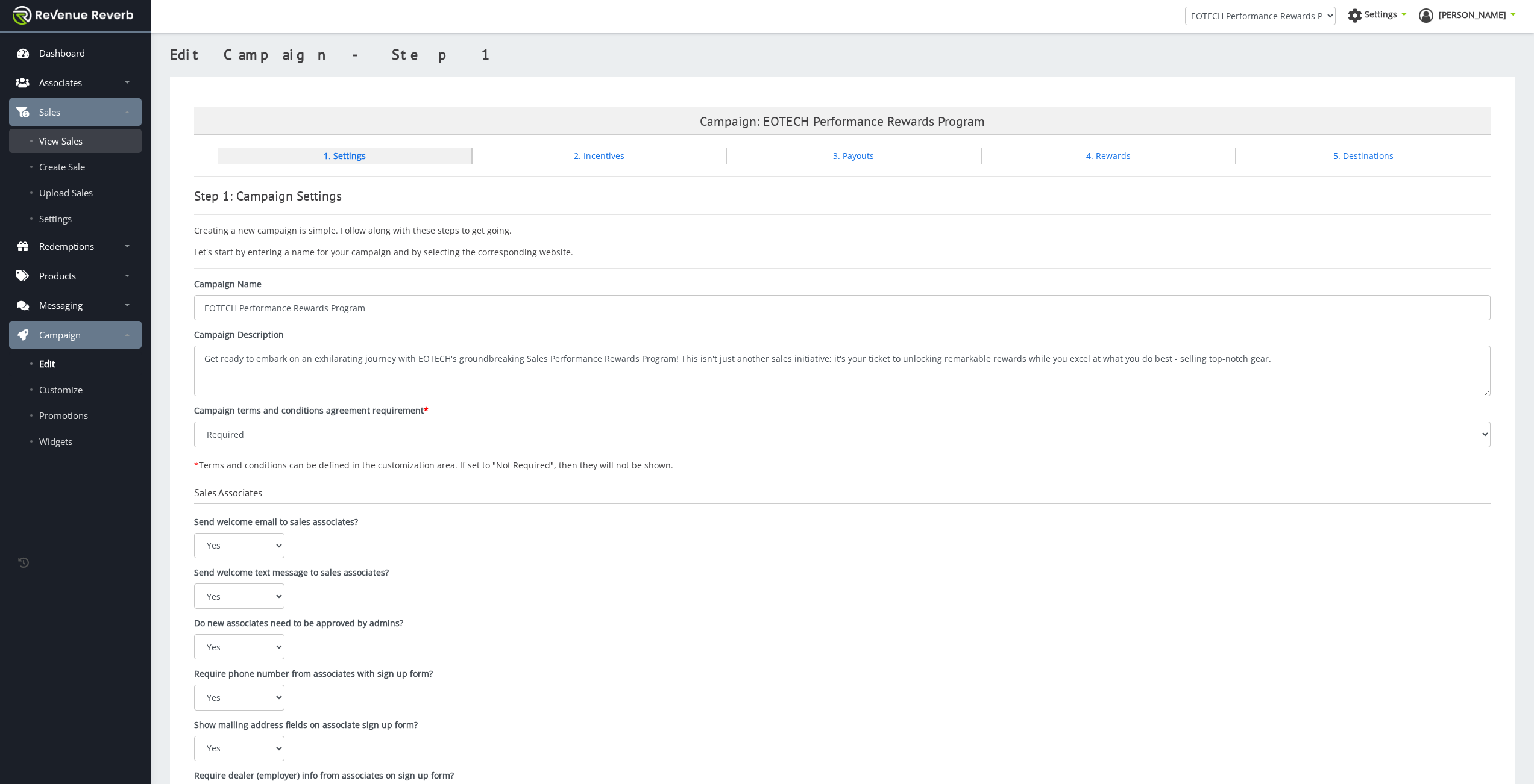
click at [79, 132] on link "View Sales" at bounding box center [75, 141] width 132 height 24
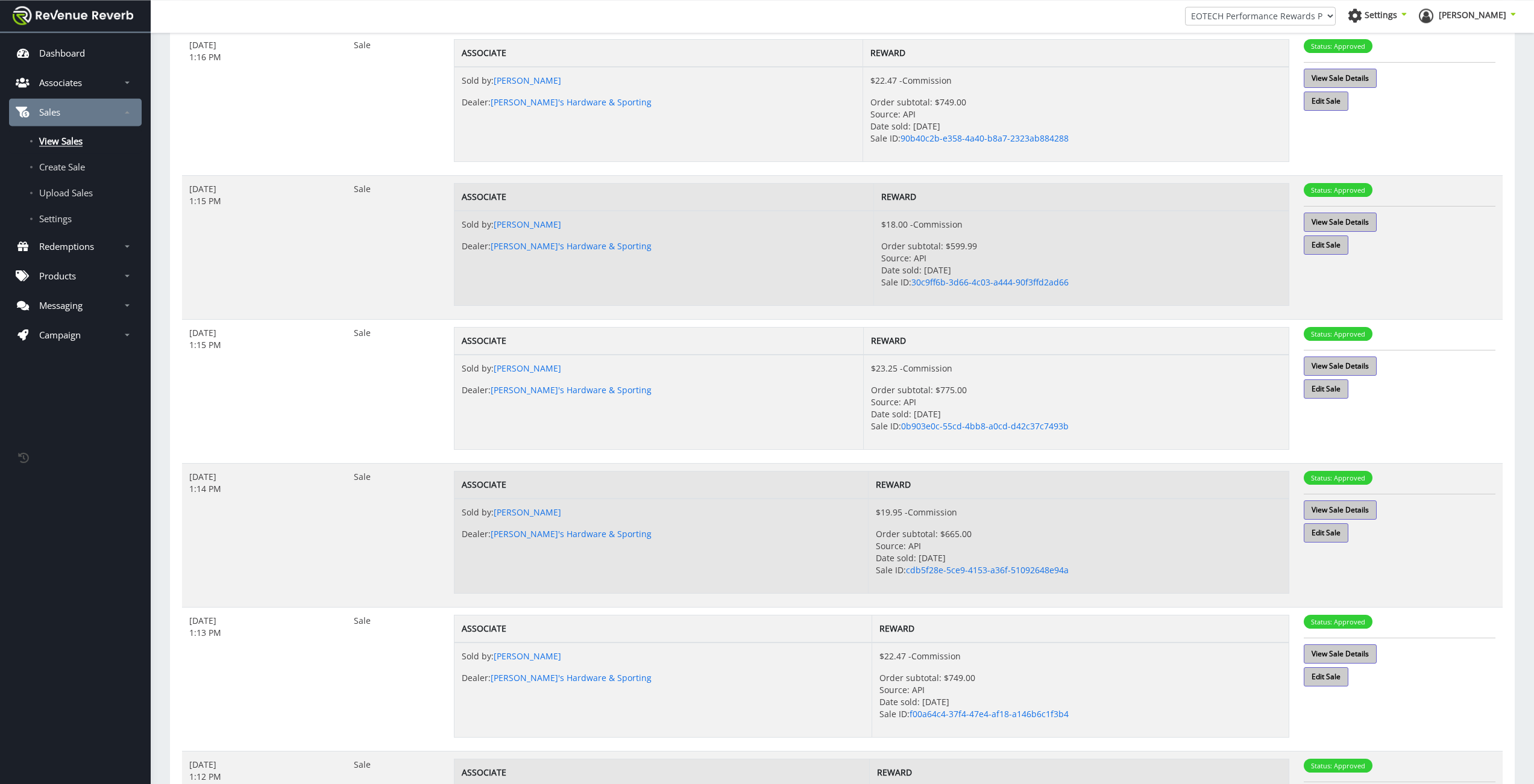
scroll to position [866, 0]
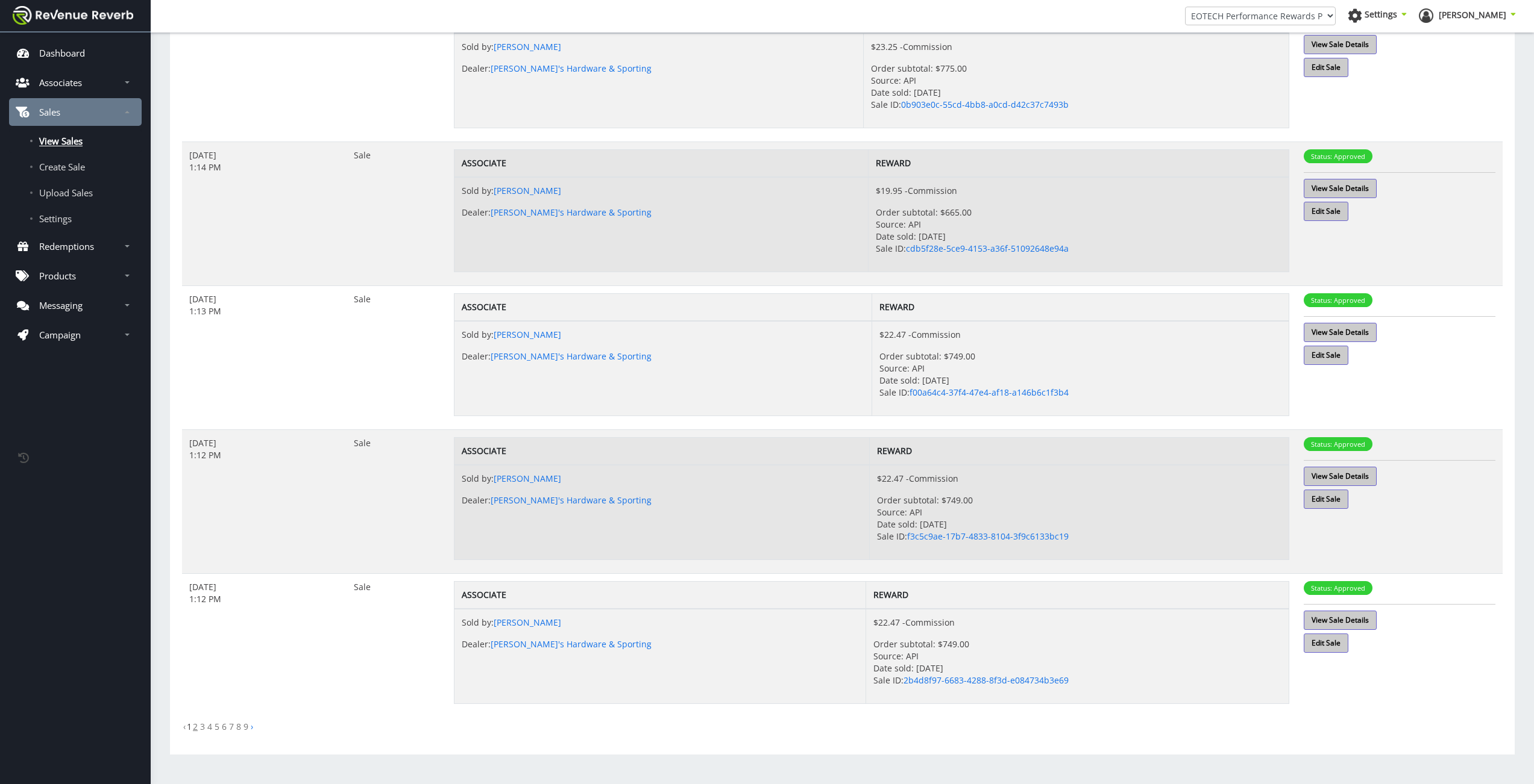
click at [196, 724] on link "2" at bounding box center [195, 727] width 5 height 11
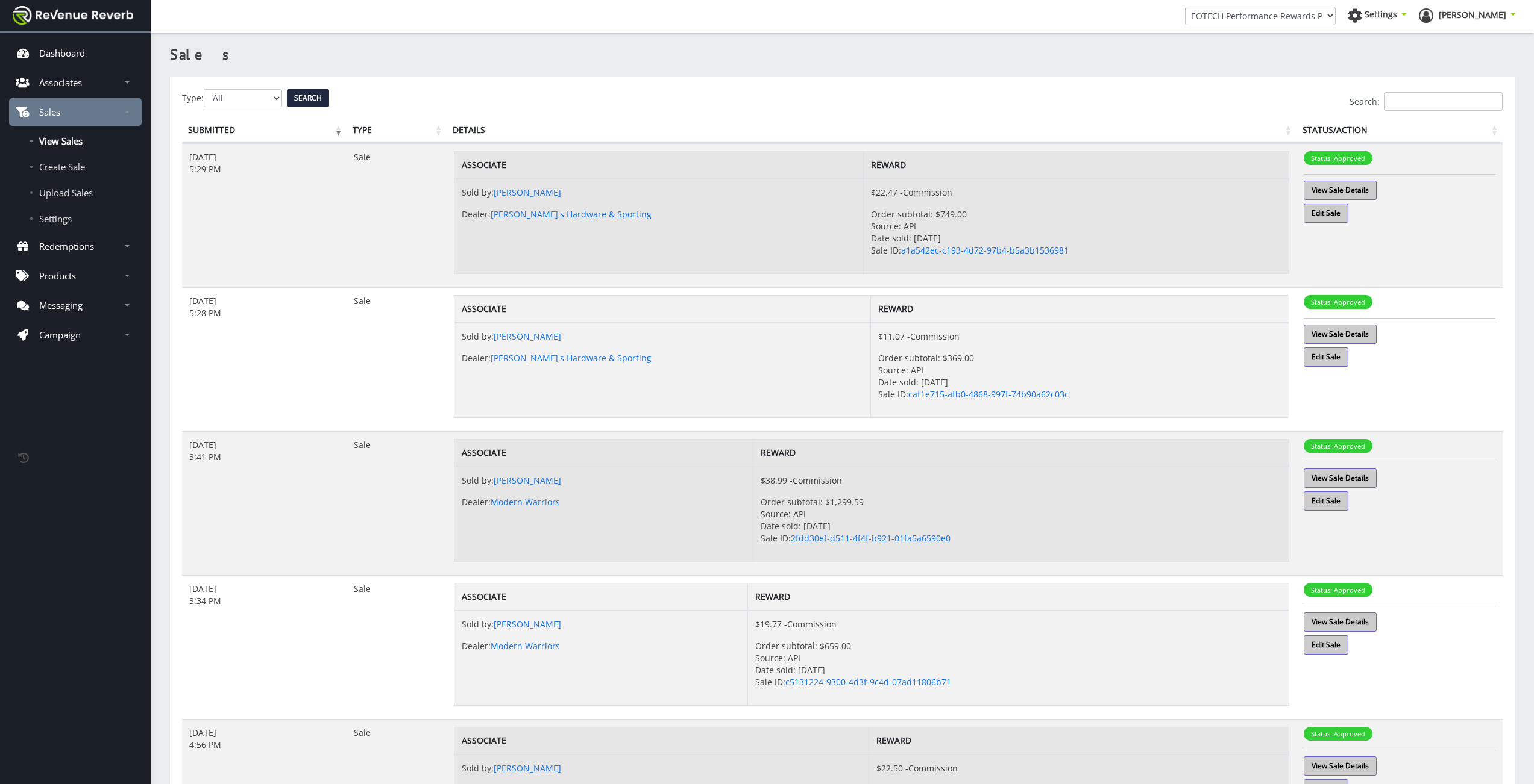
click at [238, 92] on div "Search:" at bounding box center [842, 101] width 1320 height 18
click at [105, 82] on link "Associates" at bounding box center [75, 82] width 132 height 28
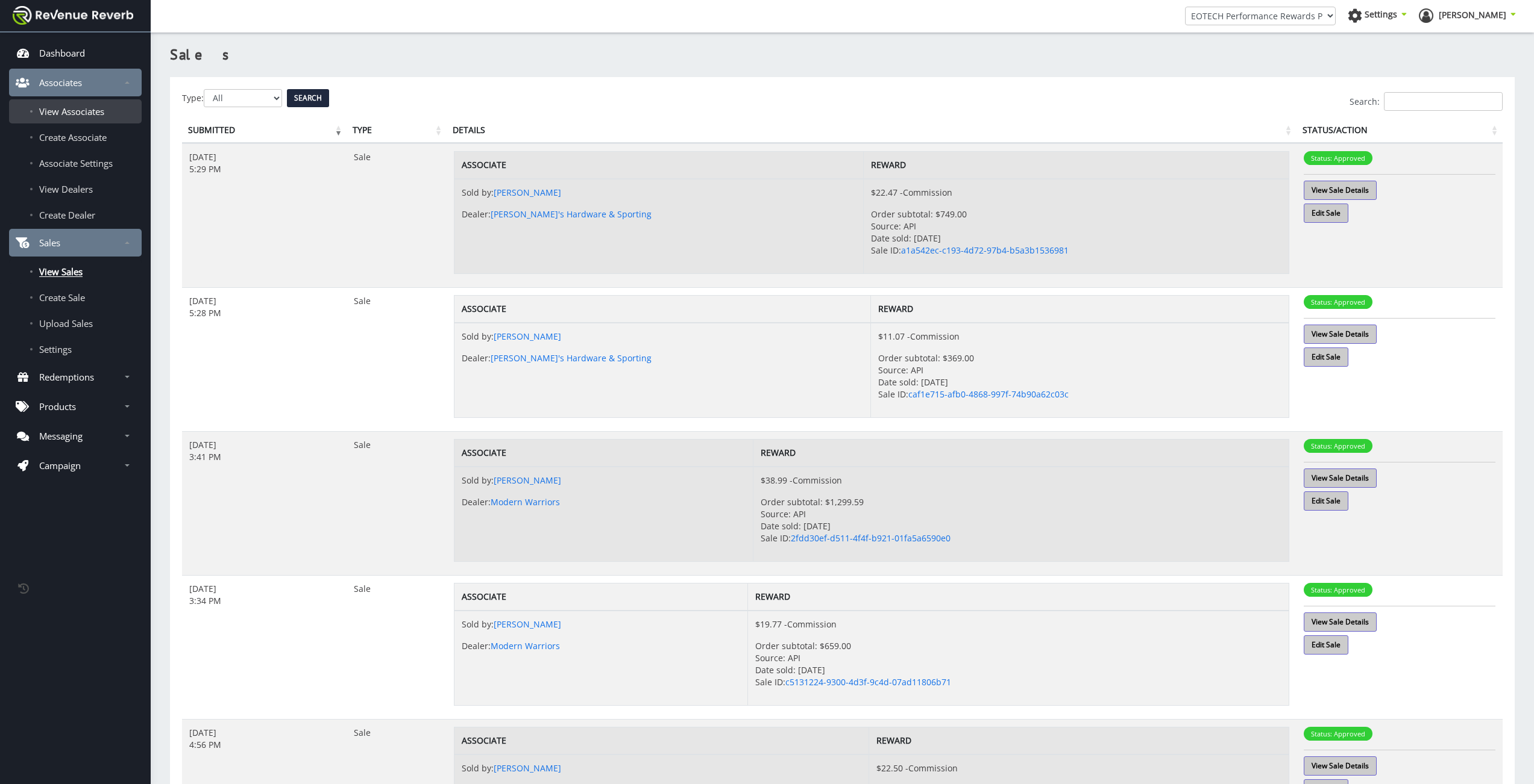
click at [74, 108] on span "View Associates" at bounding box center [72, 111] width 65 height 12
click at [68, 268] on span "View Sales" at bounding box center [61, 271] width 43 height 12
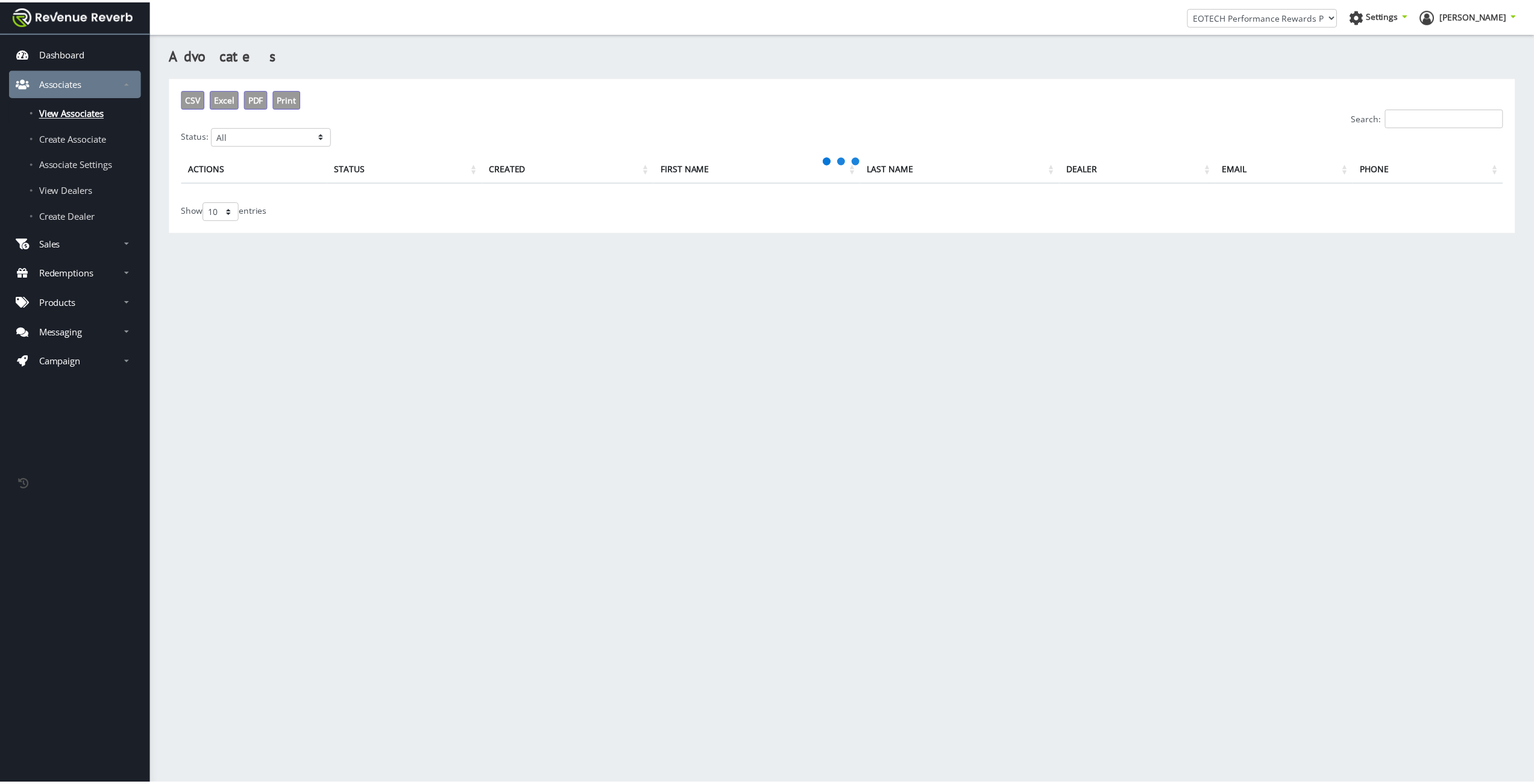
scroll to position [9, 9]
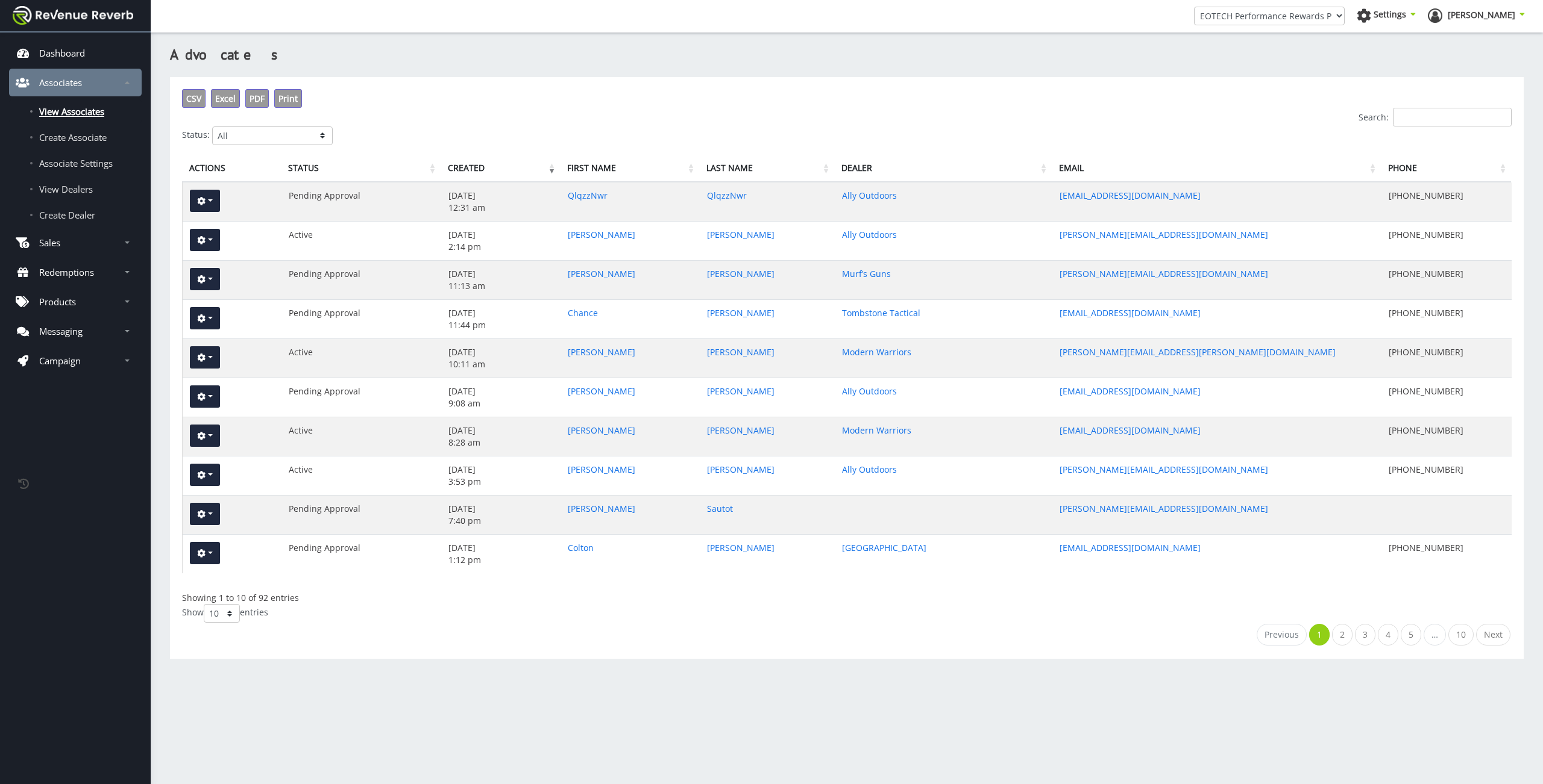
select select "100"
click option "100" at bounding box center [0, 0] width 0 height 0
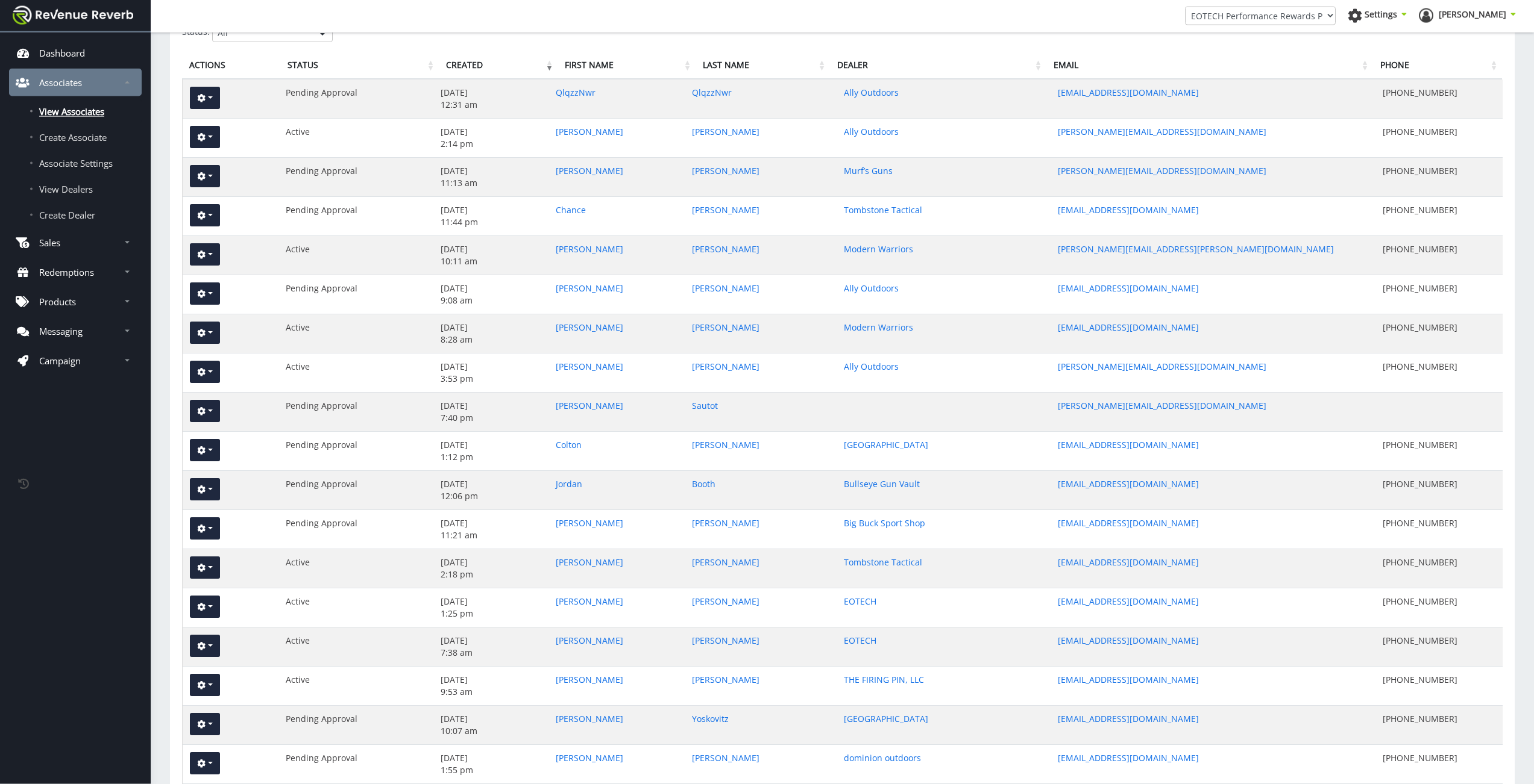
scroll to position [0, 0]
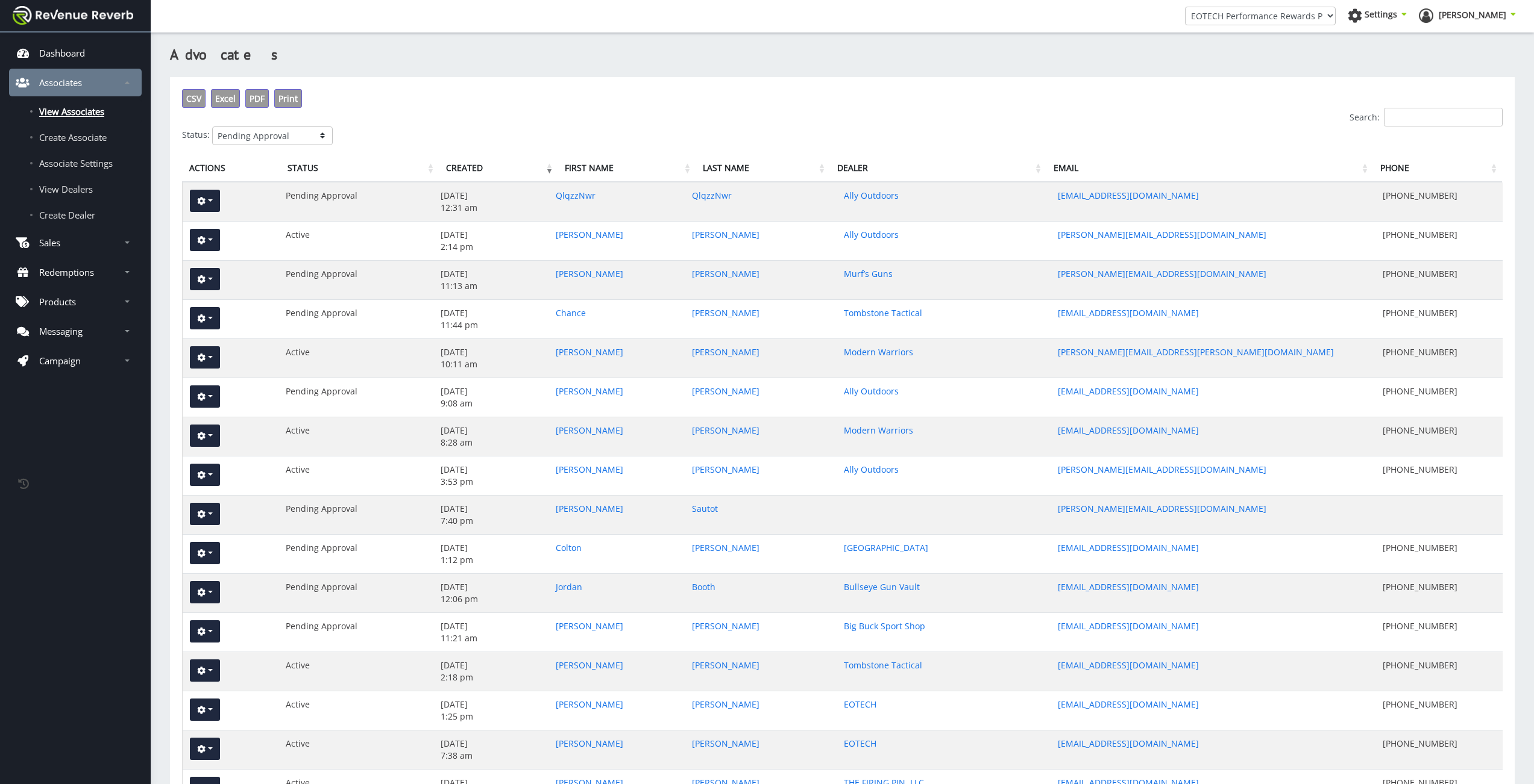
click option "Pending Approval" at bounding box center [0, 0] width 0 height 0
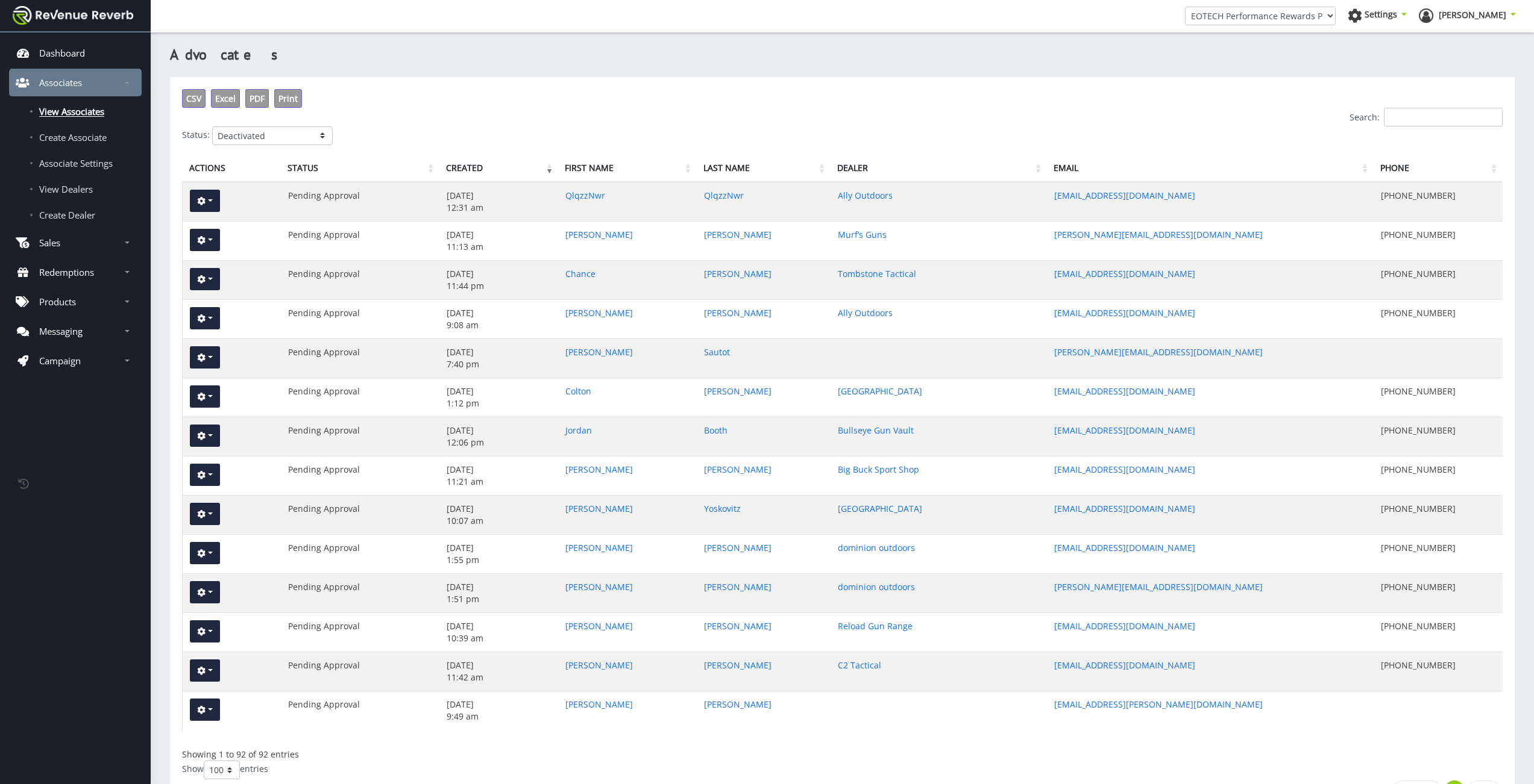
click option "Deactivated" at bounding box center [0, 0] width 0 height 0
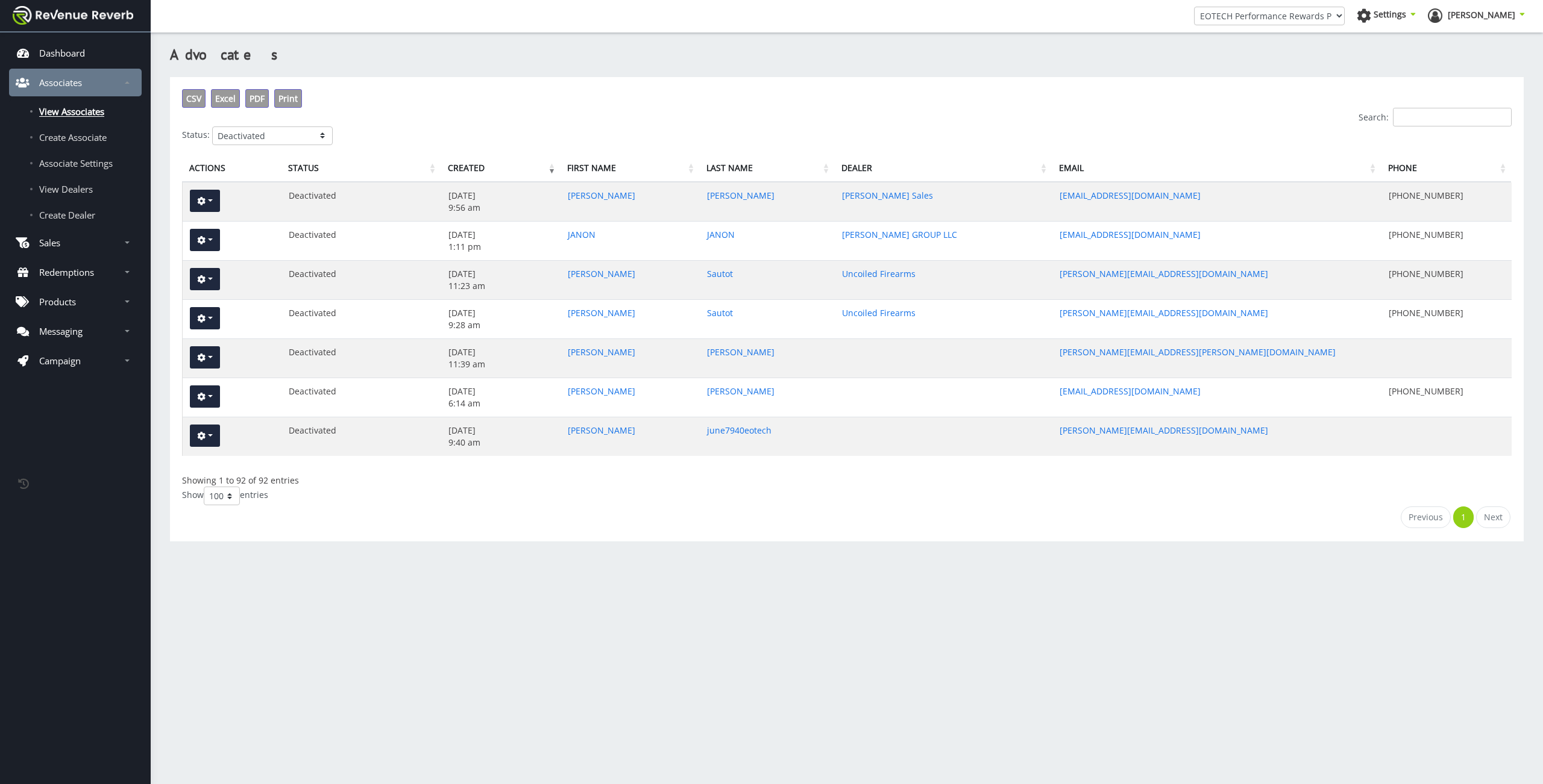
click at [788, 117] on div "Search:" at bounding box center [847, 117] width 1329 height 18
click option "Pending Approval" at bounding box center [0, 0] width 0 height 0
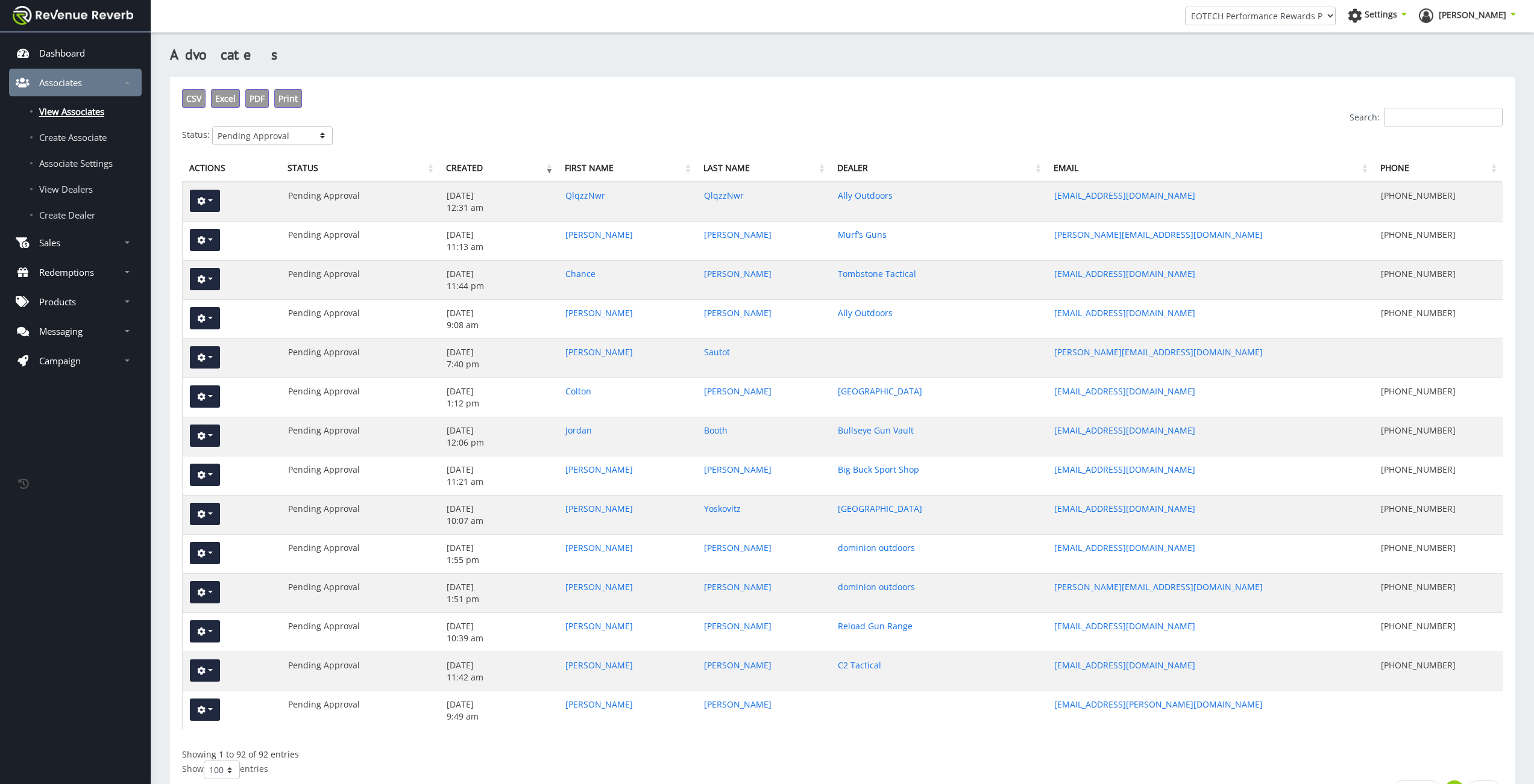
select select "3"
click option "Deactivated" at bounding box center [0, 0] width 0 height 0
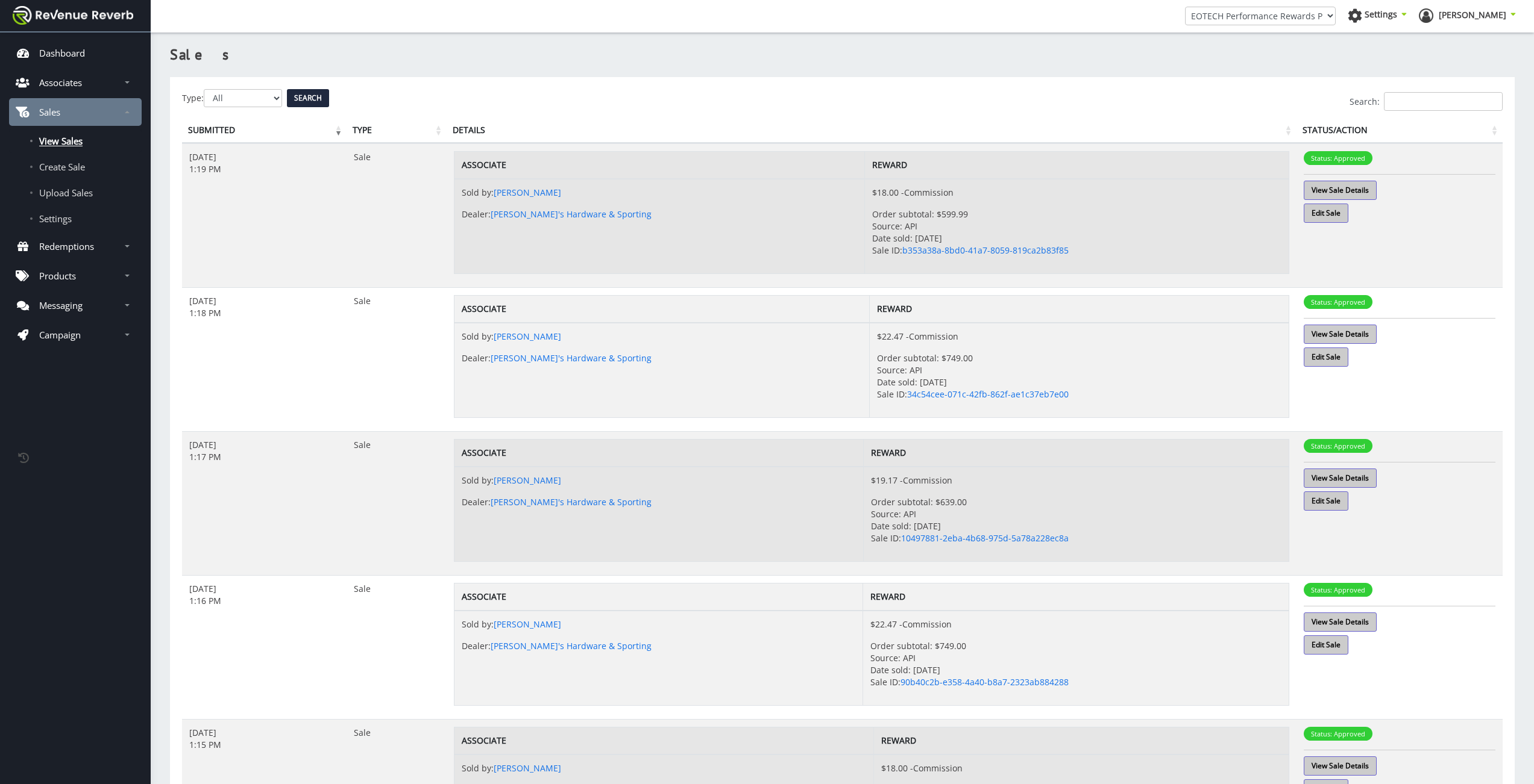
click at [249, 96] on div "Search:" at bounding box center [842, 101] width 1320 height 18
select select "2"
click at [253, 99] on div "Search:" at bounding box center [842, 101] width 1320 height 18
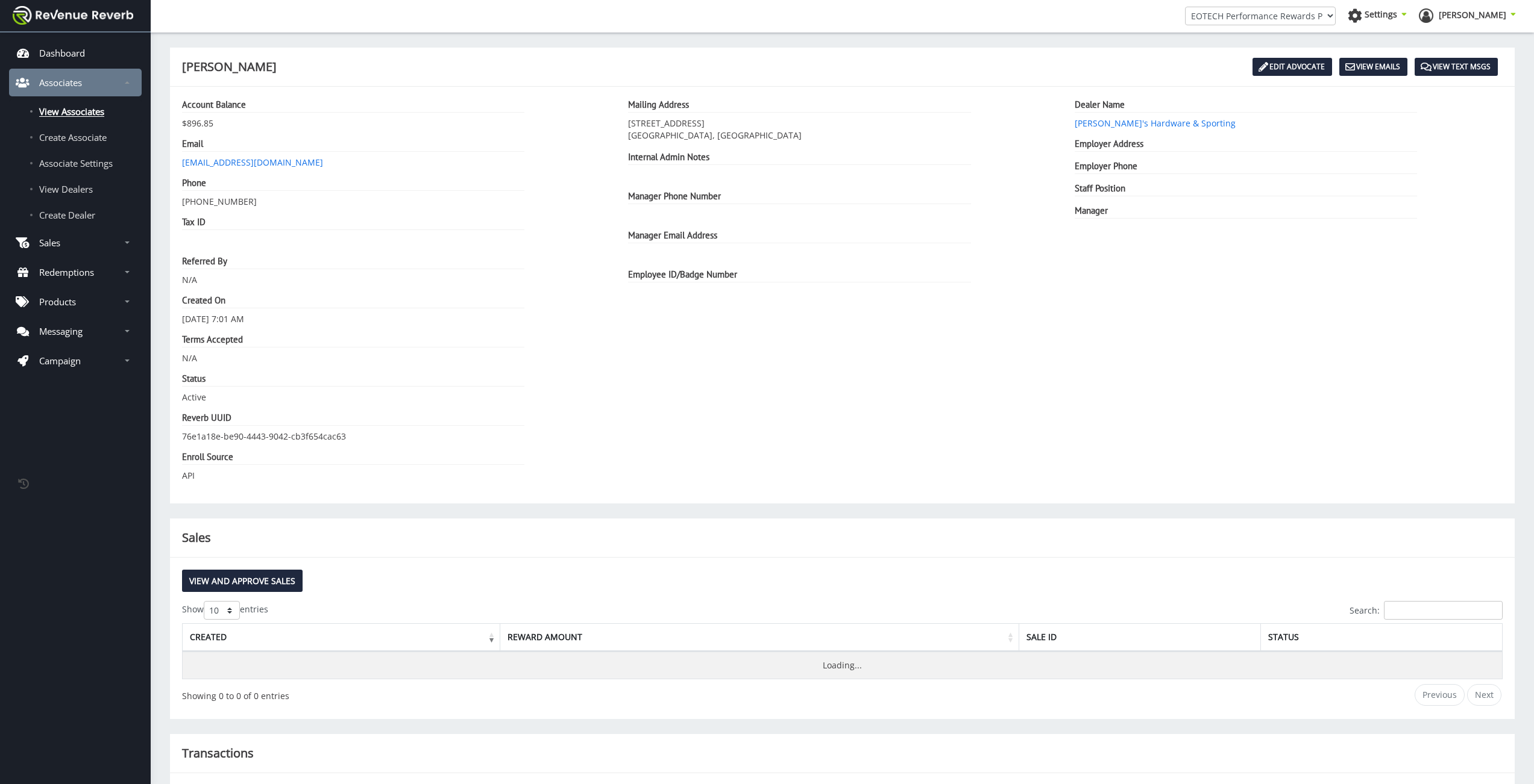
scroll to position [9, 9]
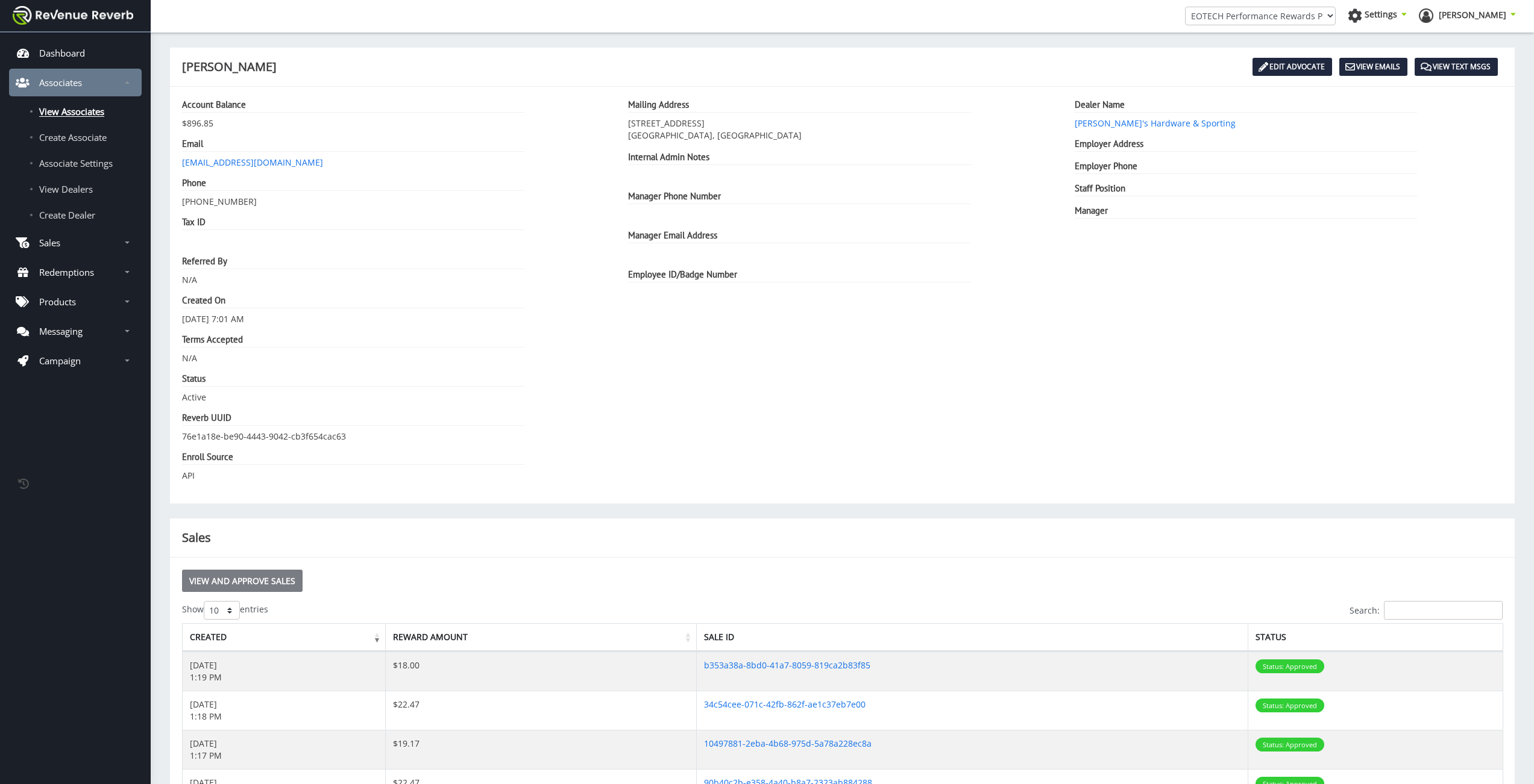
click at [215, 583] on link "View and Approve Sales" at bounding box center [242, 581] width 120 height 22
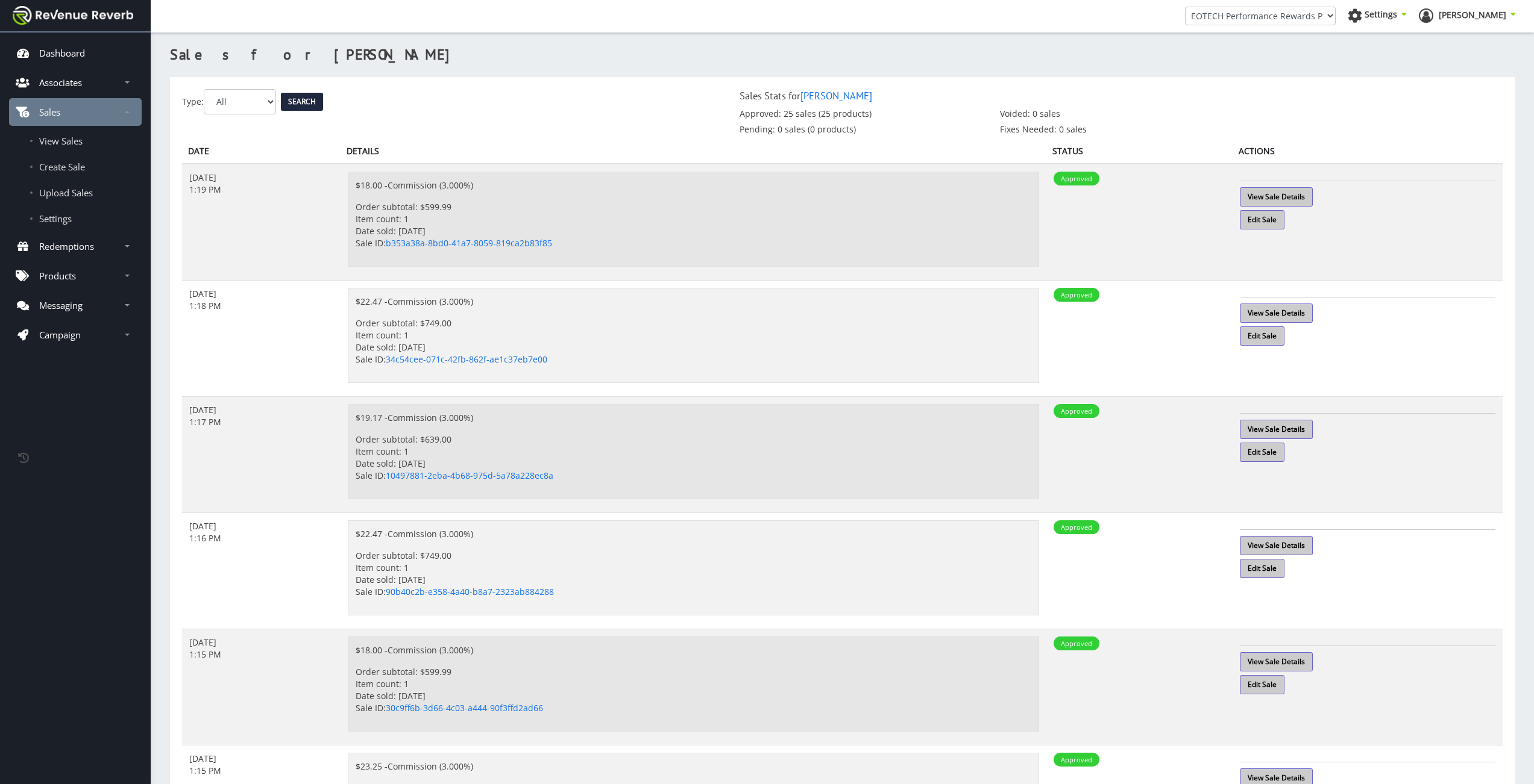
scroll to position [9, 9]
select select "2"
click option "Voided" at bounding box center [0, 0] width 0 height 0
click at [298, 104] on input "Search" at bounding box center [302, 101] width 42 height 18
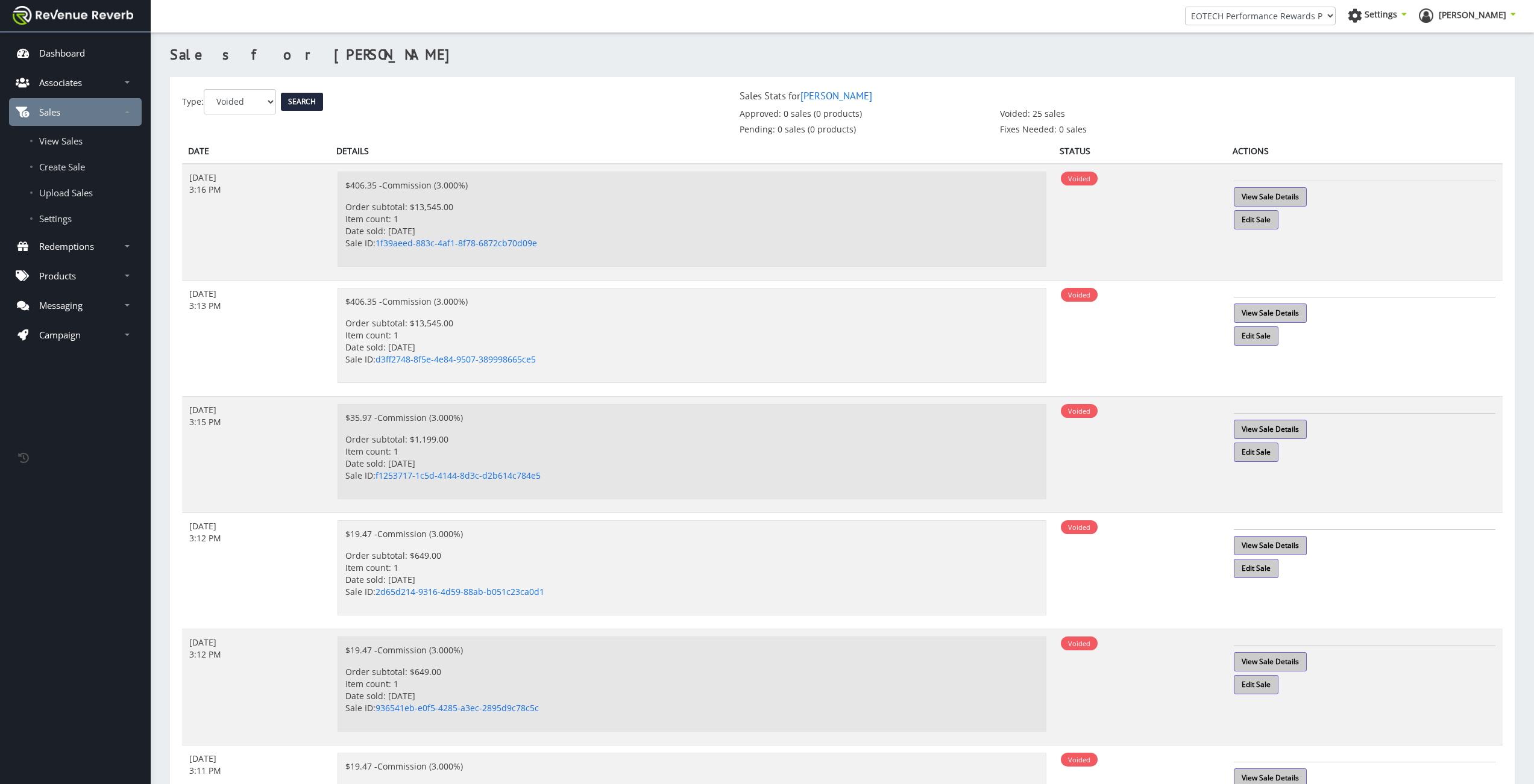
scroll to position [9, 9]
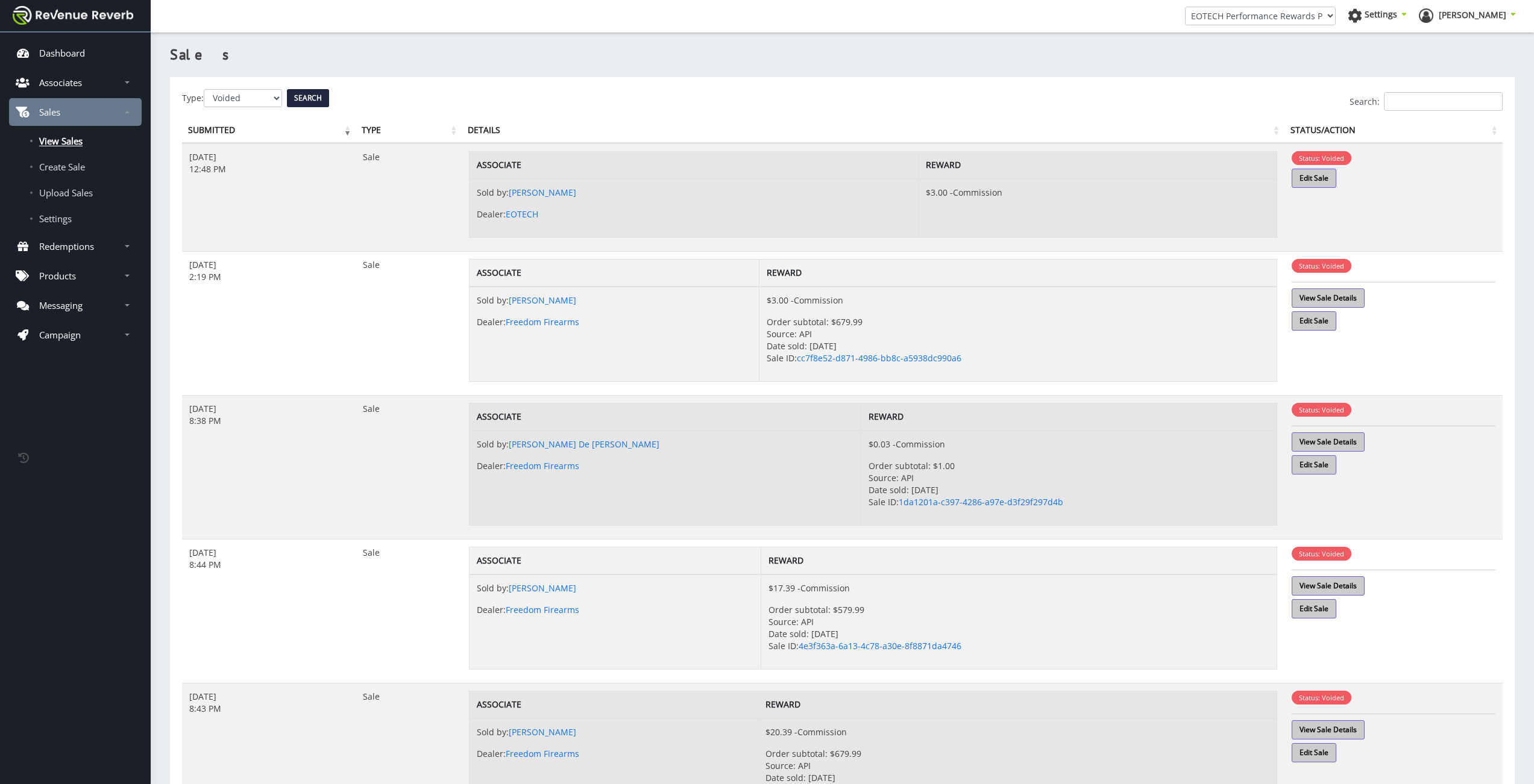
scroll to position [9, 9]
click at [1312, 31] on div "EOTECH Performance Rewards Program EOTech zCustomer Referral Program Settings" at bounding box center [842, 16] width 1365 height 32
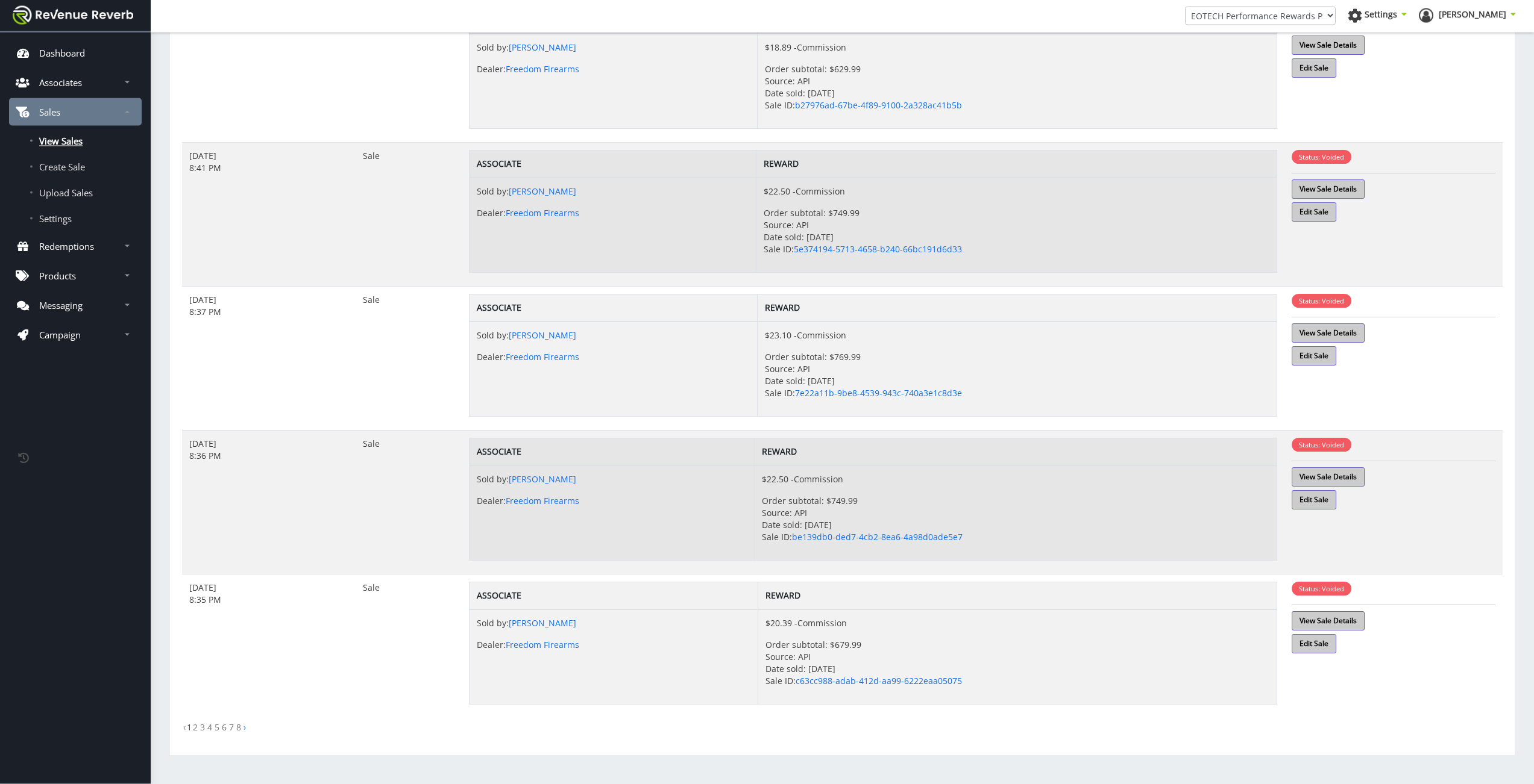
scroll to position [830, 0]
click at [196, 730] on link "2" at bounding box center [195, 727] width 5 height 11
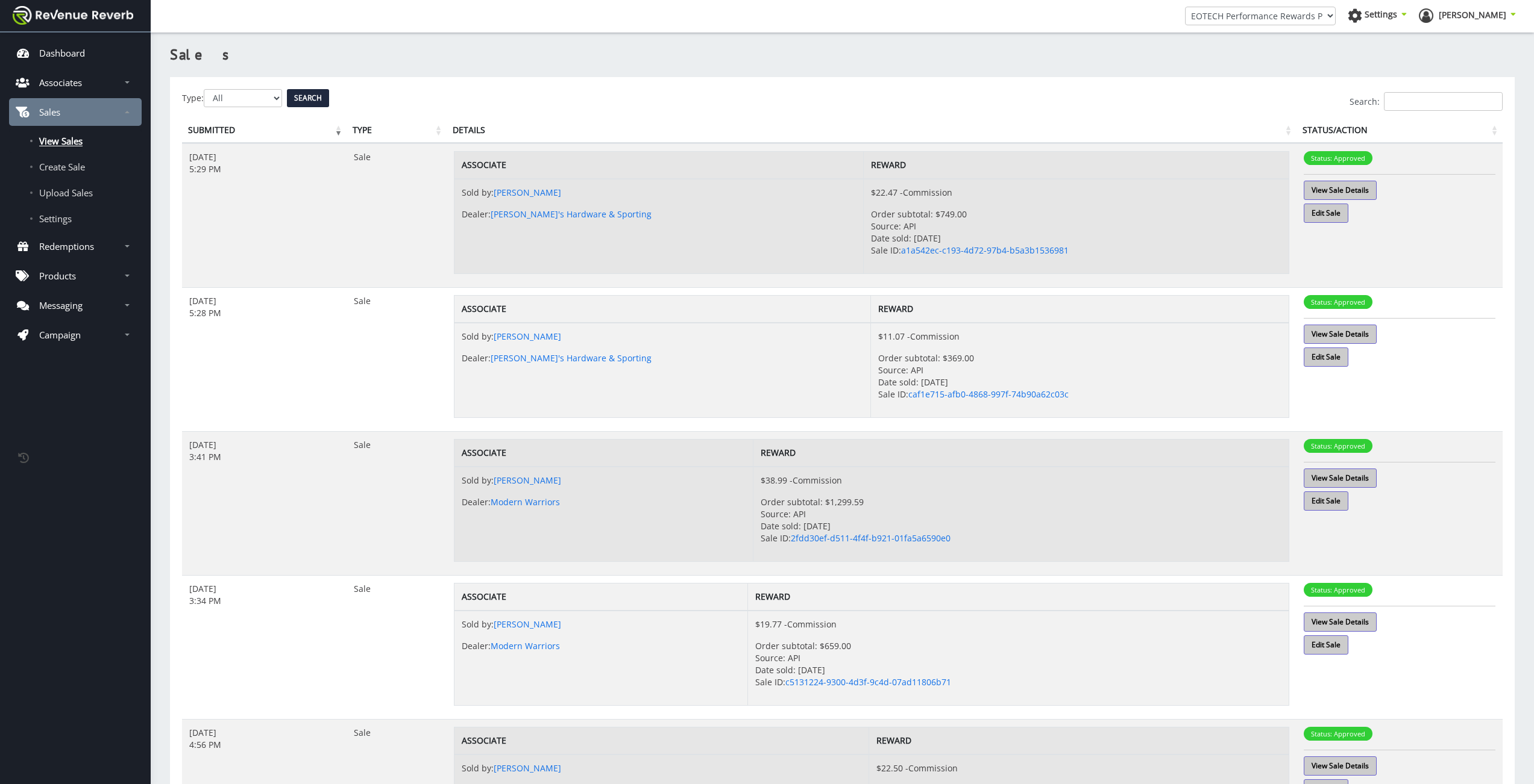
scroll to position [9, 9]
click at [249, 105] on div "Search:" at bounding box center [842, 101] width 1320 height 18
click at [251, 96] on div "Search:" at bounding box center [842, 101] width 1320 height 18
click at [251, 96] on div "Search:" at bounding box center [842, 101] width 1320 height 18
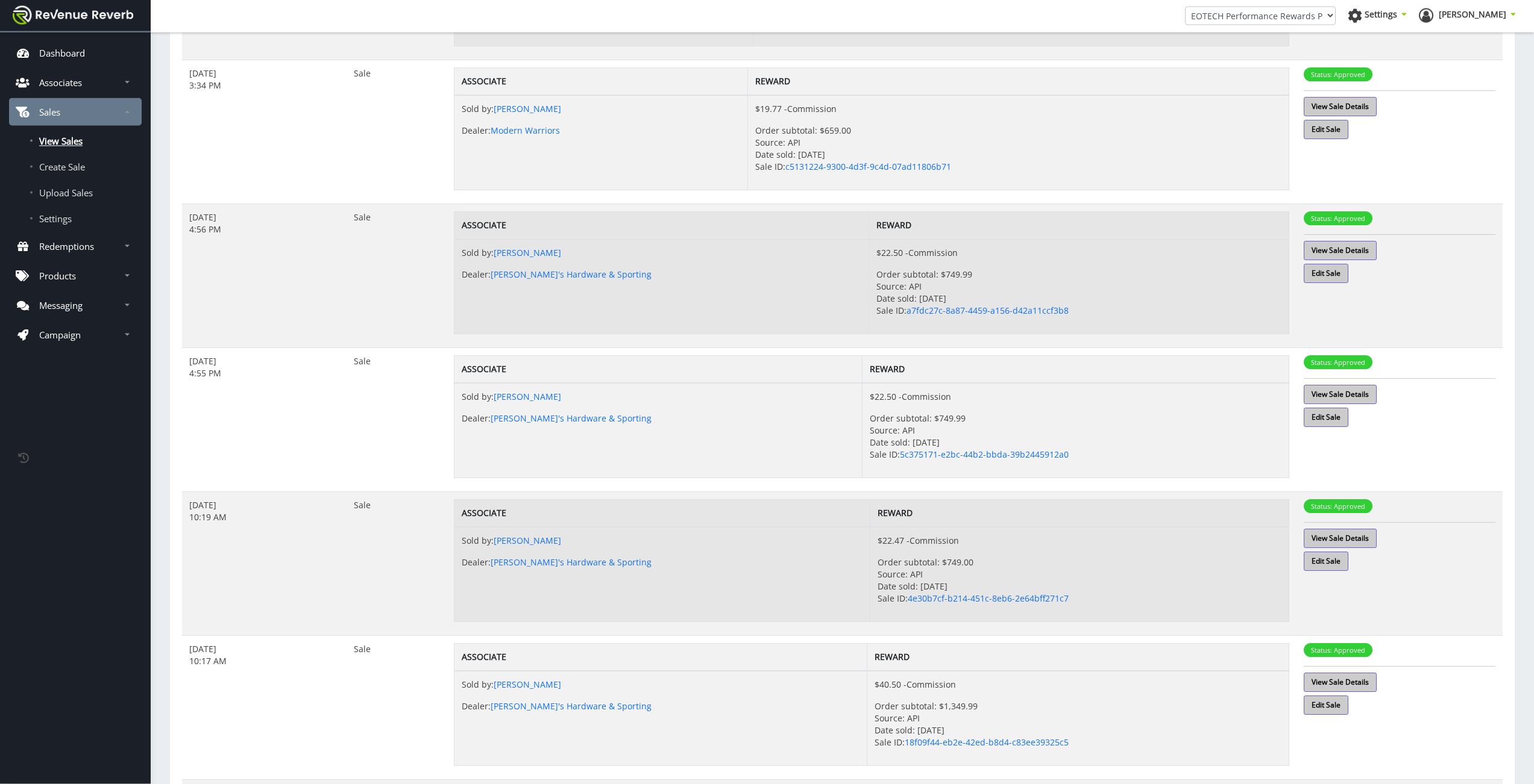
scroll to position [866, 0]
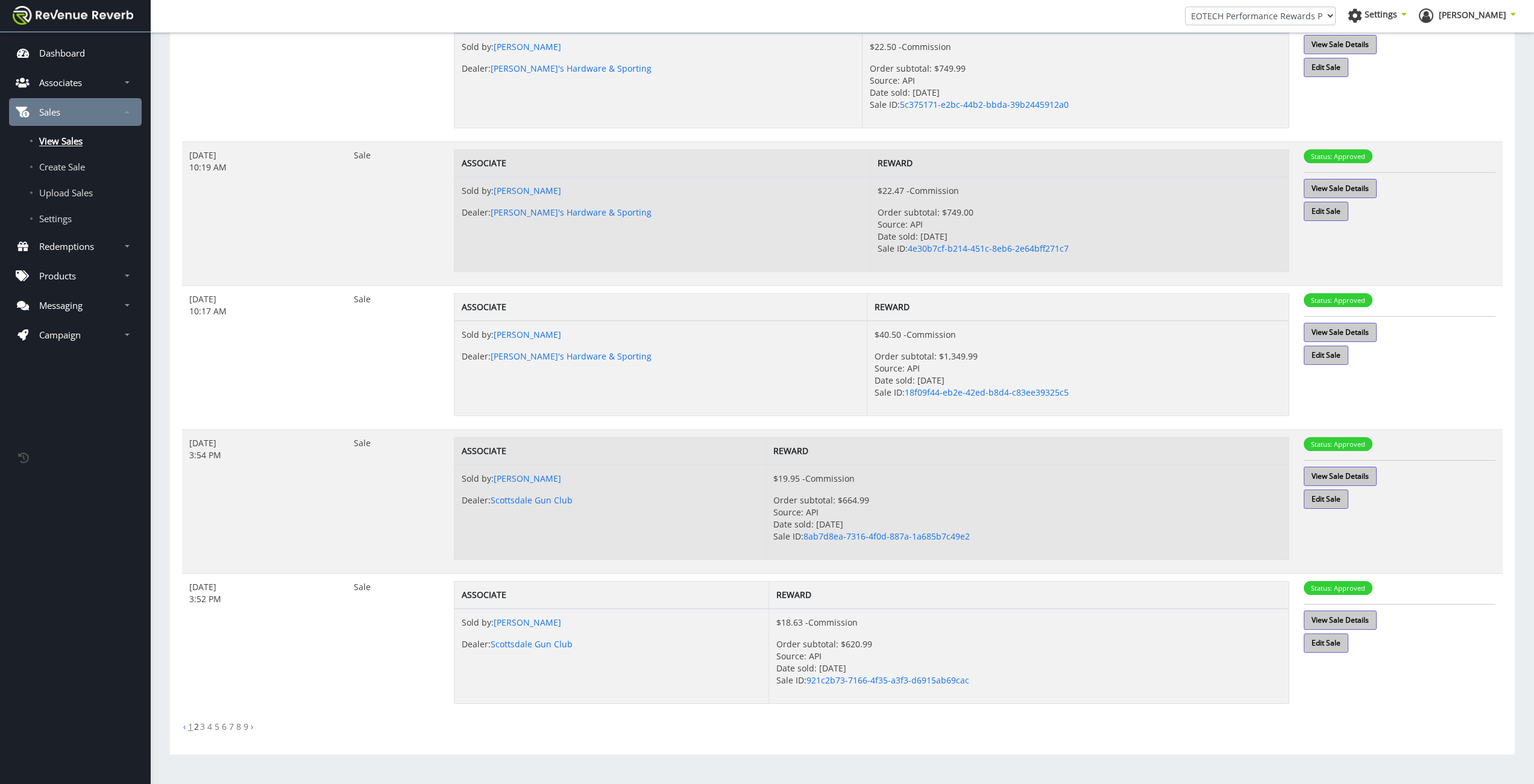
click at [190, 727] on link "1" at bounding box center [191, 727] width 5 height 11
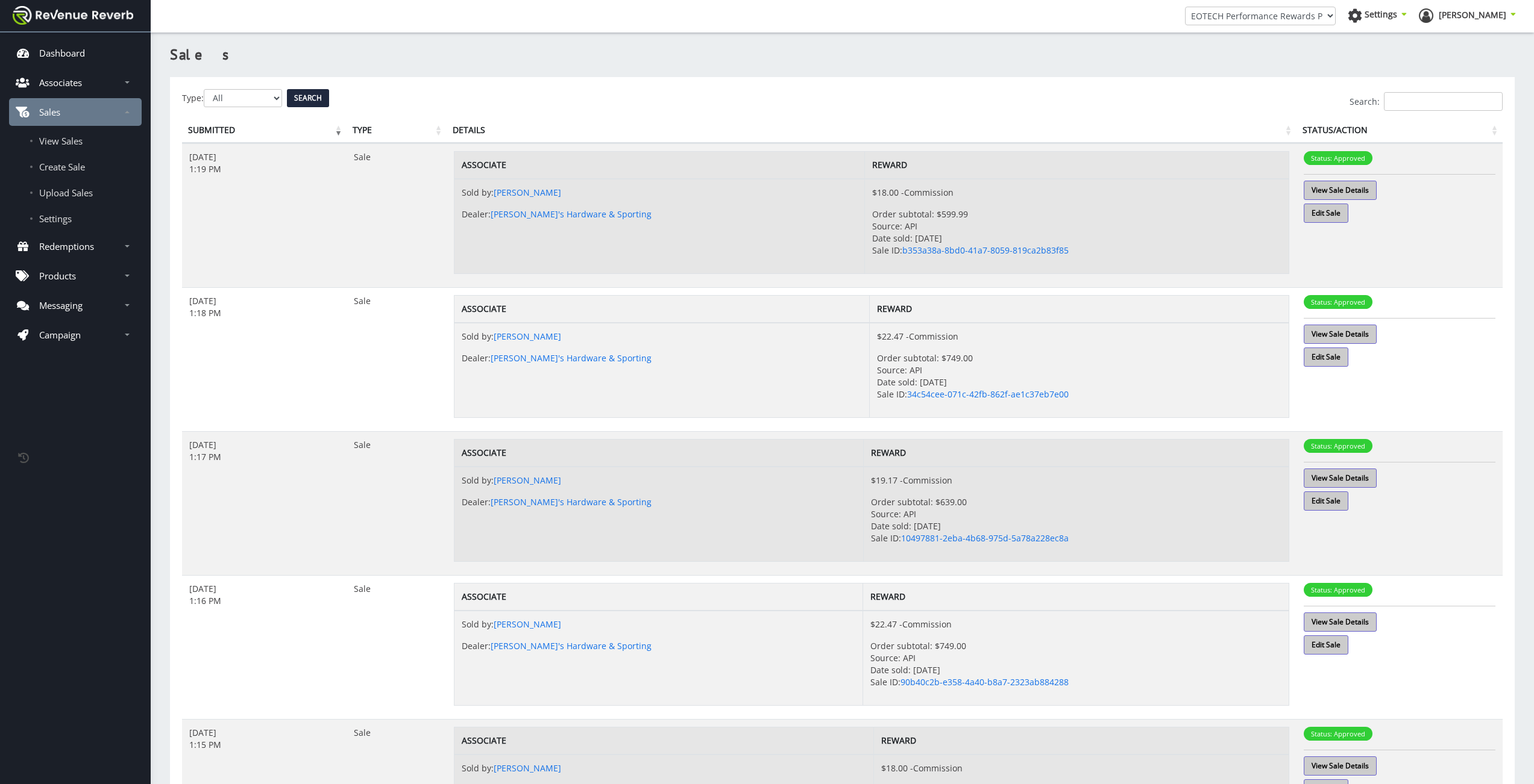
scroll to position [9, 9]
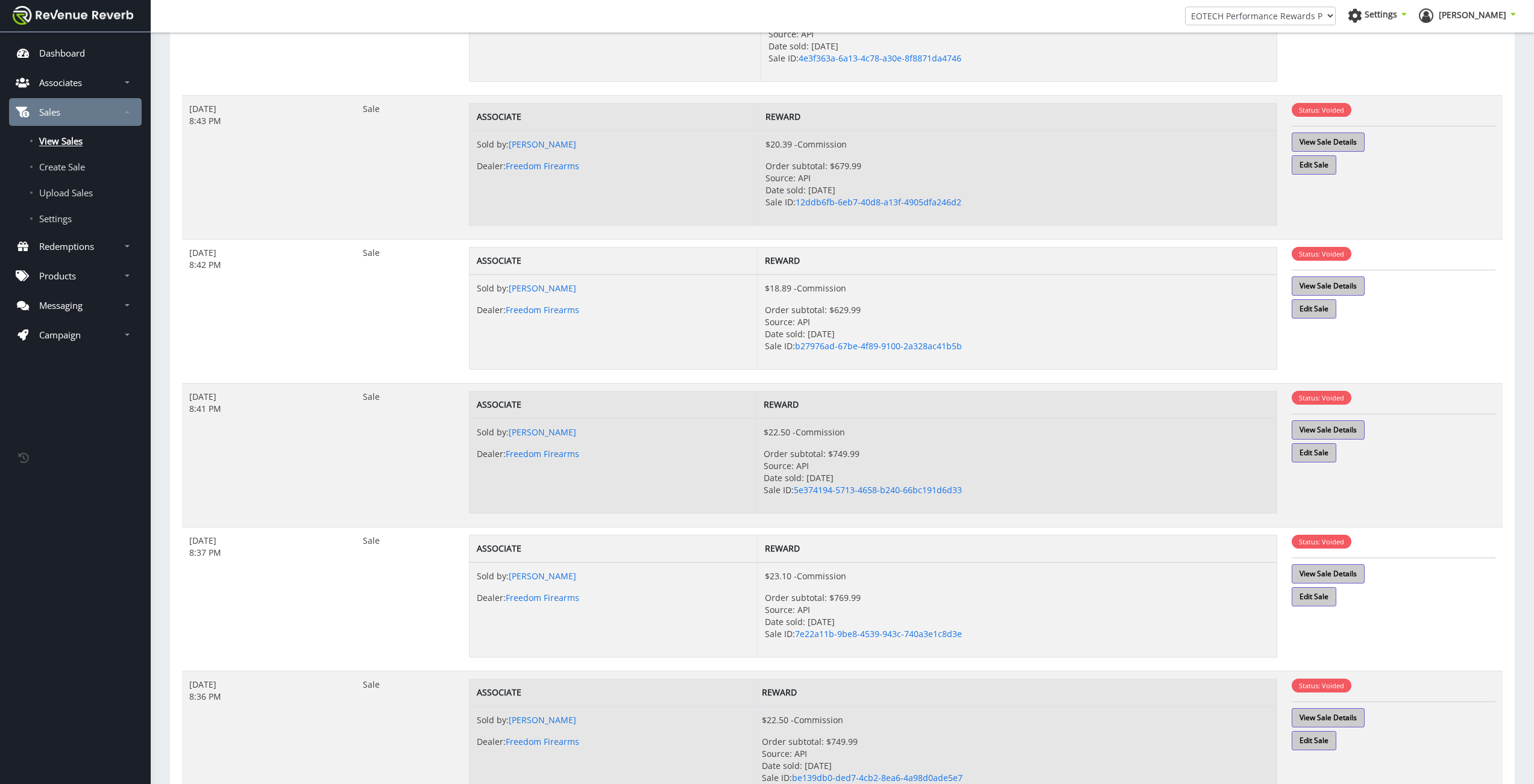
scroll to position [830, 0]
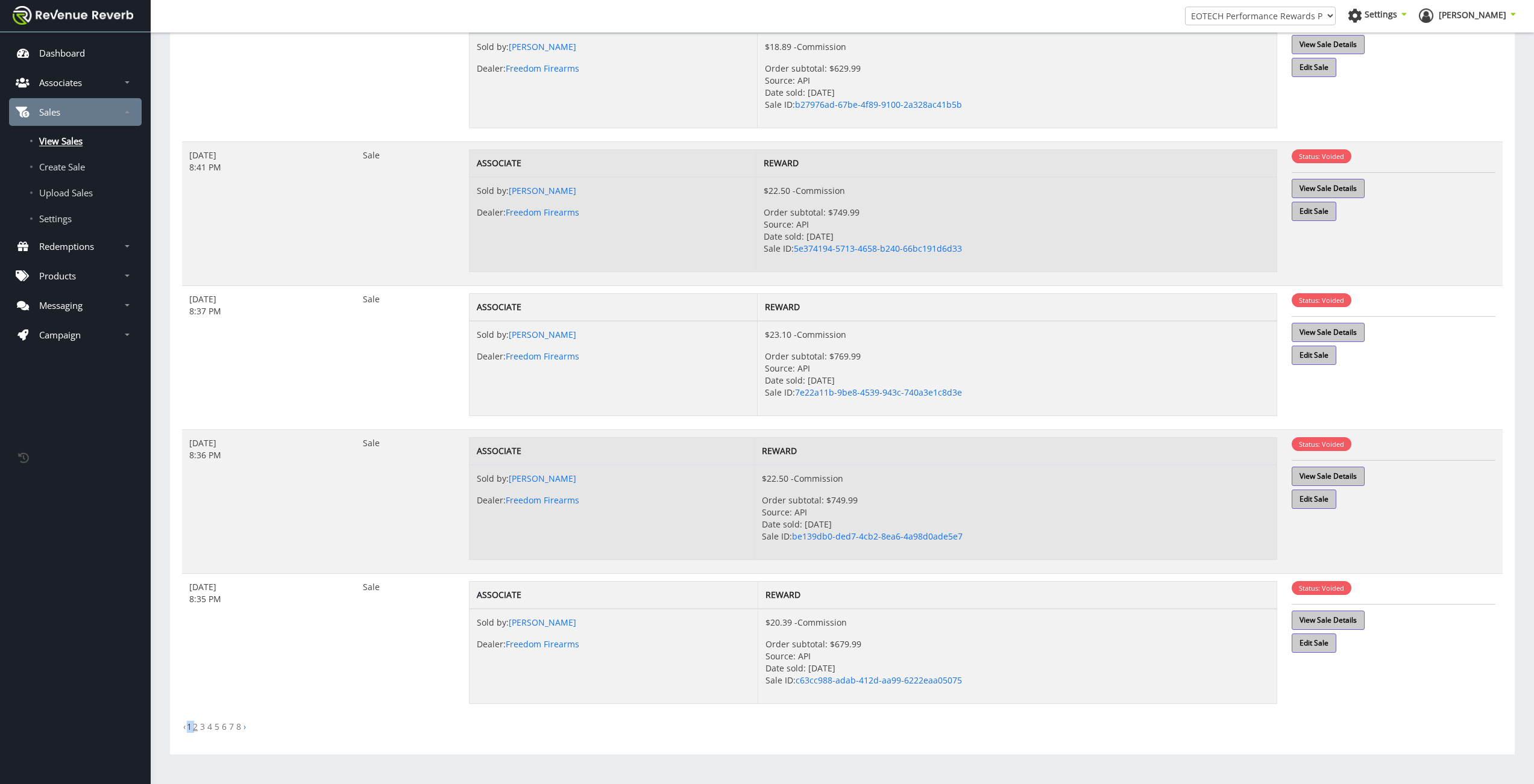
drag, startPoint x: 188, startPoint y: 730, endPoint x: 195, endPoint y: 731, distance: 7.1
click at [195, 731] on ul "‹ 1 2 3 4 5 6 7 8 ›" at bounding box center [842, 727] width 1320 height 12
click at [198, 729] on li "2" at bounding box center [195, 727] width 7 height 12
click at [191, 730] on li "1" at bounding box center [189, 727] width 5 height 12
click at [195, 730] on link "2" at bounding box center [195, 727] width 5 height 11
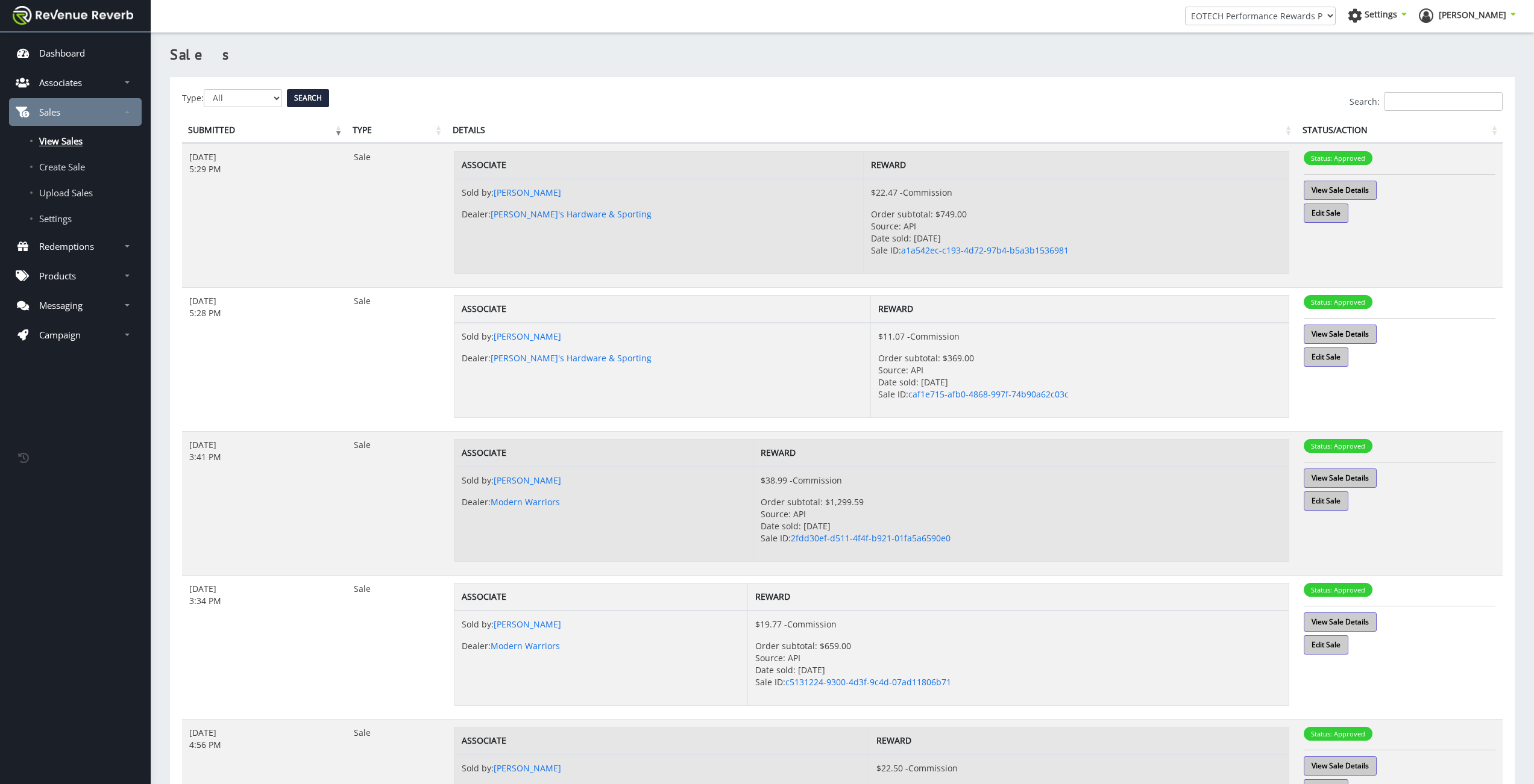
click at [1068, 90] on form "Type: All Pending Approved Voided Search" at bounding box center [842, 98] width 1320 height 18
click at [1319, 130] on th "Status/Action" at bounding box center [1399, 130] width 206 height 25
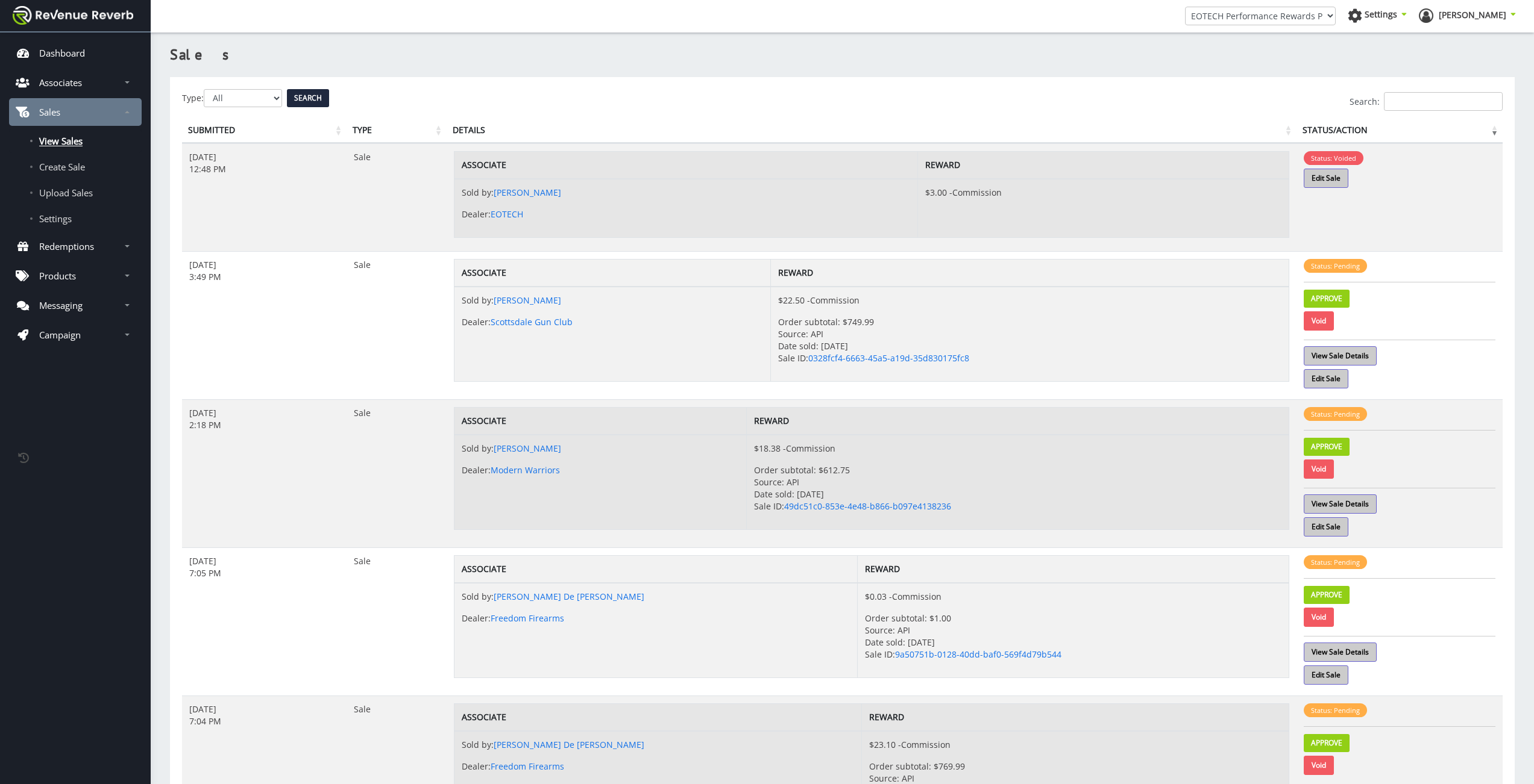
click at [757, 49] on h3 "Sales" at bounding box center [842, 54] width 1345 height 20
